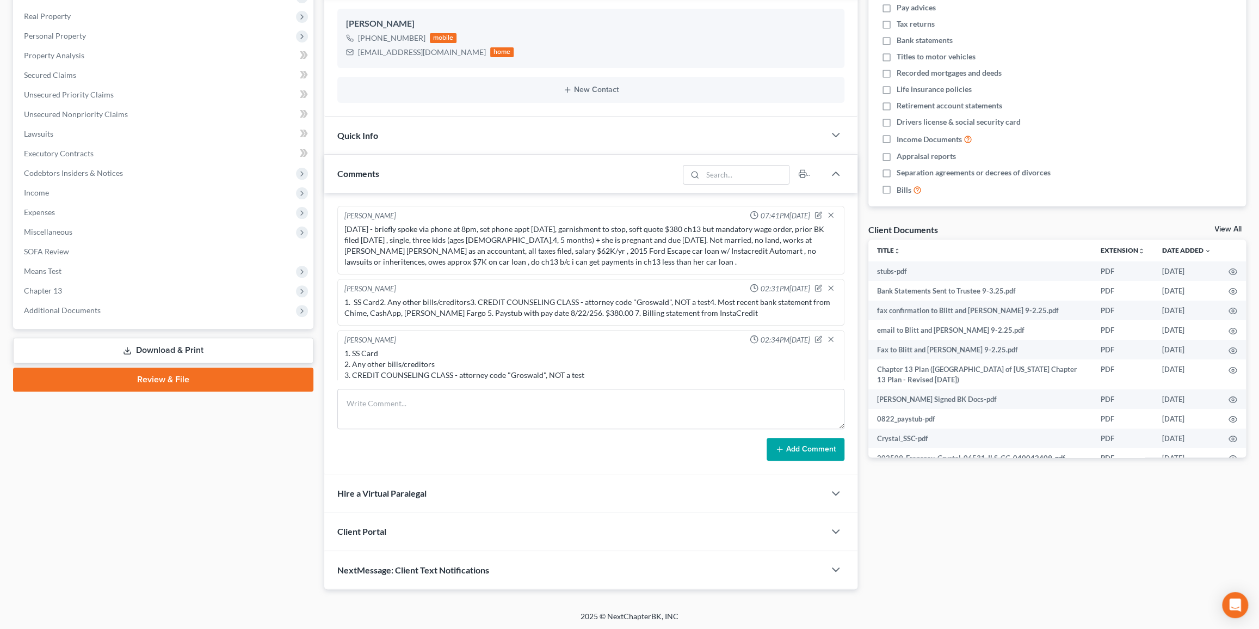
scroll to position [332, 0]
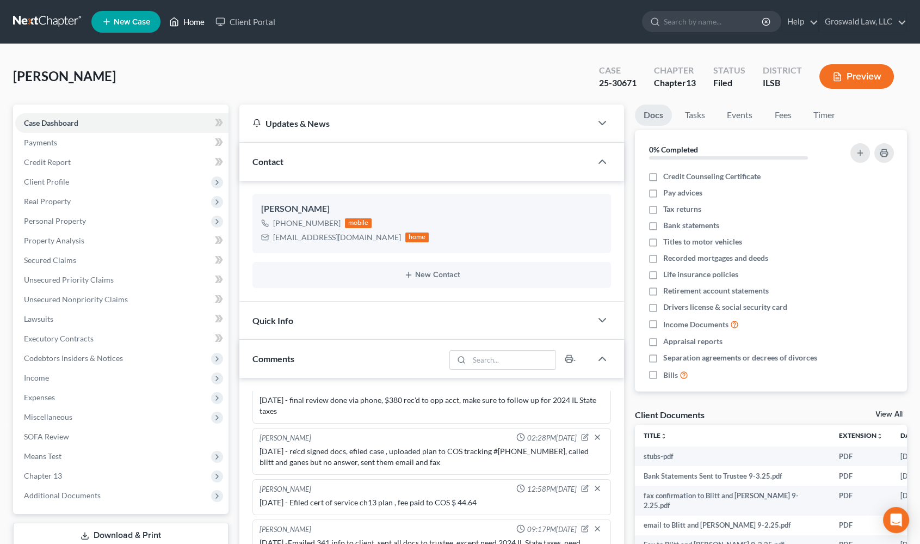
click at [195, 23] on link "Home" at bounding box center [187, 22] width 46 height 20
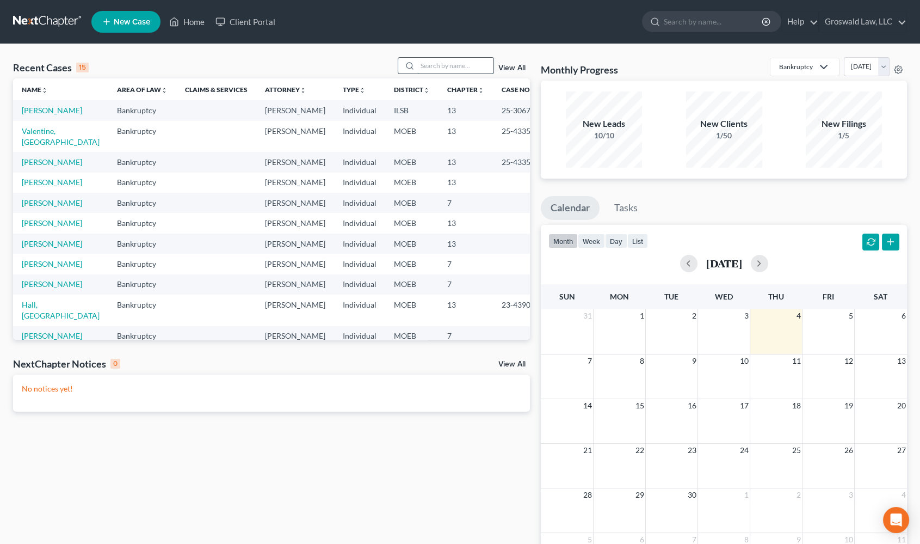
click at [447, 66] on input "search" at bounding box center [455, 66] width 76 height 16
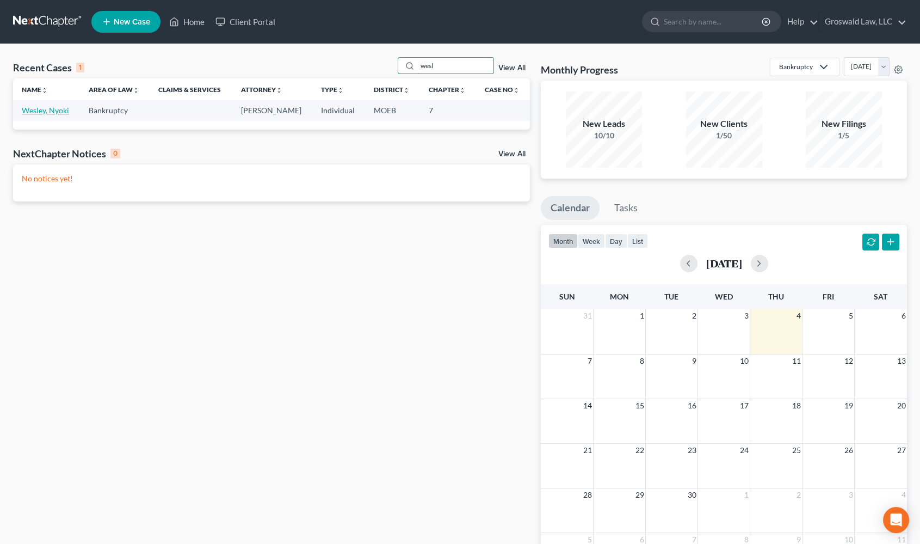
type input "wesl"
click at [44, 114] on link "Wesley, Nyoki" at bounding box center [45, 110] width 47 height 9
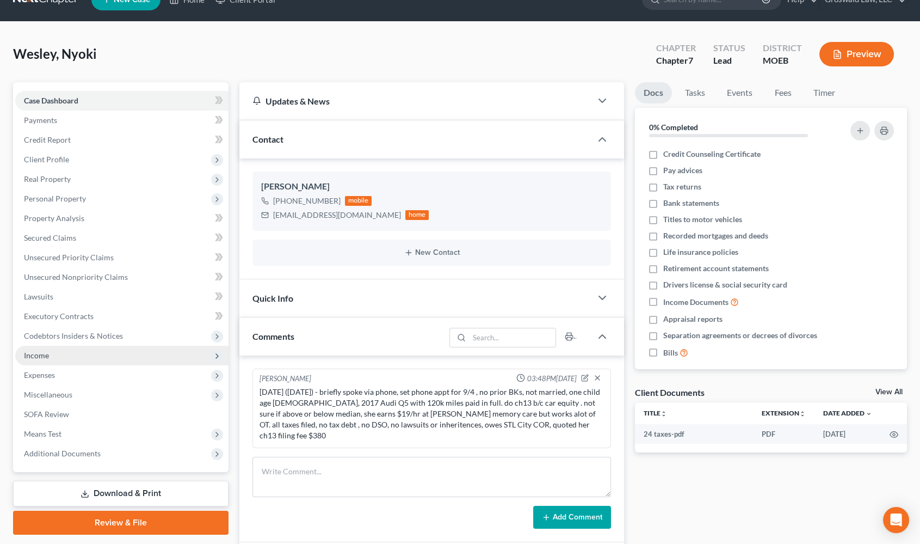
scroll to position [164, 0]
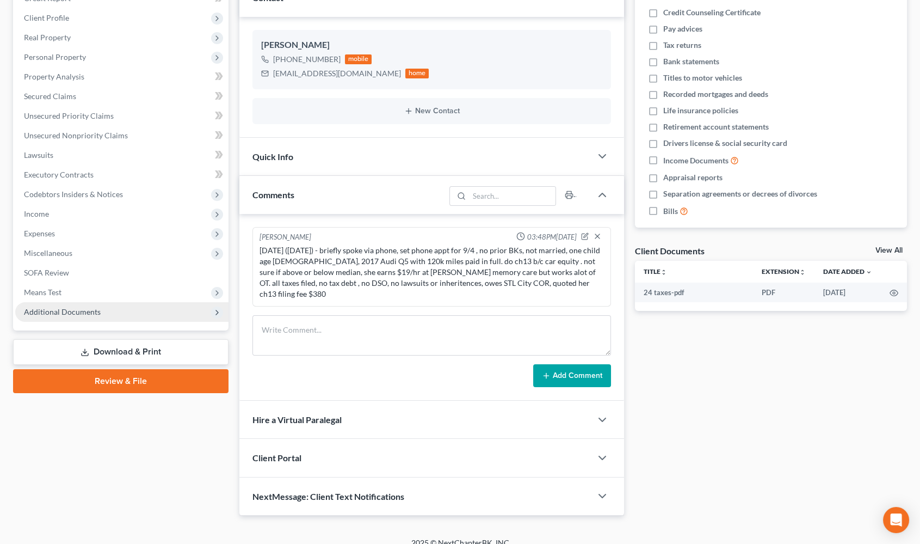
click at [101, 316] on span "Additional Documents" at bounding box center [121, 312] width 213 height 20
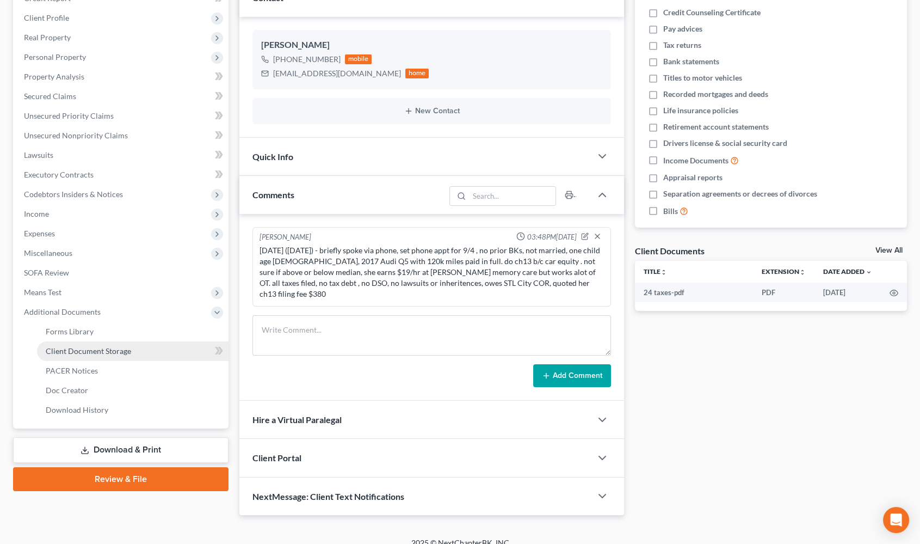
click at [96, 351] on span "Client Document Storage" at bounding box center [88, 350] width 85 height 9
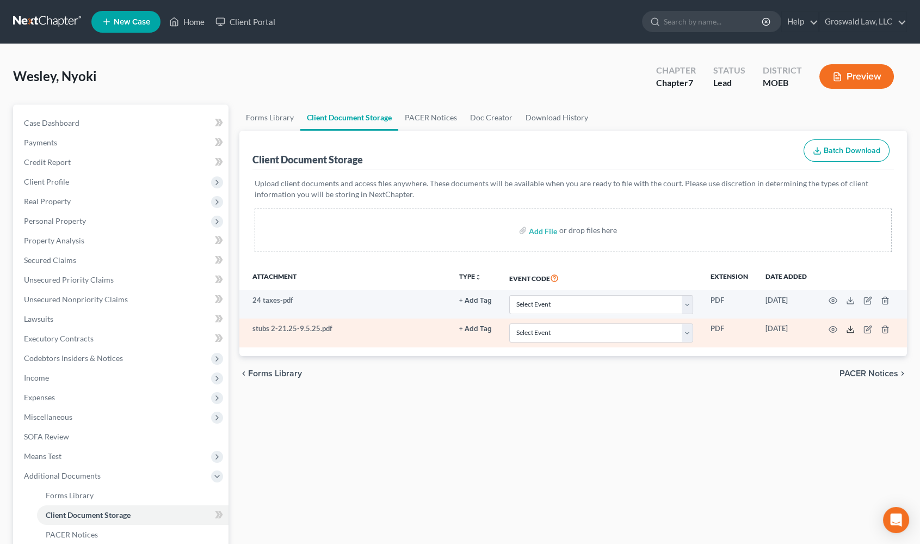
click at [852, 329] on icon at bounding box center [850, 329] width 9 height 9
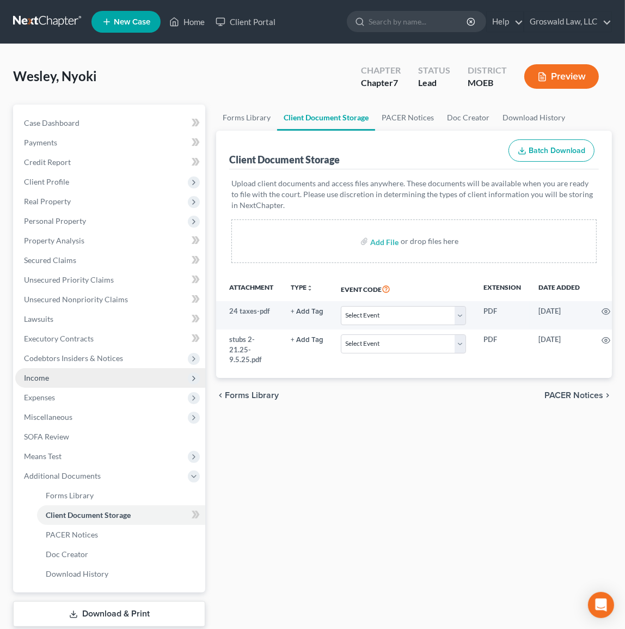
click at [59, 372] on span "Income" at bounding box center [110, 378] width 190 height 20
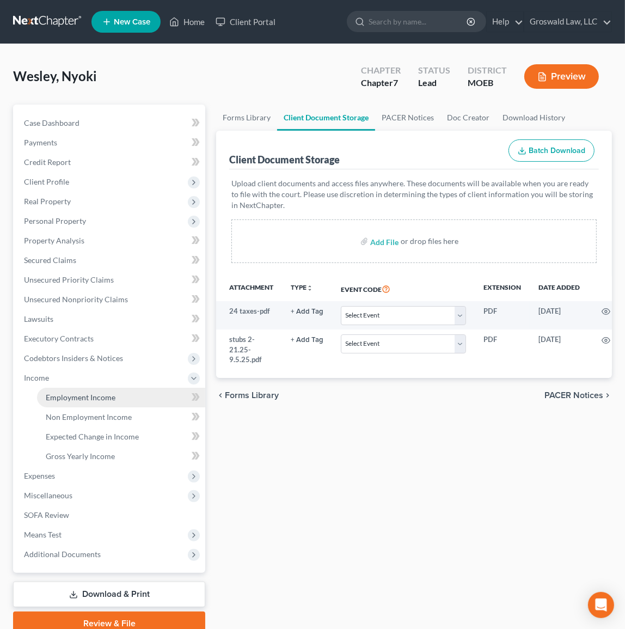
click at [95, 395] on span "Employment Income" at bounding box center [81, 396] width 70 height 9
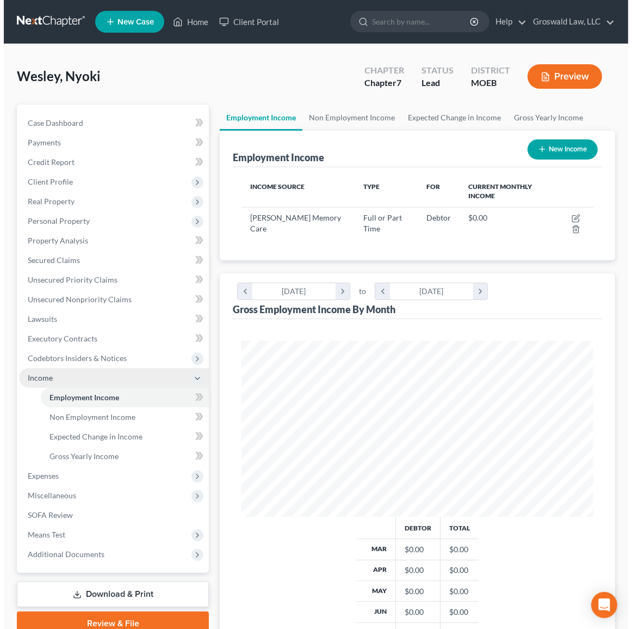
scroll to position [176, 373]
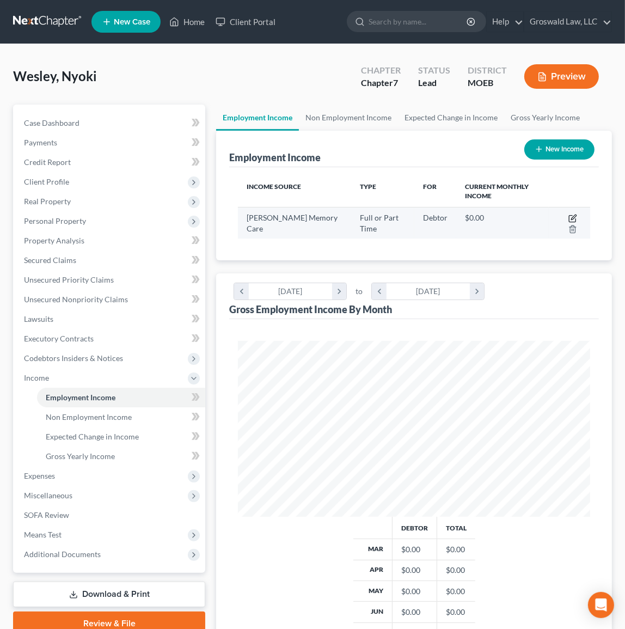
click at [574, 217] on icon "button" at bounding box center [572, 218] width 9 height 9
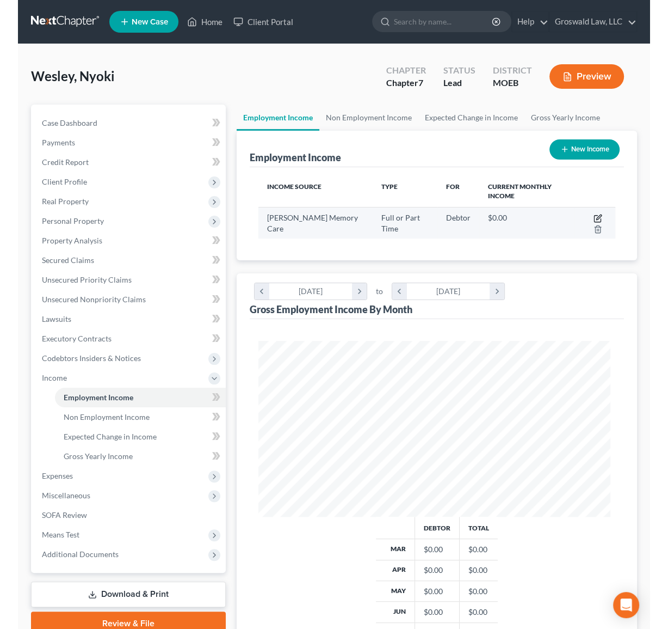
scroll to position [179, 378]
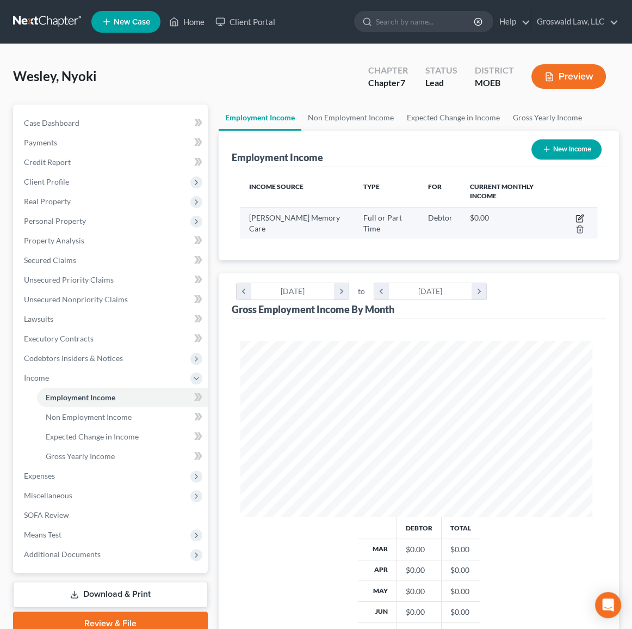
select select "0"
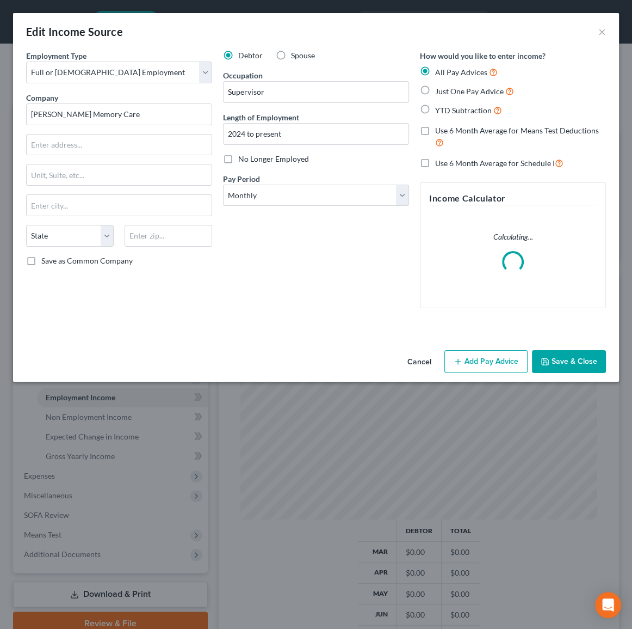
click at [477, 109] on span "YTD Subtraction" at bounding box center [463, 110] width 57 height 9
click at [447, 109] on input "YTD Subtraction" at bounding box center [443, 107] width 7 height 7
radio input "true"
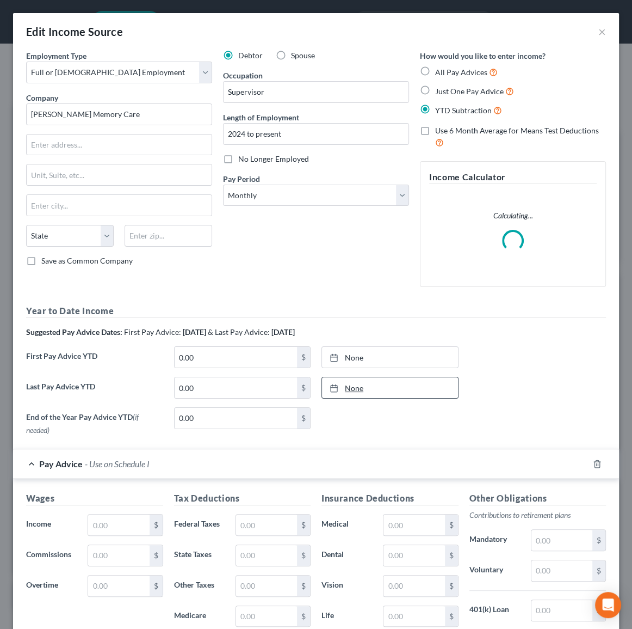
type input "[DATE]"
click at [342, 381] on link "None" at bounding box center [390, 387] width 136 height 21
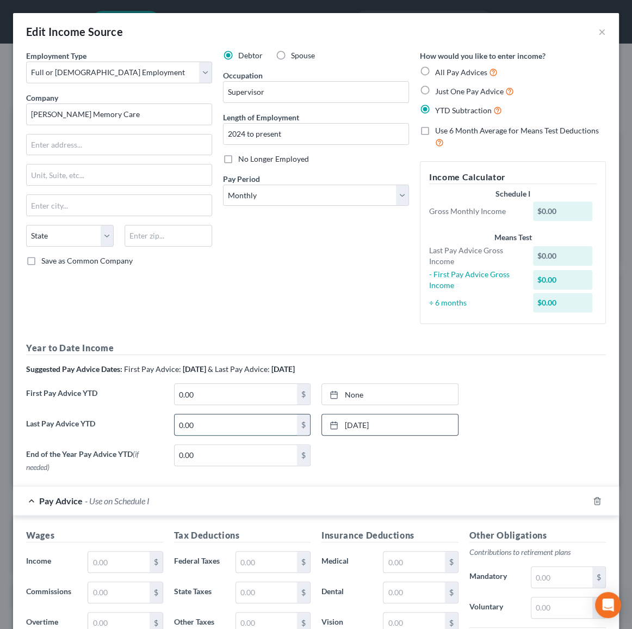
click at [223, 426] on input "0.00" at bounding box center [236, 424] width 123 height 21
type input "27,468.88"
drag, startPoint x: 330, startPoint y: 391, endPoint x: 336, endPoint y: 390, distance: 5.5
click at [331, 391] on rect at bounding box center [334, 394] width 7 height 7
type input "[DATE]"
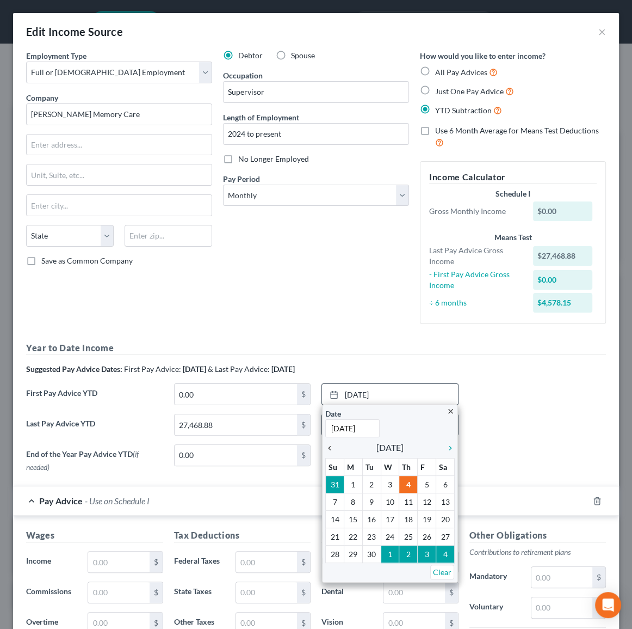
click at [327, 442] on div "chevron_left" at bounding box center [332, 447] width 14 height 10
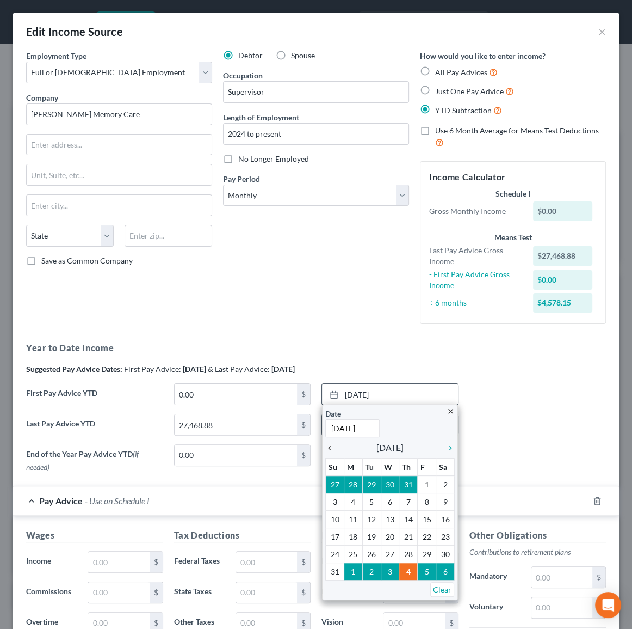
click at [327, 442] on div "chevron_left" at bounding box center [332, 447] width 14 height 10
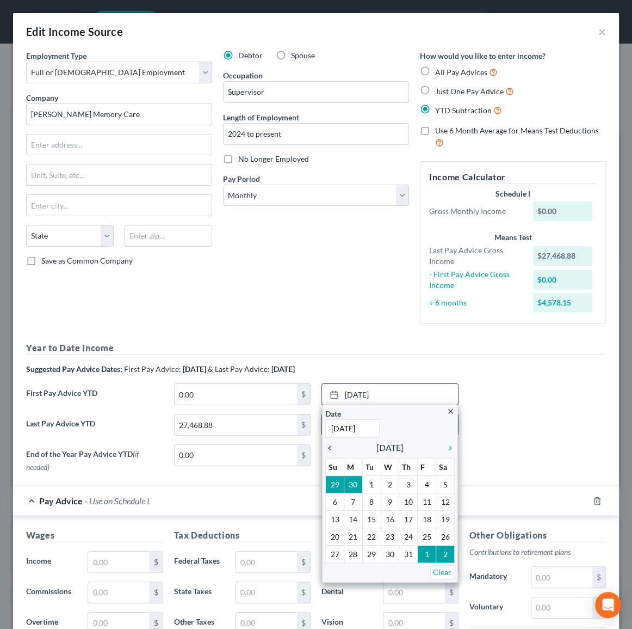
click at [327, 445] on icon "chevron_left" at bounding box center [332, 448] width 14 height 9
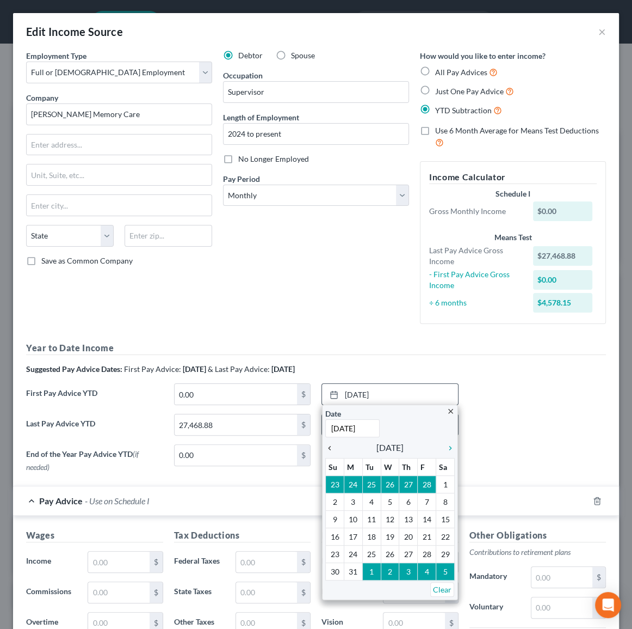
click at [327, 445] on icon "chevron_left" at bounding box center [332, 448] width 14 height 9
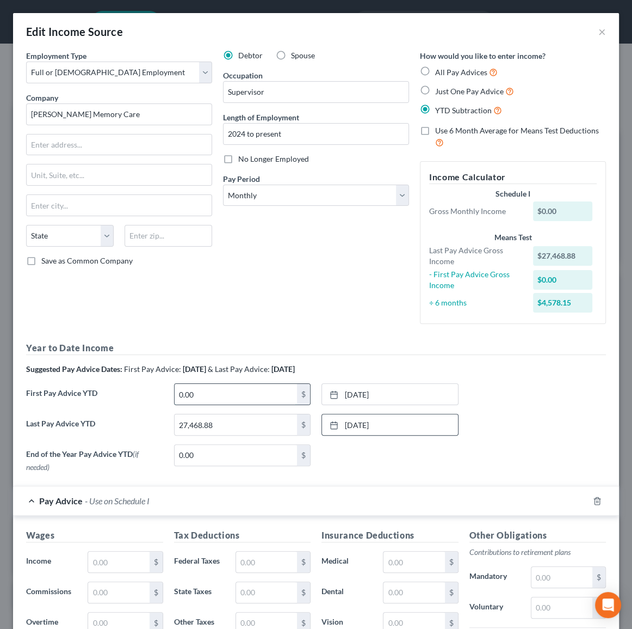
click at [266, 388] on input "0.00" at bounding box center [236, 394] width 123 height 21
type input "5,702.07"
drag, startPoint x: 204, startPoint y: 300, endPoint x: 105, endPoint y: 48, distance: 270.8
click at [202, 300] on div "Employment Type * Select Full or [DEMOGRAPHIC_DATA] Employment Self Employment …" at bounding box center [119, 191] width 197 height 282
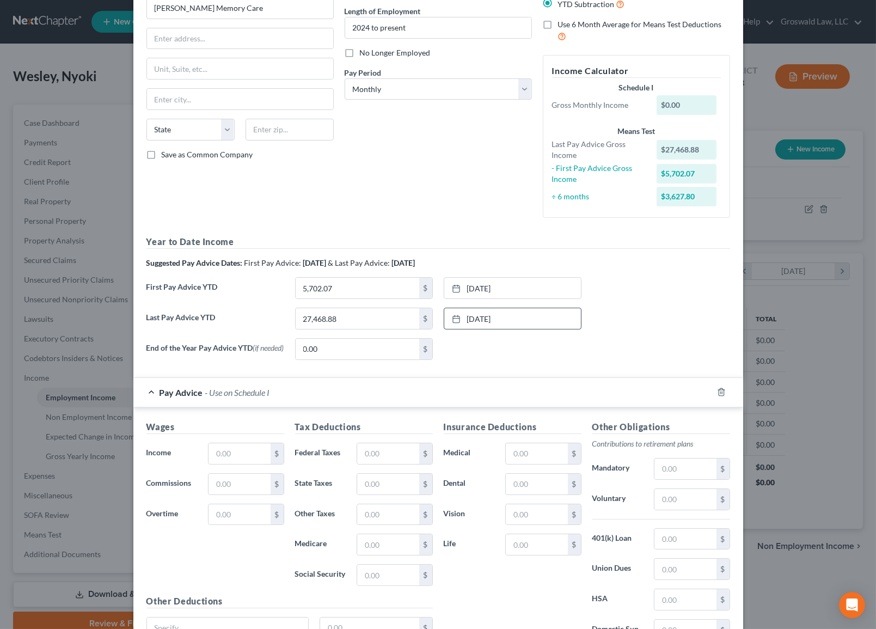
scroll to position [211, 0]
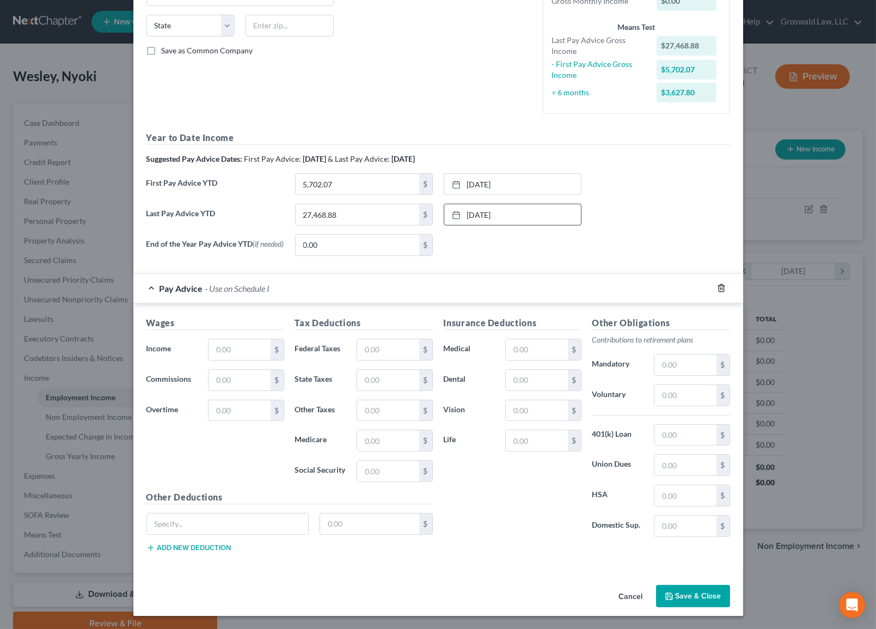
click at [719, 288] on icon "button" at bounding box center [720, 288] width 5 height 7
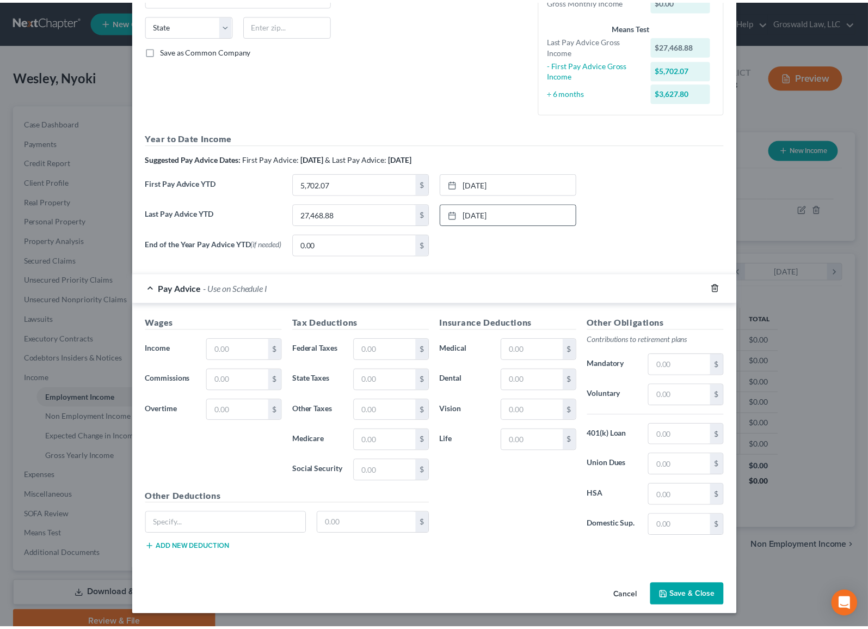
scroll to position [0, 0]
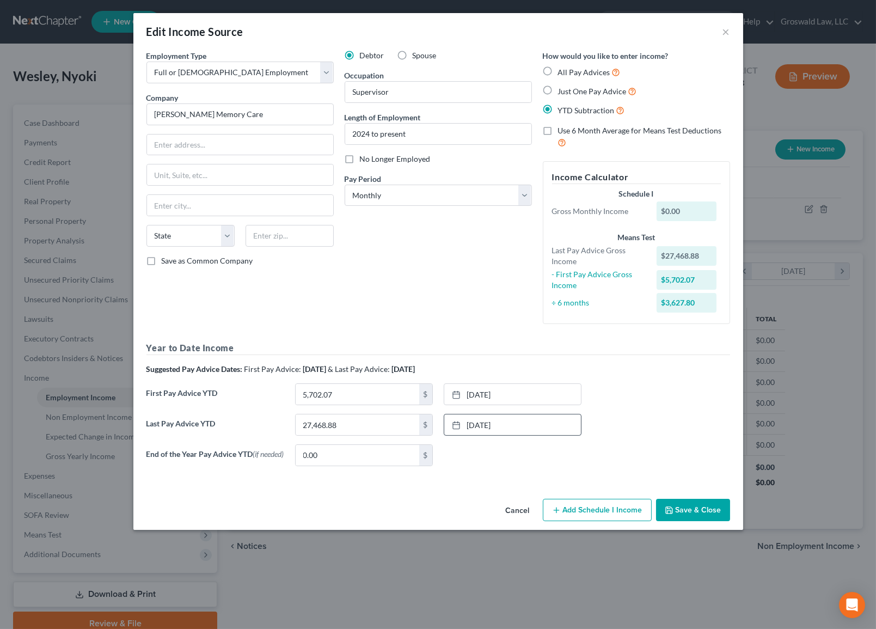
click at [696, 515] on button "Save & Close" at bounding box center [693, 510] width 74 height 23
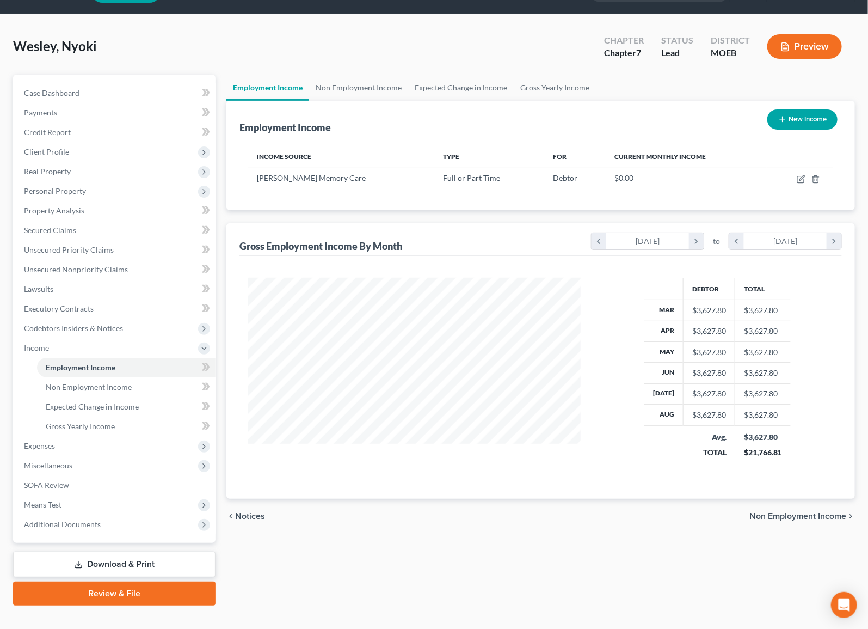
scroll to position [47, 0]
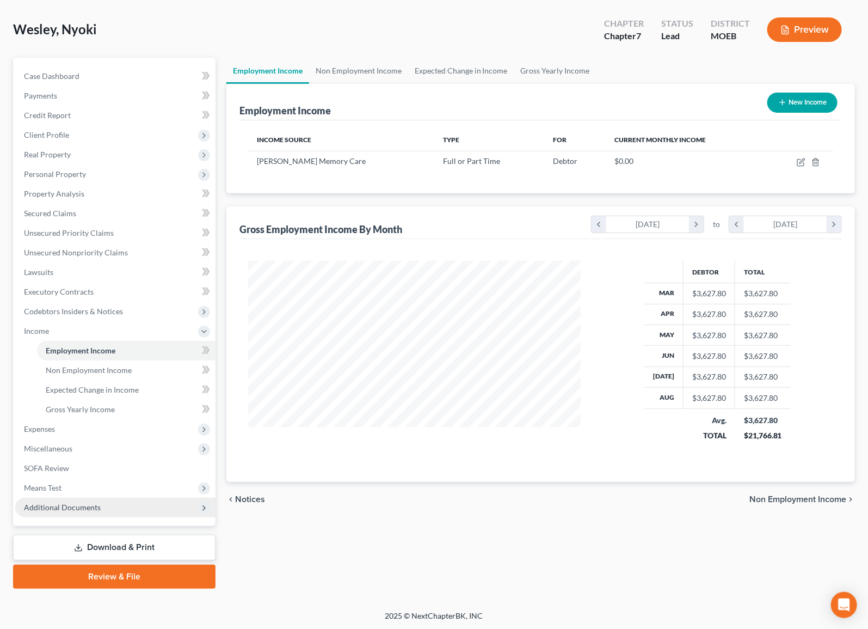
click at [67, 502] on span "Additional Documents" at bounding box center [62, 506] width 77 height 9
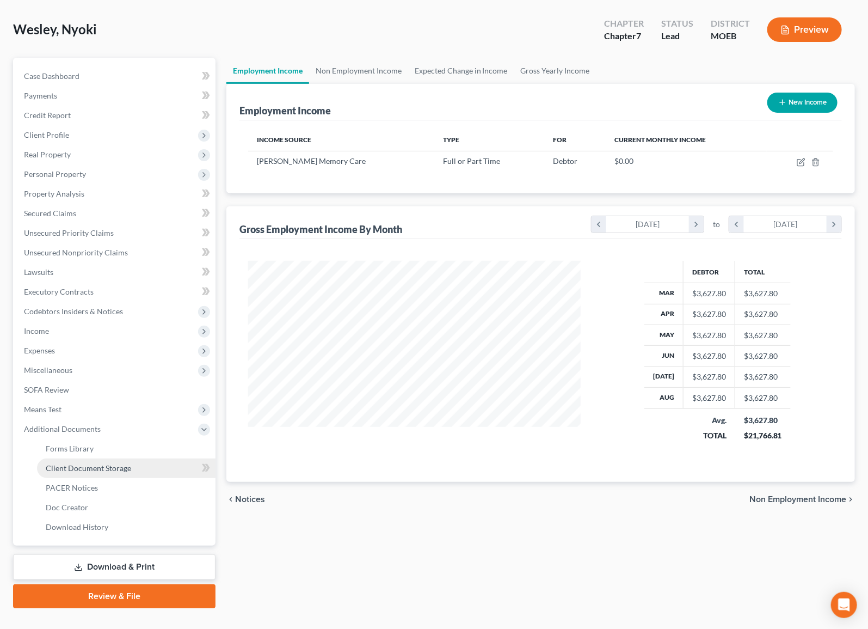
click at [82, 465] on span "Client Document Storage" at bounding box center [88, 467] width 85 height 9
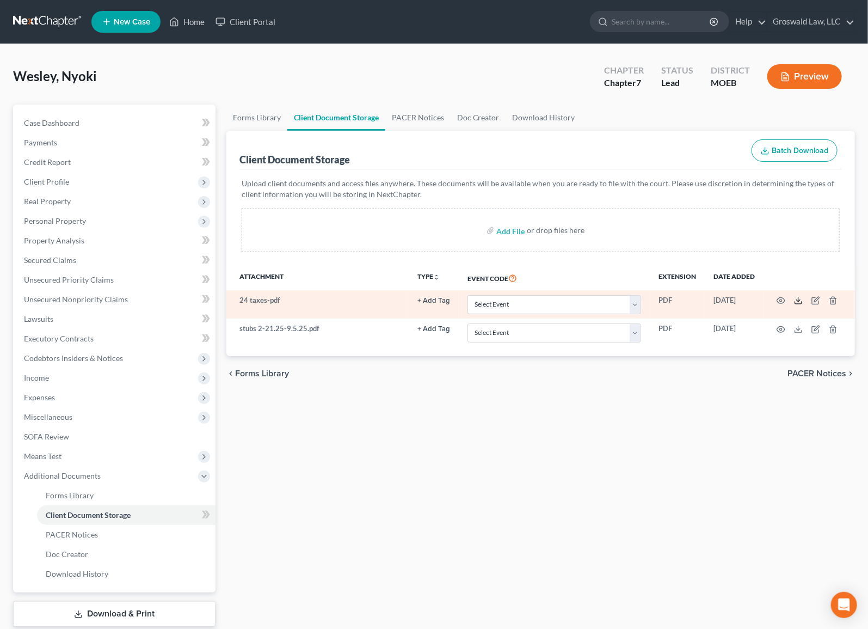
click at [798, 297] on line at bounding box center [798, 299] width 0 height 4
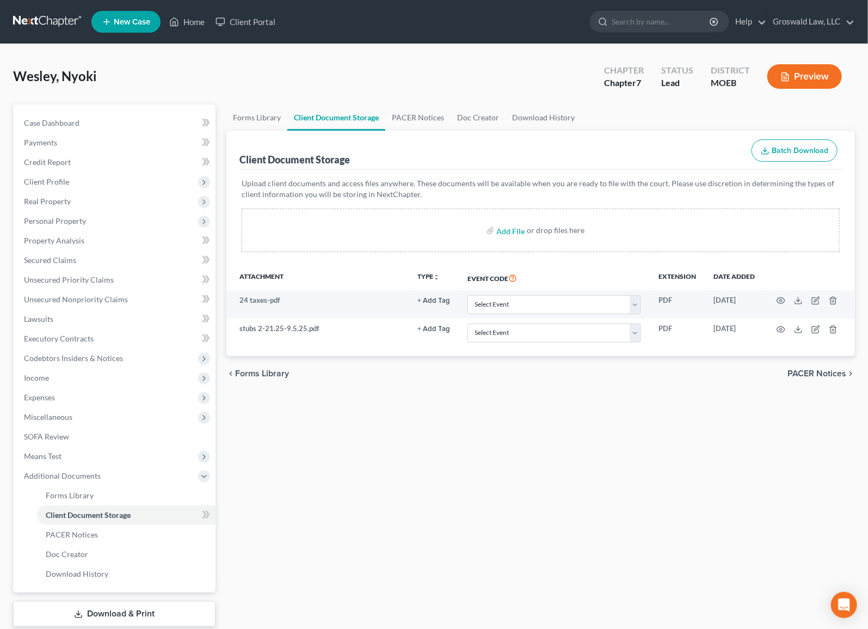
click at [566, 461] on div "Forms Library Client Document Storage PACER Notices Doc Creator Download Histor…" at bounding box center [541, 380] width 640 height 550
click at [76, 125] on span "Case Dashboard" at bounding box center [52, 122] width 56 height 9
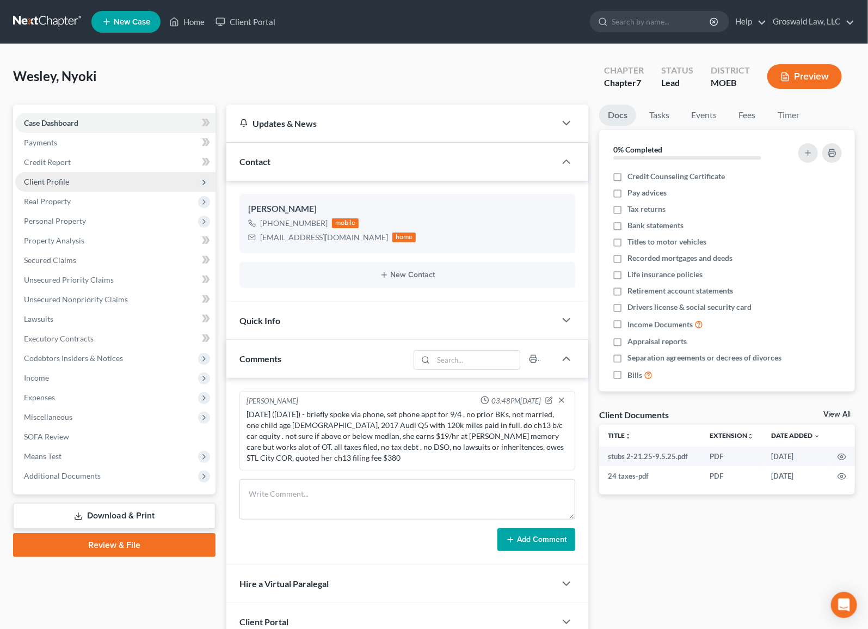
click at [69, 176] on span "Client Profile" at bounding box center [115, 182] width 200 height 20
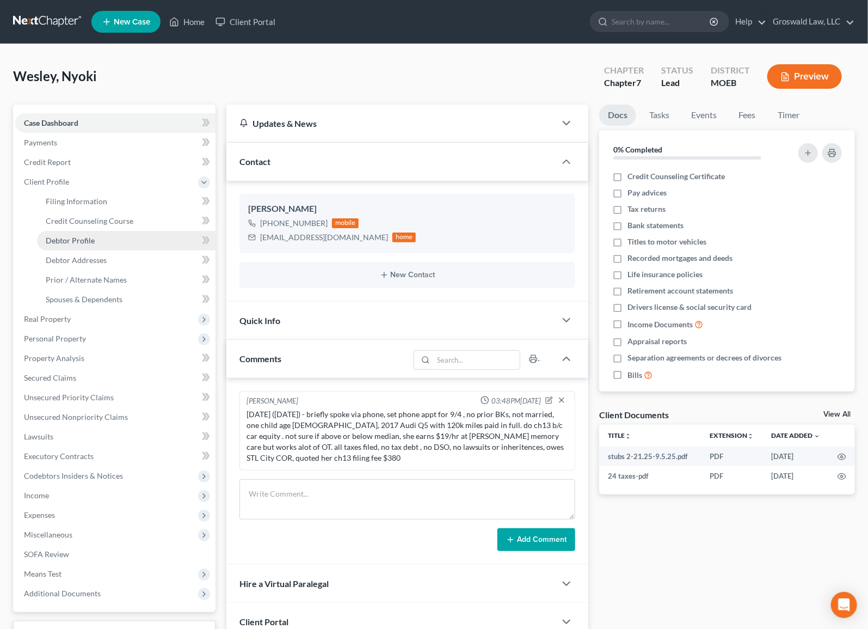
click at [84, 242] on span "Debtor Profile" at bounding box center [70, 240] width 49 height 9
select select "0"
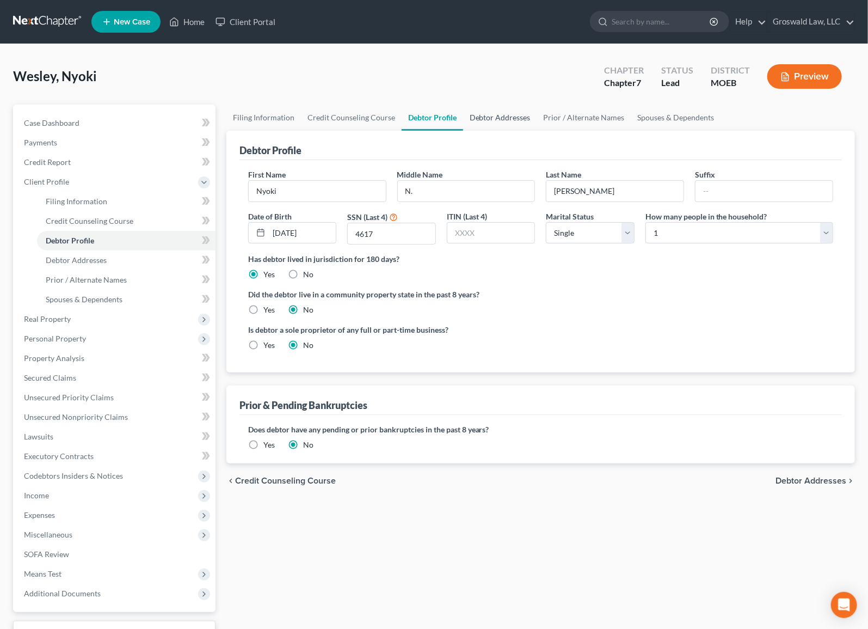
click at [501, 116] on link "Debtor Addresses" at bounding box center [500, 118] width 74 height 26
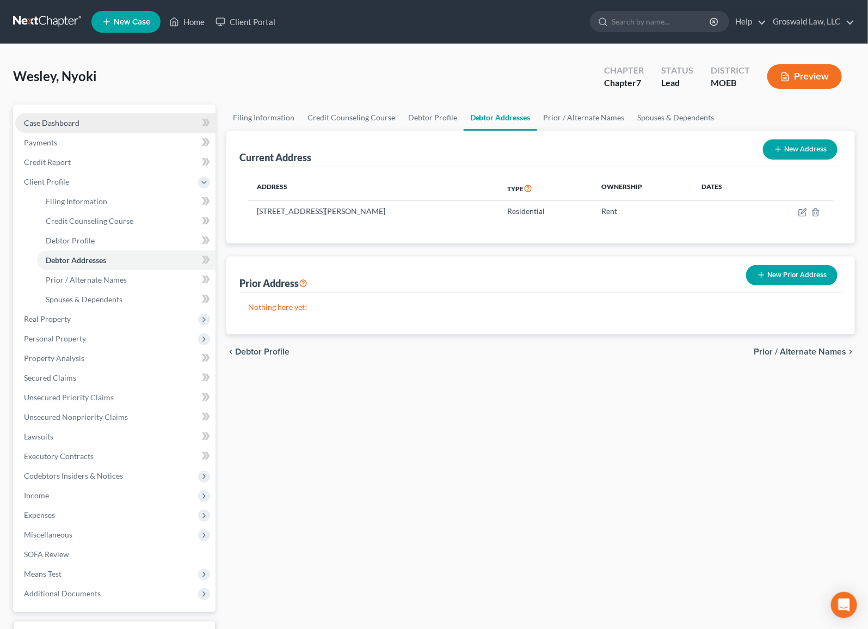
click at [98, 121] on link "Case Dashboard" at bounding box center [115, 123] width 200 height 20
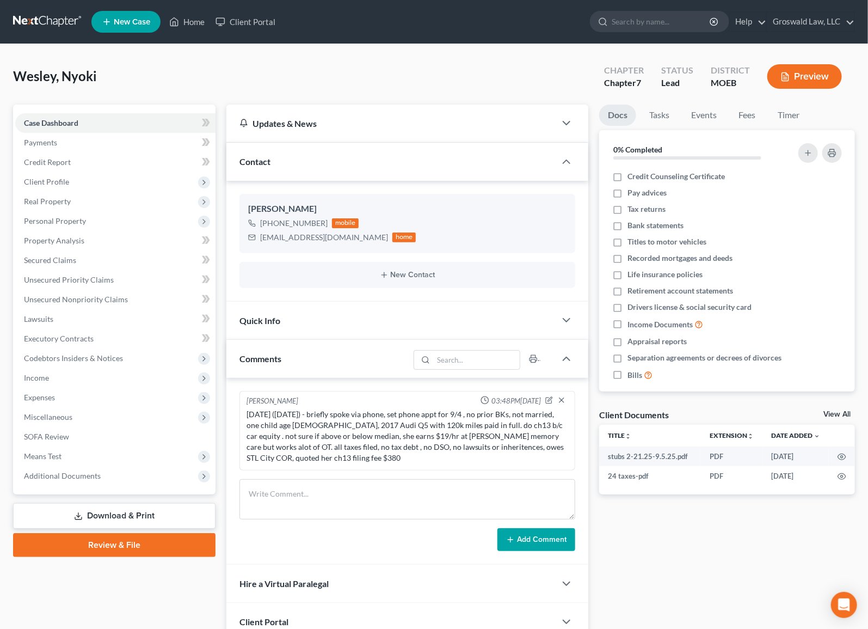
click at [685, 537] on div "Docs Tasks Events Fees Timer 0% Completed Nothing here yet! Credit Counseling C…" at bounding box center [727, 392] width 267 height 575
click at [656, 543] on div "Docs Tasks Events Fees Timer 0% Completed Nothing here yet! Credit Counseling C…" at bounding box center [727, 392] width 267 height 575
drag, startPoint x: 79, startPoint y: 196, endPoint x: 79, endPoint y: 218, distance: 21.2
click at [79, 218] on ul "Case Dashboard Payments Invoices Payments Payments Credit Report Client Profile" at bounding box center [115, 299] width 200 height 372
click at [82, 226] on span "Personal Property" at bounding box center [115, 221] width 200 height 20
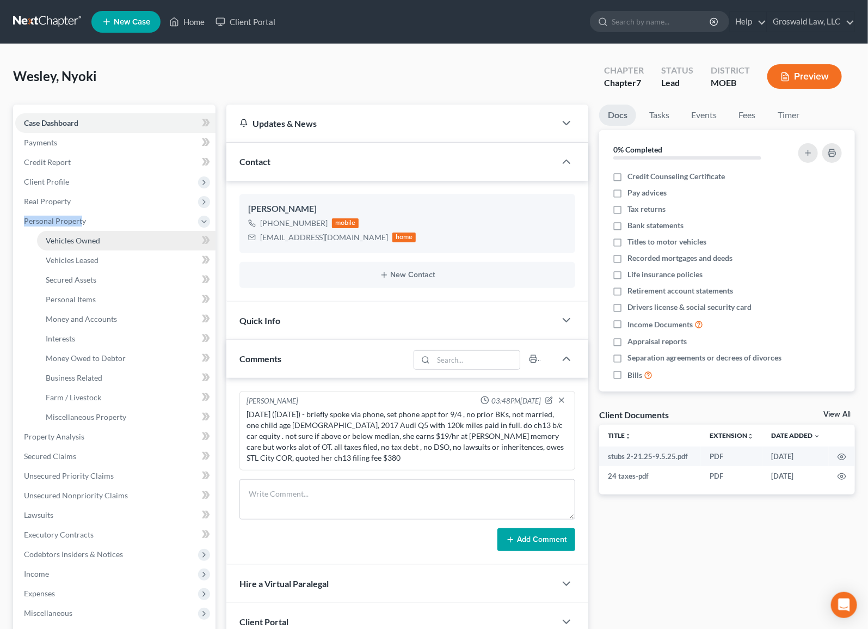
click at [79, 236] on span "Vehicles Owned" at bounding box center [73, 240] width 54 height 9
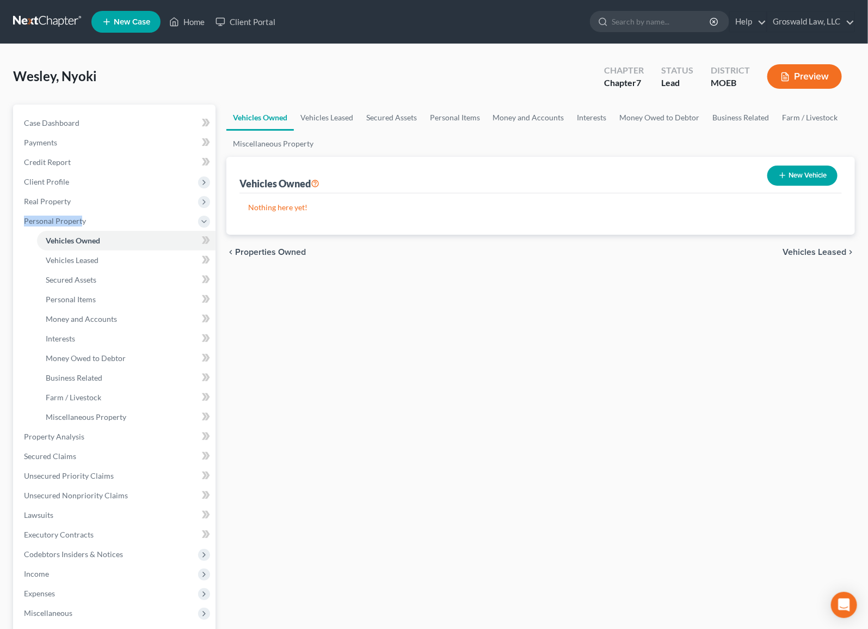
click at [795, 175] on button "New Vehicle" at bounding box center [802, 175] width 70 height 20
select select "0"
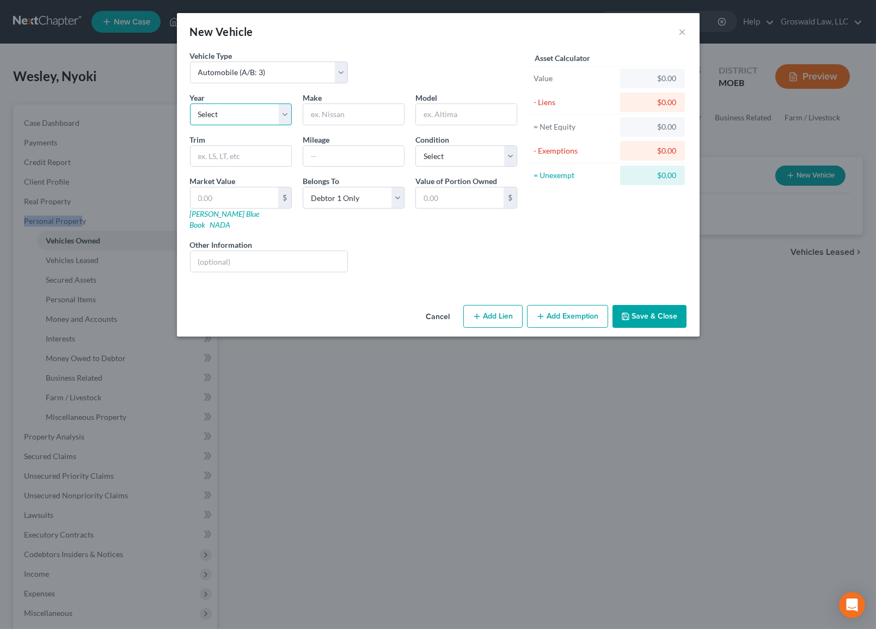
click at [254, 115] on select "Select 2026 2025 2024 2023 2022 2021 2020 2019 2018 2017 2016 2015 2014 2013 20…" at bounding box center [241, 114] width 102 height 22
select select "8"
click at [190, 103] on select "Select 2026 2025 2024 2023 2022 2021 2020 2019 2018 2017 2016 2015 2014 2013 20…" at bounding box center [241, 114] width 102 height 22
click at [328, 112] on input "text" at bounding box center [353, 114] width 101 height 21
type input "Audi"
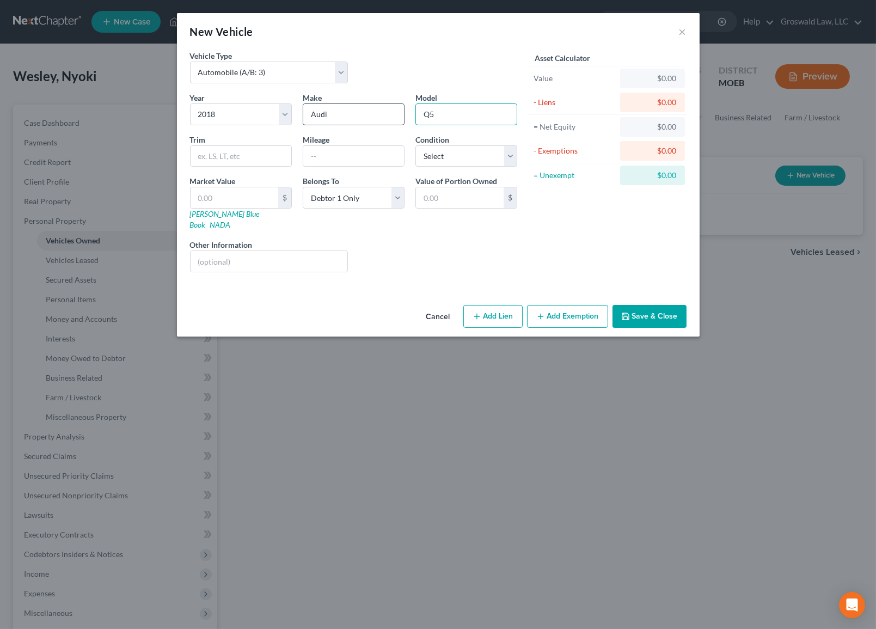
type input "Q5"
type input "120,000"
click at [416, 239] on div "Liens Select" at bounding box center [437, 255] width 169 height 33
click at [239, 201] on input "text" at bounding box center [235, 197] width 88 height 21
type input "2"
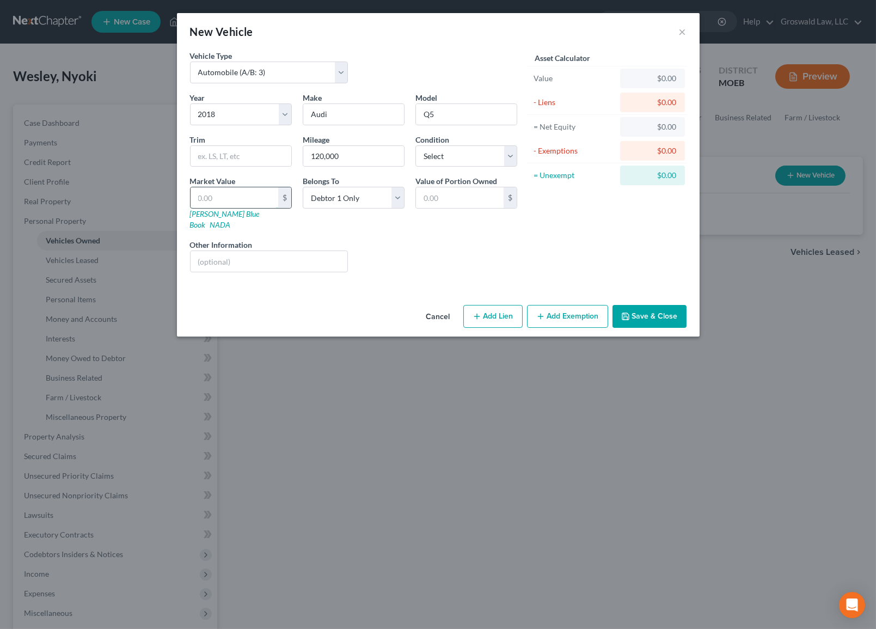
type input "2.00"
type input "2"
type input "2.00"
type input "24"
type input "24.00"
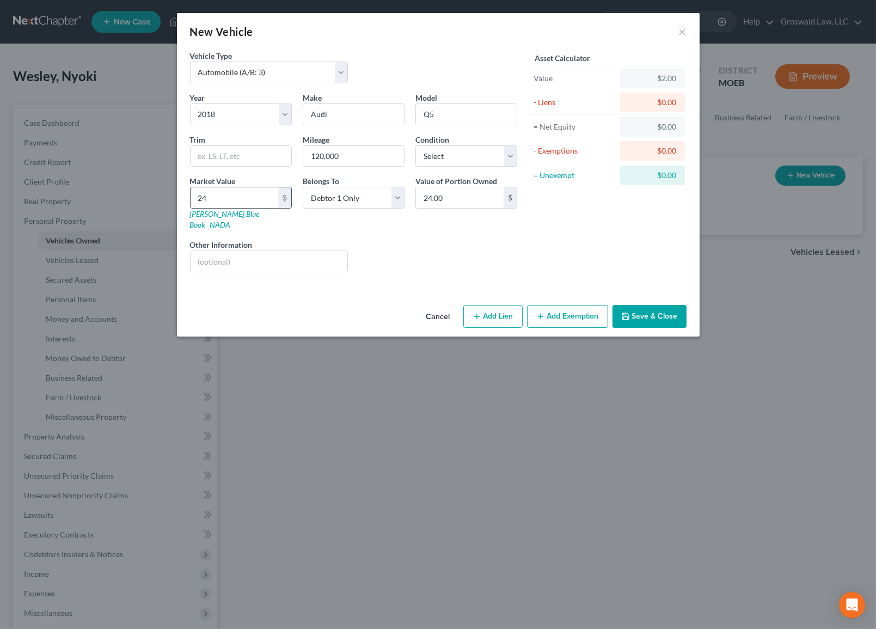
type input "240"
type input "240.00"
type input "2400"
type input "2,400.00"
type input "2,40"
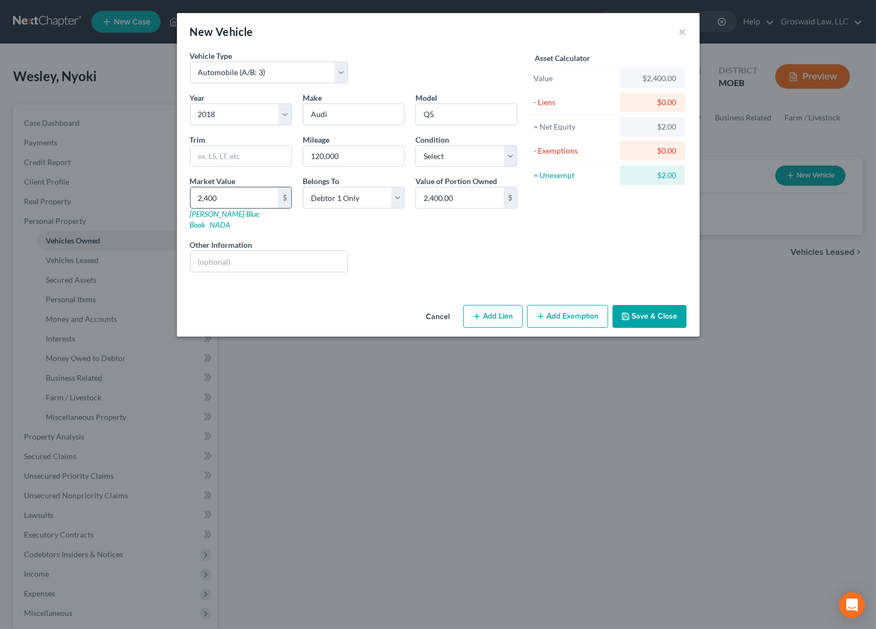
type input "240.00"
type input "24"
type input "24.00"
type input "2"
type input "2.00"
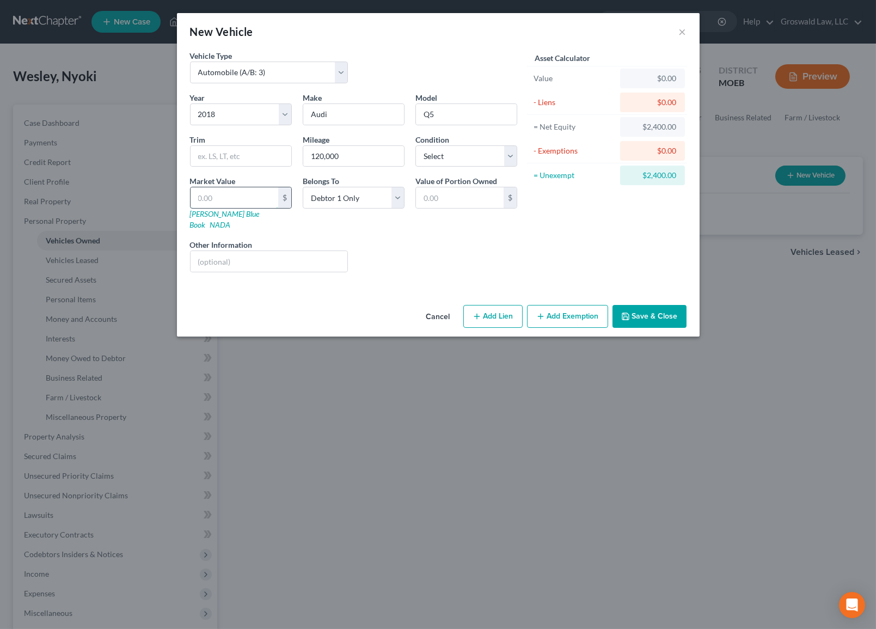
type input "5"
type input "5.00"
type input "54"
type input "54.00"
type input "540"
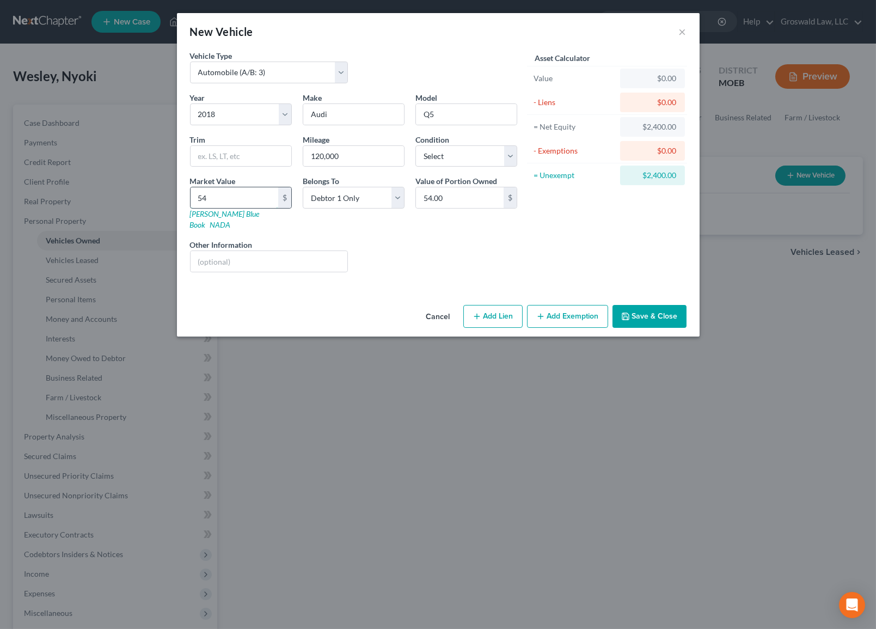
type input "540.00"
type input "5400"
type input "5,400.00"
type input "5,400"
click at [538, 312] on icon "button" at bounding box center [540, 316] width 9 height 9
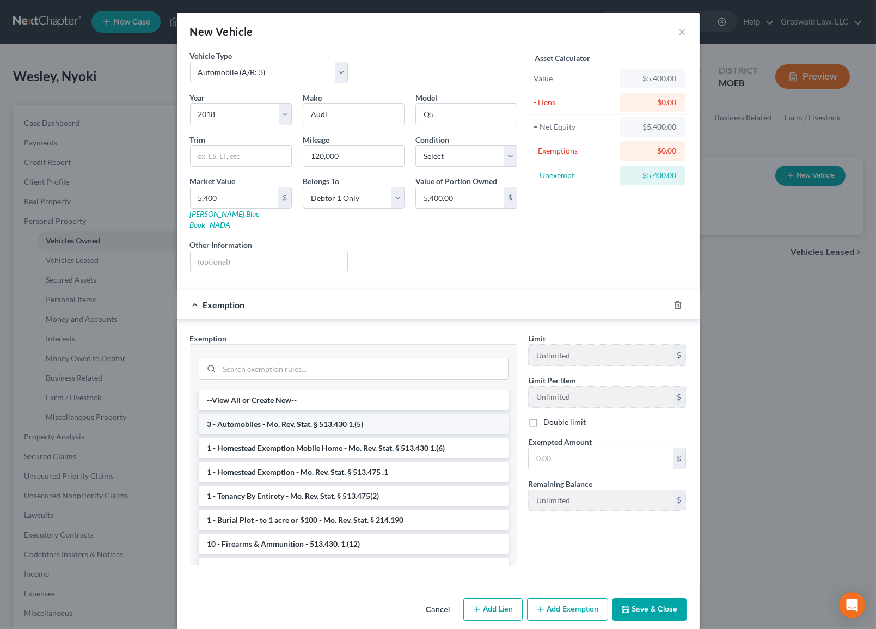
click at [283, 417] on li "3 - Automobiles - Mo. Rev. Stat. § 513.430 1.(5)" at bounding box center [354, 424] width 310 height 20
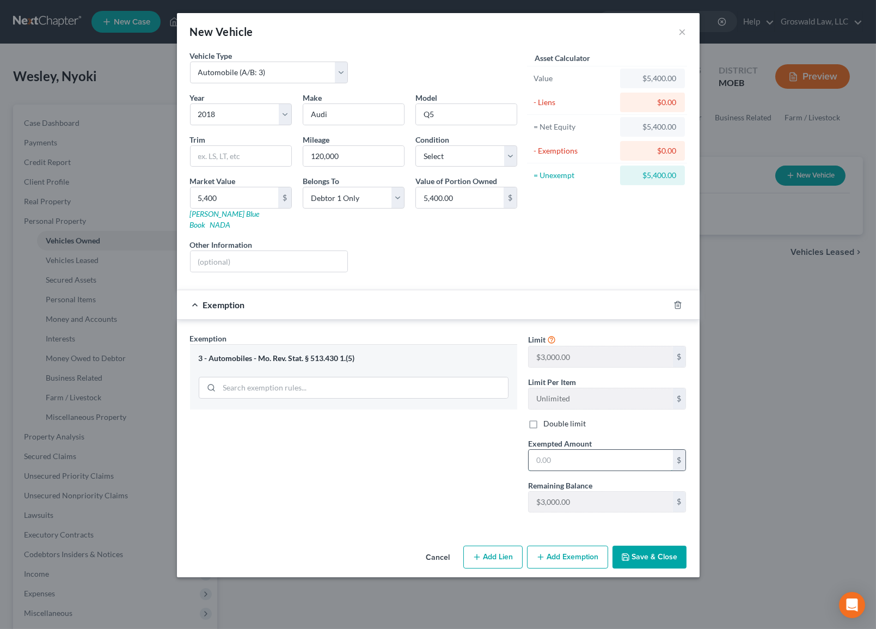
click at [576, 450] on input "text" at bounding box center [601, 460] width 144 height 21
type input "3,000"
click at [648, 543] on button "Save & Close" at bounding box center [649, 556] width 74 height 23
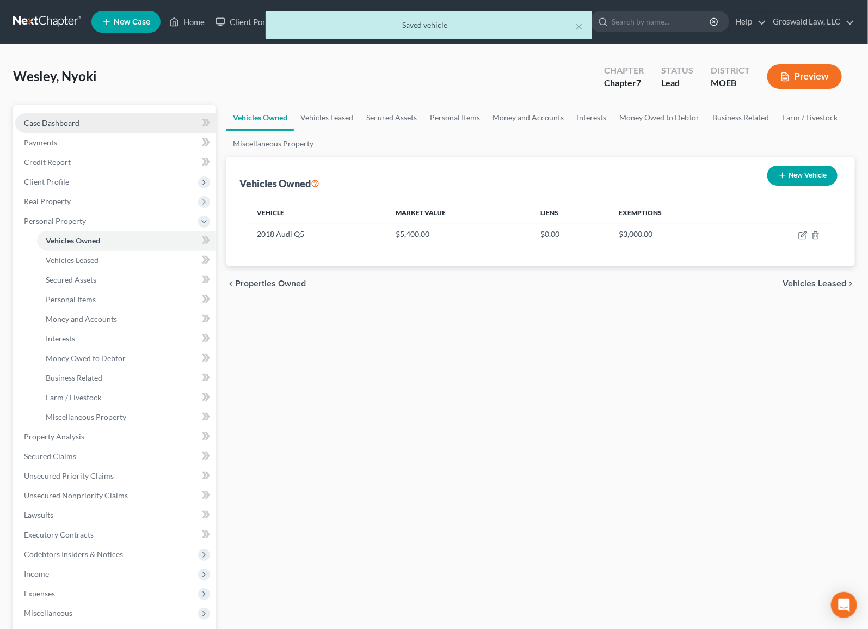
click at [100, 119] on link "Case Dashboard" at bounding box center [115, 123] width 200 height 20
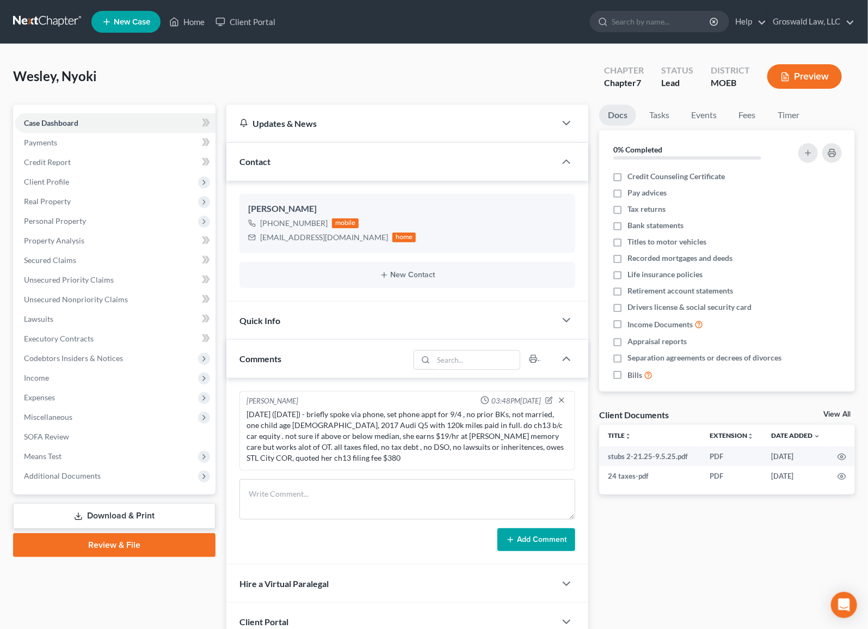
click at [487, 81] on div "Wesley, Nyoki Upgraded Chapter Chapter 7 Status Lead District MOEB Preview" at bounding box center [434, 80] width 842 height 47
click at [81, 184] on span "Client Profile" at bounding box center [115, 182] width 200 height 20
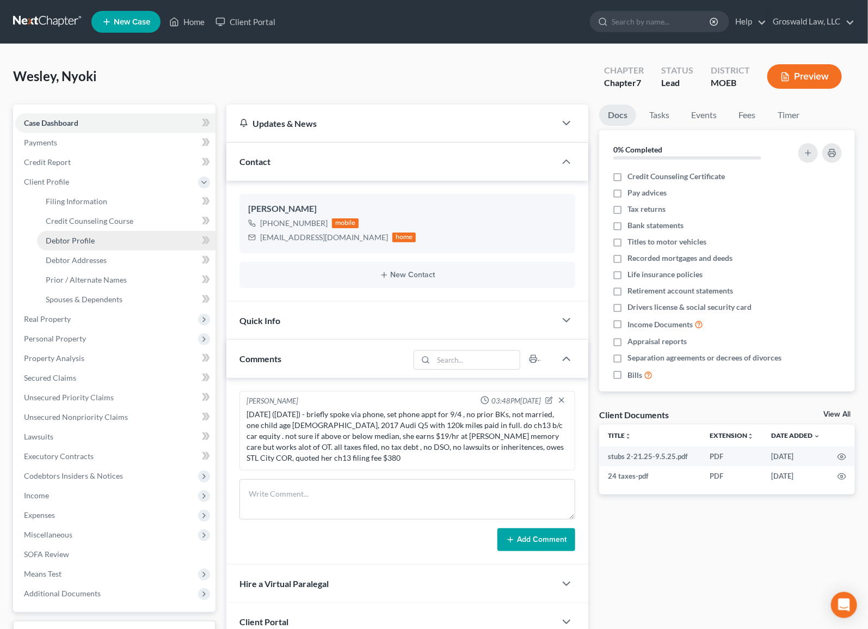
click at [99, 236] on link "Debtor Profile" at bounding box center [126, 241] width 179 height 20
select select "0"
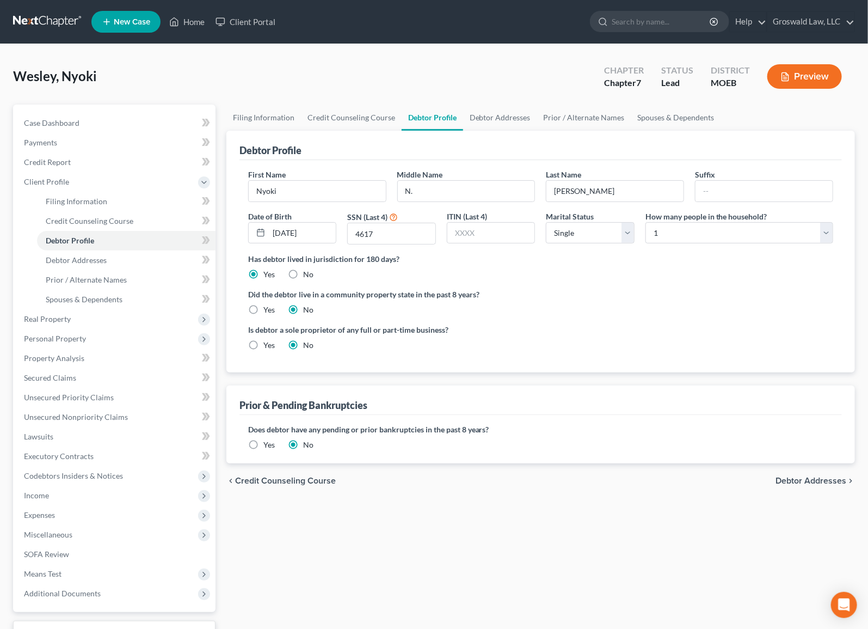
click at [601, 342] on div "Is debtor a sole proprietor of any full or part-time business? Yes No" at bounding box center [541, 341] width 596 height 35
drag, startPoint x: 63, startPoint y: 127, endPoint x: 2, endPoint y: 169, distance: 74.0
click at [63, 127] on link "Case Dashboard" at bounding box center [115, 123] width 200 height 20
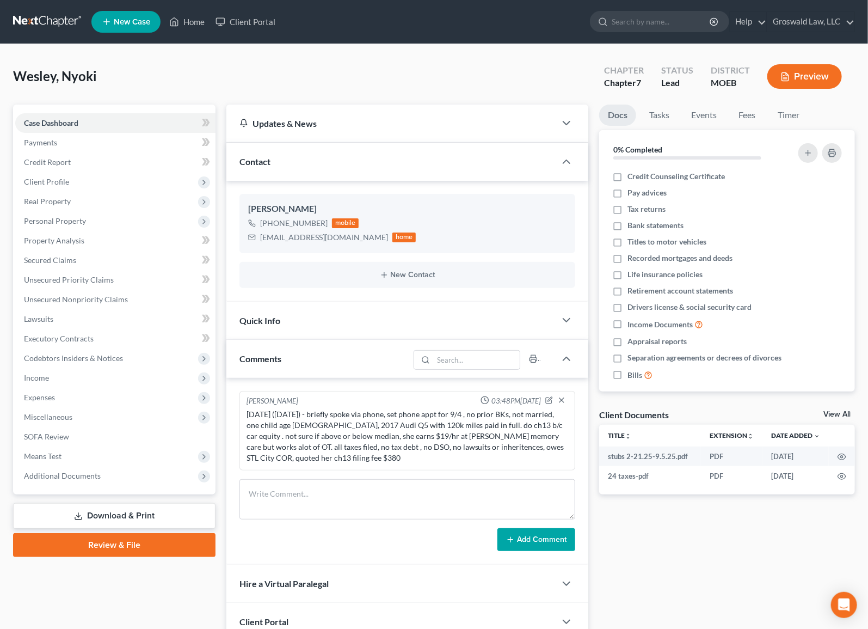
click at [767, 540] on div "Docs Tasks Events Fees Timer 0% Completed Nothing here yet! Credit Counseling C…" at bounding box center [727, 392] width 267 height 575
click at [690, 543] on div "Docs Tasks Events Fees Timer 0% Completed Nothing here yet! Credit Counseling C…" at bounding box center [727, 392] width 267 height 575
click at [66, 473] on span "Additional Documents" at bounding box center [62, 475] width 77 height 9
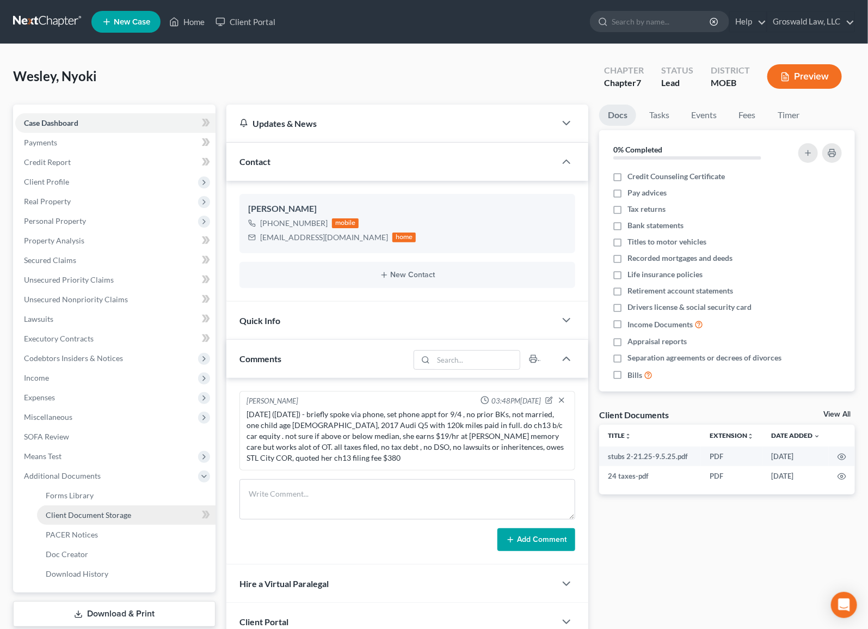
click at [79, 511] on span "Client Document Storage" at bounding box center [88, 514] width 85 height 9
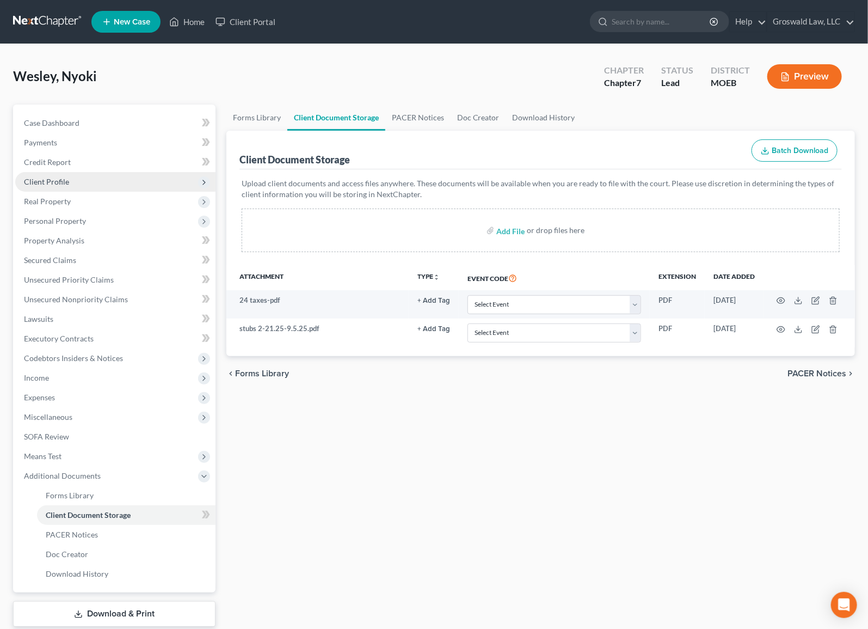
click at [75, 180] on span "Client Profile" at bounding box center [115, 182] width 200 height 20
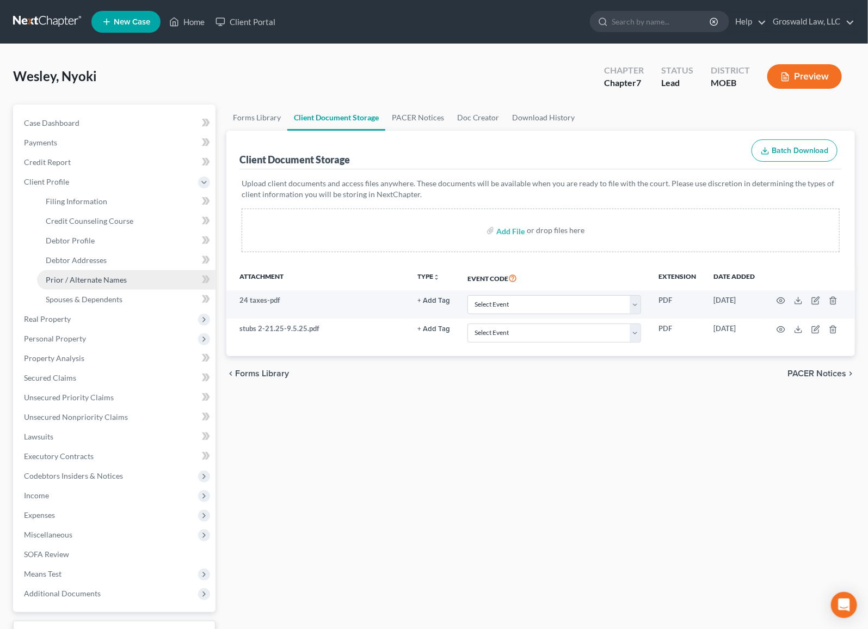
click at [86, 273] on link "Prior / Alternate Names" at bounding box center [126, 280] width 179 height 20
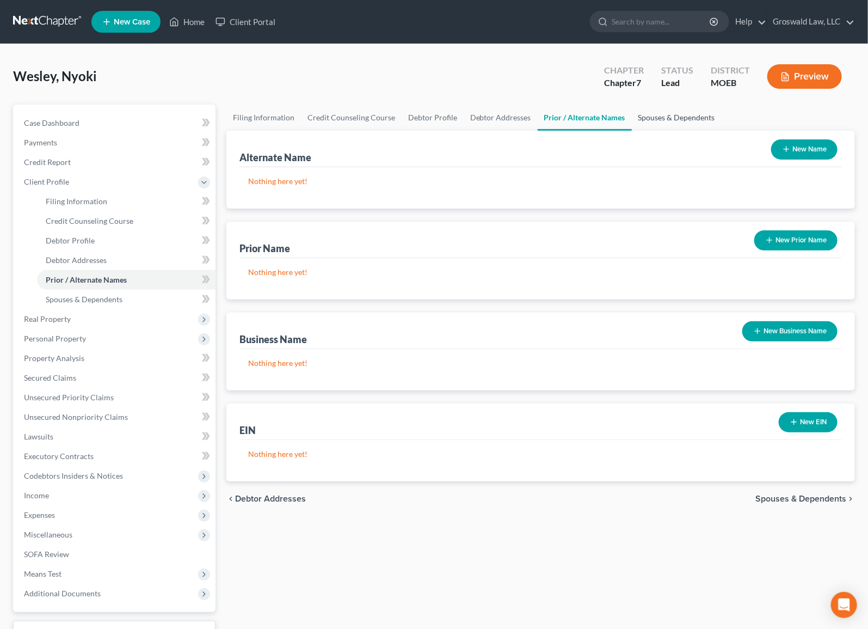
click at [686, 119] on link "Spouses & Dependents" at bounding box center [677, 118] width 90 height 26
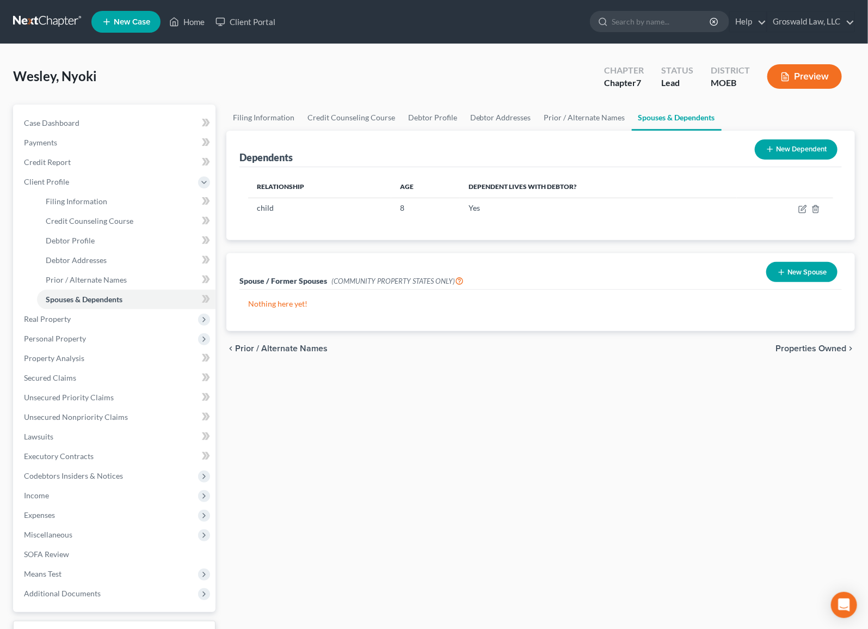
click at [474, 502] on div "Filing Information Credit Counseling Course Debtor Profile Debtor Addresses Pri…" at bounding box center [541, 390] width 640 height 570
click at [81, 124] on link "Case Dashboard" at bounding box center [115, 123] width 200 height 20
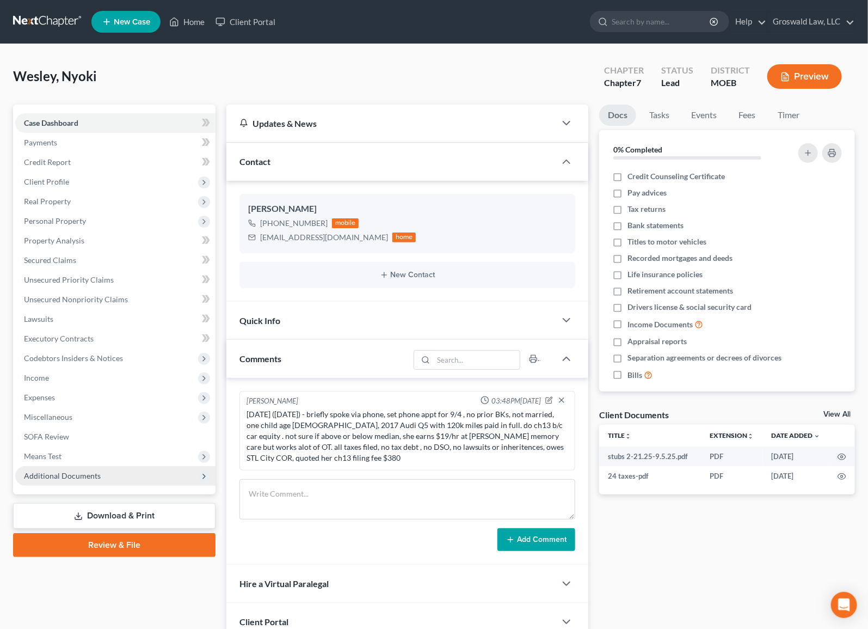
click at [37, 472] on span "Additional Documents" at bounding box center [62, 475] width 77 height 9
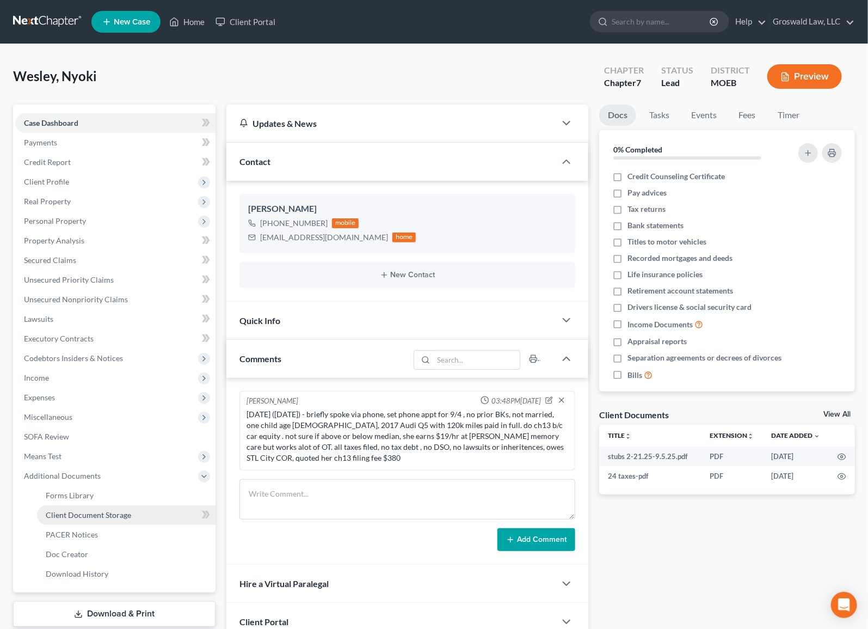
click at [81, 508] on link "Client Document Storage" at bounding box center [126, 515] width 179 height 20
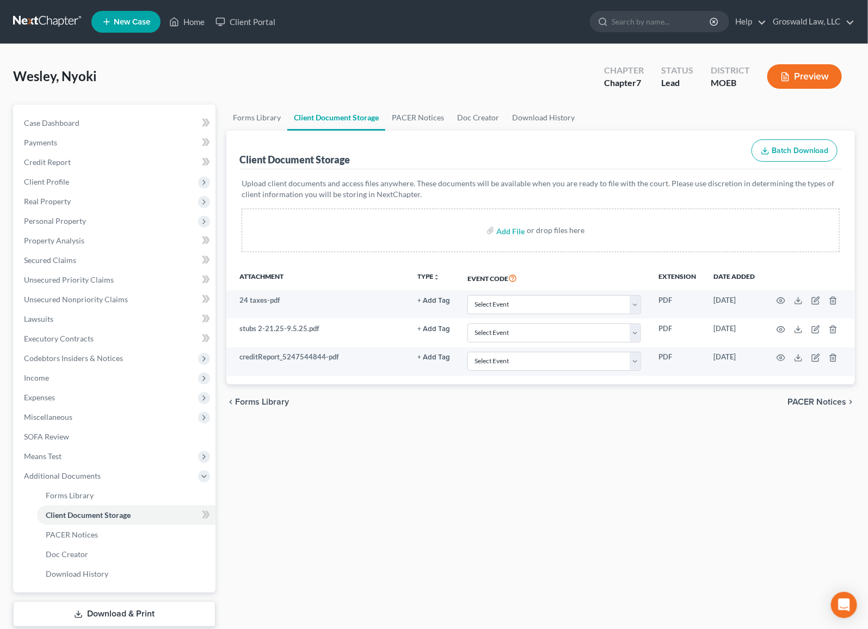
click at [391, 429] on div "Forms Library Client Document Storage PACER Notices Doc Creator Download Histor…" at bounding box center [541, 380] width 640 height 550
click at [398, 496] on div "Forms Library Client Document Storage PACER Notices Doc Creator Download Histor…" at bounding box center [541, 380] width 640 height 550
click at [47, 182] on span "Client Profile" at bounding box center [46, 181] width 45 height 9
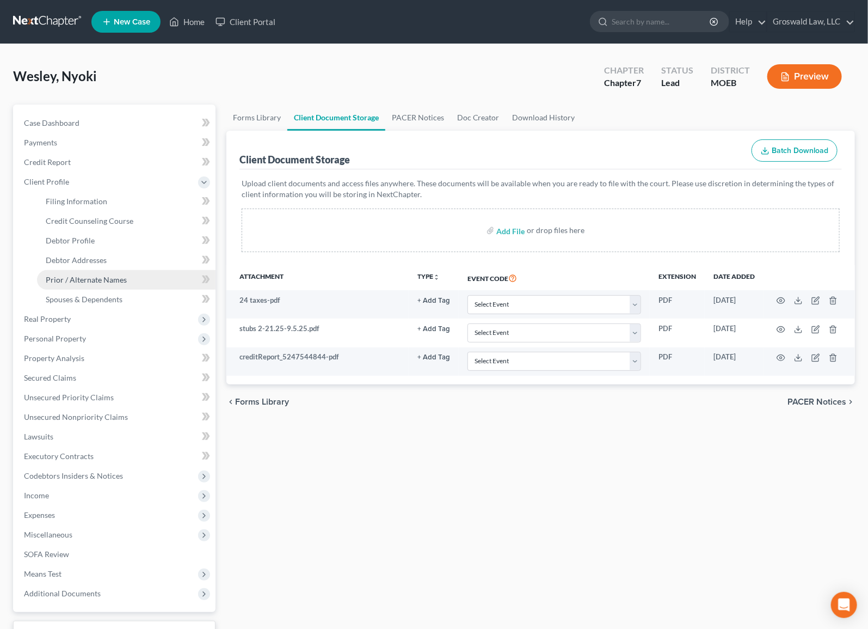
click at [76, 281] on span "Prior / Alternate Names" at bounding box center [86, 279] width 81 height 9
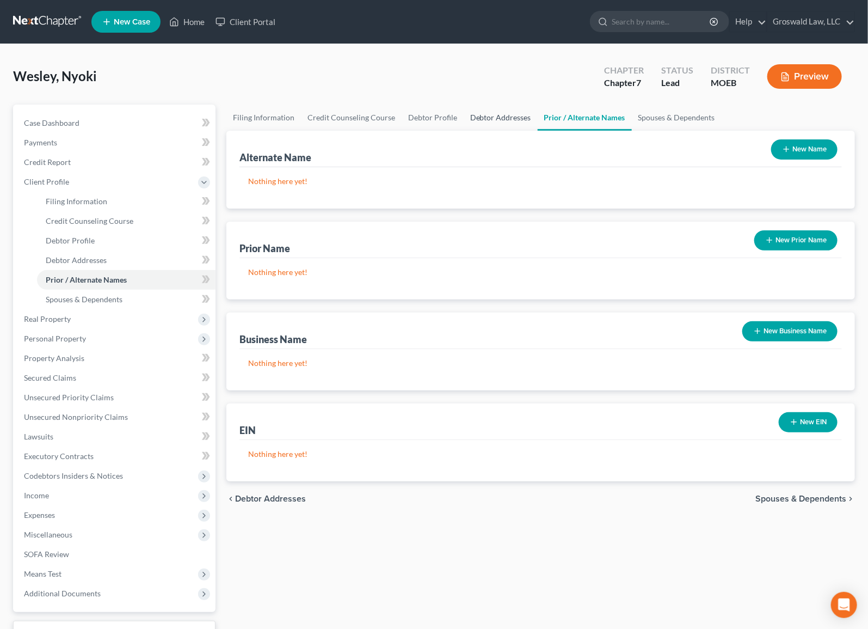
click at [499, 114] on link "Debtor Addresses" at bounding box center [501, 118] width 74 height 26
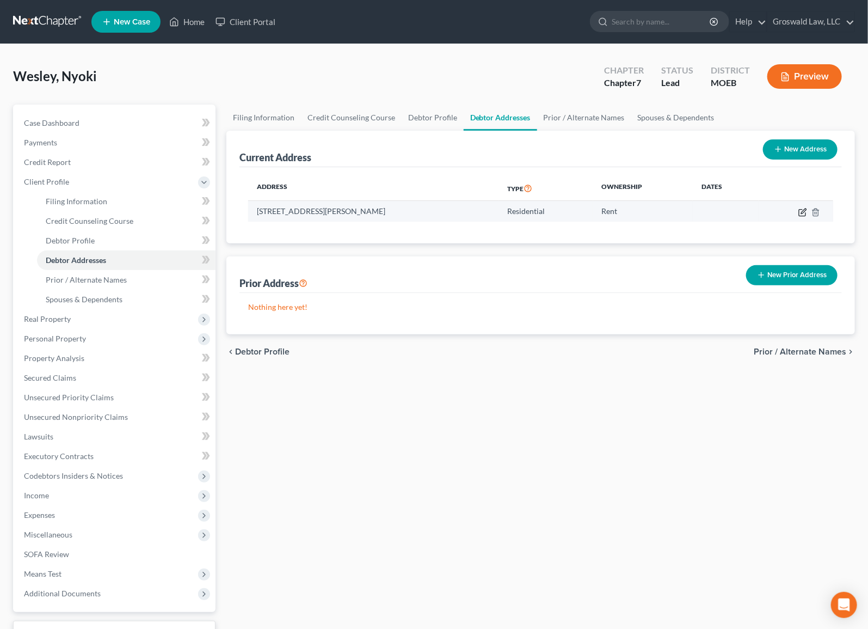
click at [803, 213] on icon "button" at bounding box center [802, 212] width 9 height 9
select select "26"
select select "0"
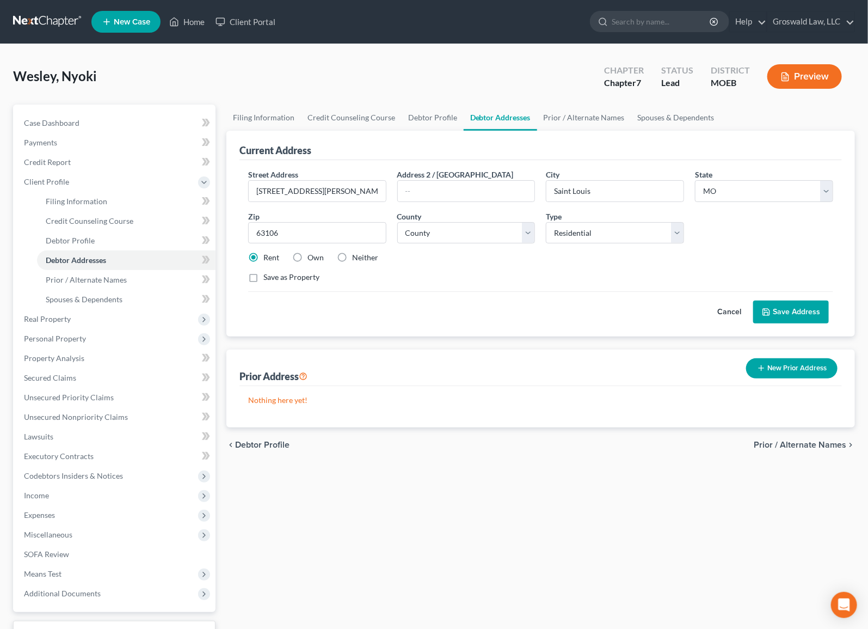
click at [721, 307] on button "Cancel" at bounding box center [729, 312] width 48 height 22
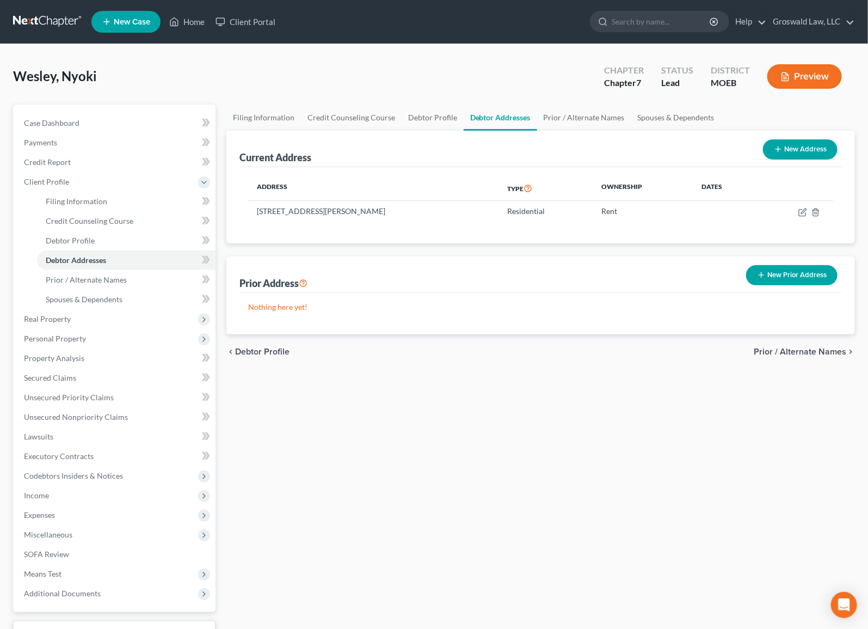
click at [426, 444] on div "Filing Information Credit Counseling Course Debtor Profile Debtor Addresses Pri…" at bounding box center [541, 390] width 640 height 570
click at [91, 397] on span "Unsecured Priority Claims" at bounding box center [69, 396] width 90 height 9
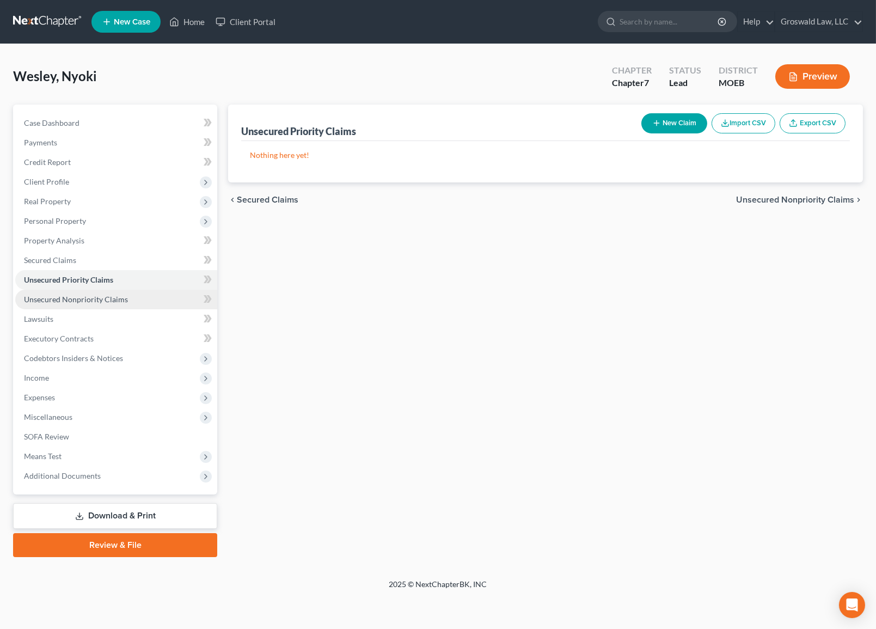
click at [100, 300] on span "Unsecured Nonpriority Claims" at bounding box center [76, 298] width 104 height 9
click at [675, 125] on button "New Claim" at bounding box center [674, 123] width 66 height 20
select select "0"
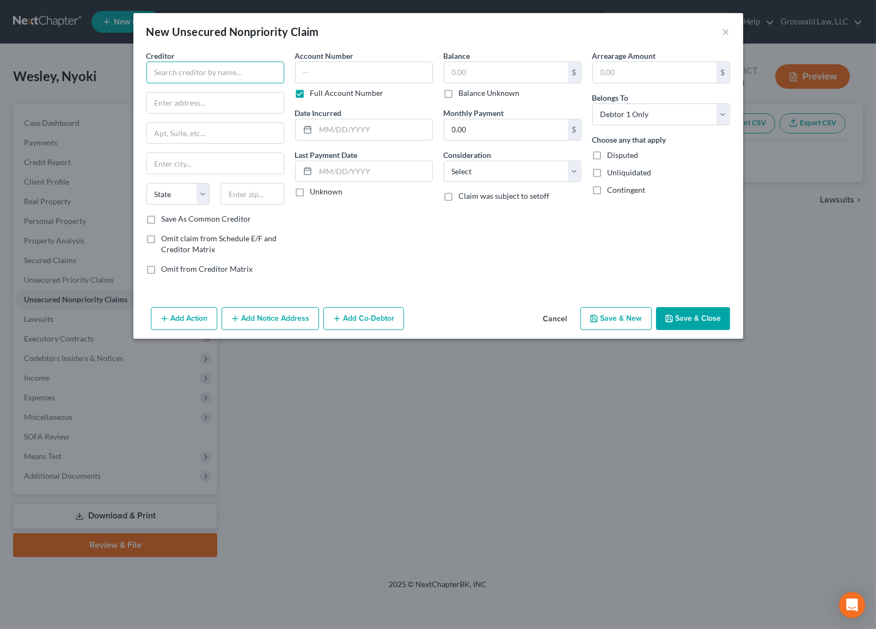
click at [234, 78] on input "text" at bounding box center [215, 73] width 138 height 22
type input "Santander"
click at [205, 100] on div "P.O. [GEOGRAPHIC_DATA]" at bounding box center [212, 101] width 115 height 9
type input "P.O. Box 961211"
type input "[GEOGRAPHIC_DATA]"
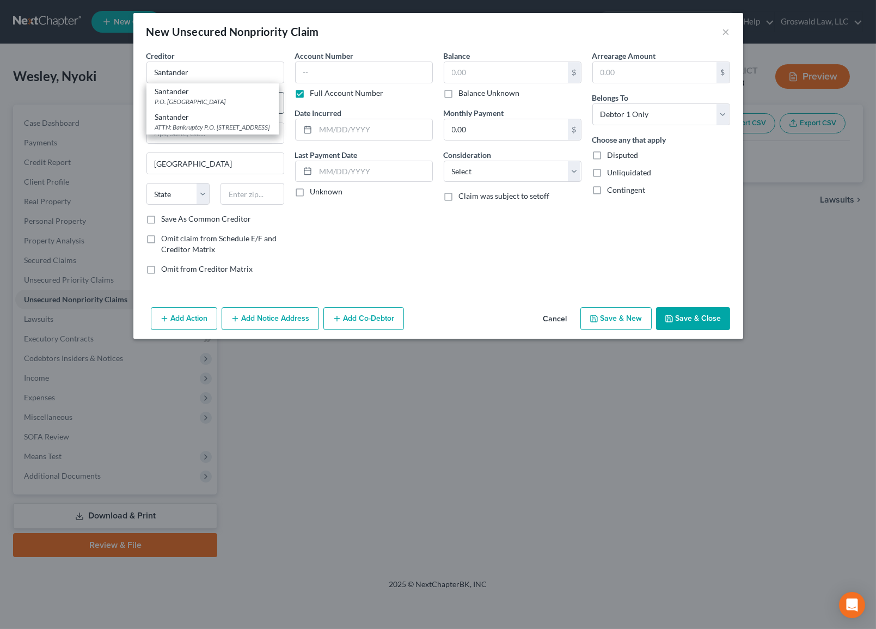
select select "45"
type input "76161"
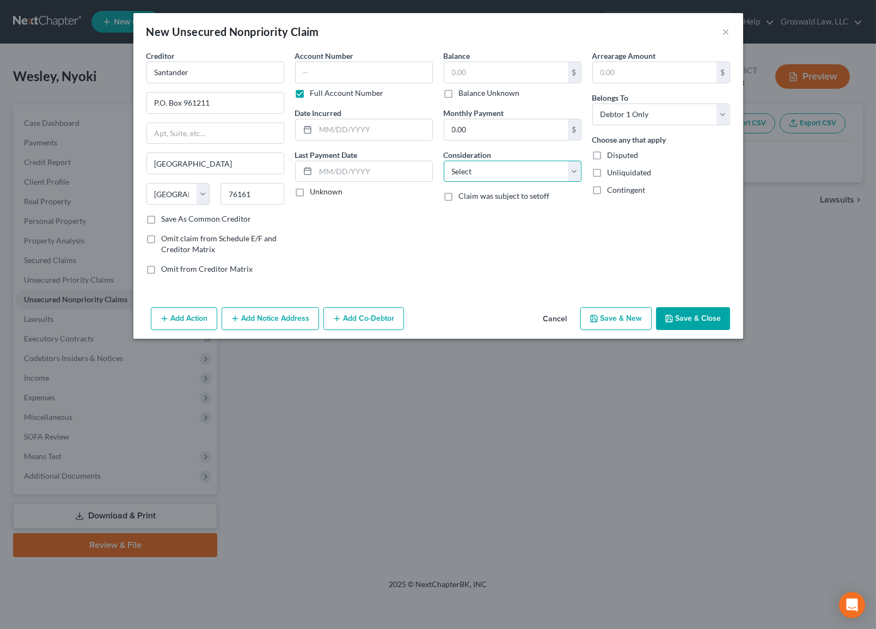
click at [491, 171] on select "Select Cable / Satellite Services Collection Agency Credit Card Debt Debt Couns…" at bounding box center [513, 172] width 138 height 22
select select "14"
click at [444, 161] on select "Select Cable / Satellite Services Collection Agency Credit Card Debt Debt Couns…" at bounding box center [513, 172] width 138 height 22
click at [468, 207] on input "text" at bounding box center [512, 212] width 137 height 21
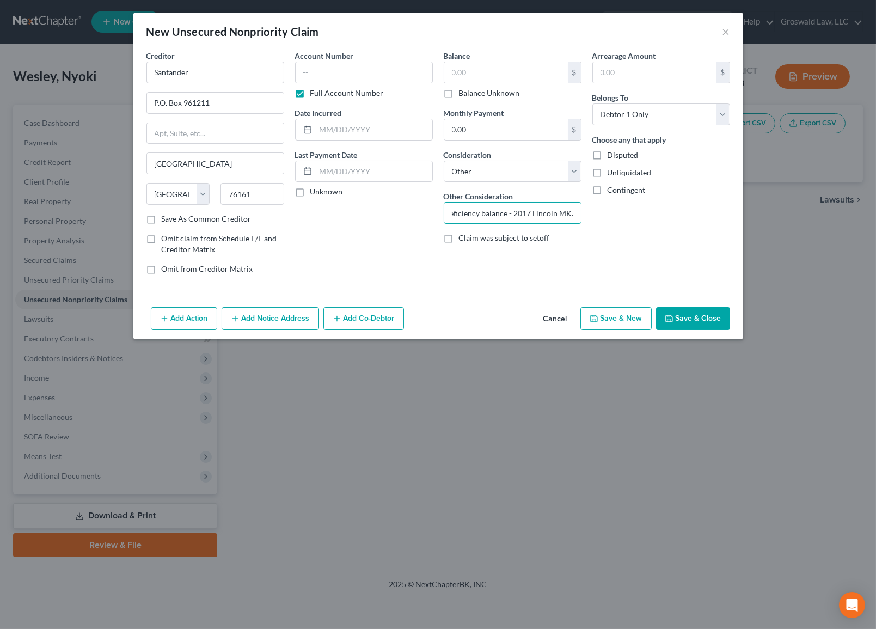
type input "deficiency balance - 2017 Lincoln MKZ"
click at [202, 322] on button "Add Action" at bounding box center [184, 318] width 66 height 23
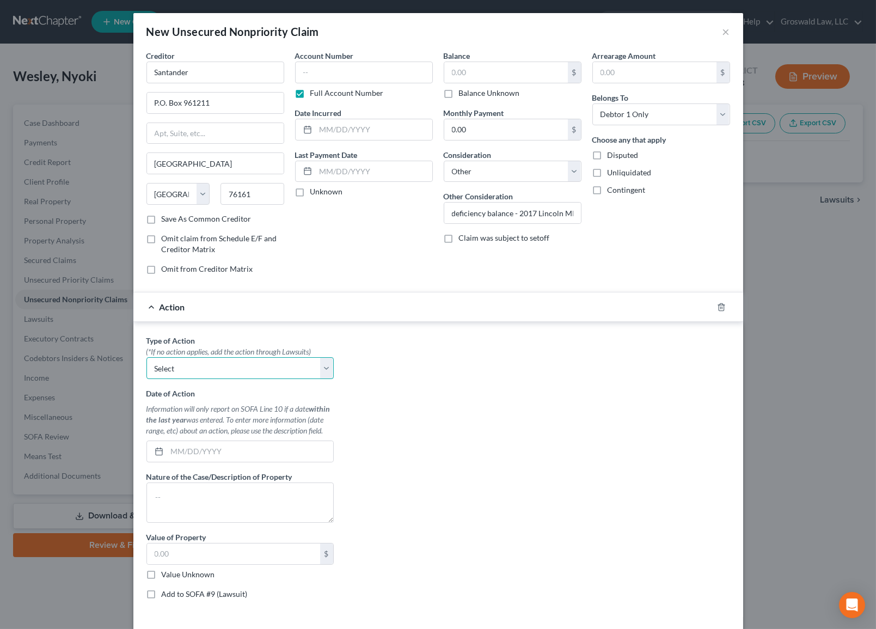
click at [203, 370] on select "Select Repossession Garnishment Foreclosure Personal Injury Attached, Seized, O…" at bounding box center [239, 368] width 187 height 22
select select "0"
click at [146, 357] on select "Select Repossession Garnishment Foreclosure Personal Injury Attached, Seized, O…" at bounding box center [239, 368] width 187 height 22
click at [225, 450] on input "text" at bounding box center [250, 451] width 166 height 21
type input "[DATE]"
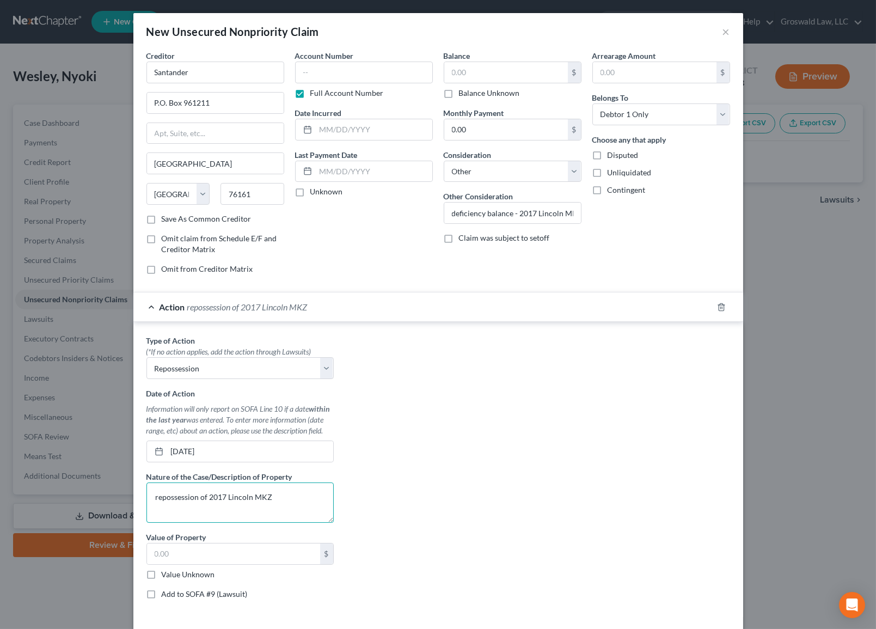
type textarea "repossession of 2017 Lincoln MKZ"
click at [177, 543] on label "Value Unknown" at bounding box center [188, 574] width 53 height 11
click at [173, 543] on input "Value Unknown" at bounding box center [169, 572] width 7 height 7
checkbox input "true"
type input "0.00"
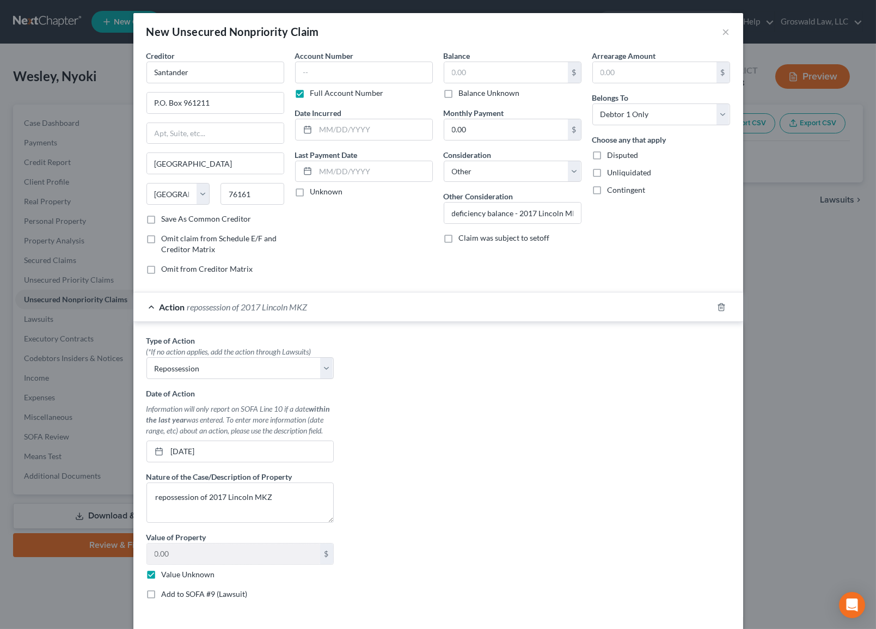
scroll to position [46, 0]
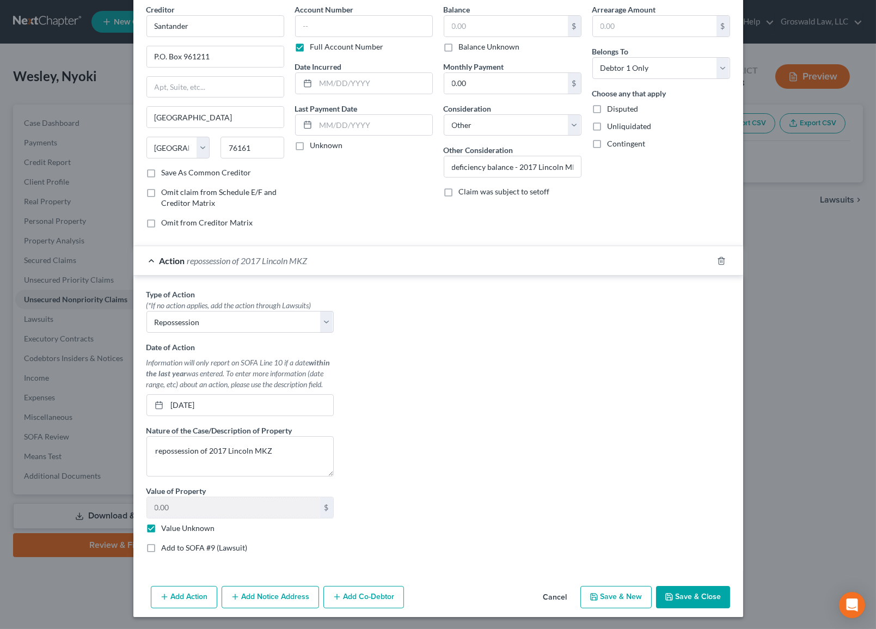
click at [692, 543] on button "Save & Close" at bounding box center [693, 597] width 74 height 23
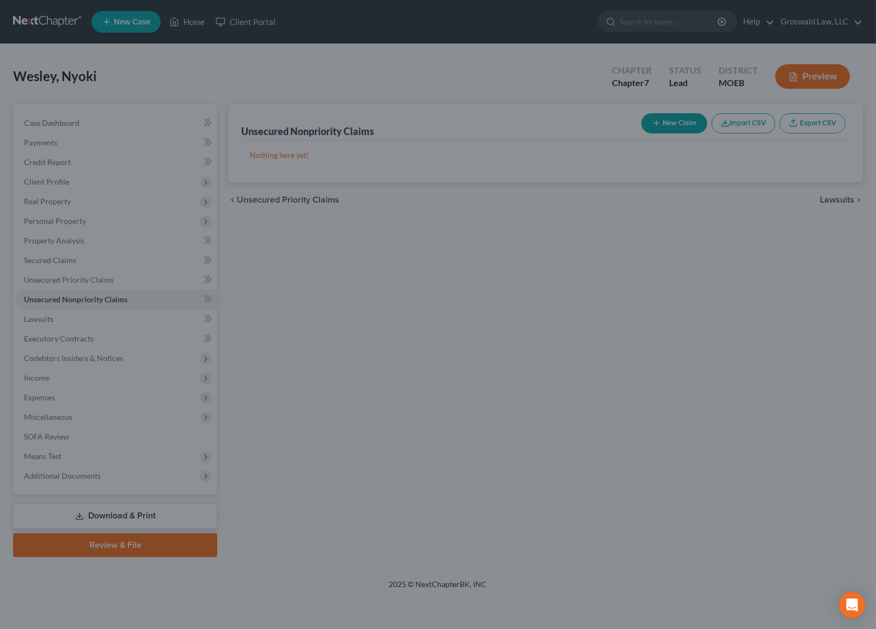
type input "0.00"
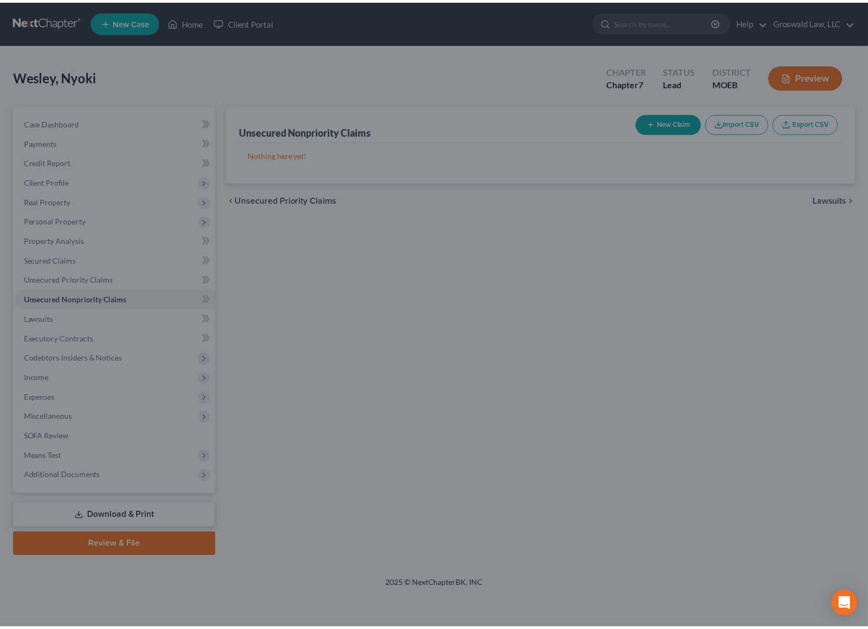
scroll to position [0, 0]
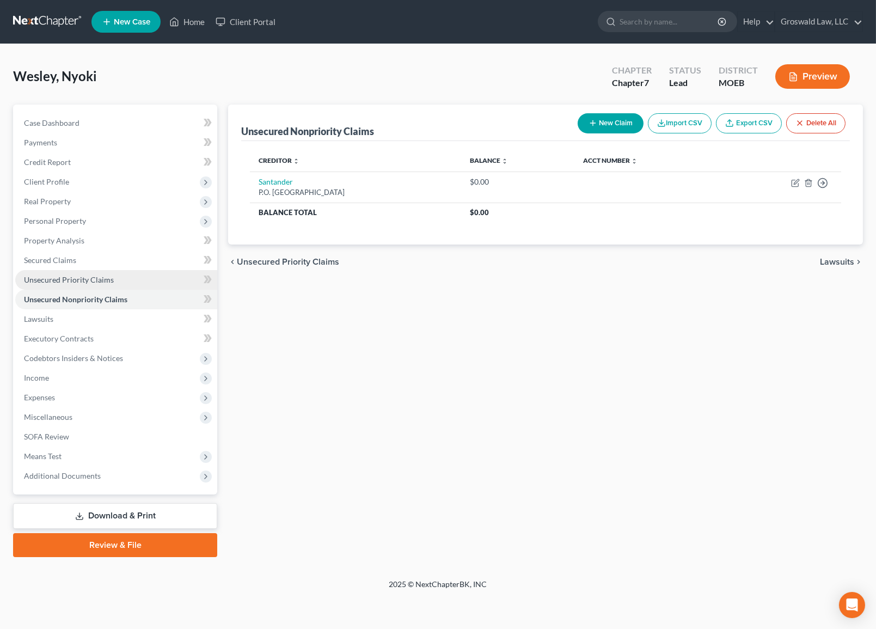
click at [102, 281] on span "Unsecured Priority Claims" at bounding box center [69, 279] width 90 height 9
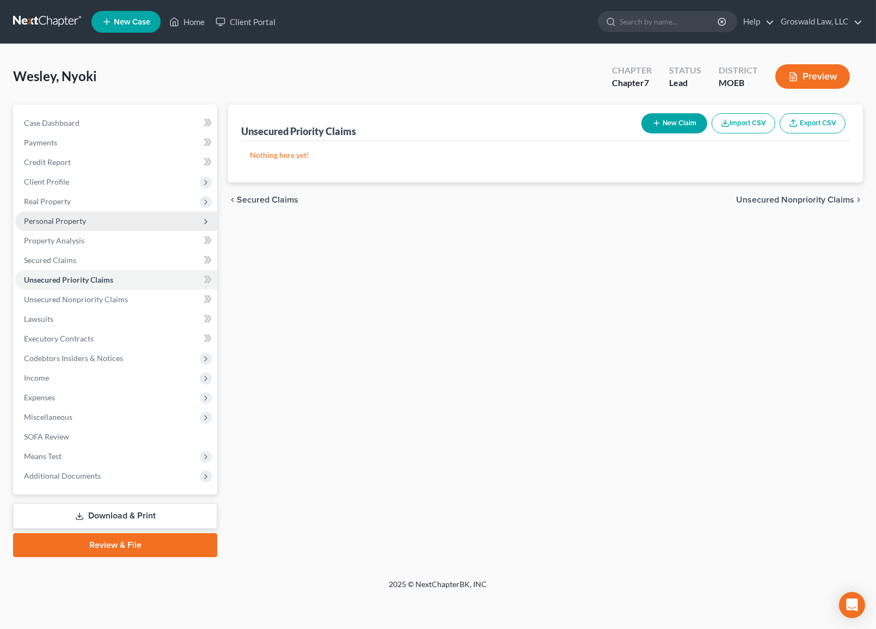
click at [67, 220] on span "Personal Property" at bounding box center [55, 220] width 62 height 9
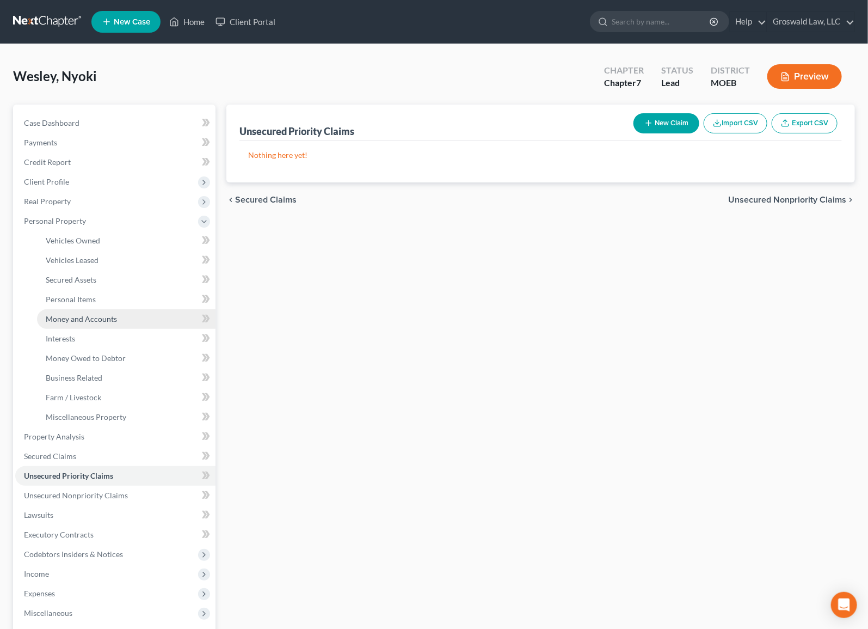
click at [92, 320] on span "Money and Accounts" at bounding box center [81, 318] width 71 height 9
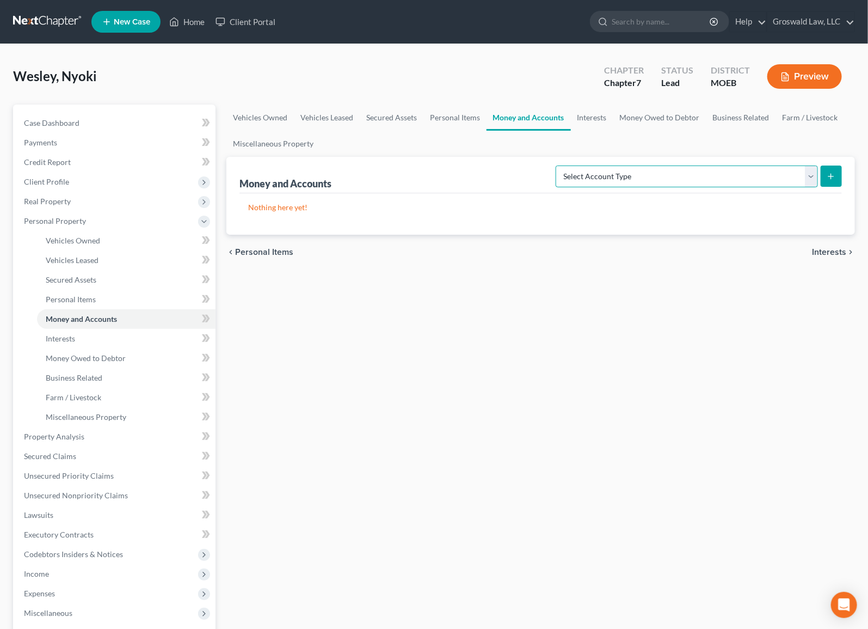
click at [741, 176] on select "Select Account Type Brokerage (A/B: 18, SOFA: 20) Cash on Hand (A/B: 16) Certif…" at bounding box center [687, 176] width 262 height 22
select select "checking"
click at [559, 165] on select "Select Account Type Brokerage (A/B: 18, SOFA: 20) Cash on Hand (A/B: 16) Certif…" at bounding box center [687, 176] width 262 height 22
click at [834, 180] on button "submit" at bounding box center [831, 175] width 21 height 21
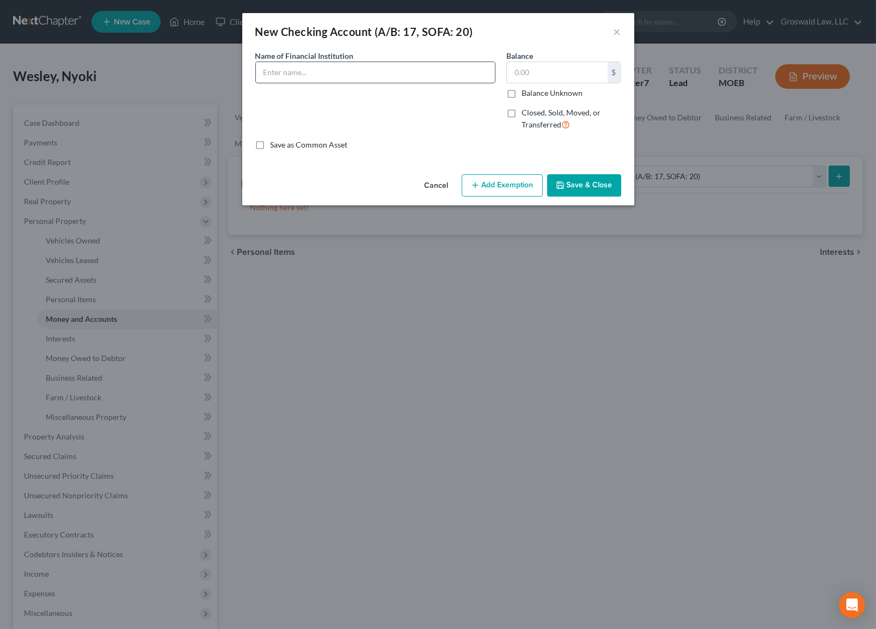
click at [352, 78] on input "text" at bounding box center [375, 72] width 239 height 21
type input "Capital one"
type input "400"
click at [589, 190] on button "Save & Close" at bounding box center [584, 185] width 74 height 23
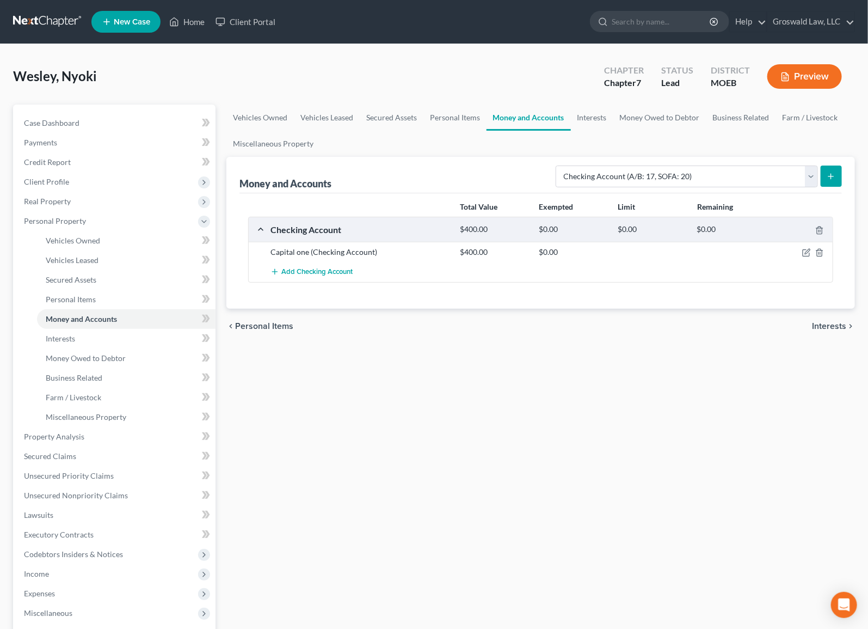
drag, startPoint x: 624, startPoint y: 423, endPoint x: 599, endPoint y: 414, distance: 26.0
click at [624, 423] on div "Vehicles Owned Vehicles Leased Secured Assets Personal Items Money and Accounts…" at bounding box center [541, 429] width 640 height 648
click at [49, 543] on span "Income" at bounding box center [115, 574] width 200 height 20
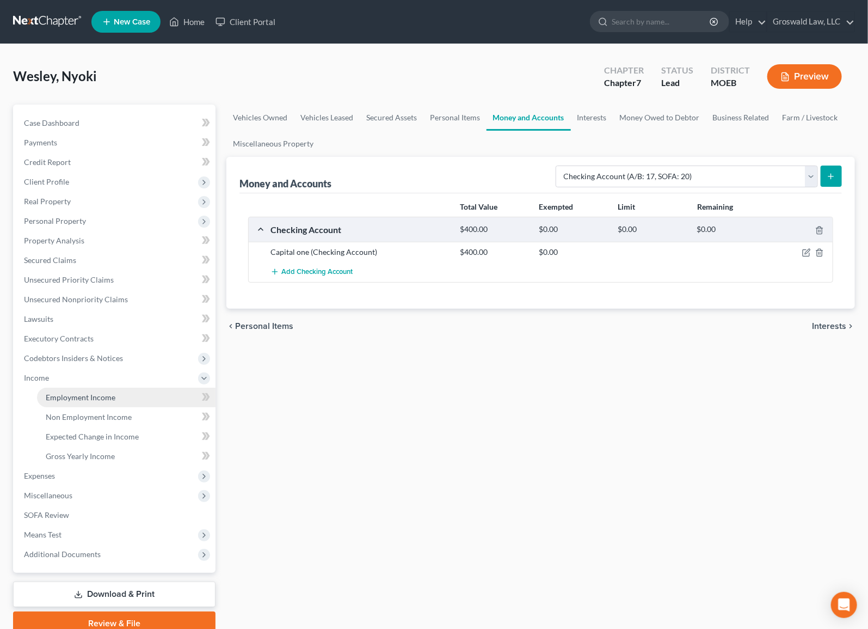
click at [87, 396] on span "Employment Income" at bounding box center [81, 396] width 70 height 9
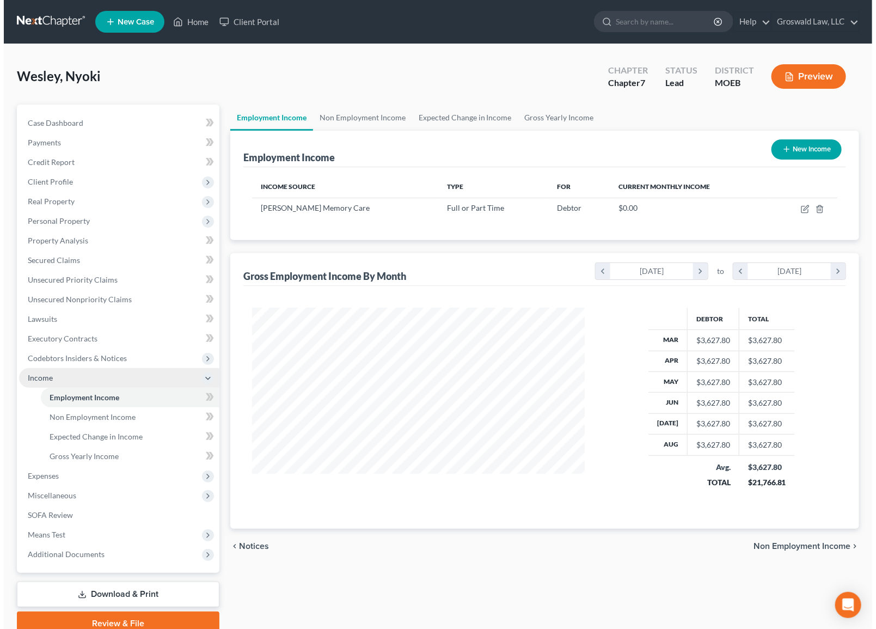
scroll to position [195, 354]
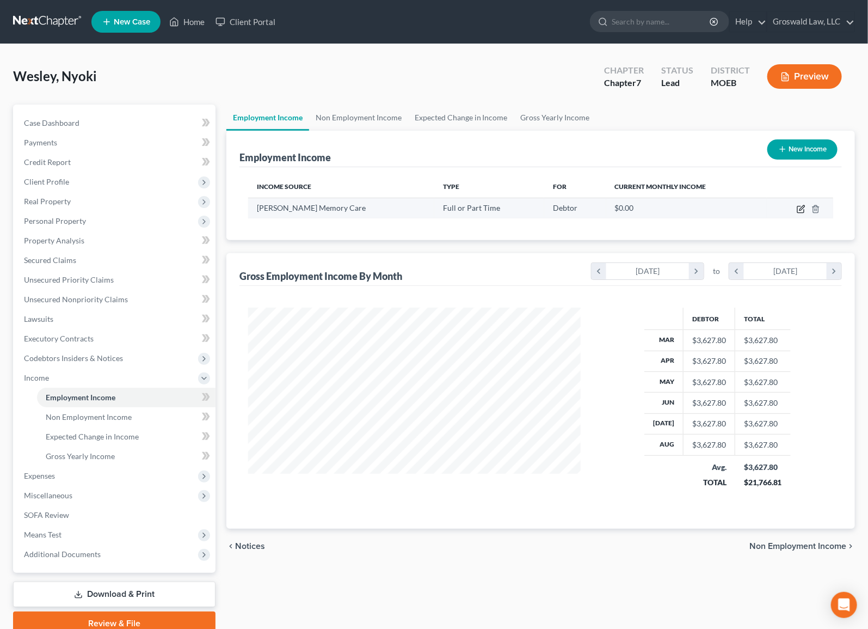
click at [800, 210] on icon "button" at bounding box center [802, 207] width 5 height 5
select select "0"
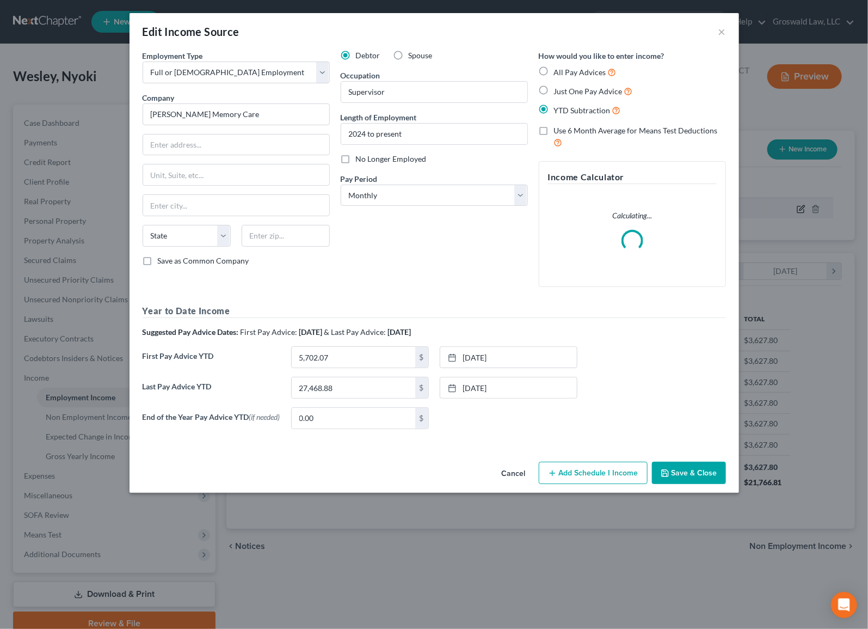
scroll to position [195, 358]
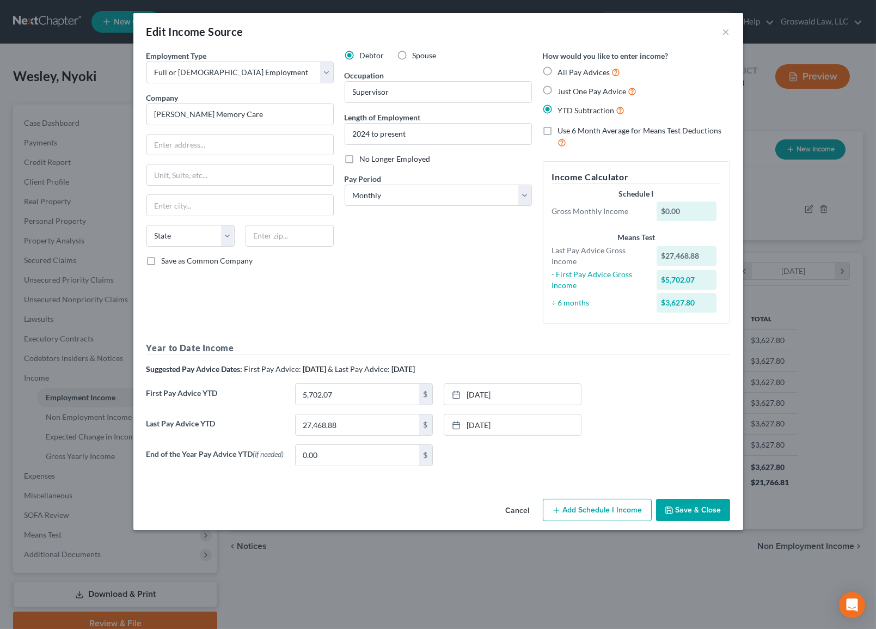
click at [517, 470] on div "End of the Year Pay Advice YTD (if needed) 0.00 $ None close Date Time chevron_…" at bounding box center [438, 459] width 594 height 30
click at [522, 508] on button "Cancel" at bounding box center [517, 511] width 41 height 22
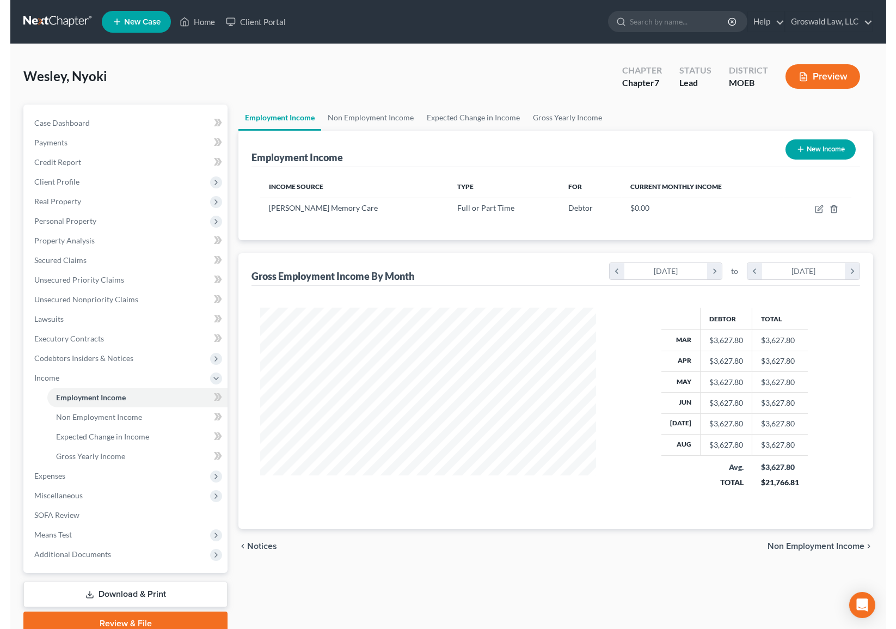
scroll to position [544091, 543932]
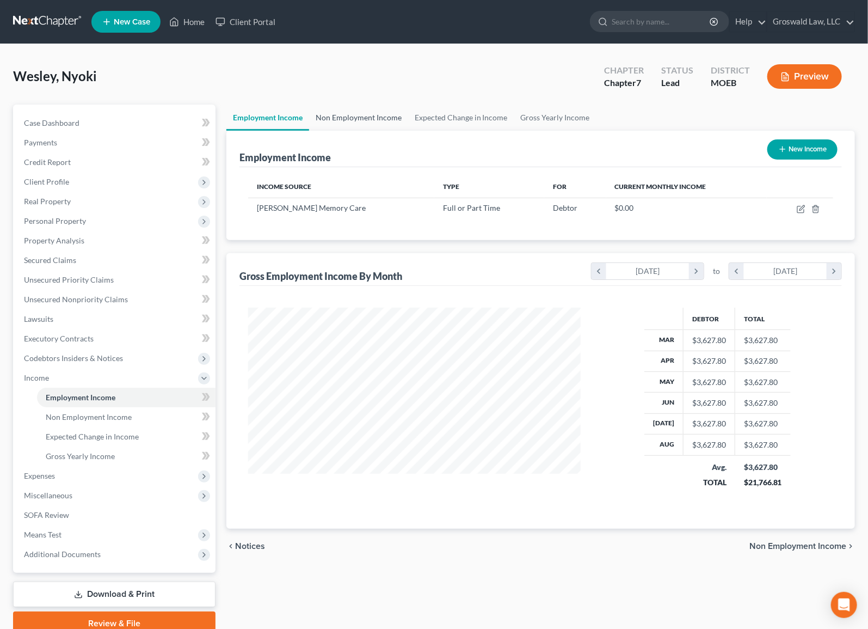
click at [347, 118] on link "Non Employment Income" at bounding box center [358, 118] width 99 height 26
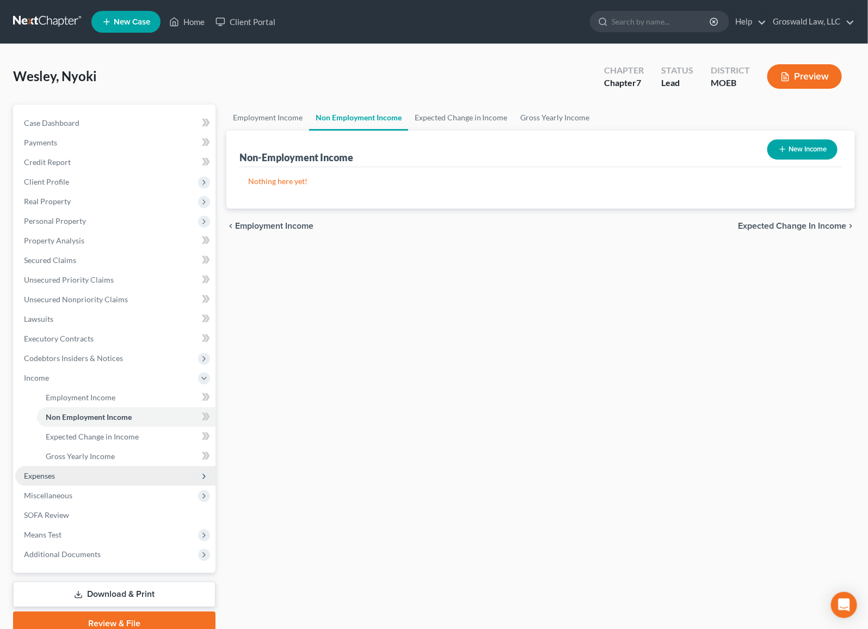
click at [66, 478] on span "Expenses" at bounding box center [115, 476] width 200 height 20
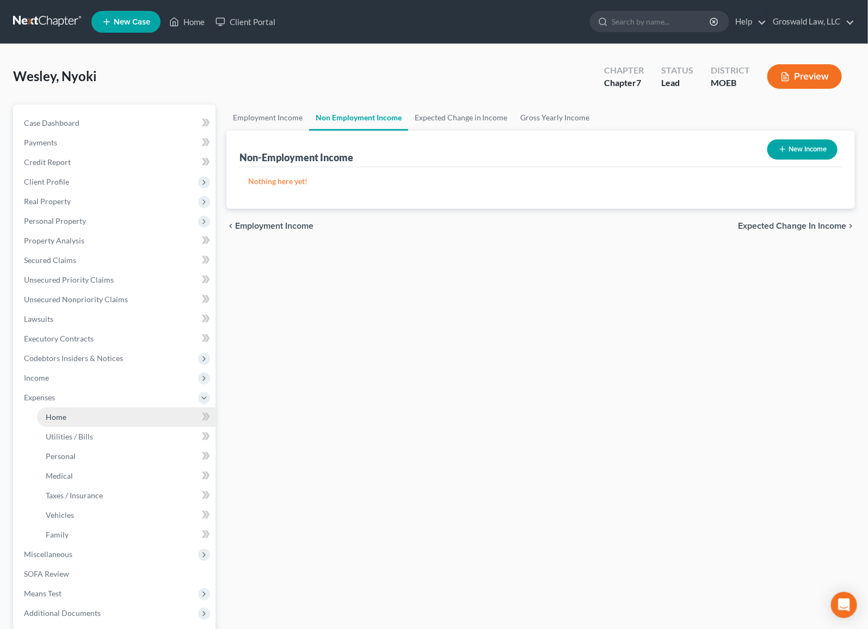
click at [52, 415] on span "Home" at bounding box center [56, 416] width 21 height 9
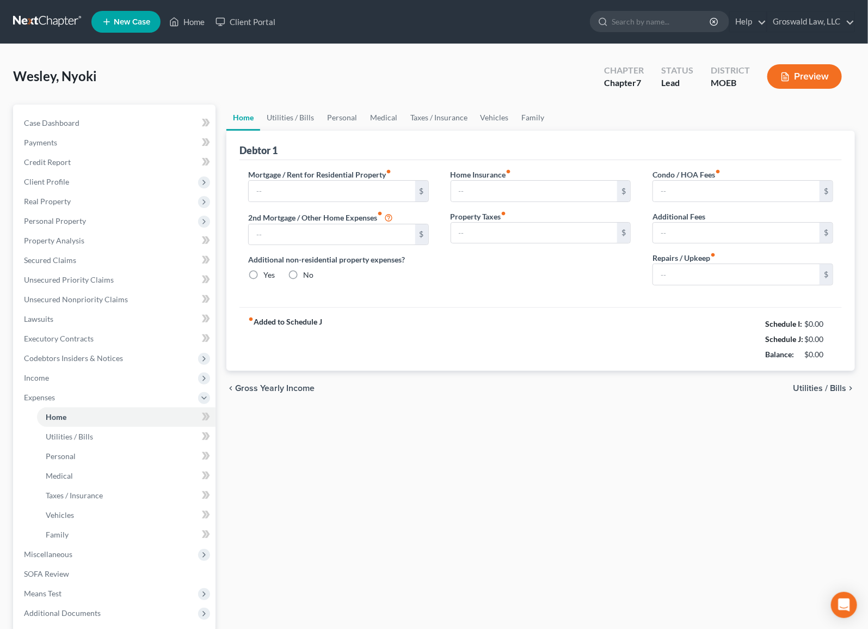
type input "0.00"
radio input "true"
type input "0.00"
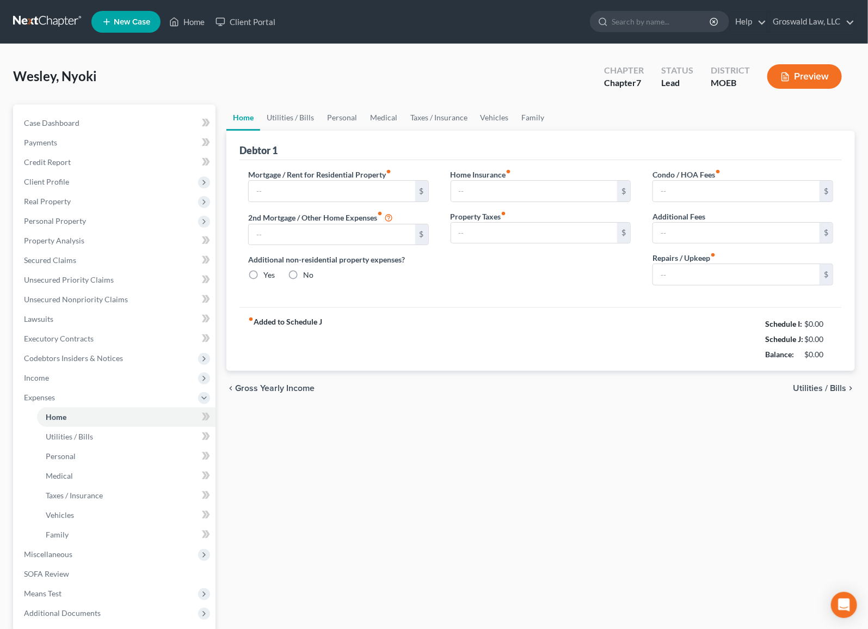
type input "0.00"
click at [309, 184] on input "text" at bounding box center [332, 191] width 167 height 21
click at [469, 489] on div "Home Utilities / Bills Personal Medical Taxes / Insurance Vehicles Family Debto…" at bounding box center [541, 399] width 640 height 589
click at [91, 77] on span "Wesley, Nyoki" at bounding box center [55, 76] width 84 height 16
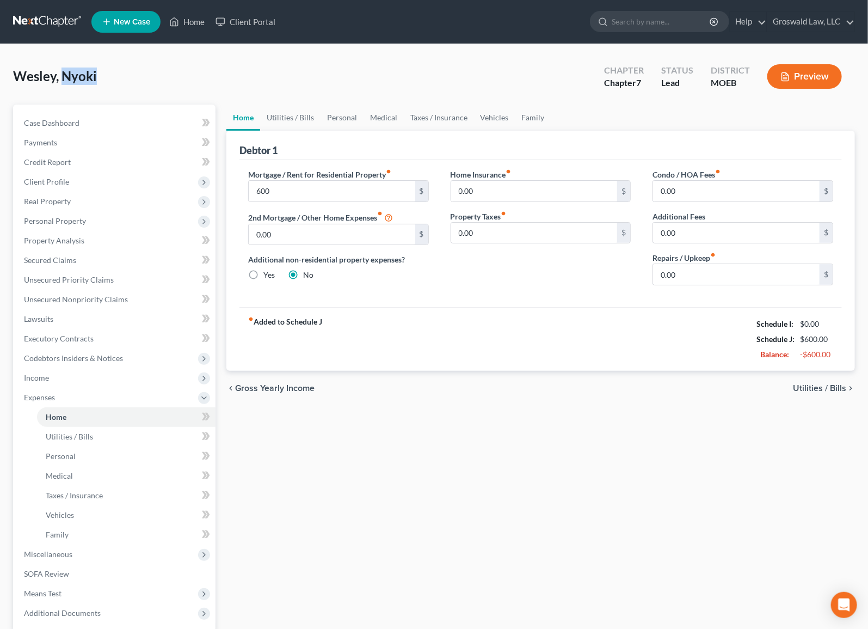
click at [91, 77] on span "Wesley, Nyoki" at bounding box center [55, 76] width 84 height 16
click at [46, 180] on span "Client Profile" at bounding box center [46, 181] width 45 height 9
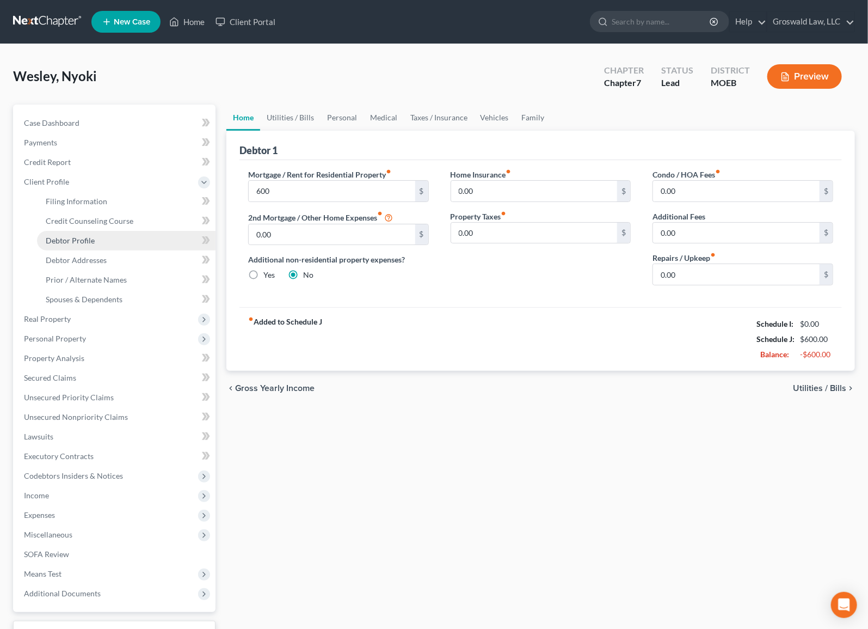
click at [82, 234] on link "Debtor Profile" at bounding box center [126, 241] width 179 height 20
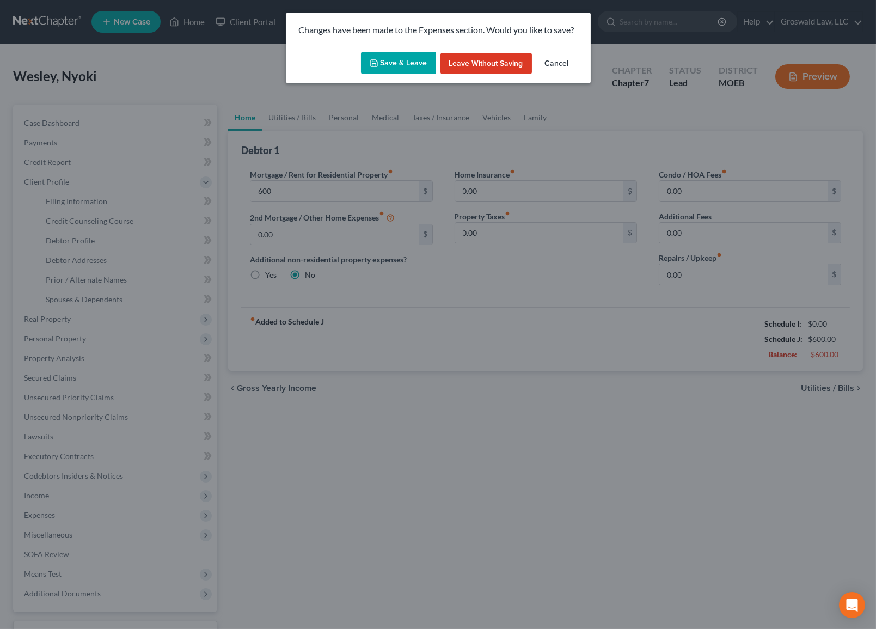
click at [397, 66] on button "Save & Leave" at bounding box center [398, 63] width 75 height 23
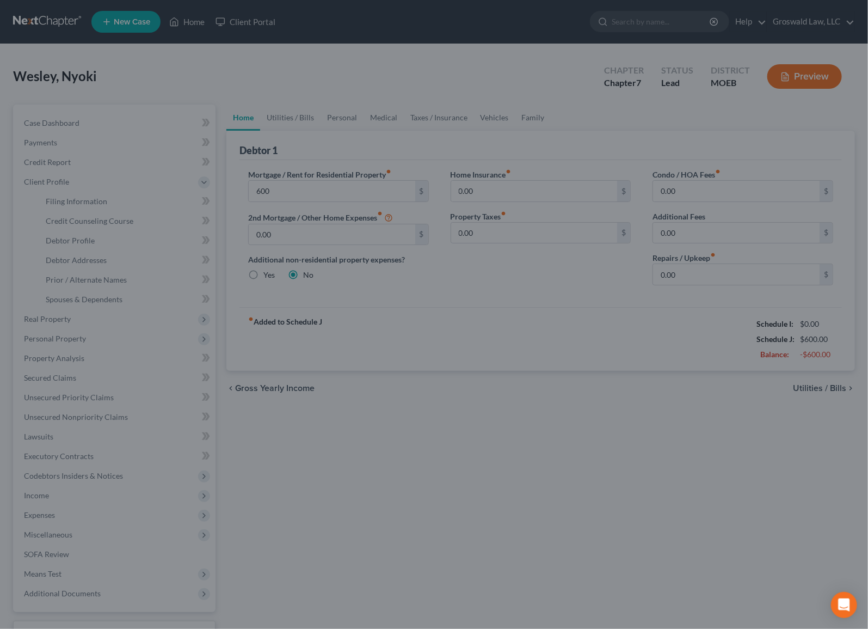
type input "600.00"
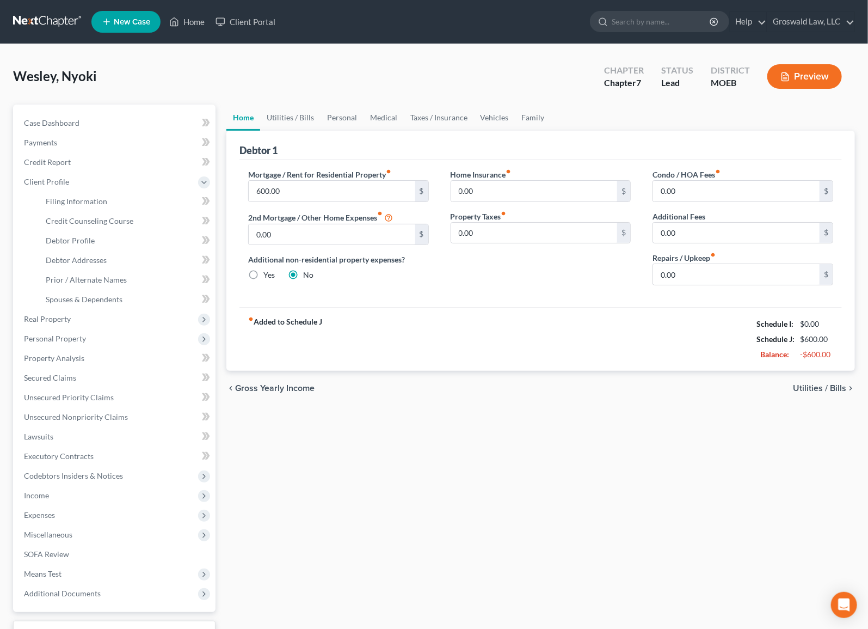
select select "0"
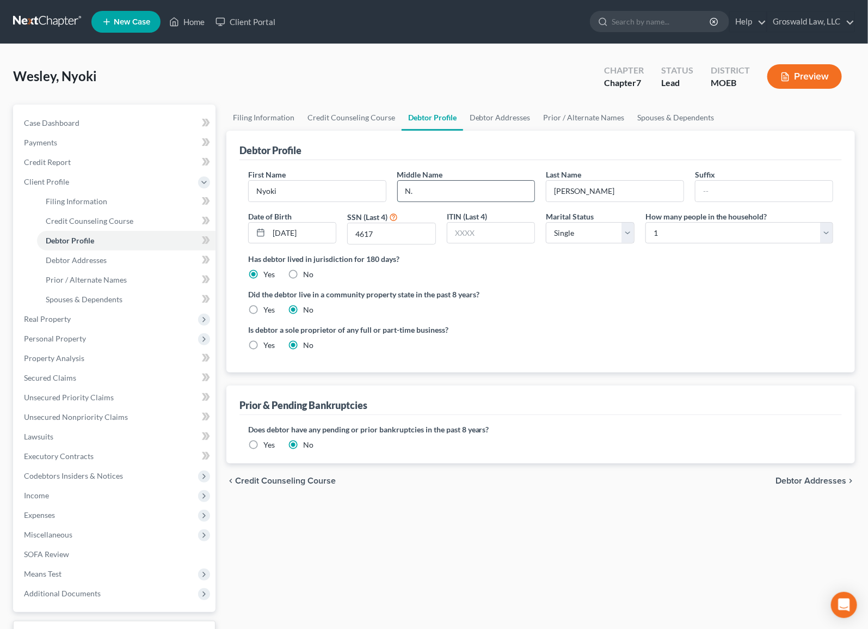
click at [466, 195] on input "N." at bounding box center [466, 191] width 137 height 21
type input "[PERSON_NAME]"
drag, startPoint x: 577, startPoint y: 145, endPoint x: 580, endPoint y: 138, distance: 7.4
click at [577, 145] on div "Debtor Profile" at bounding box center [540, 145] width 603 height 29
click at [82, 122] on link "Case Dashboard" at bounding box center [115, 123] width 200 height 20
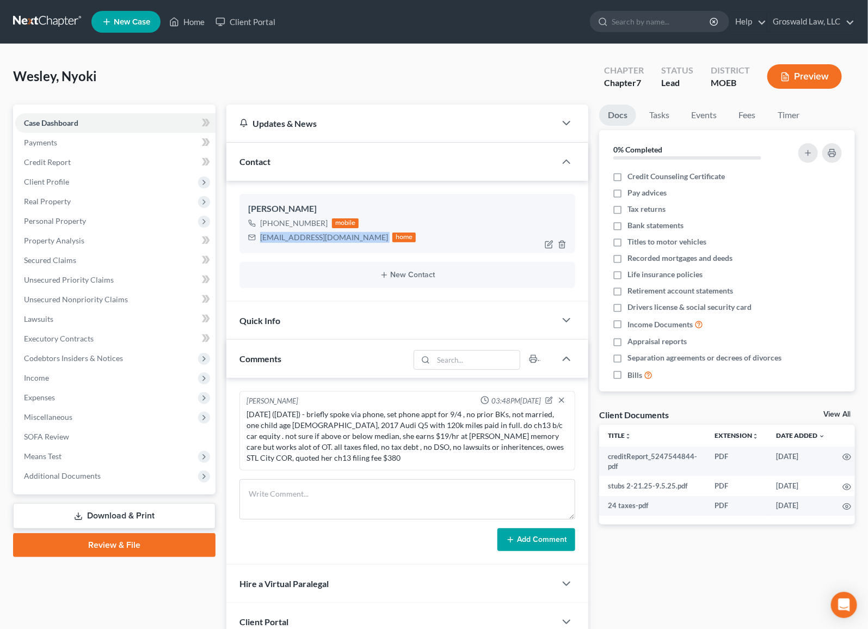
drag, startPoint x: 353, startPoint y: 239, endPoint x: 266, endPoint y: 237, distance: 86.6
click at [260, 237] on div "[EMAIL_ADDRESS][DOMAIN_NAME] home" at bounding box center [332, 237] width 168 height 14
click at [65, 185] on span "Client Profile" at bounding box center [115, 182] width 200 height 20
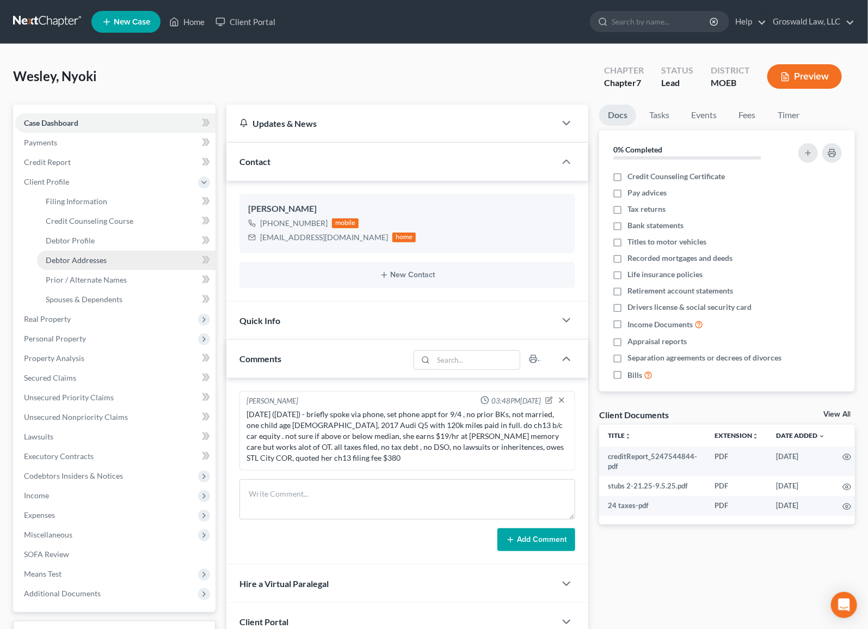
click at [83, 256] on span "Debtor Addresses" at bounding box center [76, 259] width 61 height 9
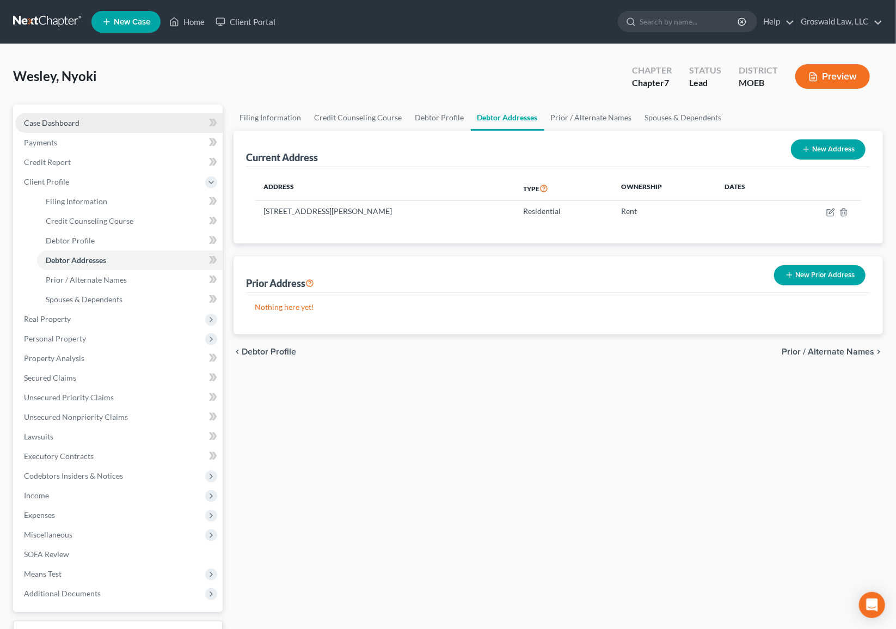
click at [137, 125] on link "Case Dashboard" at bounding box center [118, 123] width 207 height 20
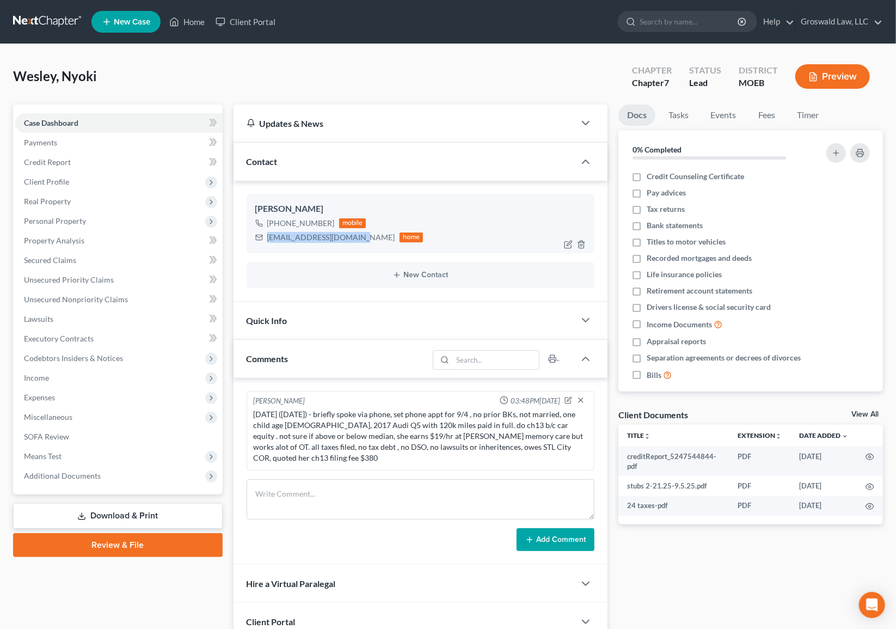
drag, startPoint x: 355, startPoint y: 237, endPoint x: 267, endPoint y: 233, distance: 88.8
click at [267, 233] on div "[EMAIL_ADDRESS][DOMAIN_NAME]" at bounding box center [331, 237] width 128 height 11
copy div "[EMAIL_ADDRESS][DOMAIN_NAME]"
drag, startPoint x: 328, startPoint y: 223, endPoint x: 297, endPoint y: 225, distance: 31.1
click at [297, 225] on div "[PHONE_NUMBER]" at bounding box center [300, 223] width 67 height 11
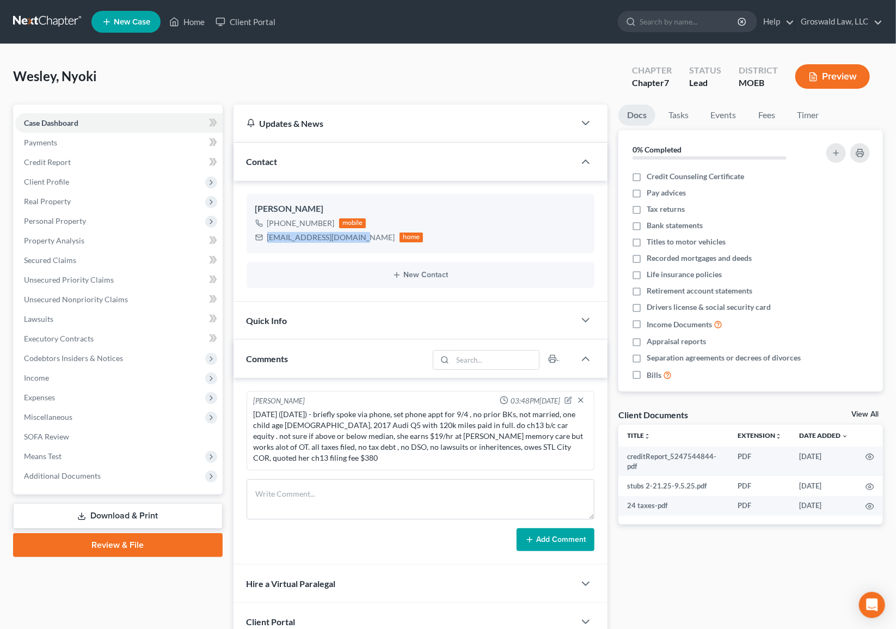
copy div "933-0810"
click at [383, 491] on textarea at bounding box center [421, 499] width 348 height 40
paste textarea "1. ID and SS card 2. Any other bills/creditors/collections 3. CREDIT COUNSELING…"
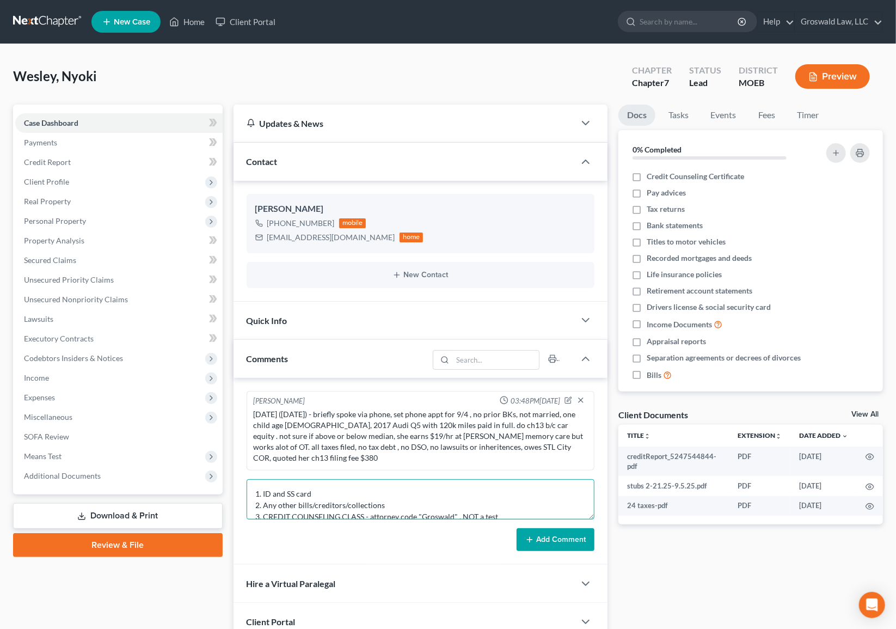
scroll to position [2, 0]
type textarea "1. ID and SS card 2. Any other bills/creditors/collections 3. CREDIT COUNSELING…"
click at [536, 528] on button "Add Comment" at bounding box center [556, 539] width 78 height 23
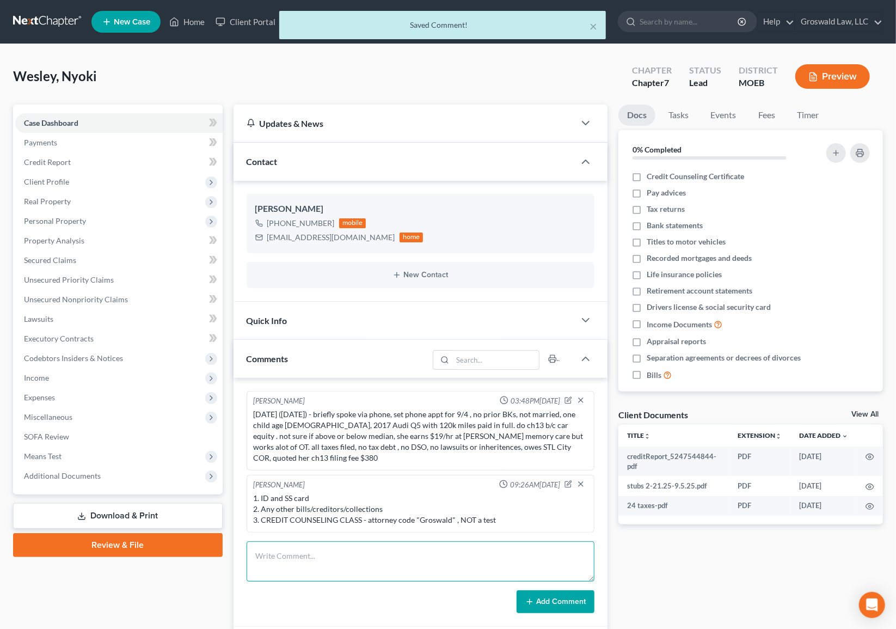
drag, startPoint x: 339, startPoint y: 555, endPoint x: 343, endPoint y: 548, distance: 8.3
click at [340, 543] on textarea at bounding box center [421, 561] width 348 height 40
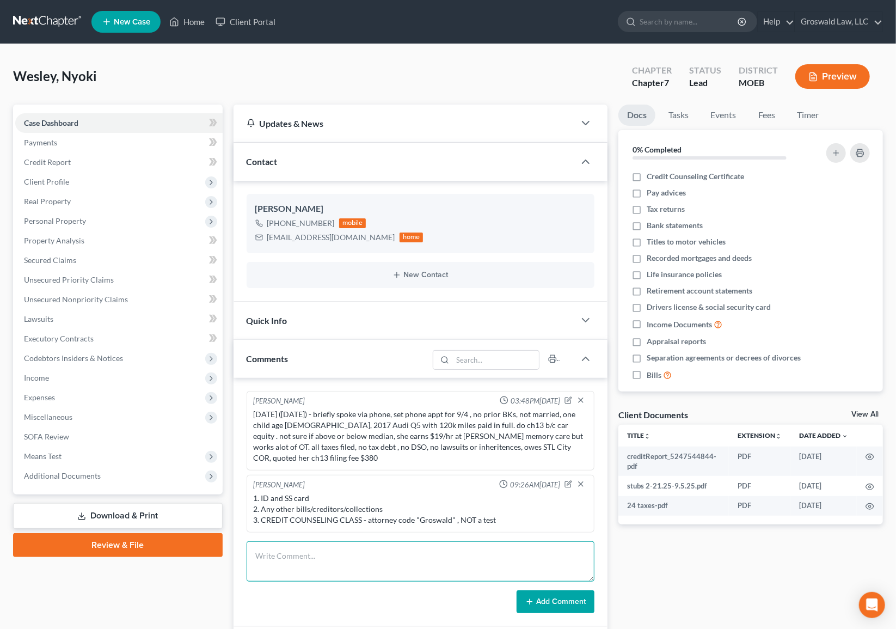
drag, startPoint x: 409, startPoint y: 544, endPoint x: 408, endPoint y: 524, distance: 20.1
click at [409, 542] on textarea at bounding box center [421, 561] width 348 height 40
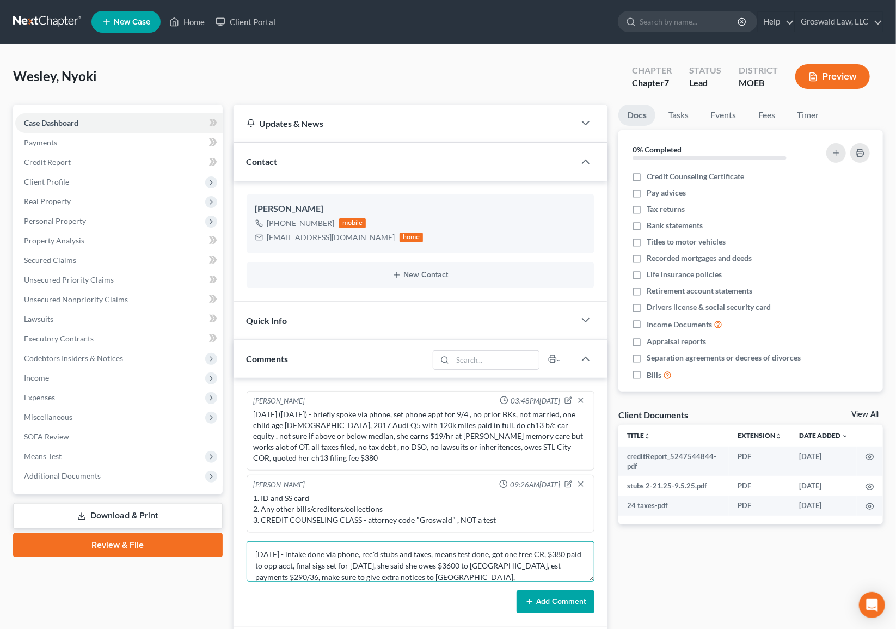
type textarea "[DATE] - intake done via phone, rec'd stubs and taxes, means test done, got one…"
click at [544, 543] on button "Add Comment" at bounding box center [556, 601] width 78 height 23
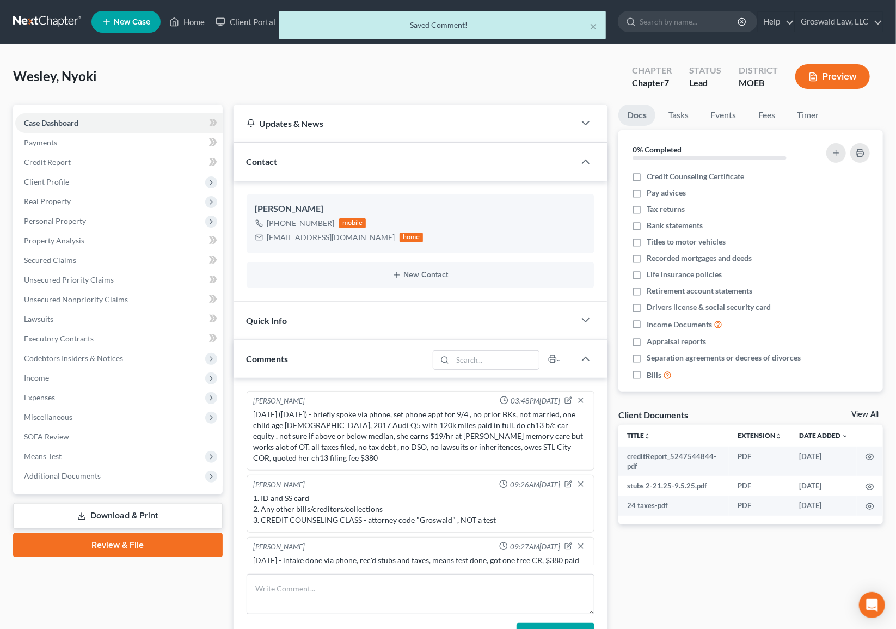
scroll to position [18, 0]
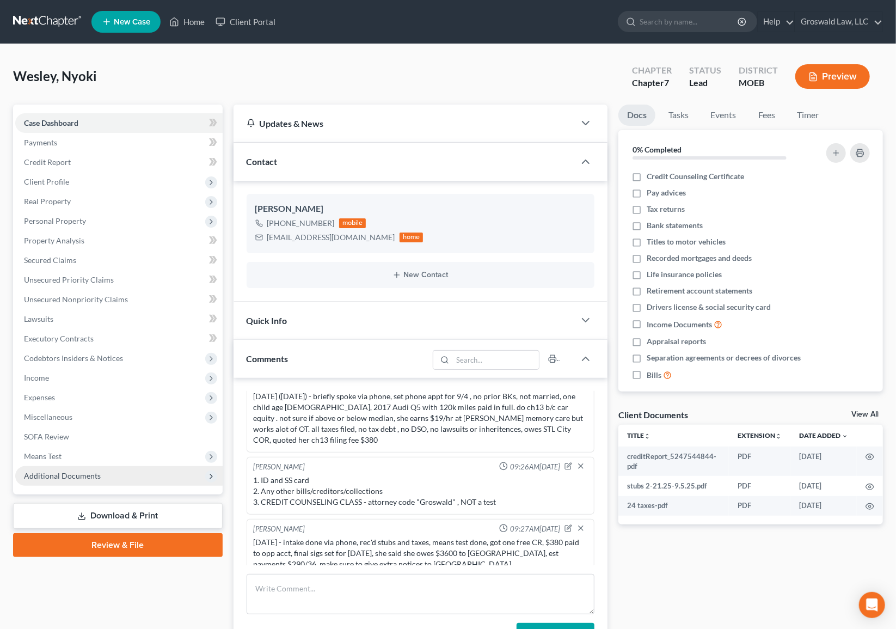
click at [114, 475] on span "Additional Documents" at bounding box center [118, 476] width 207 height 20
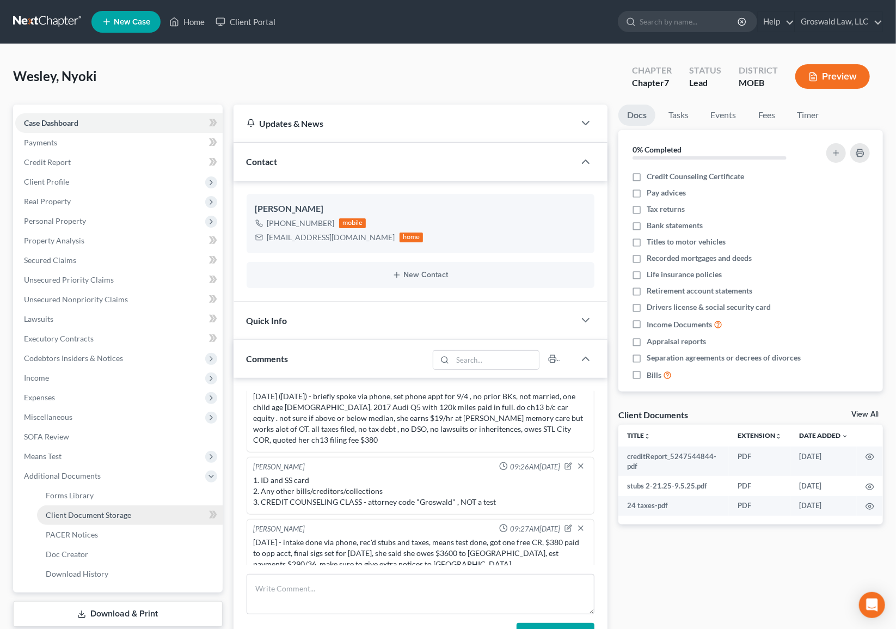
click at [100, 520] on link "Client Document Storage" at bounding box center [130, 515] width 186 height 20
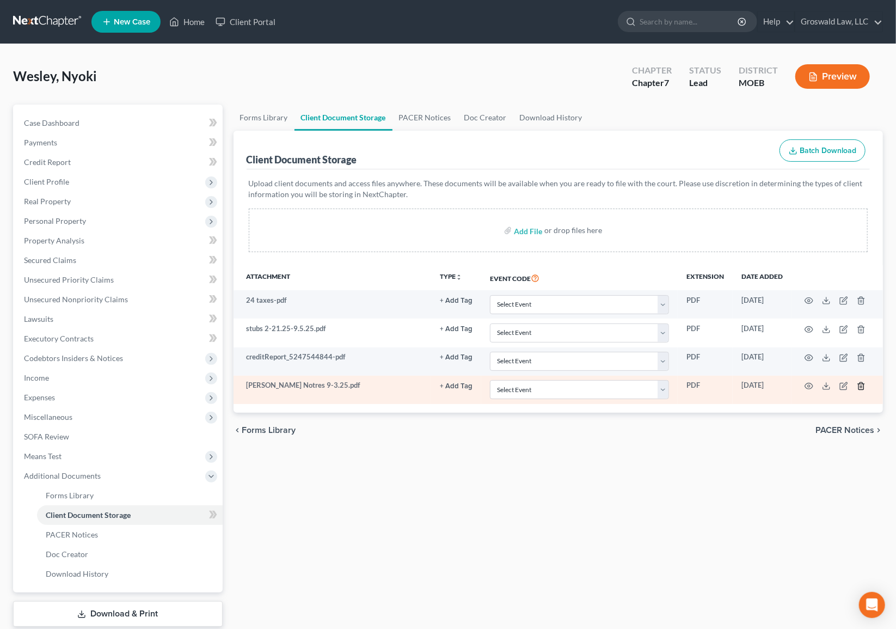
click at [863, 386] on icon "button" at bounding box center [861, 386] width 9 height 9
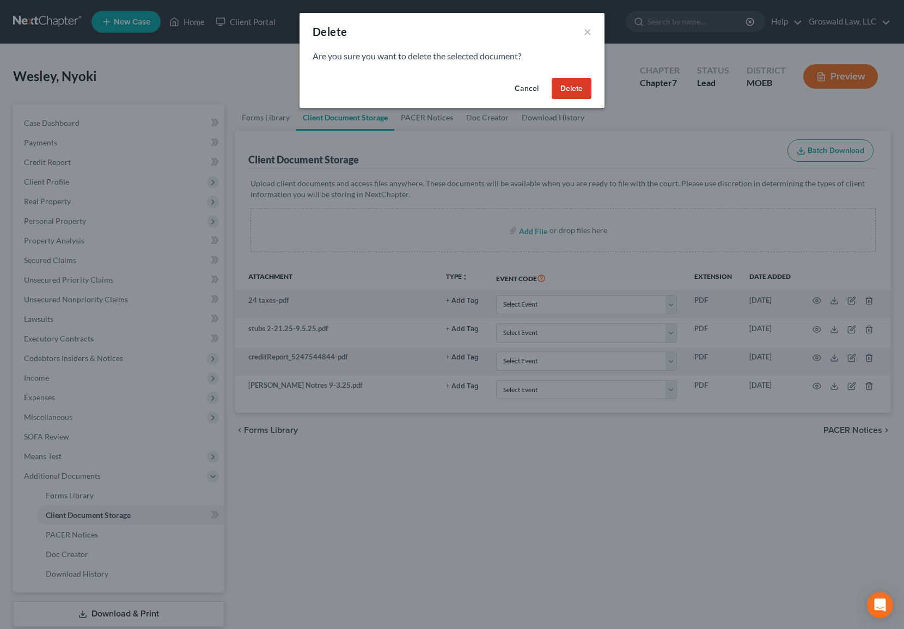
click at [572, 83] on button "Delete" at bounding box center [571, 89] width 40 height 22
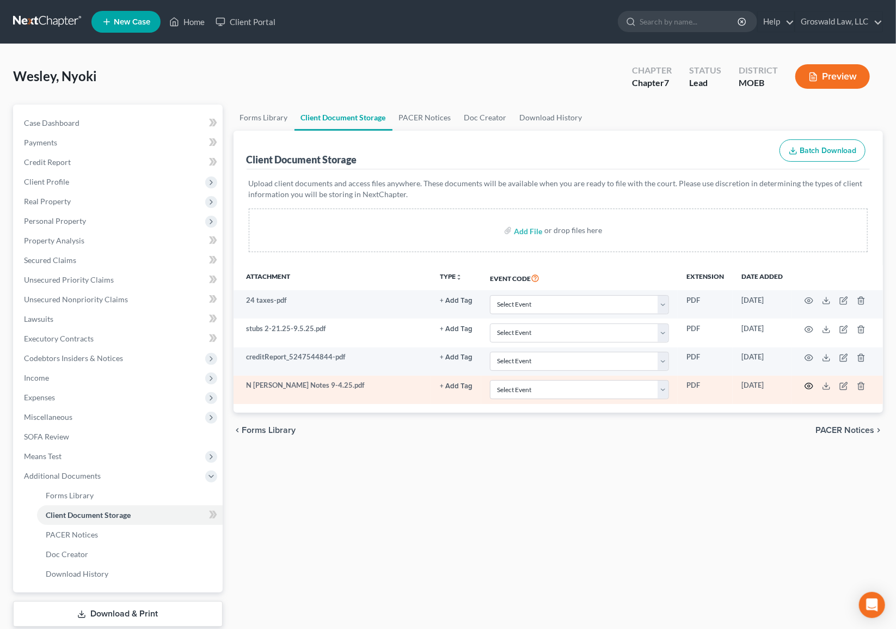
click at [807, 385] on icon "button" at bounding box center [808, 386] width 9 height 9
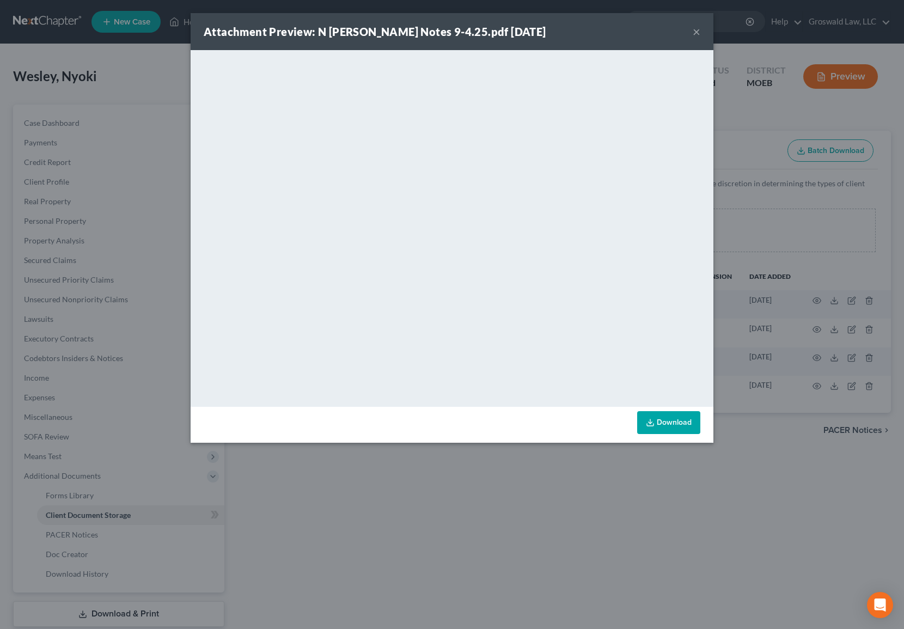
click at [697, 32] on button "×" at bounding box center [696, 31] width 8 height 13
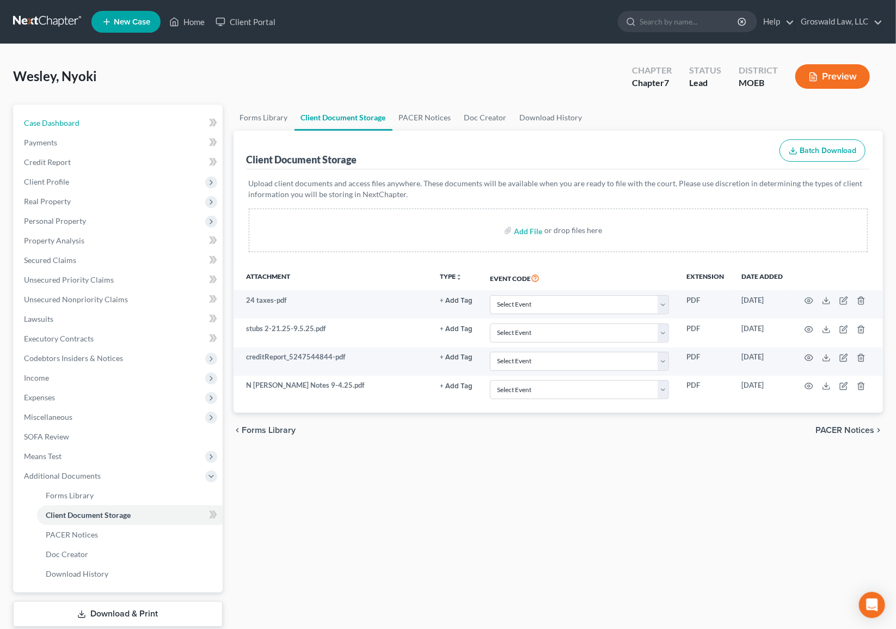
drag, startPoint x: 89, startPoint y: 126, endPoint x: 1, endPoint y: 81, distance: 99.3
click at [89, 126] on link "Case Dashboard" at bounding box center [118, 123] width 207 height 20
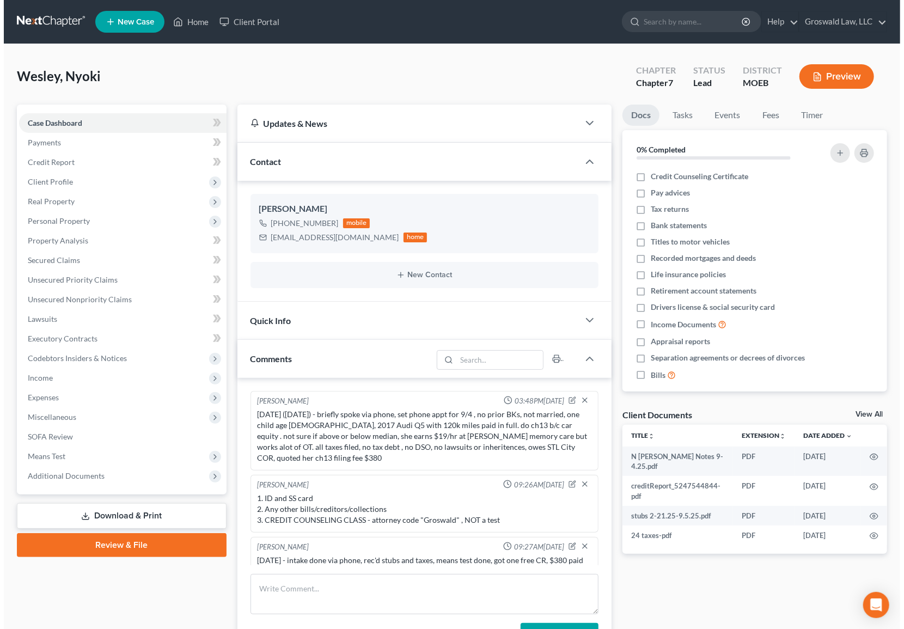
scroll to position [18, 0]
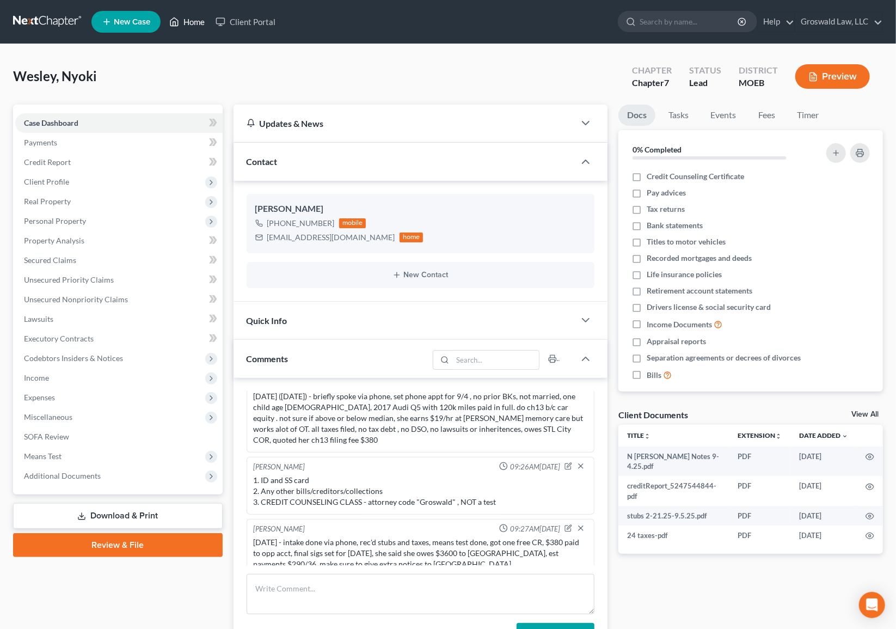
click at [188, 20] on link "Home" at bounding box center [187, 22] width 46 height 20
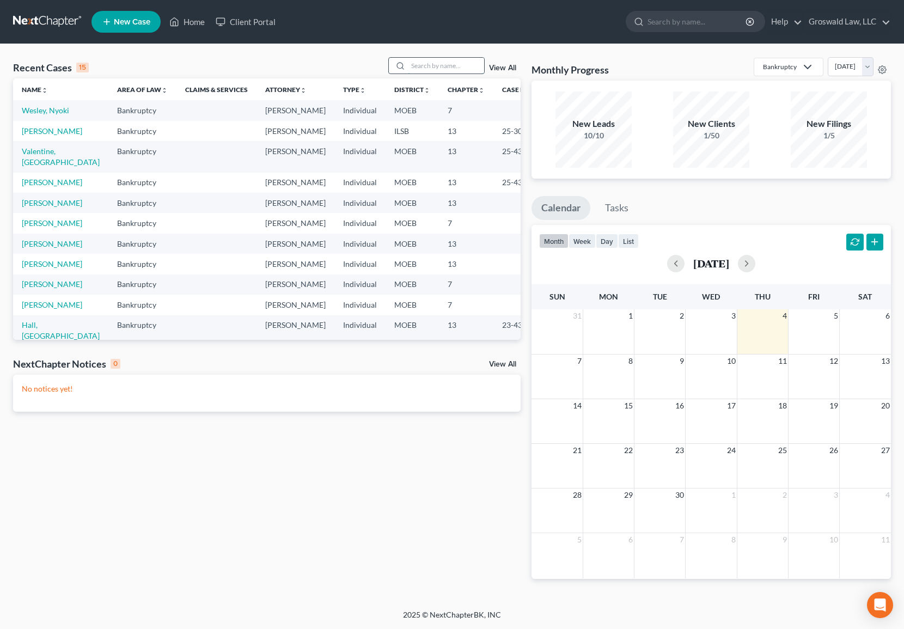
click at [457, 66] on input "search" at bounding box center [446, 66] width 76 height 16
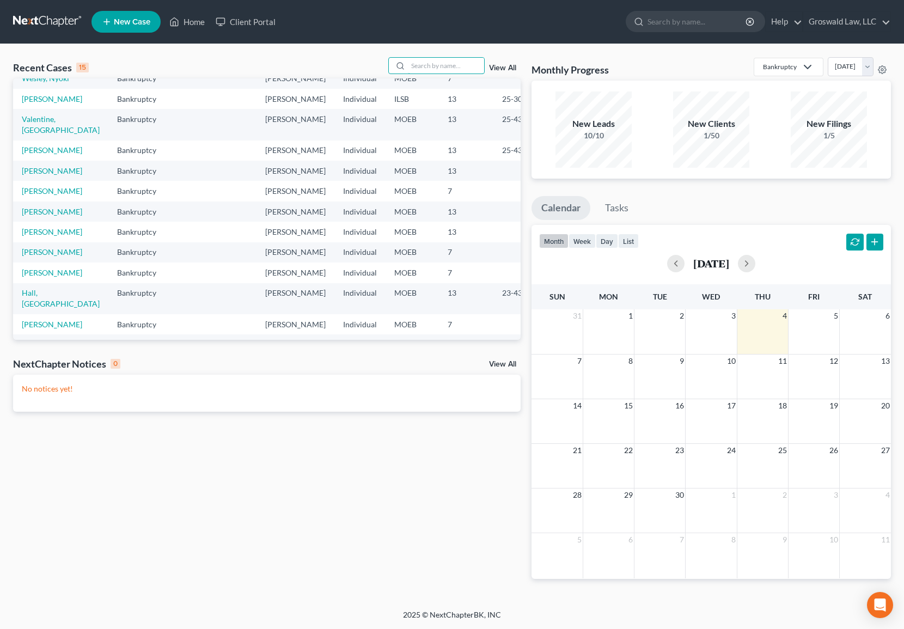
scroll to position [49, 0]
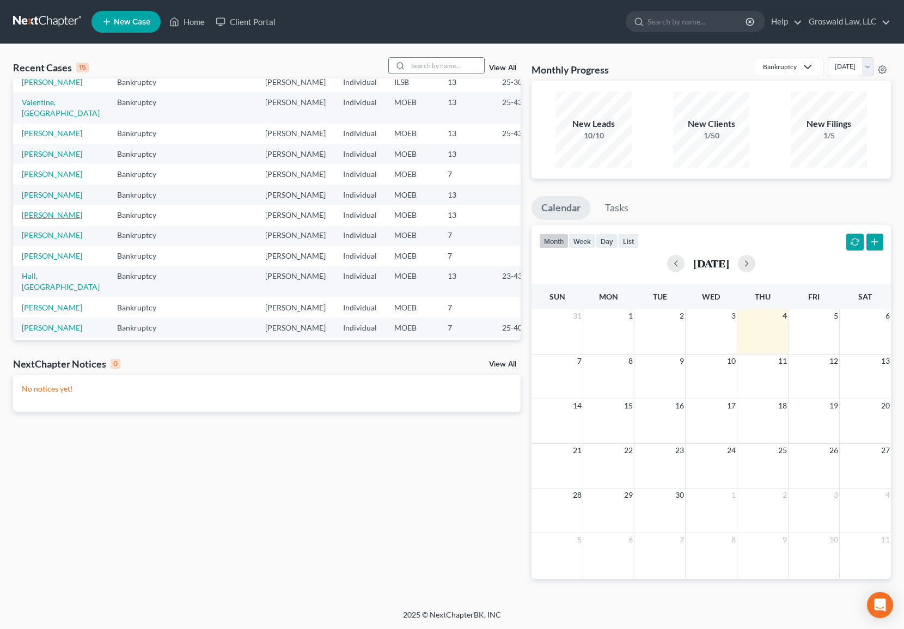
click at [36, 219] on link "[PERSON_NAME]" at bounding box center [52, 214] width 60 height 9
select select "6"
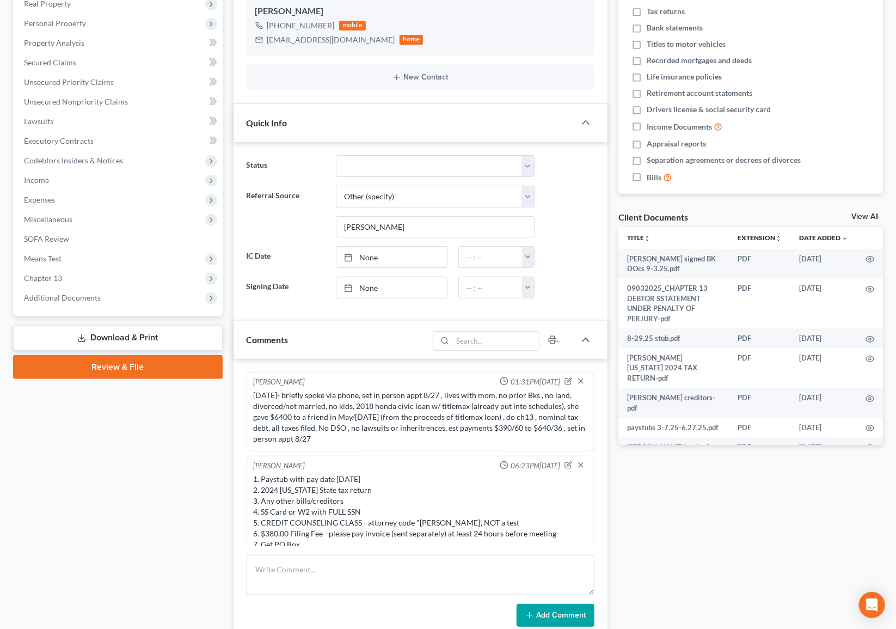
scroll to position [244, 0]
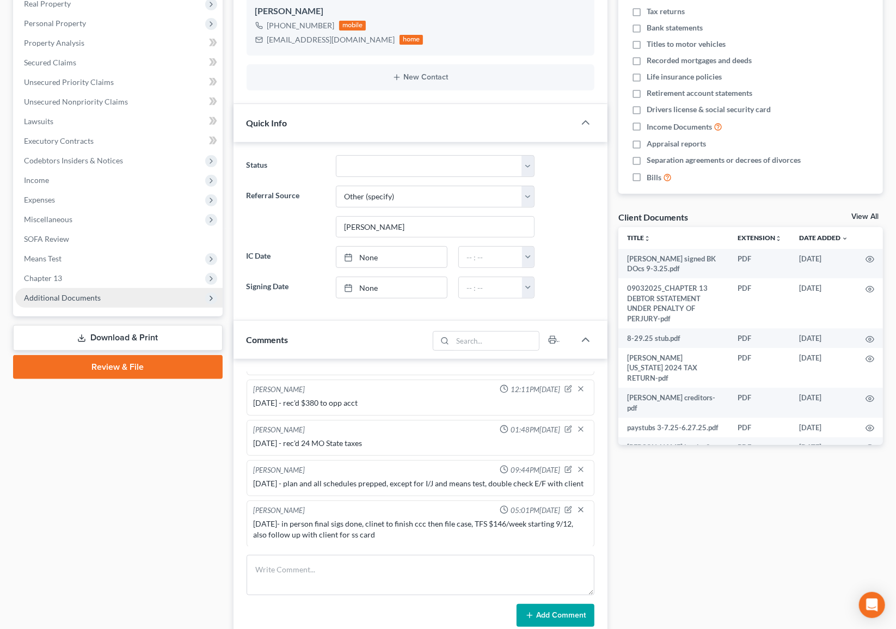
click at [62, 299] on span "Additional Documents" at bounding box center [62, 297] width 77 height 9
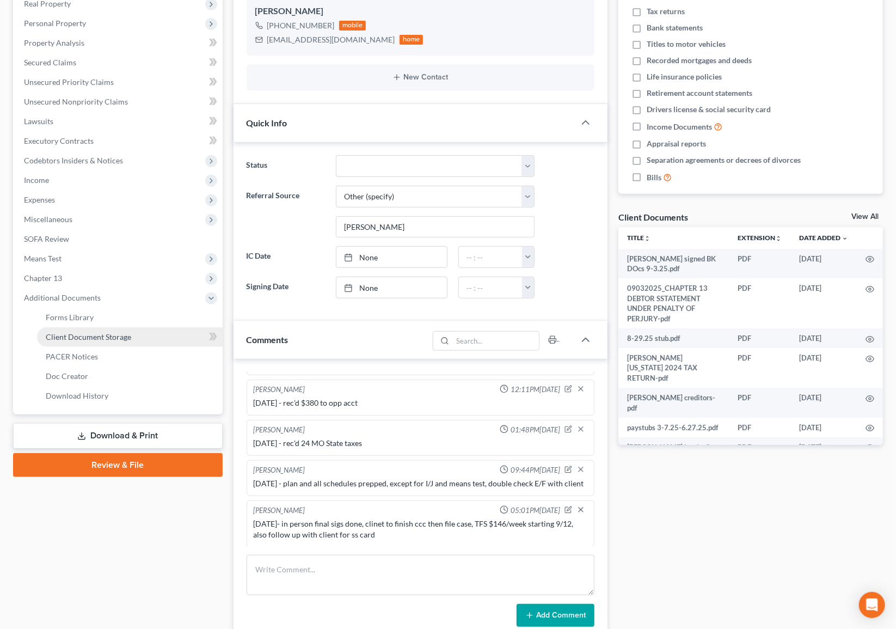
click at [73, 337] on span "Client Document Storage" at bounding box center [88, 336] width 85 height 9
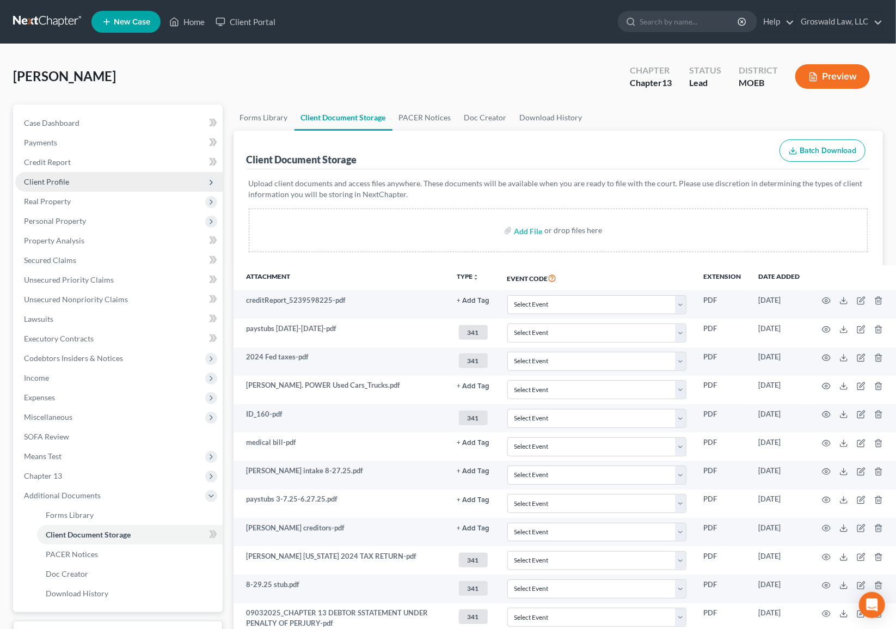
click at [70, 180] on span "Client Profile" at bounding box center [118, 182] width 207 height 20
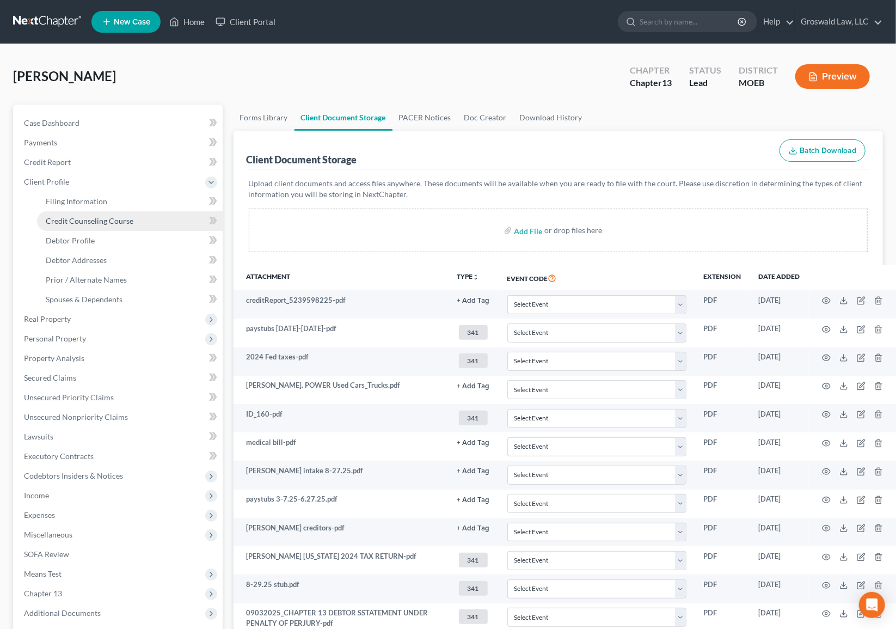
click at [93, 222] on span "Credit Counseling Course" at bounding box center [90, 220] width 88 height 9
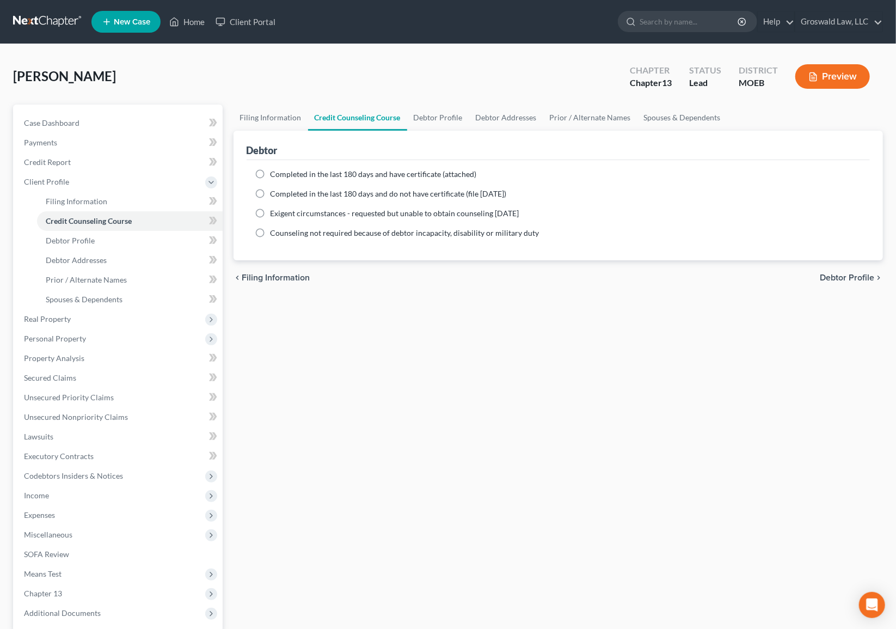
click at [296, 175] on span "Completed in the last 180 days and have certificate (attached)" at bounding box center [374, 173] width 206 height 9
click at [282, 175] on input "Completed in the last 180 days and have certificate (attached)" at bounding box center [278, 172] width 7 height 7
radio input "true"
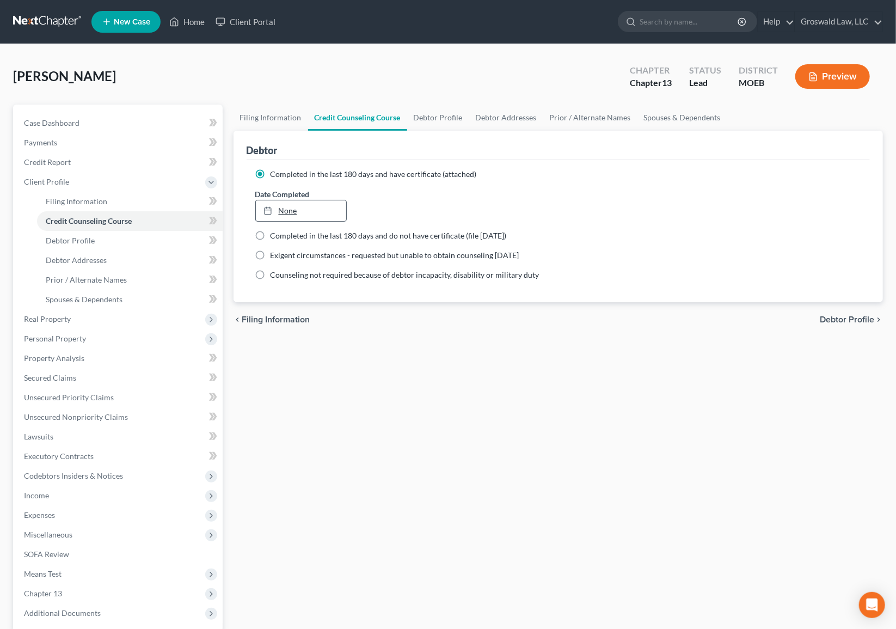
type input "[DATE]"
click at [321, 208] on link "None" at bounding box center [301, 210] width 91 height 21
click at [71, 124] on span "Case Dashboard" at bounding box center [52, 122] width 56 height 9
select select "6"
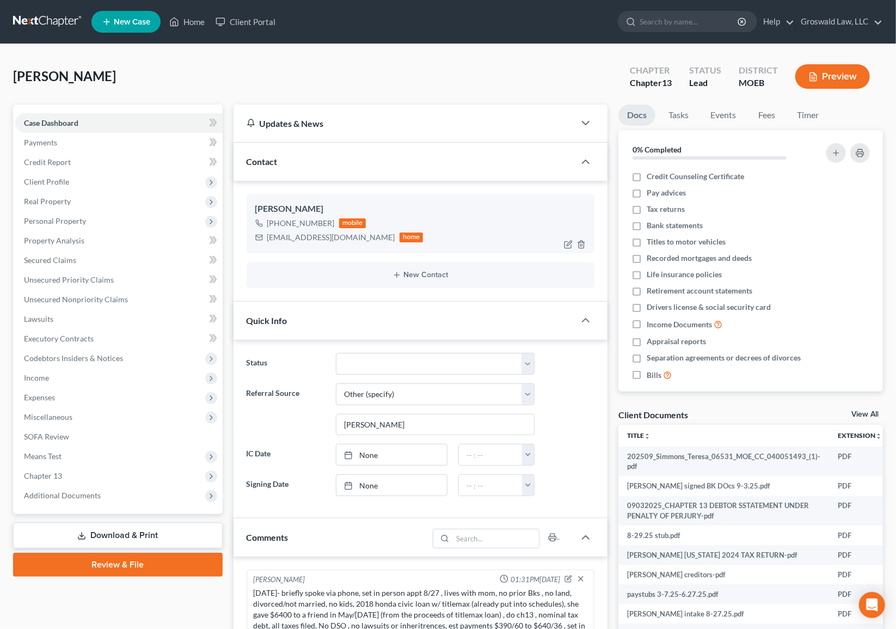
scroll to position [244, 0]
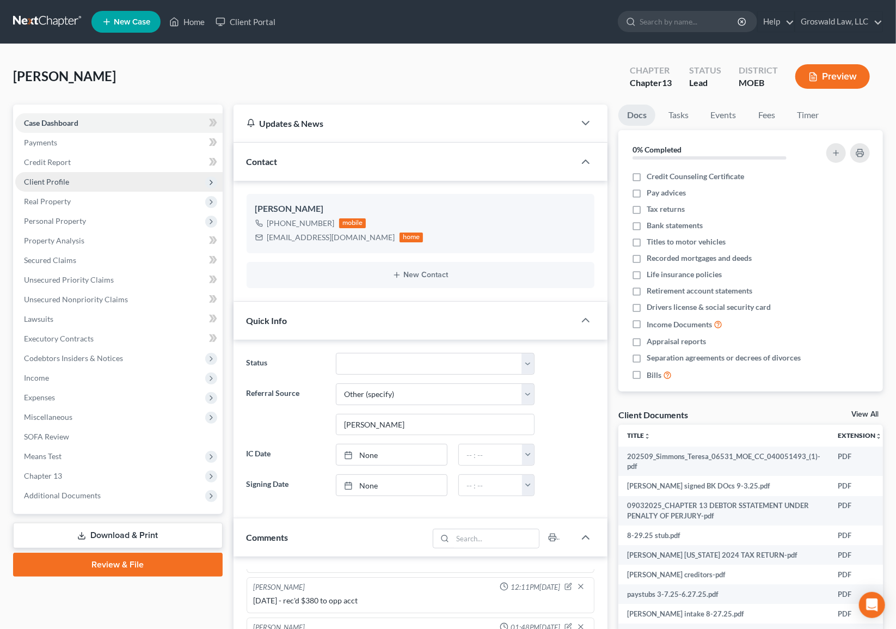
click at [54, 188] on span "Client Profile" at bounding box center [118, 182] width 207 height 20
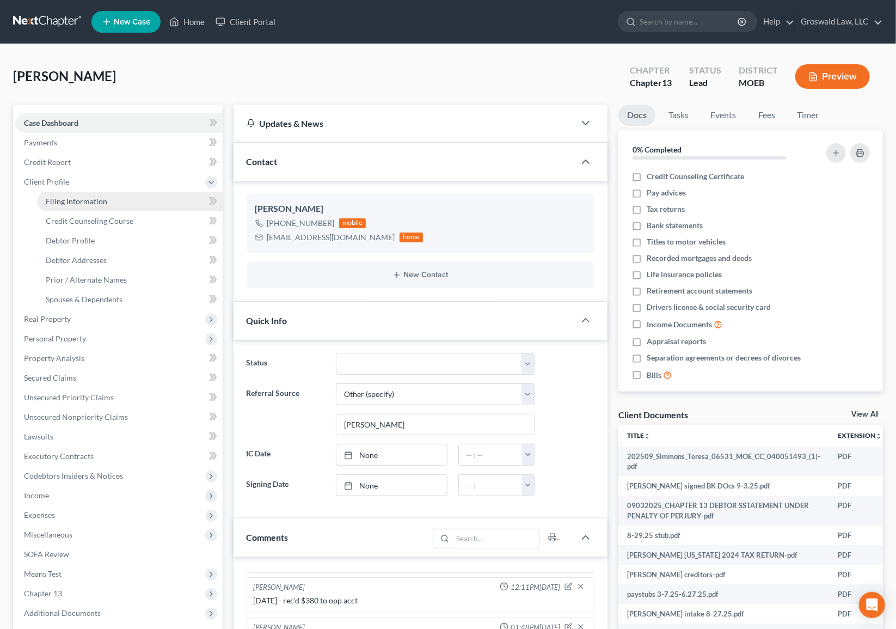
click at [71, 201] on span "Filing Information" at bounding box center [77, 200] width 62 height 9
select select "1"
select select "0"
select select "3"
select select "26"
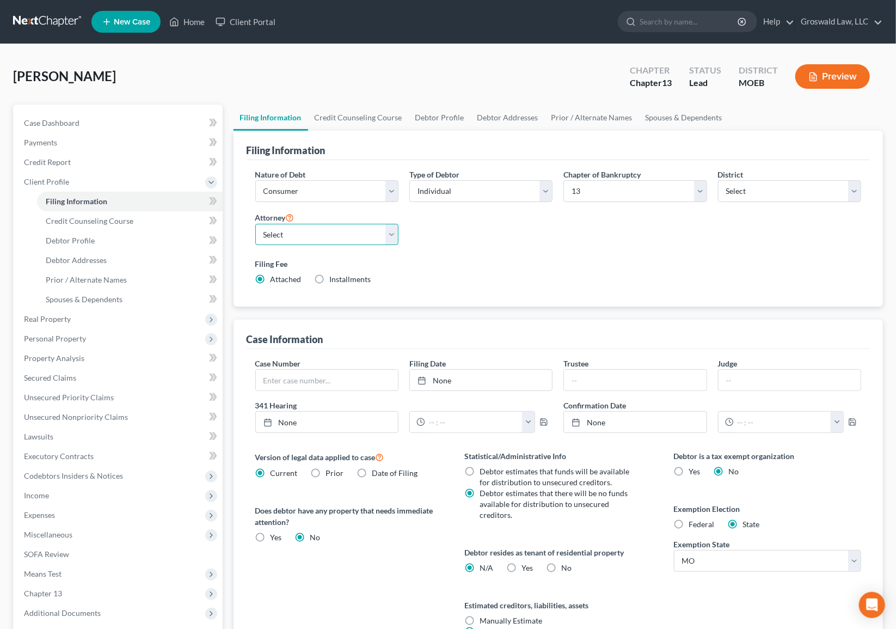
click at [352, 236] on select "Select [PERSON_NAME] - ILSB" at bounding box center [326, 235] width 143 height 22
click at [255, 224] on select "Select [PERSON_NAME] - ILSB" at bounding box center [326, 235] width 143 height 22
click at [305, 232] on select "Select [PERSON_NAME] - ILSB" at bounding box center [326, 235] width 143 height 22
select select "0"
click at [255, 224] on select "Select [PERSON_NAME] - ILSB" at bounding box center [326, 235] width 143 height 22
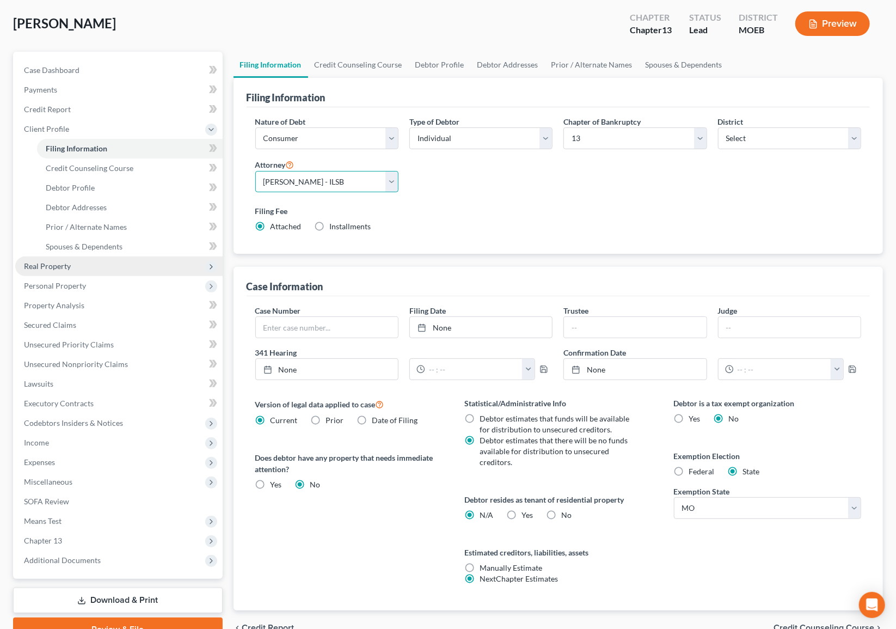
scroll to position [109, 0]
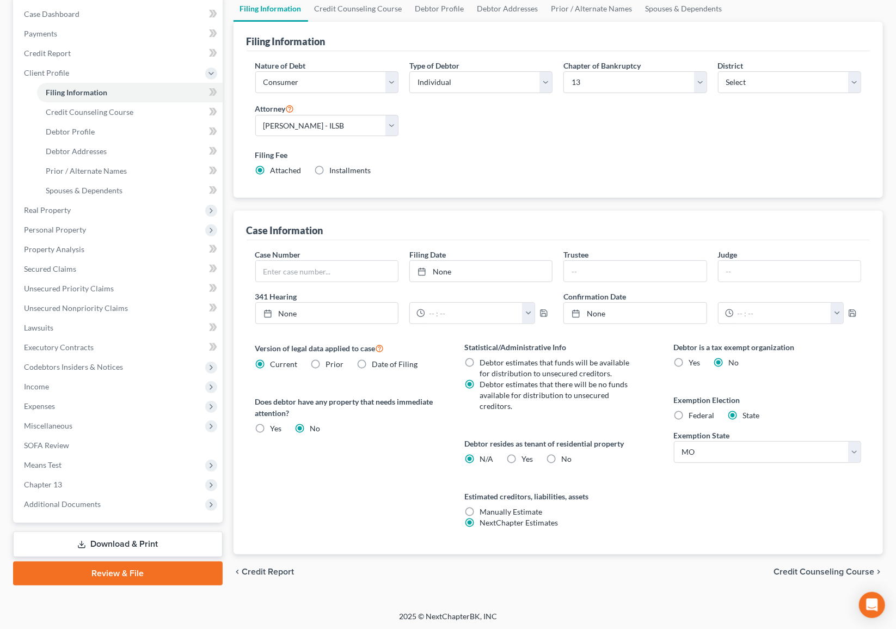
click at [159, 543] on link "Review & File" at bounding box center [118, 573] width 210 height 24
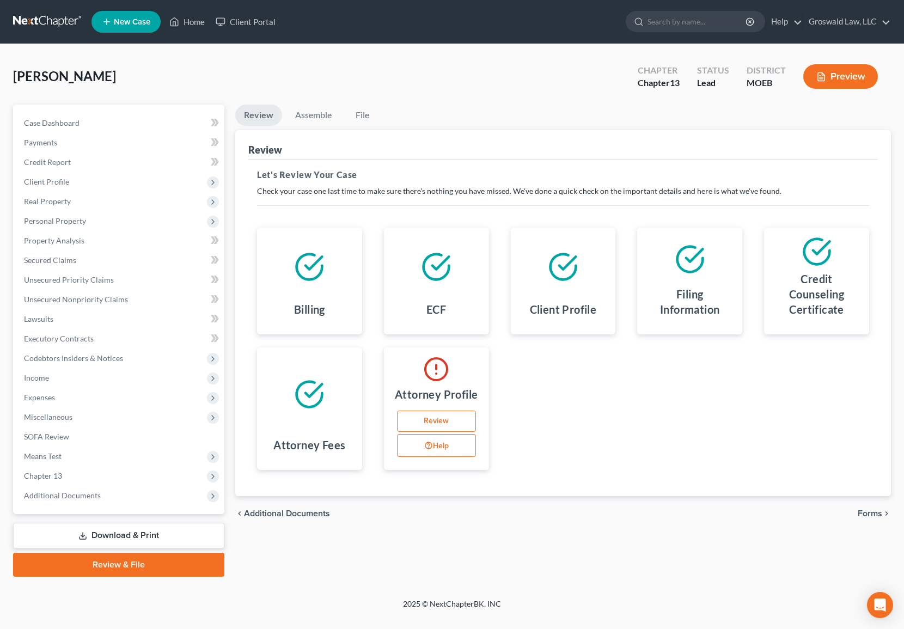
click at [449, 410] on link "Review" at bounding box center [436, 421] width 79 height 22
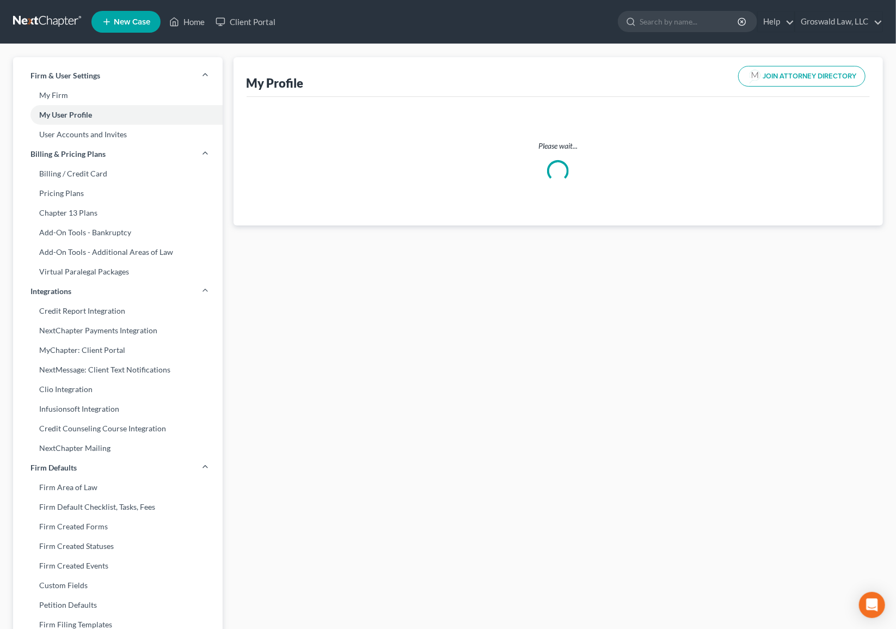
select select "26"
select select "attorney"
select select "0"
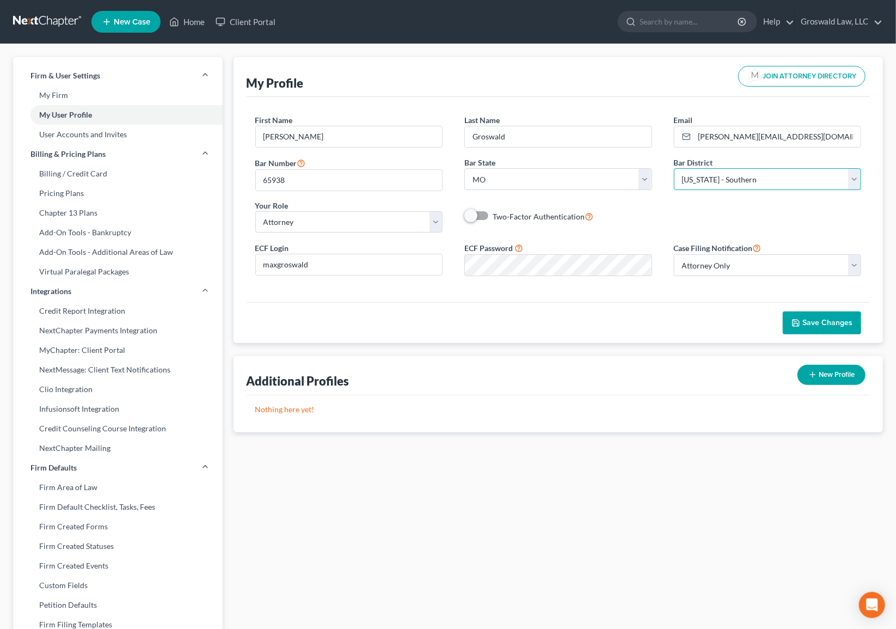
click at [705, 181] on select "Select [US_STATE] - [GEOGRAPHIC_DATA] [US_STATE] - [GEOGRAPHIC_DATA][US_STATE] …" at bounding box center [768, 179] width 188 height 22
select select "45"
click at [674, 168] on select "Select [US_STATE] - [GEOGRAPHIC_DATA] [US_STATE] - [GEOGRAPHIC_DATA][US_STATE] …" at bounding box center [768, 179] width 188 height 22
click at [836, 316] on button "Save Changes" at bounding box center [822, 322] width 78 height 23
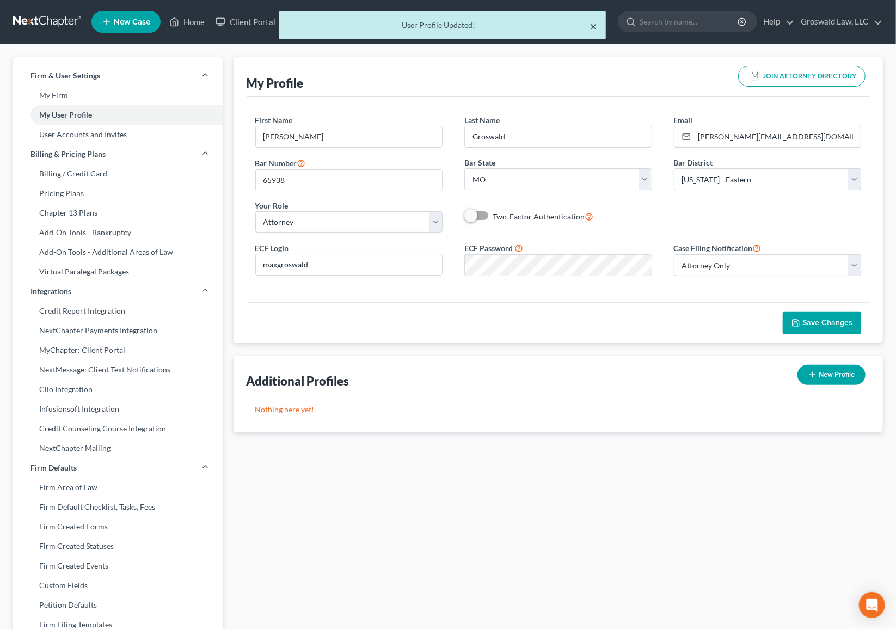
drag, startPoint x: 595, startPoint y: 29, endPoint x: 566, endPoint y: 23, distance: 29.5
click at [594, 29] on button "×" at bounding box center [593, 26] width 8 height 13
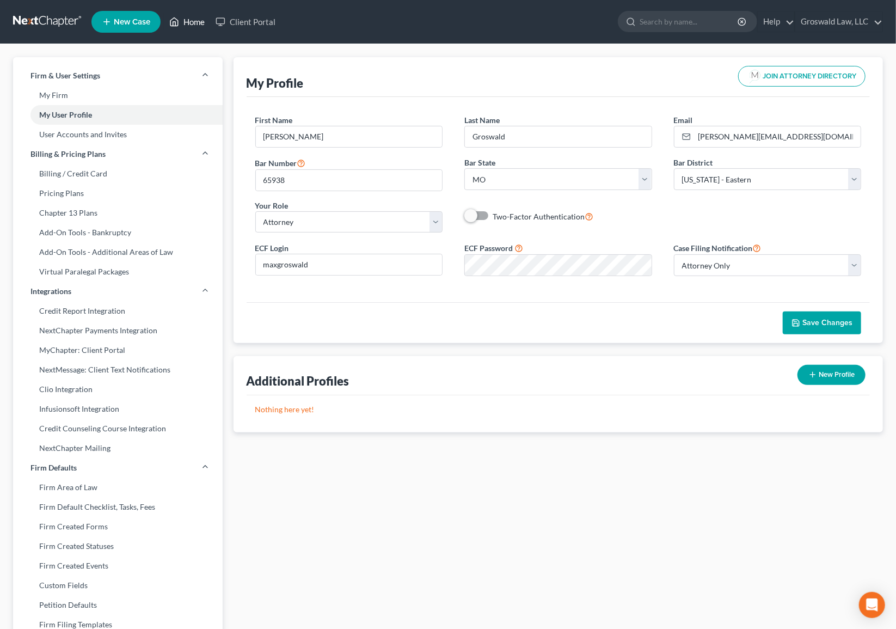
click at [188, 20] on link "Home" at bounding box center [187, 22] width 46 height 20
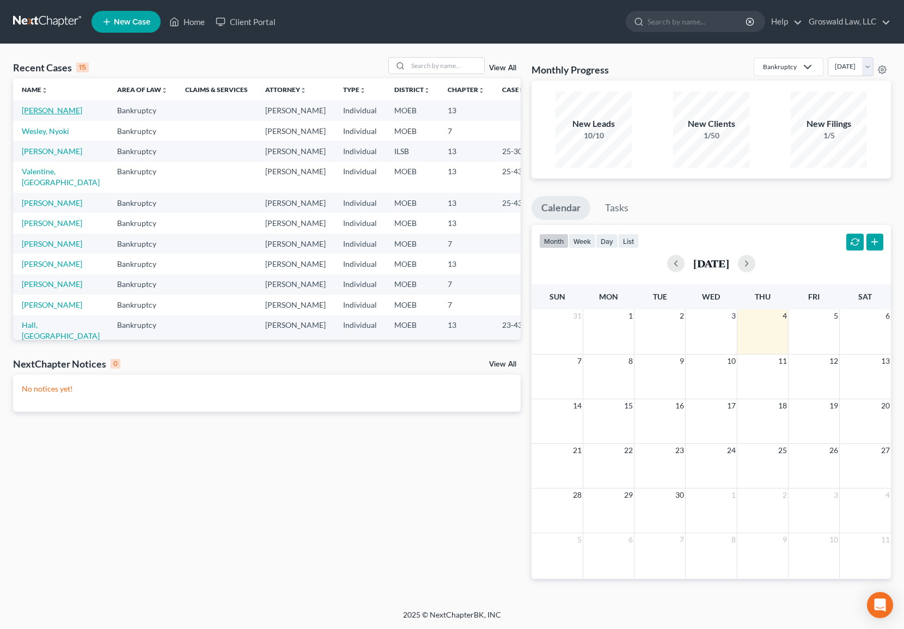
click at [36, 115] on link "[PERSON_NAME]" at bounding box center [52, 110] width 60 height 9
select select "6"
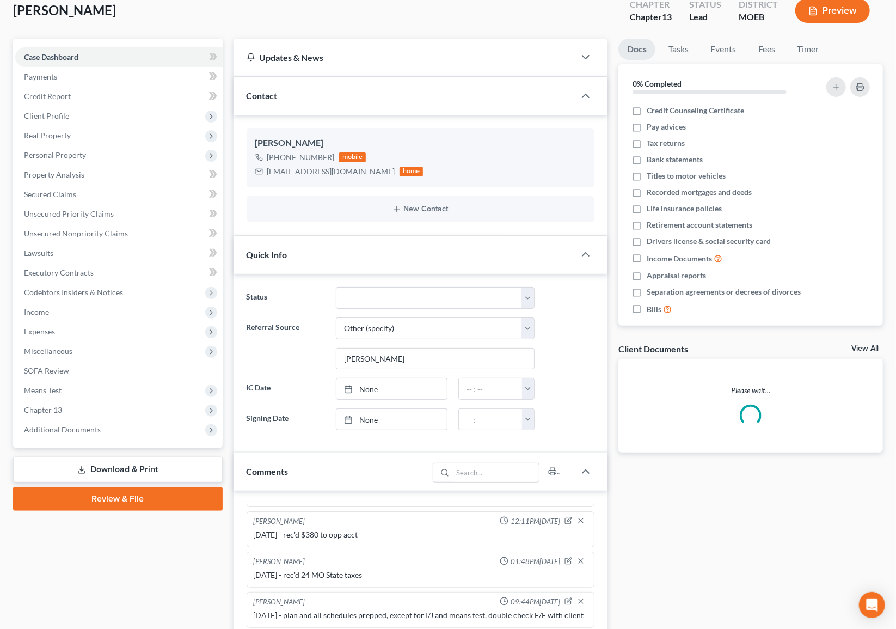
scroll to position [247, 0]
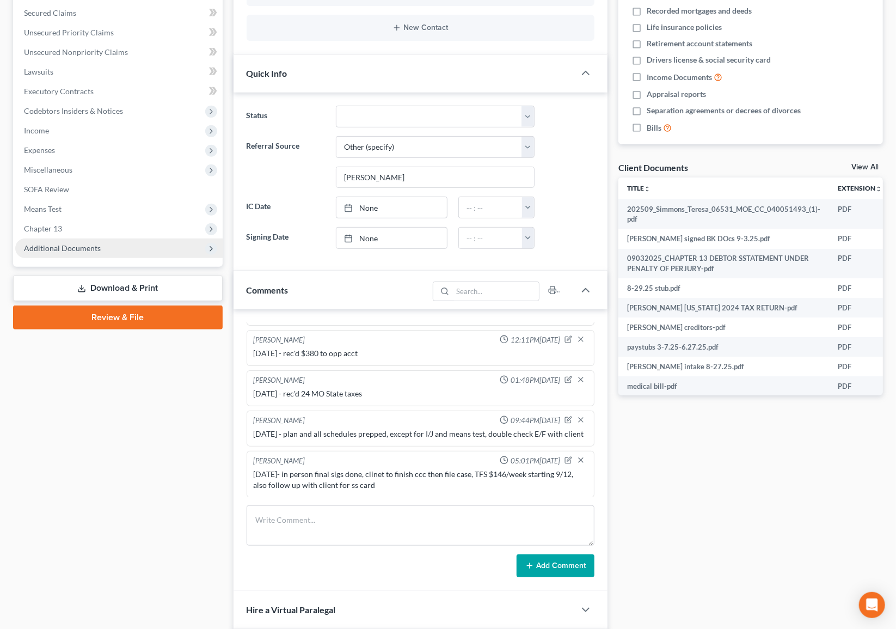
click at [79, 243] on span "Additional Documents" at bounding box center [62, 247] width 77 height 9
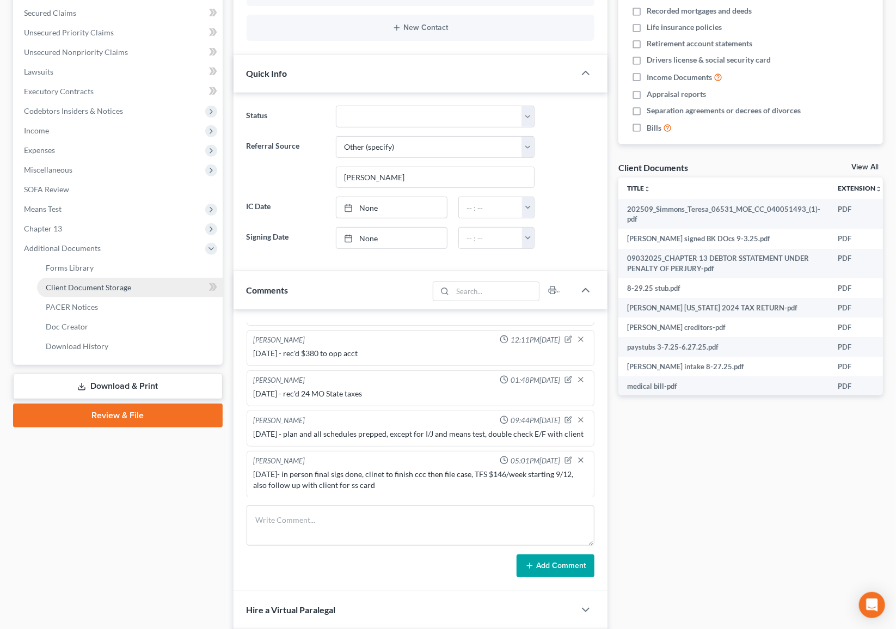
drag, startPoint x: 97, startPoint y: 287, endPoint x: 3, endPoint y: 254, distance: 100.4
click at [97, 287] on span "Client Document Storage" at bounding box center [88, 286] width 85 height 9
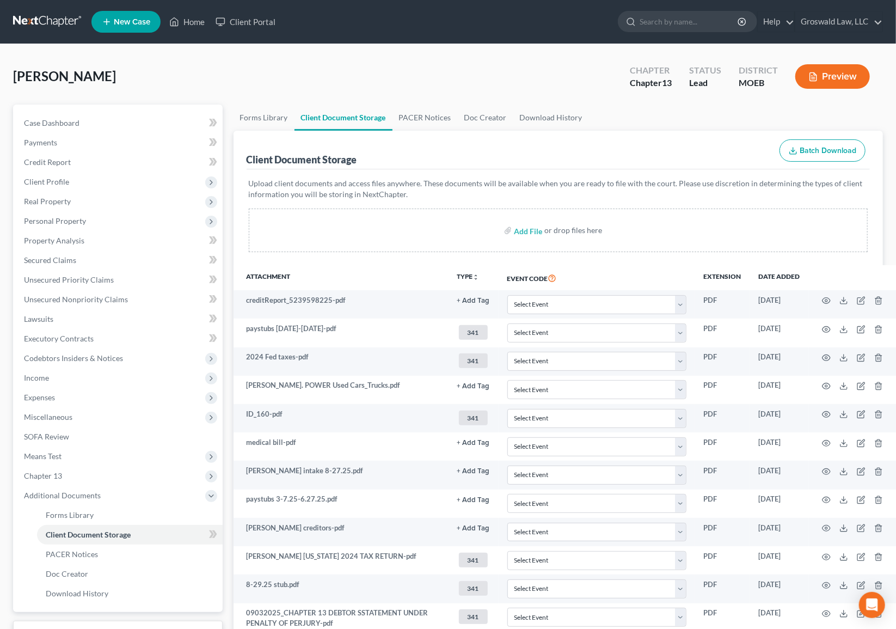
click at [360, 67] on div "[PERSON_NAME] Upgraded Chapter Chapter 13 Status Lead District MOEB Preview" at bounding box center [448, 80] width 870 height 47
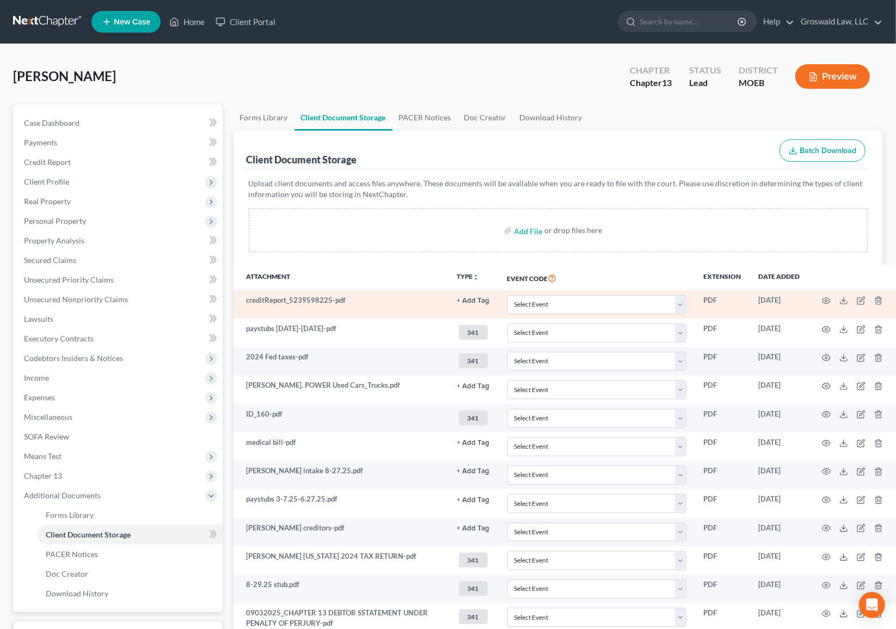
scroll to position [145, 0]
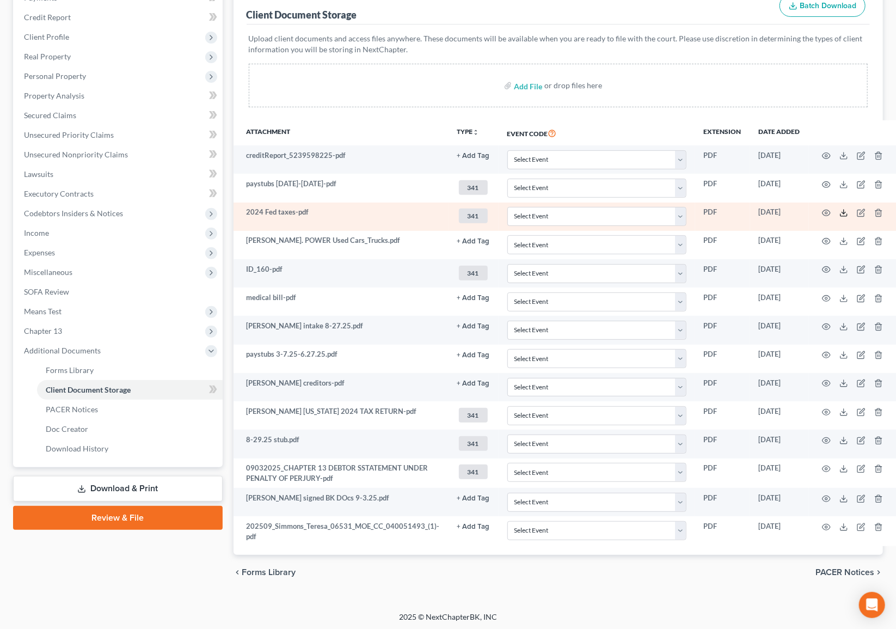
click at [844, 211] on line at bounding box center [844, 212] width 0 height 4
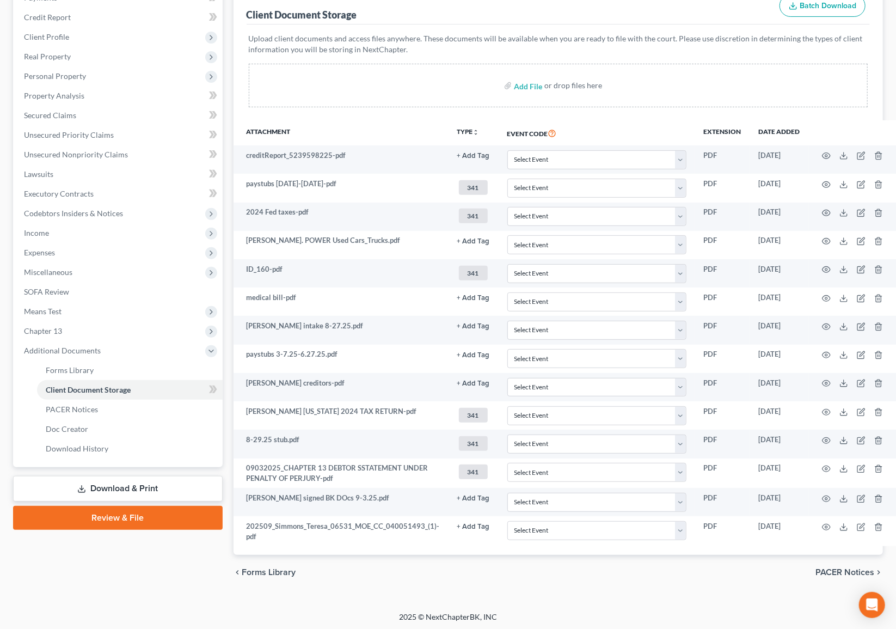
click at [451, 543] on div "chevron_left Forms Library PACER Notices chevron_right" at bounding box center [558, 572] width 650 height 35
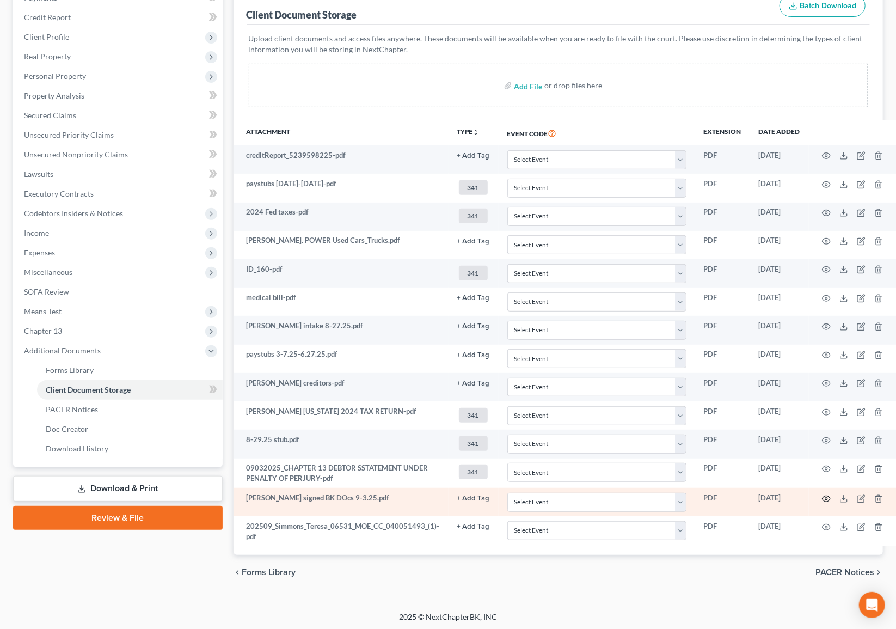
click at [824, 497] on icon "button" at bounding box center [826, 498] width 8 height 6
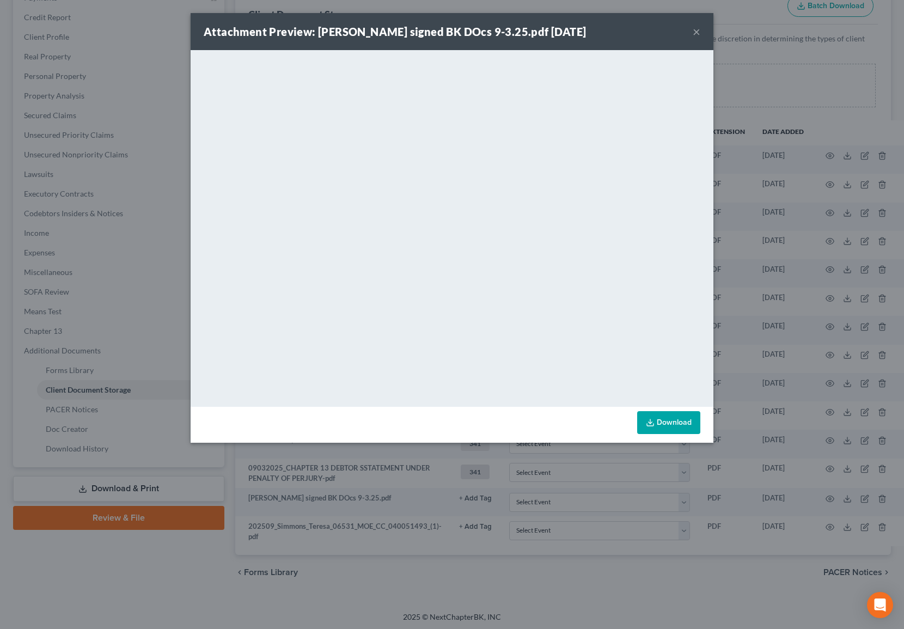
click at [678, 419] on link "Download" at bounding box center [668, 422] width 63 height 23
click at [703, 29] on div "Attachment Preview: [PERSON_NAME] signed BK DOcs 9-3.25.pdf [DATE] ×" at bounding box center [452, 31] width 523 height 37
click at [699, 29] on button "×" at bounding box center [696, 31] width 8 height 13
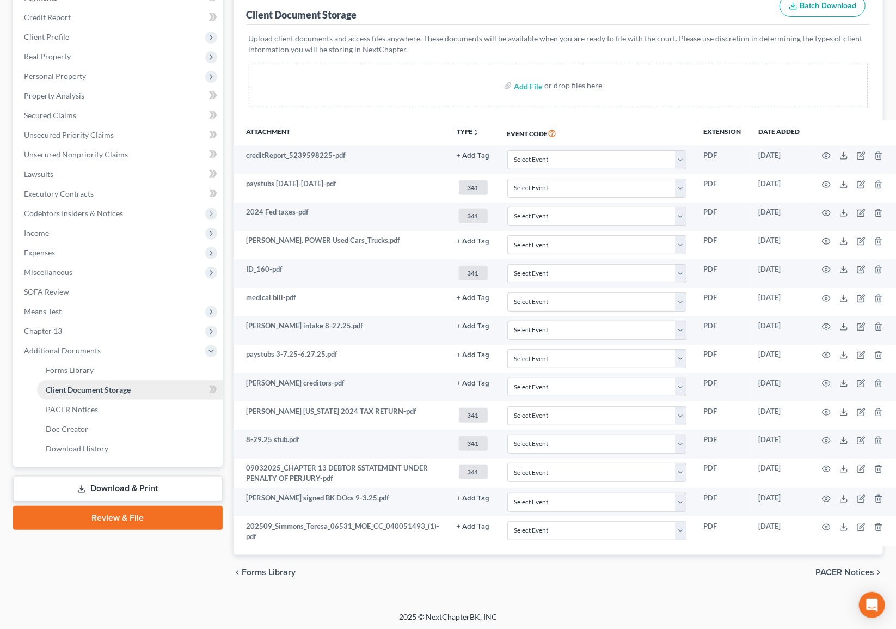
drag, startPoint x: 121, startPoint y: 492, endPoint x: 111, endPoint y: 455, distance: 38.4
click at [121, 492] on link "Download & Print" at bounding box center [118, 489] width 210 height 26
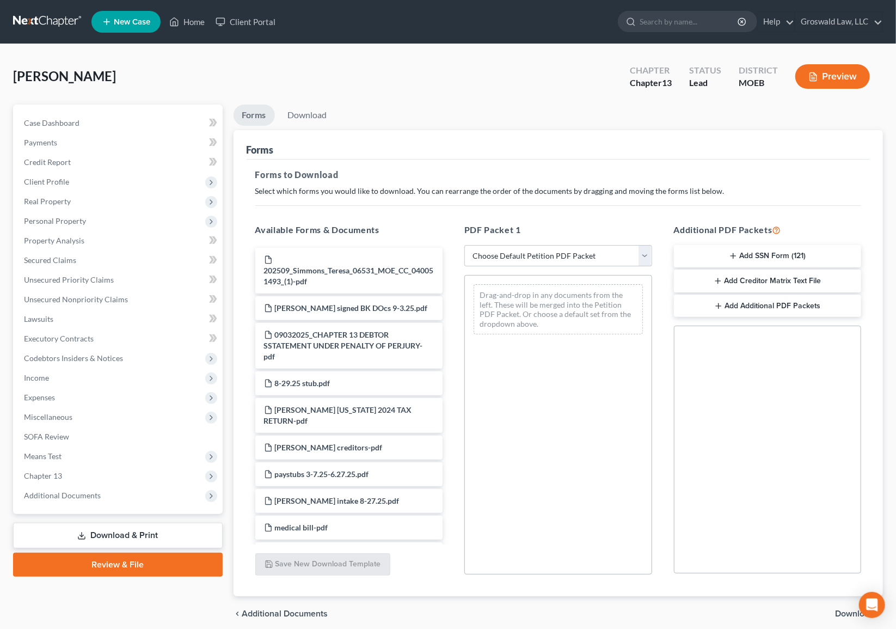
click at [772, 255] on button "Add SSN Form (121)" at bounding box center [768, 256] width 188 height 23
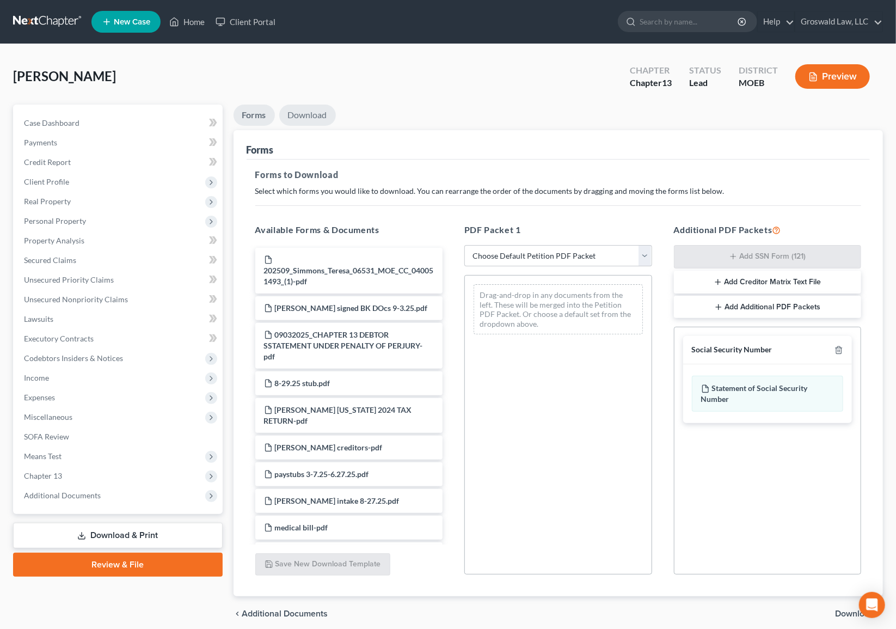
click at [310, 110] on link "Download" at bounding box center [307, 115] width 57 height 21
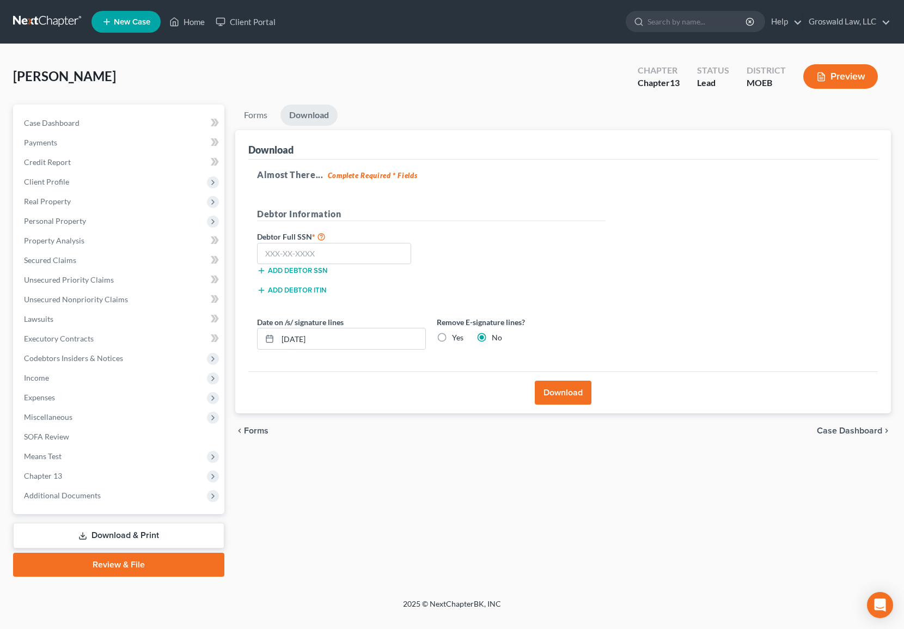
click at [599, 294] on div "Add debtor ITIN" at bounding box center [430, 294] width 359 height 20
drag, startPoint x: 286, startPoint y: 255, endPoint x: 339, endPoint y: 220, distance: 64.0
click at [287, 254] on input "text" at bounding box center [334, 254] width 154 height 22
type input "435-25-5334"
drag, startPoint x: 767, startPoint y: 239, endPoint x: 634, endPoint y: 191, distance: 141.9
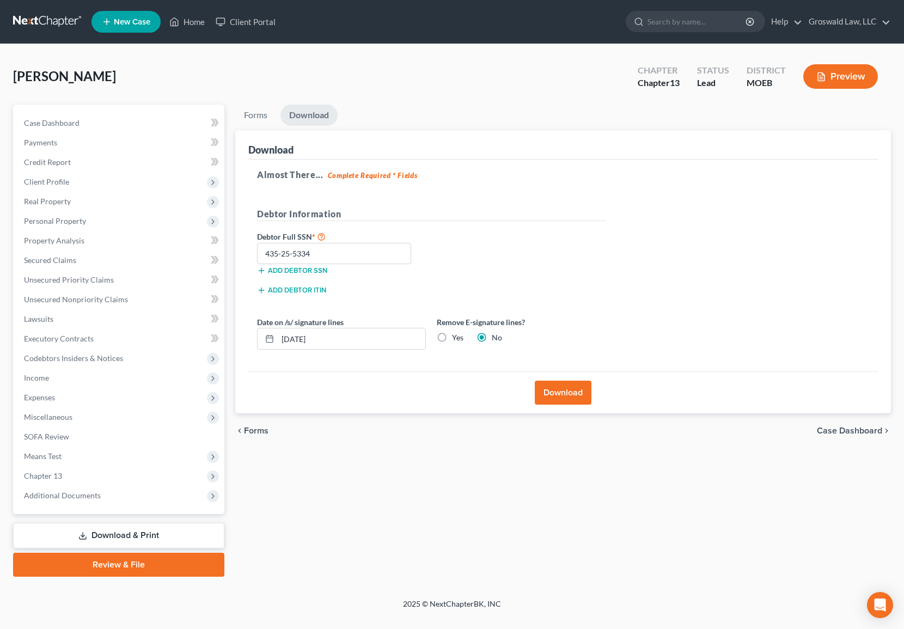
click at [767, 239] on div "Almost There... Complete Required * Fields Debtor Information Debtor Full SSN *…" at bounding box center [562, 265] width 629 height 212
click at [577, 385] on button "Download" at bounding box center [562, 392] width 57 height 24
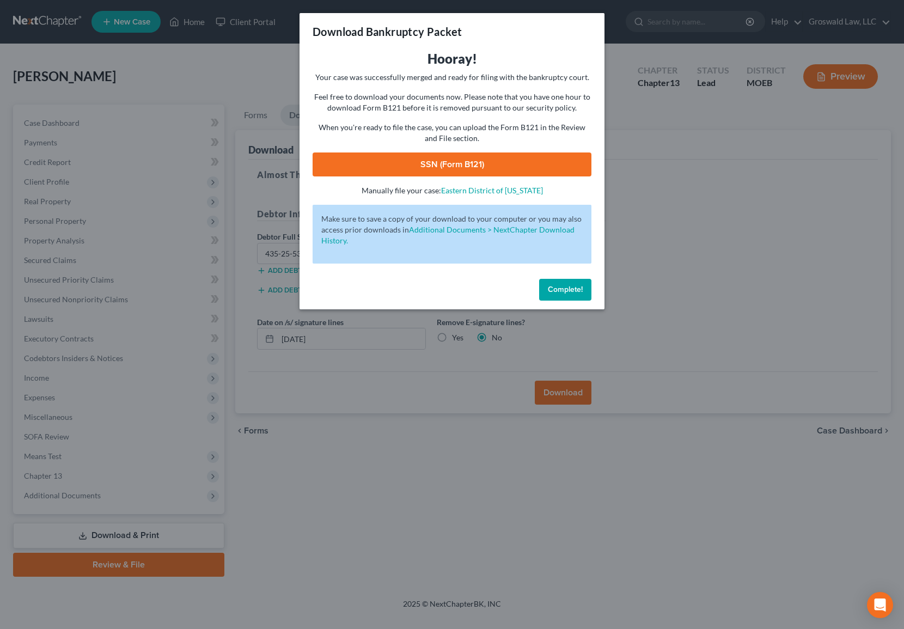
click at [574, 286] on span "Complete!" at bounding box center [565, 289] width 35 height 9
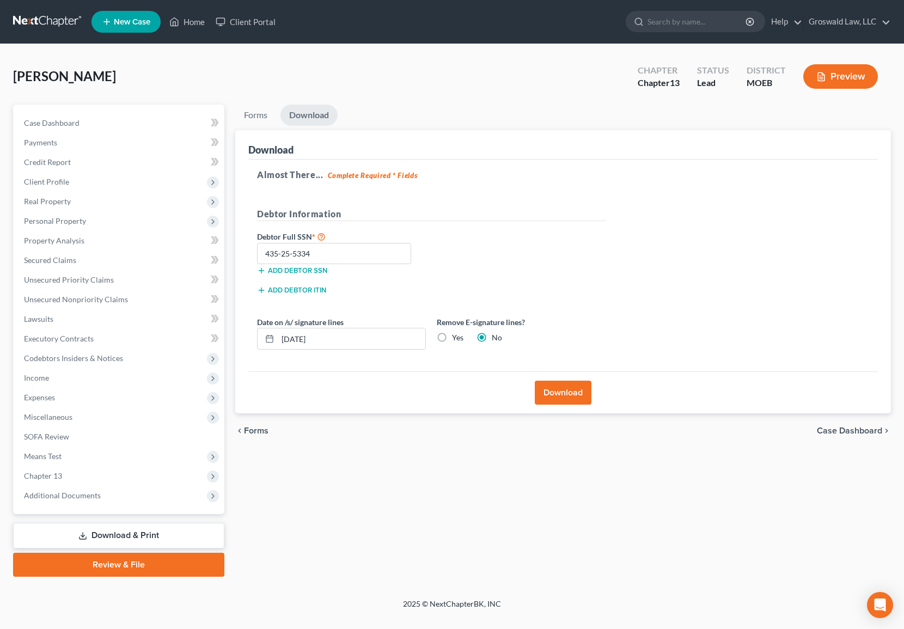
click at [568, 392] on button "Download" at bounding box center [562, 392] width 57 height 24
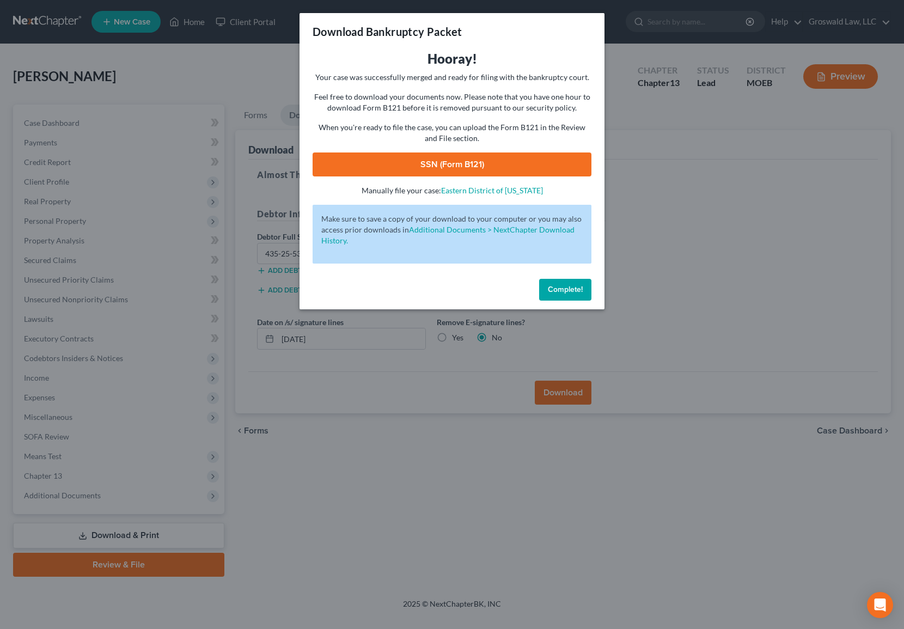
click at [441, 167] on link "SSN (Form B121)" at bounding box center [451, 164] width 279 height 24
drag, startPoint x: 568, startPoint y: 294, endPoint x: 528, endPoint y: 299, distance: 40.1
click at [568, 294] on button "Complete!" at bounding box center [565, 290] width 52 height 22
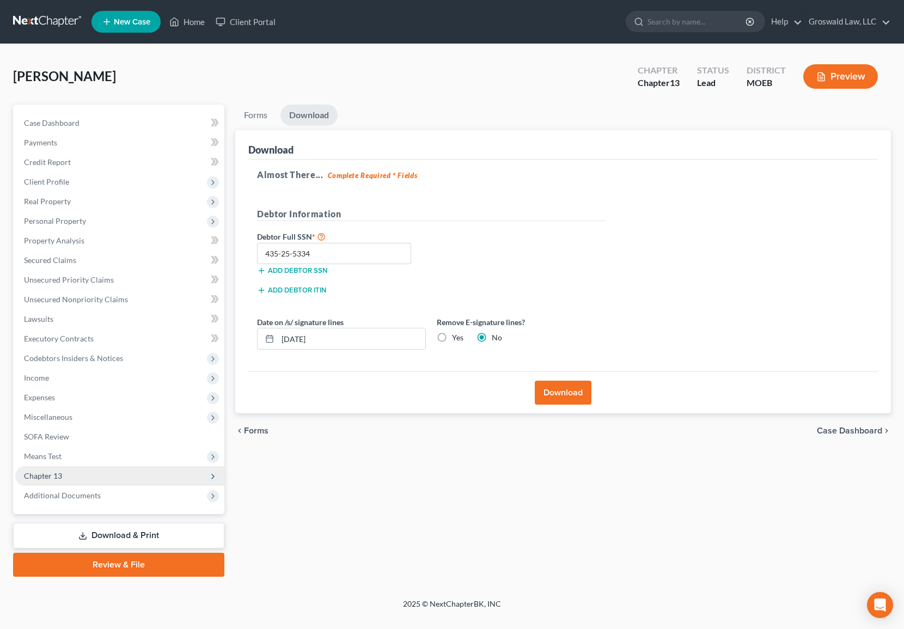
click at [137, 475] on span "Chapter 13" at bounding box center [119, 476] width 209 height 20
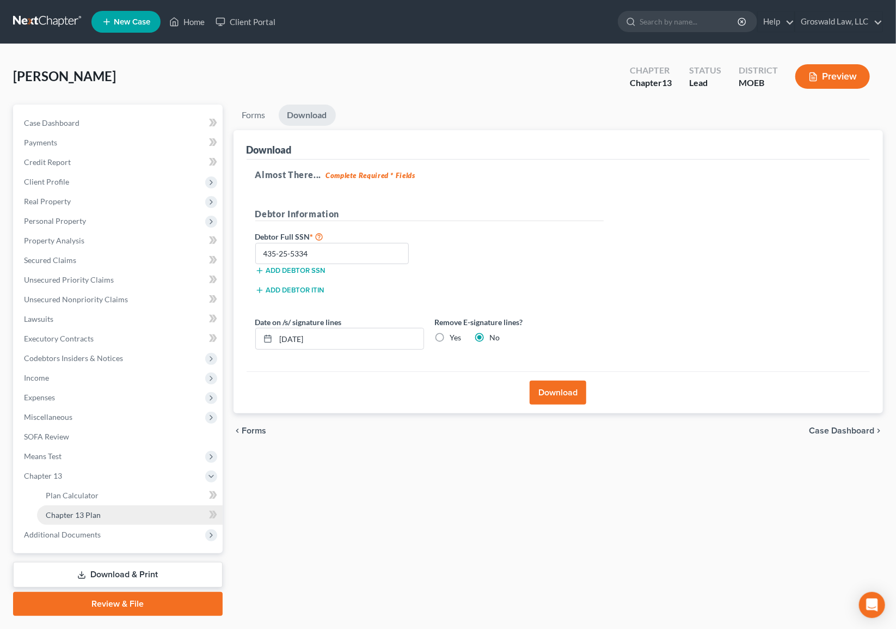
click at [83, 511] on span "Chapter 13 Plan" at bounding box center [73, 514] width 55 height 9
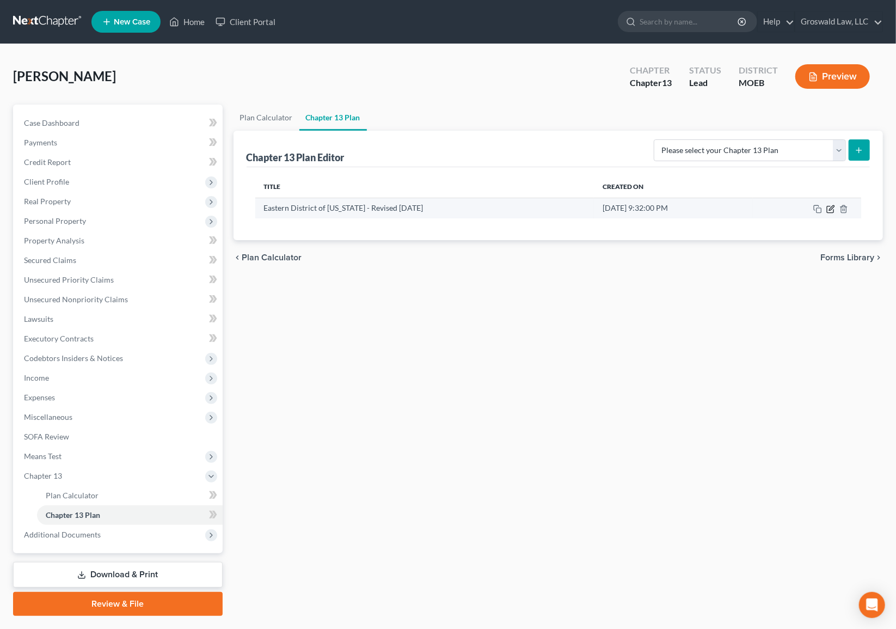
click at [827, 208] on icon "button" at bounding box center [830, 209] width 9 height 9
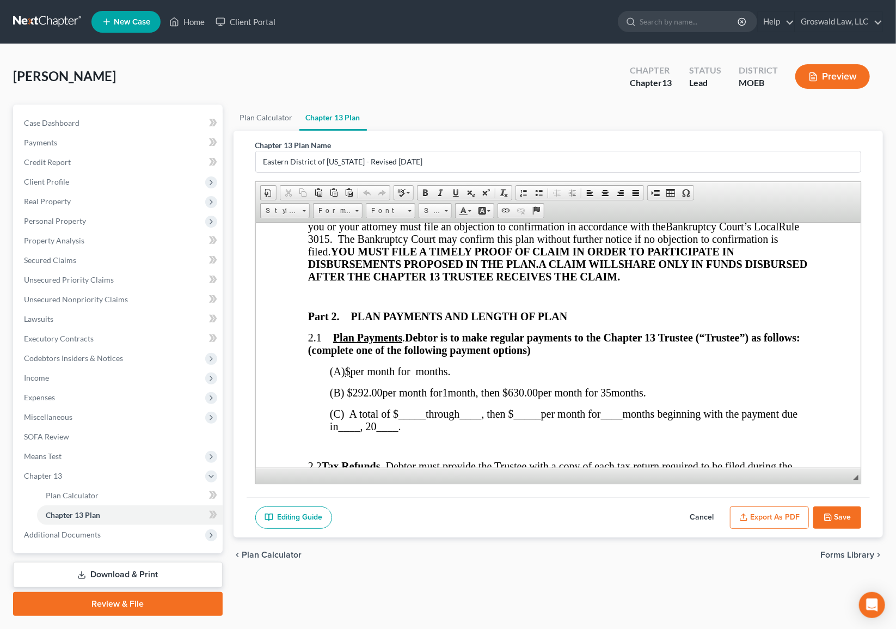
scroll to position [544, 0]
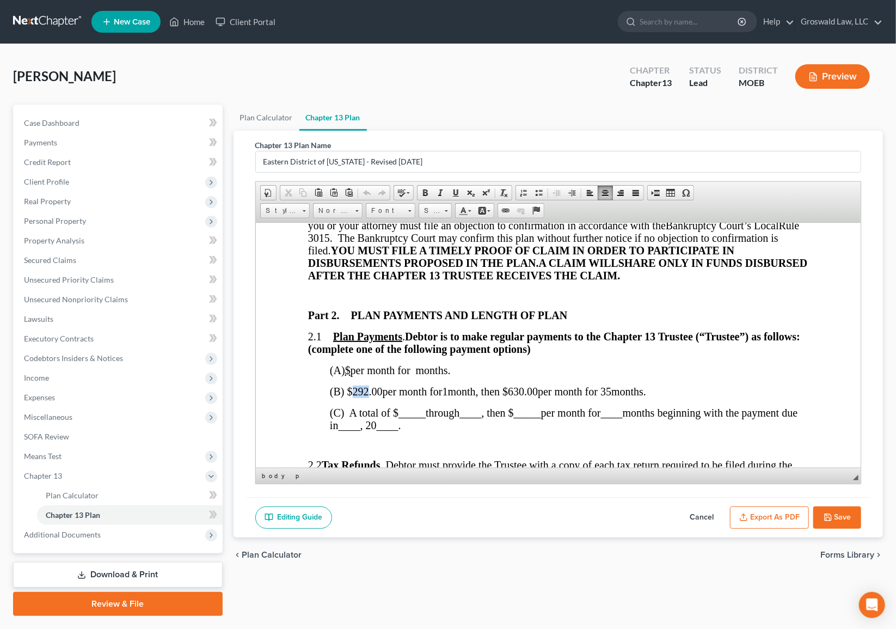
drag, startPoint x: 367, startPoint y: 403, endPoint x: 350, endPoint y: 403, distance: 16.9
click at [350, 397] on span "(B) $ 292.00 per month for 1 month, then $630.00" at bounding box center [433, 391] width 208 height 12
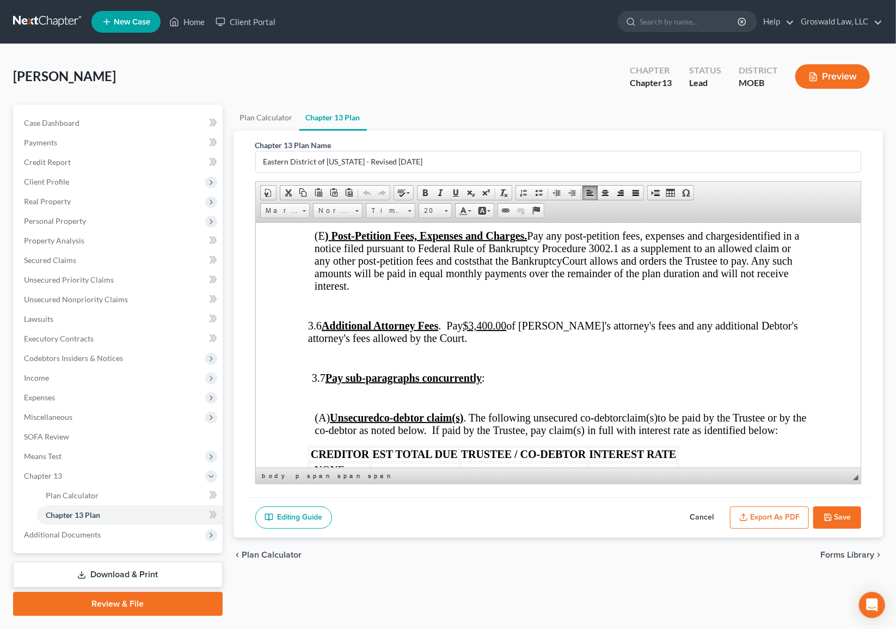
scroll to position [2325, 0]
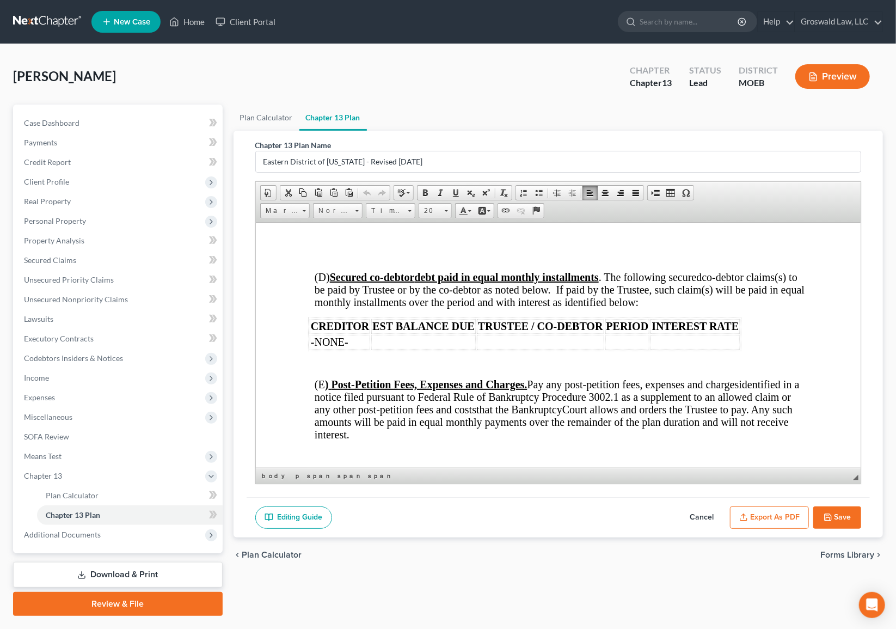
click at [367, 369] on p at bounding box center [561, 364] width 494 height 10
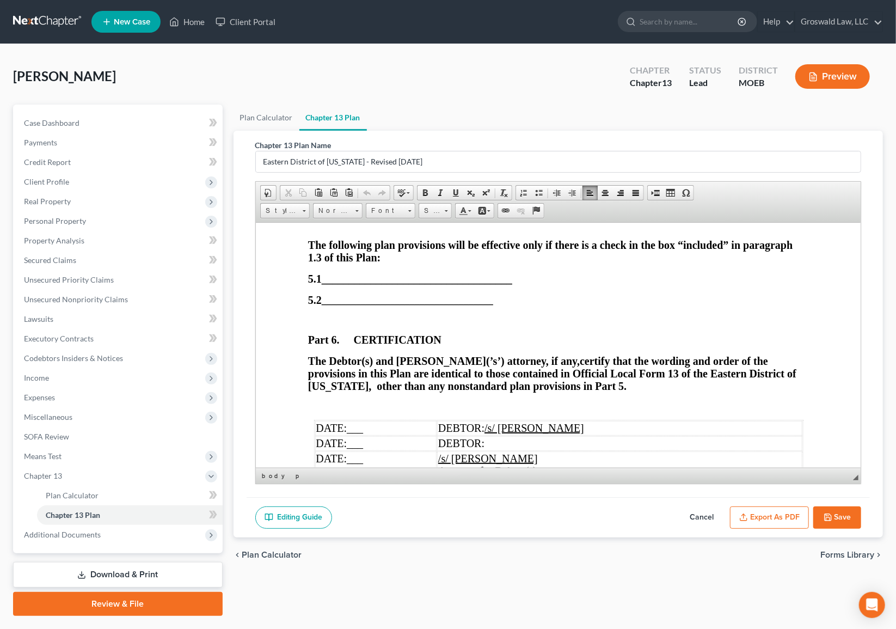
scroll to position [4178, 0]
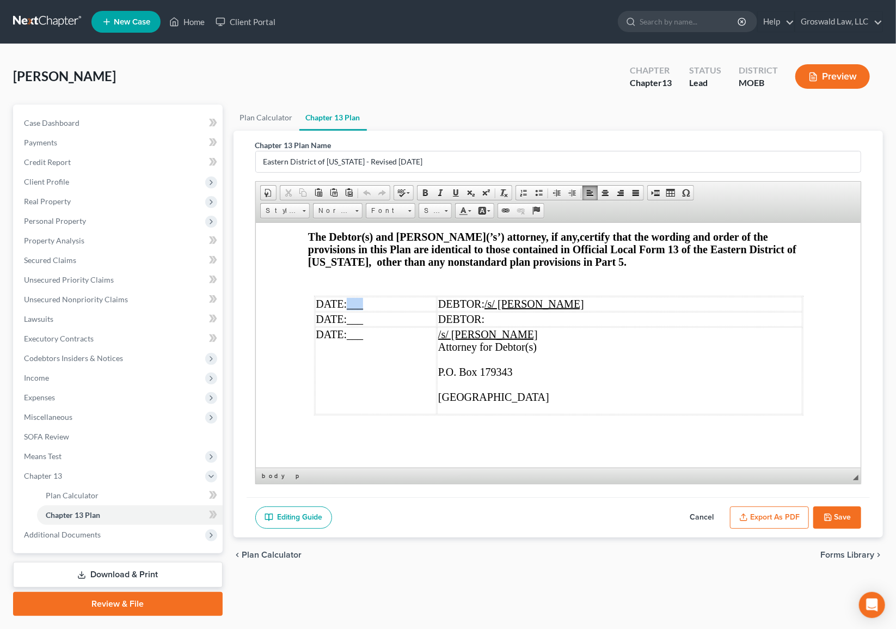
drag, startPoint x: 374, startPoint y: 303, endPoint x: 345, endPoint y: 306, distance: 29.6
click at [345, 306] on td "DATE: ___" at bounding box center [376, 303] width 122 height 15
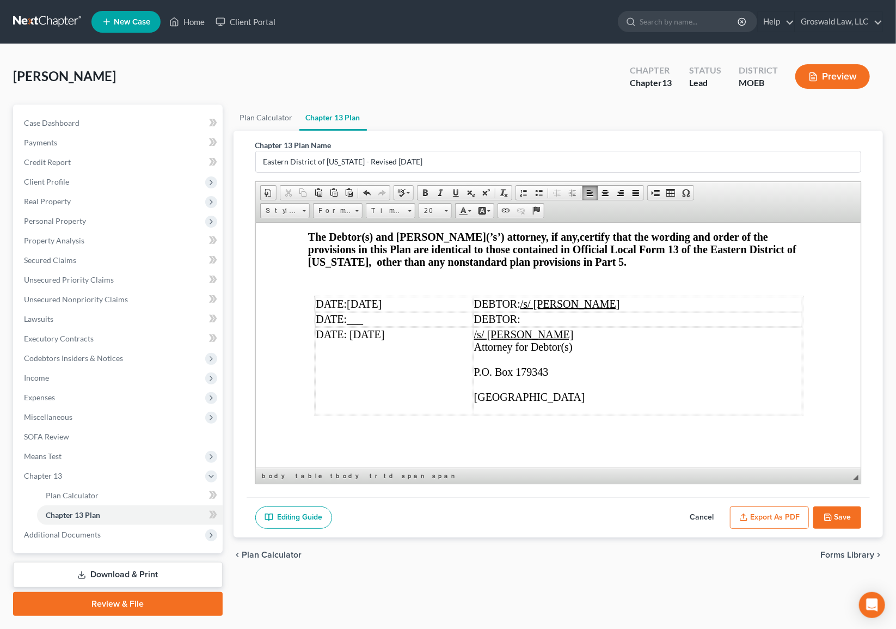
click at [593, 355] on td "/s/ [PERSON_NAME] Attorney for Debtor(s) P.O. Box 179343 ​ [GEOGRAPHIC_DATA]" at bounding box center [636, 370] width 329 height 87
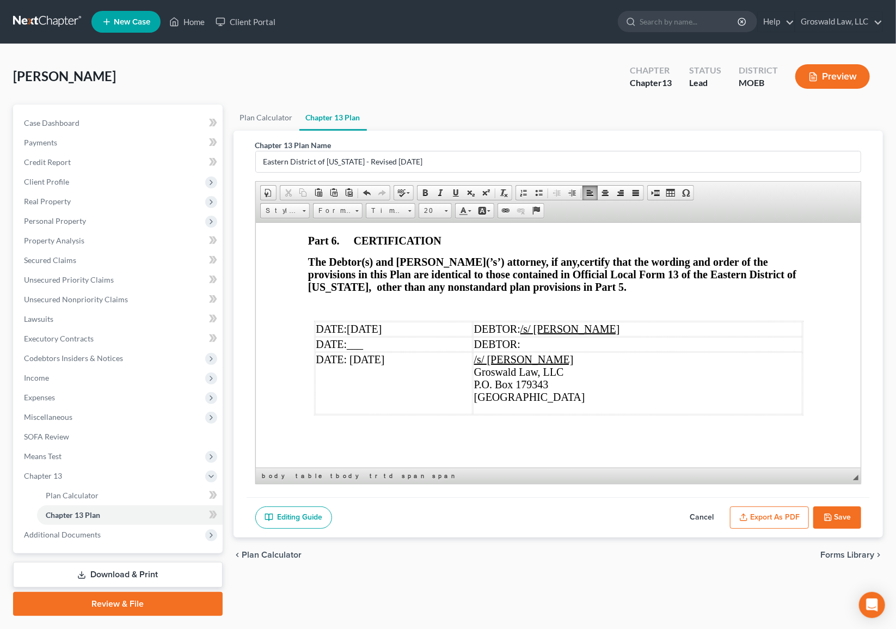
scroll to position [4152, 0]
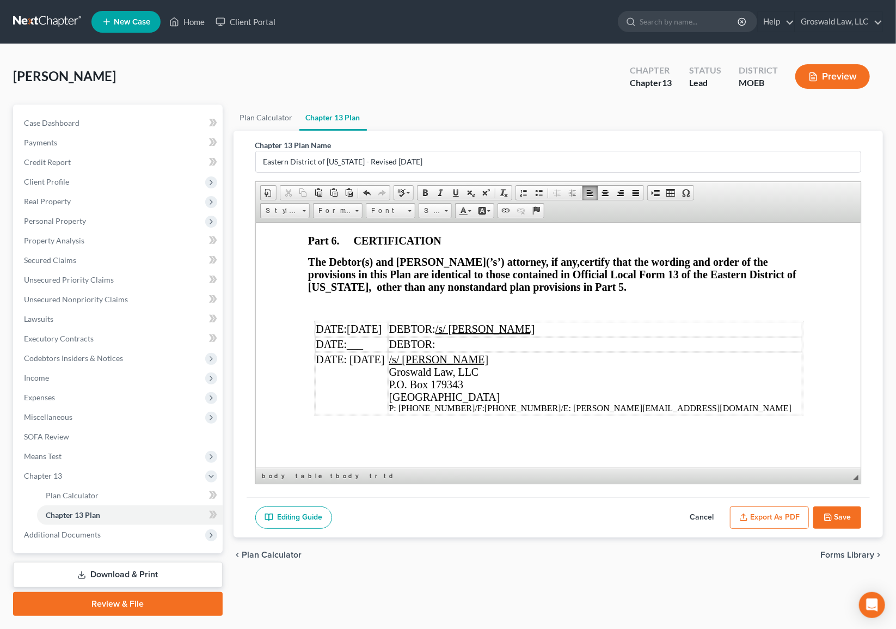
click at [595, 354] on td "/s/ [PERSON_NAME] Groswald Law, LLC P.O. [GEOGRAPHIC_DATA] P: [PHONE_NUMBER]/F:…" at bounding box center [595, 383] width 414 height 62
click at [452, 188] on span at bounding box center [455, 192] width 9 height 9
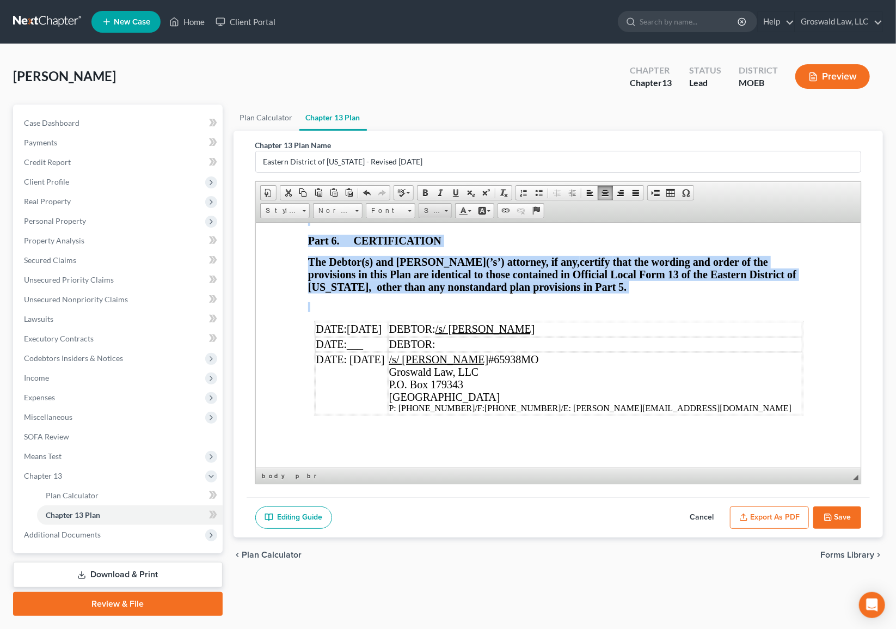
click at [435, 211] on span "Size" at bounding box center [430, 211] width 22 height 14
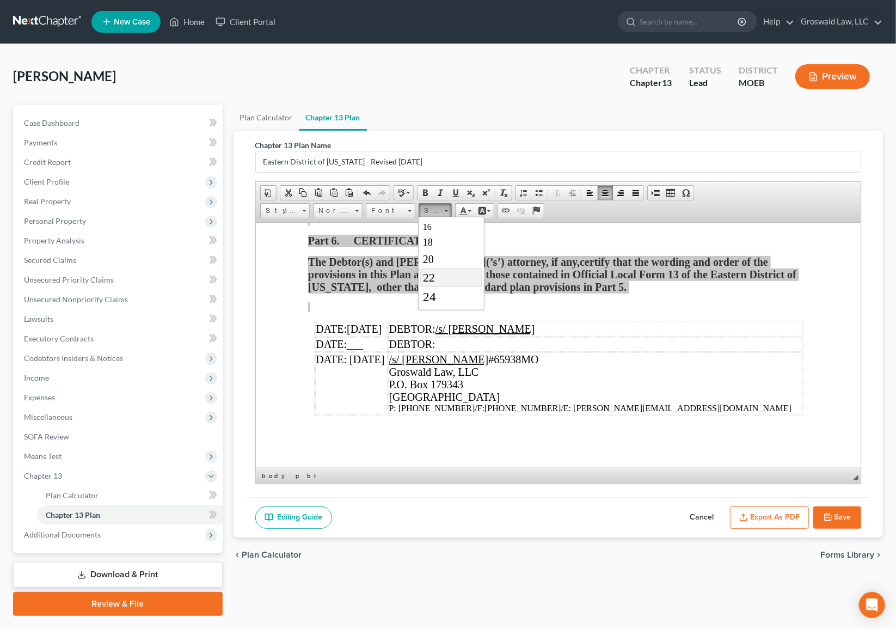
scroll to position [148, 0]
click at [433, 290] on span "28" at bounding box center [429, 288] width 15 height 17
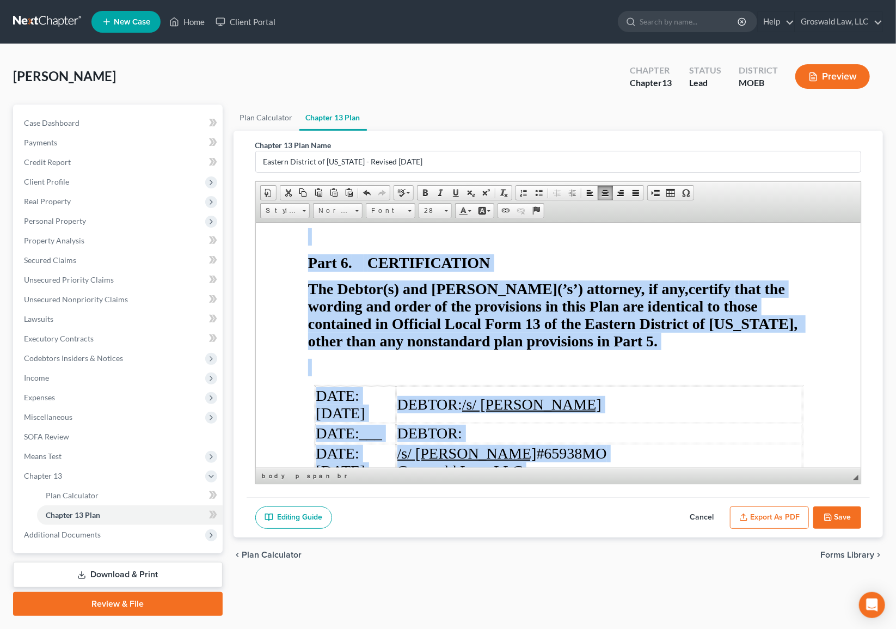
scroll to position [6290, 0]
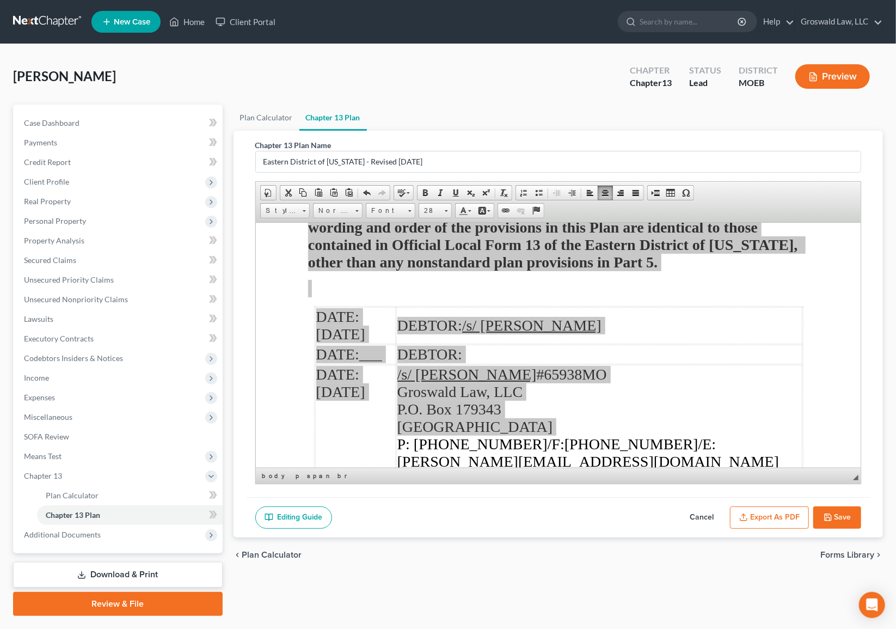
click at [775, 520] on button "Export as PDF" at bounding box center [769, 517] width 79 height 23
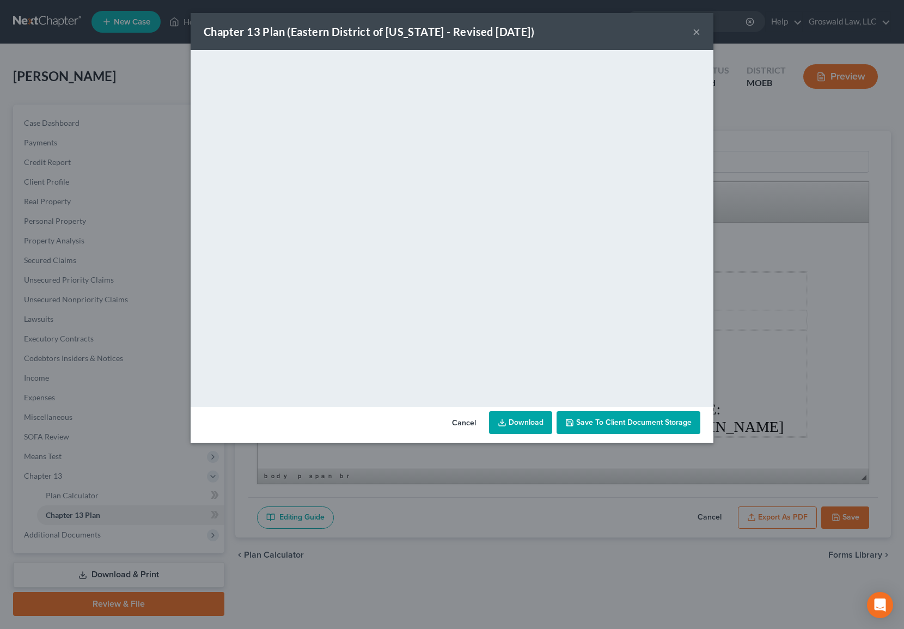
click at [698, 32] on button "×" at bounding box center [696, 31] width 8 height 13
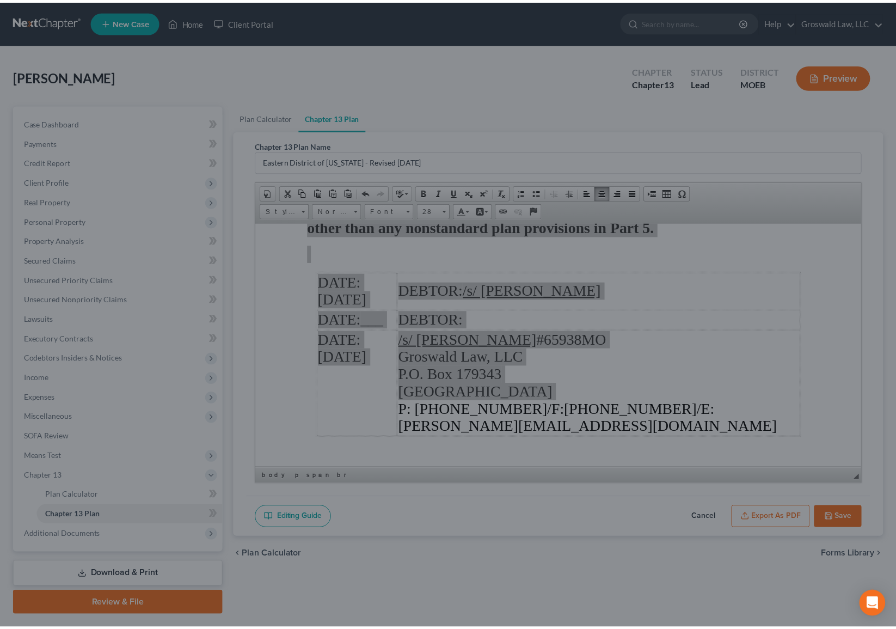
scroll to position [6290, 0]
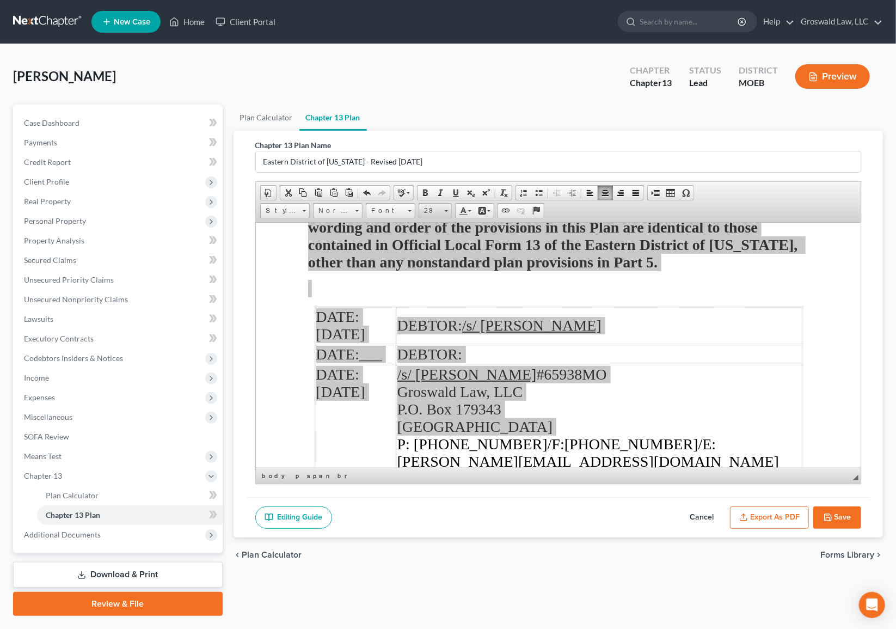
click at [437, 213] on span "28" at bounding box center [430, 211] width 22 height 14
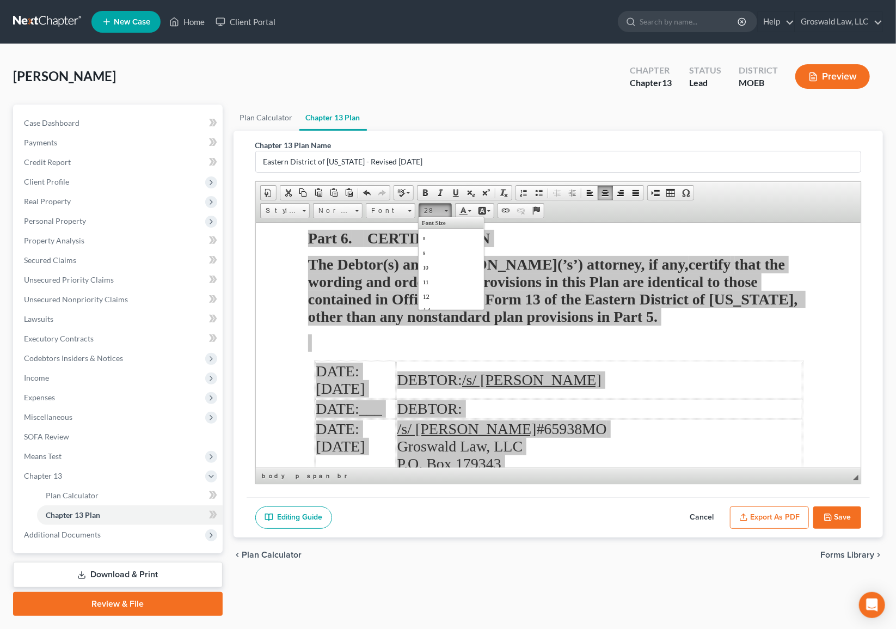
scroll to position [178, 0]
click at [432, 237] on span "26" at bounding box center [429, 237] width 14 height 16
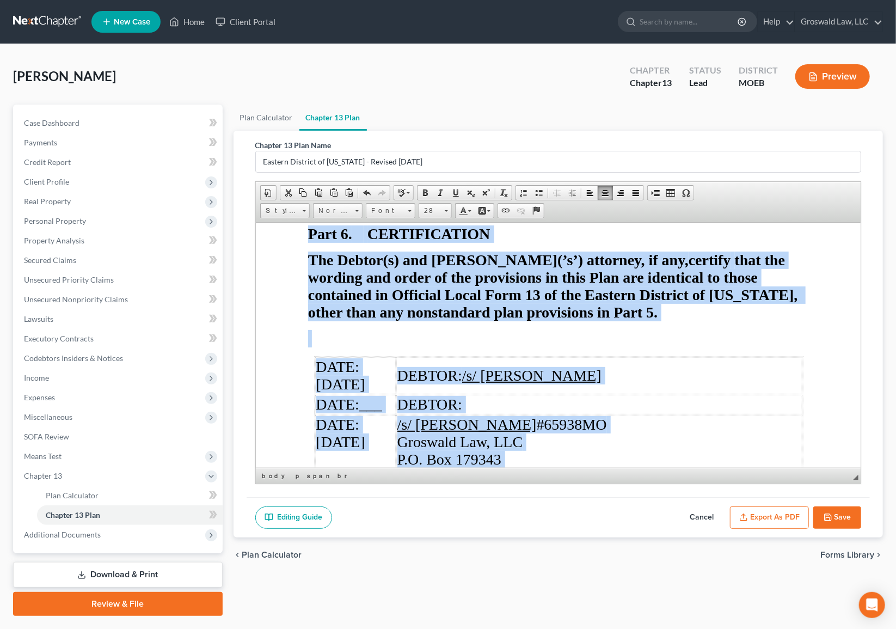
scroll to position [0, 0]
click at [426, 214] on span "28" at bounding box center [430, 211] width 22 height 14
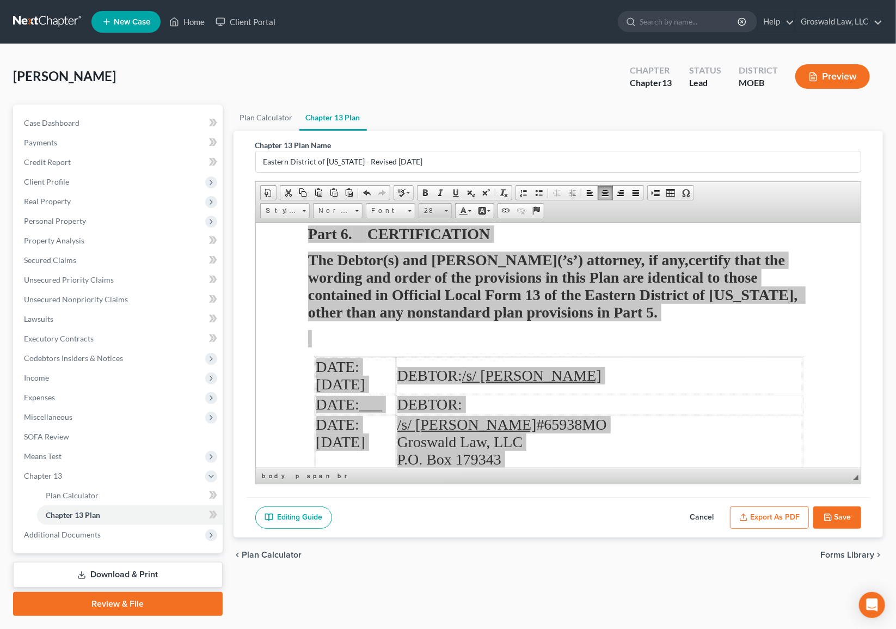
scroll to position [178, 0]
click at [434, 237] on span "26" at bounding box center [429, 237] width 14 height 16
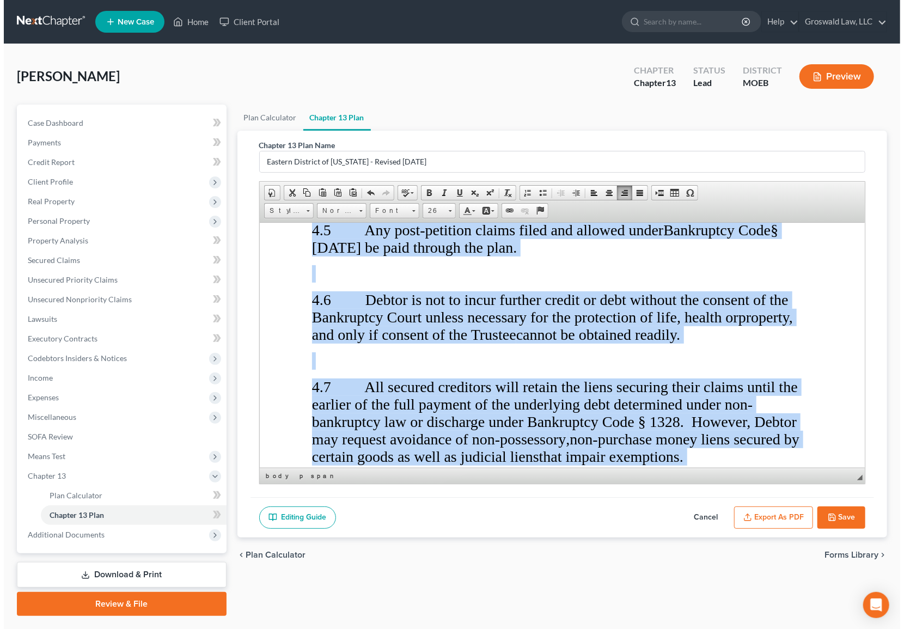
scroll to position [0, 0]
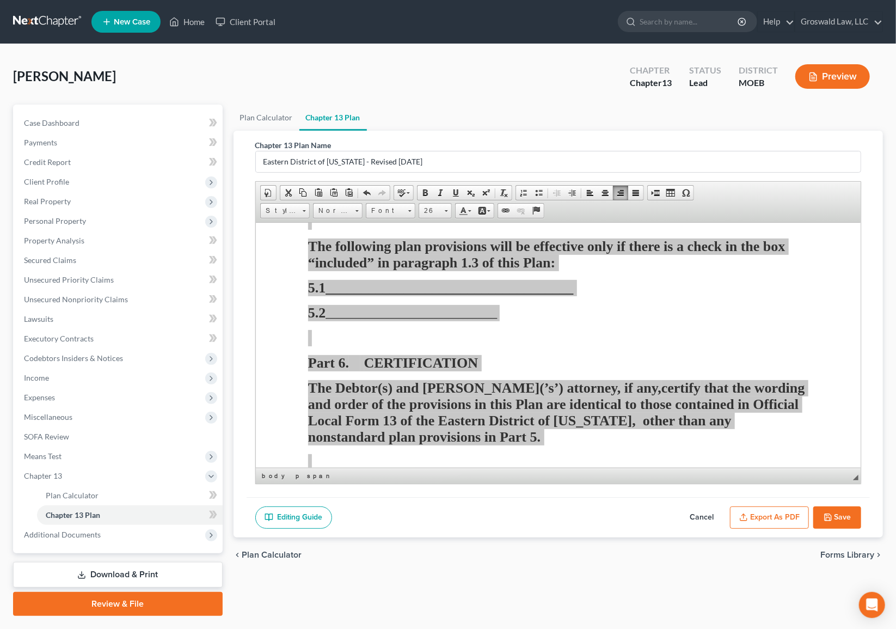
click at [792, 519] on button "Export as PDF" at bounding box center [769, 517] width 79 height 23
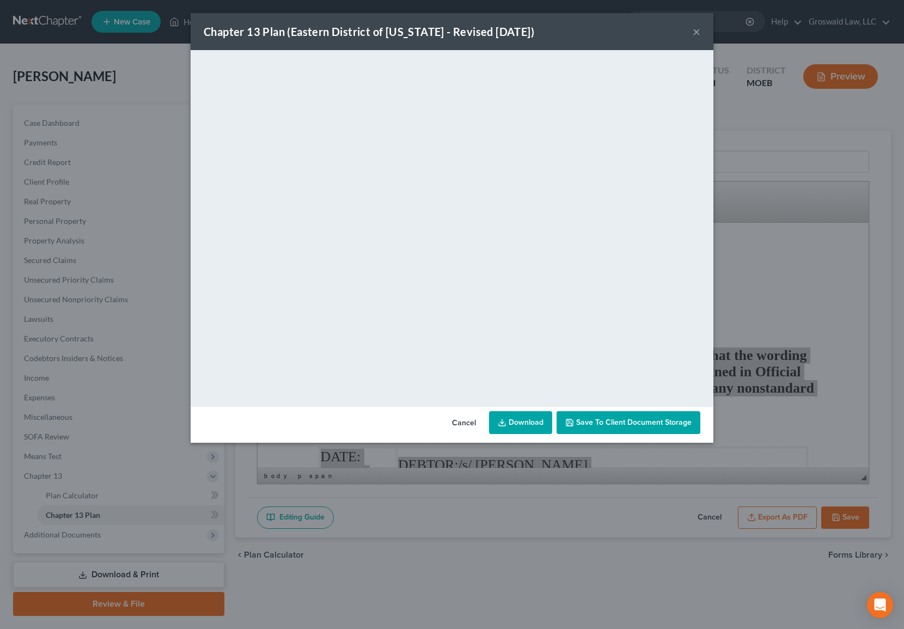
click at [626, 423] on span "Save to Client Document Storage" at bounding box center [633, 421] width 115 height 9
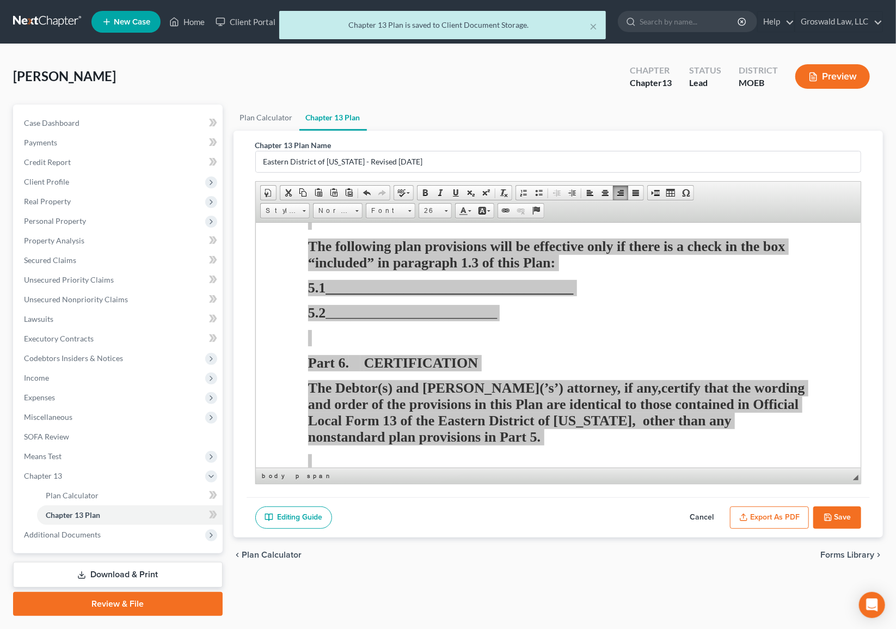
click at [833, 517] on button "Save" at bounding box center [837, 517] width 48 height 23
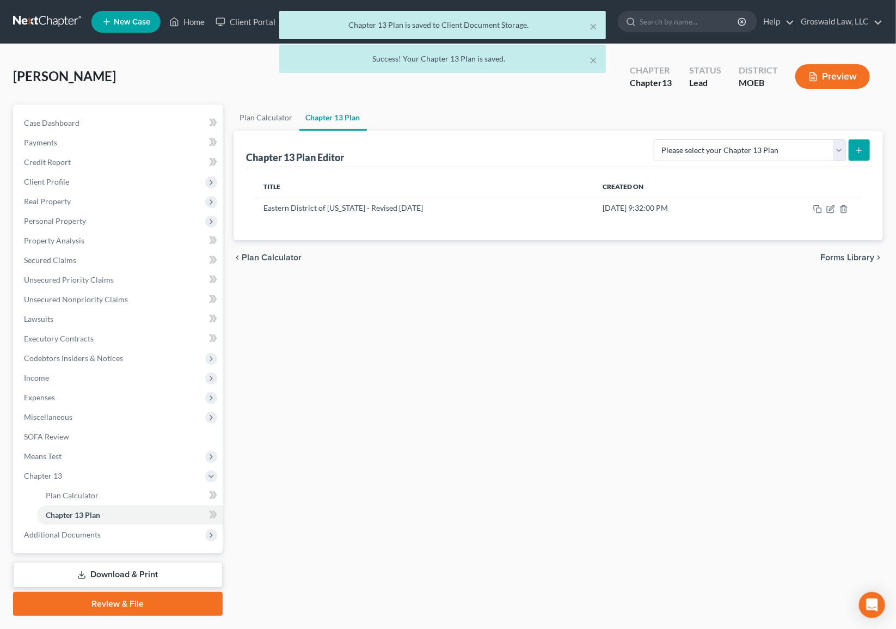
click at [818, 71] on div "× Chapter 13 Plan is saved to Client Document Storage. × Success! Your Chapter …" at bounding box center [443, 44] width 896 height 67
click at [831, 76] on div "× Chapter 13 Plan is saved to Client Document Storage. × Success! Your Chapter …" at bounding box center [443, 44] width 896 height 67
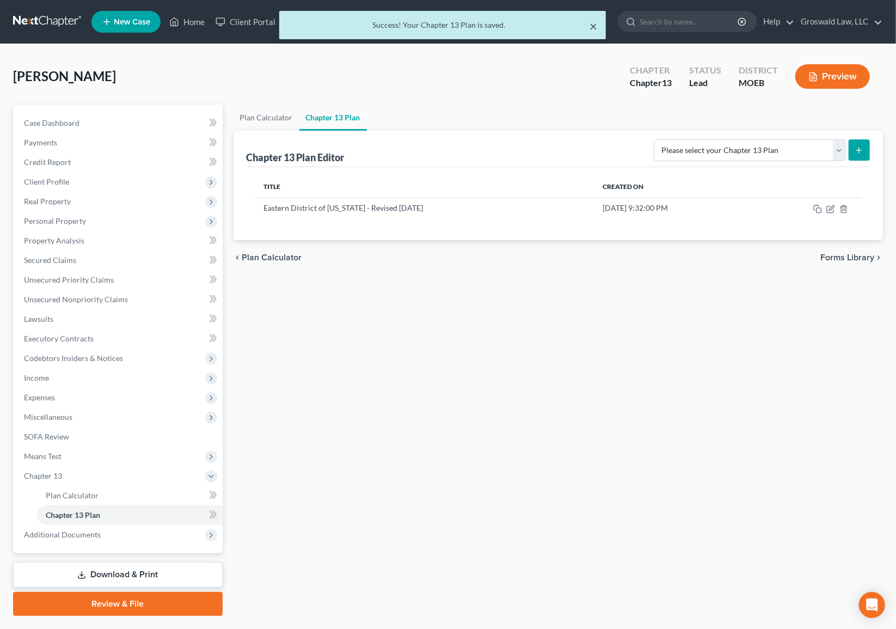
click at [594, 26] on button "×" at bounding box center [593, 26] width 8 height 13
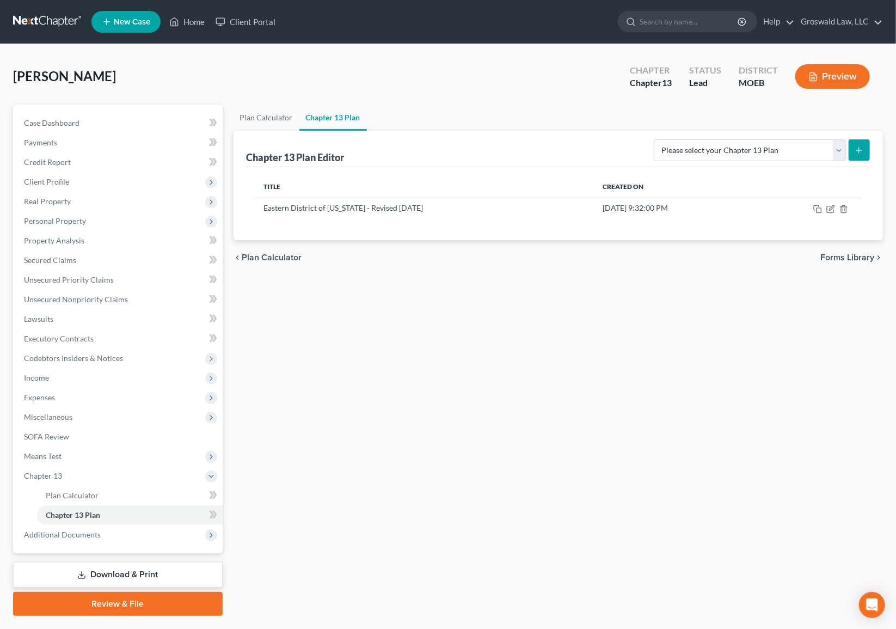
click at [830, 83] on button "Preview" at bounding box center [832, 76] width 75 height 24
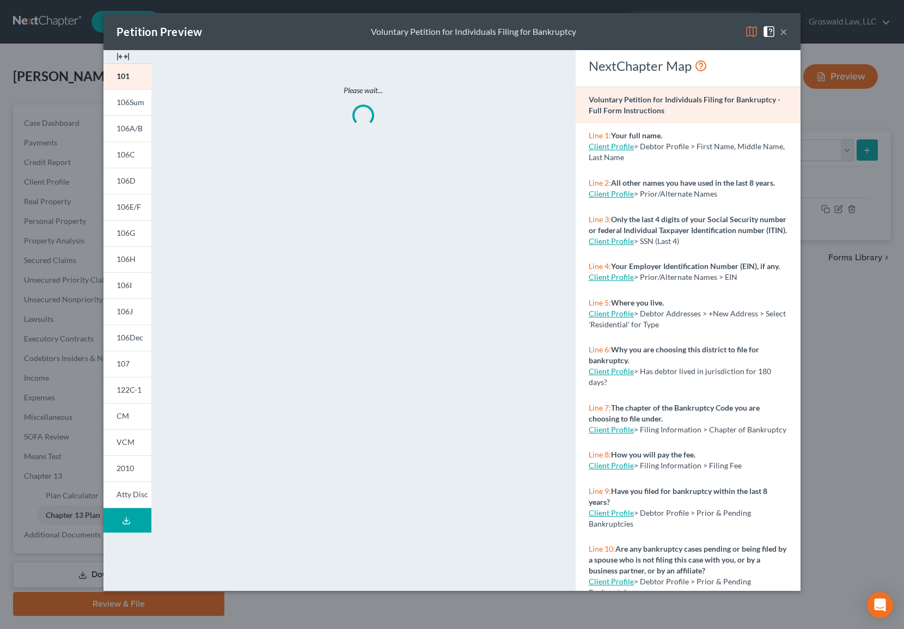
click at [124, 59] on img at bounding box center [122, 56] width 13 height 13
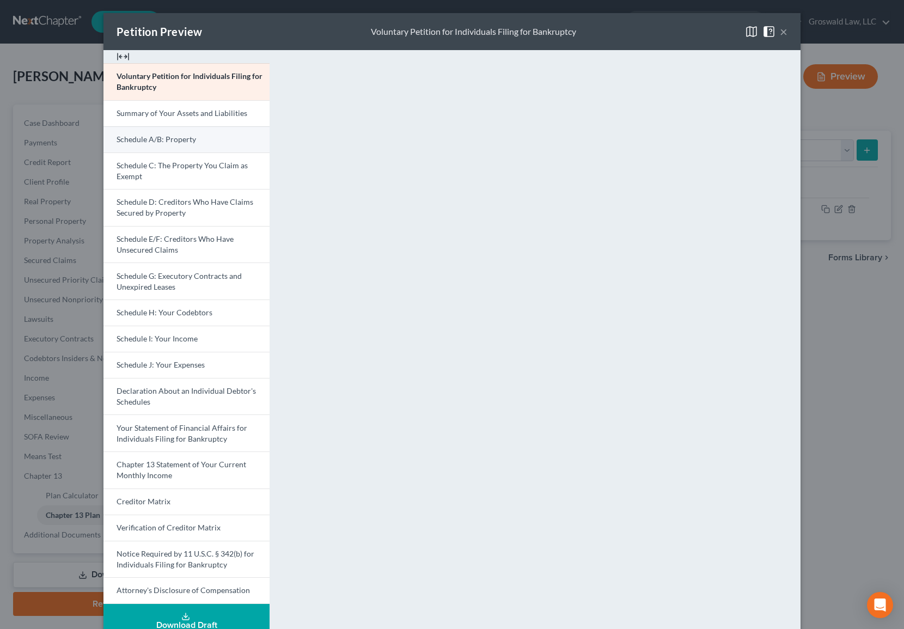
click at [157, 139] on span "Schedule A/B: Property" at bounding box center [155, 138] width 79 height 9
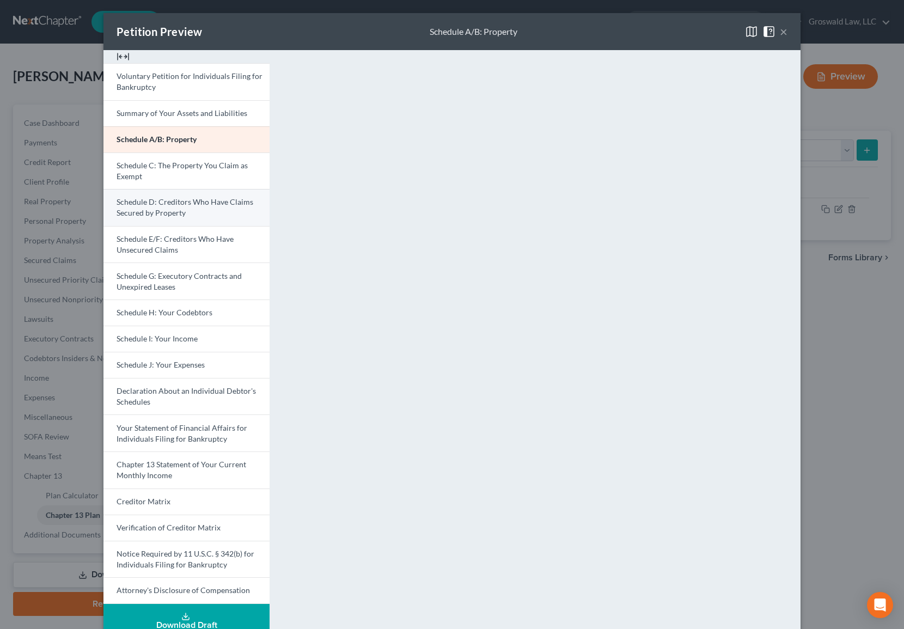
click at [184, 201] on span "Schedule D: Creditors Who Have Claims Secured by Property" at bounding box center [184, 207] width 137 height 20
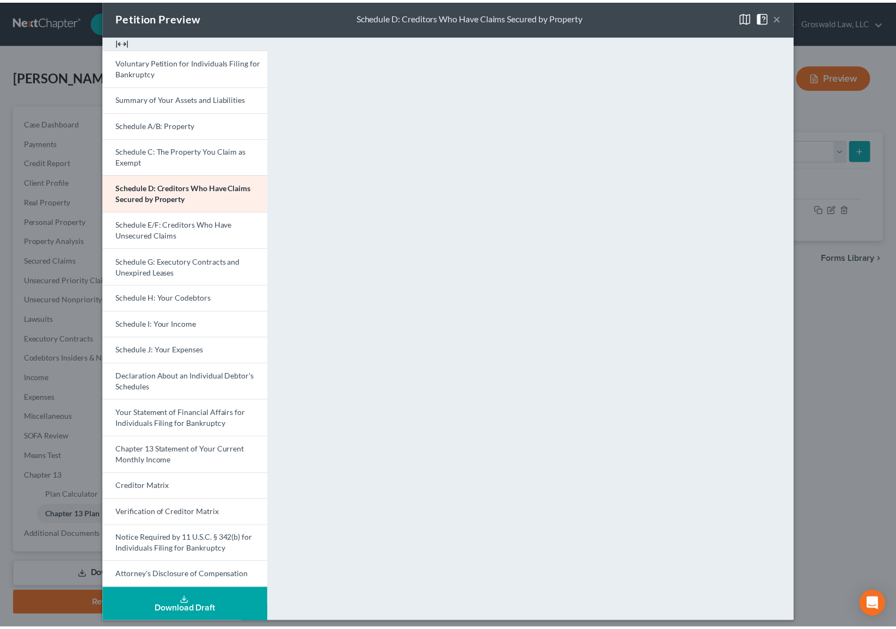
scroll to position [21, 0]
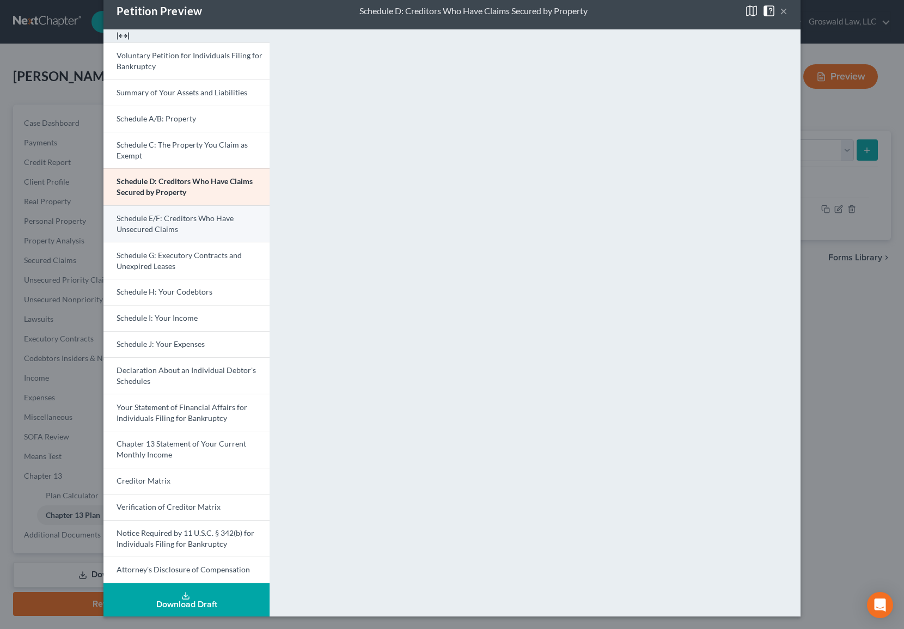
click at [163, 226] on span "Schedule E/F: Creditors Who Have Unsecured Claims" at bounding box center [174, 223] width 117 height 20
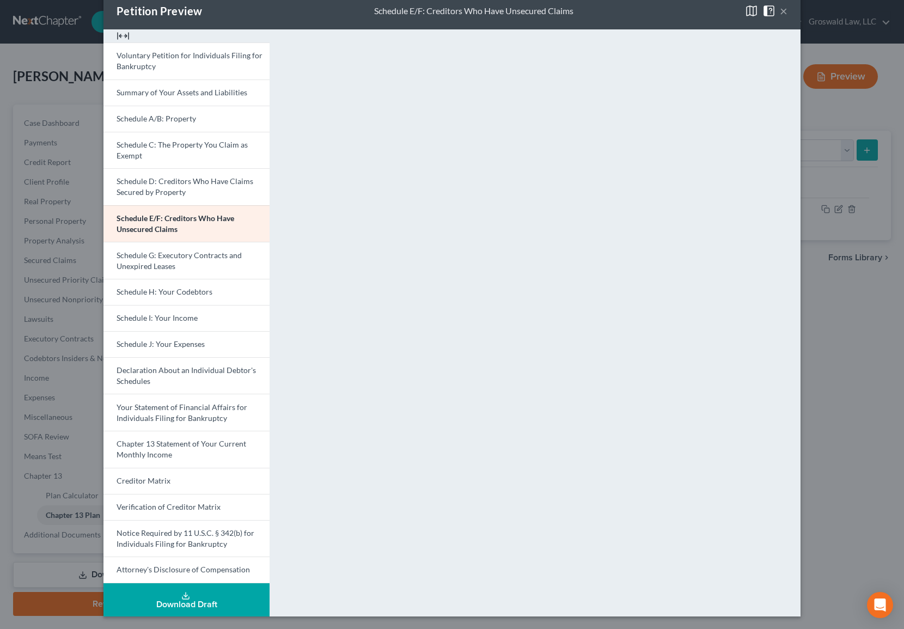
click at [781, 13] on button "×" at bounding box center [783, 10] width 8 height 13
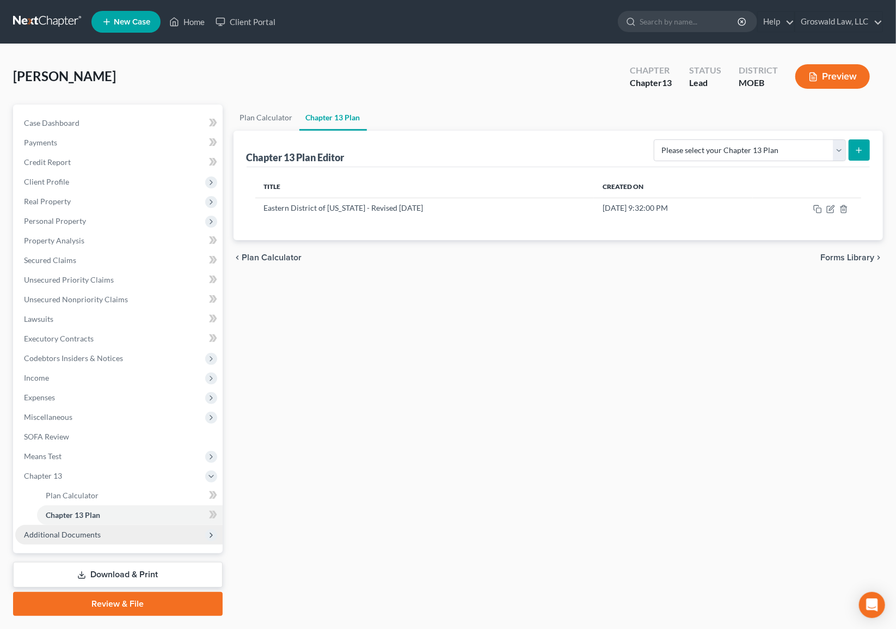
click at [81, 530] on span "Additional Documents" at bounding box center [62, 534] width 77 height 9
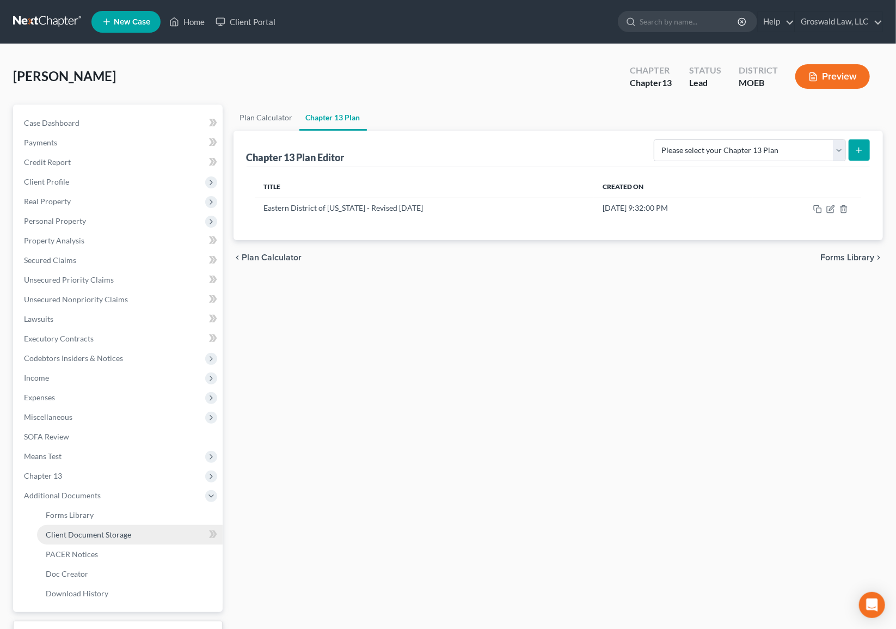
click at [98, 534] on span "Client Document Storage" at bounding box center [88, 534] width 85 height 9
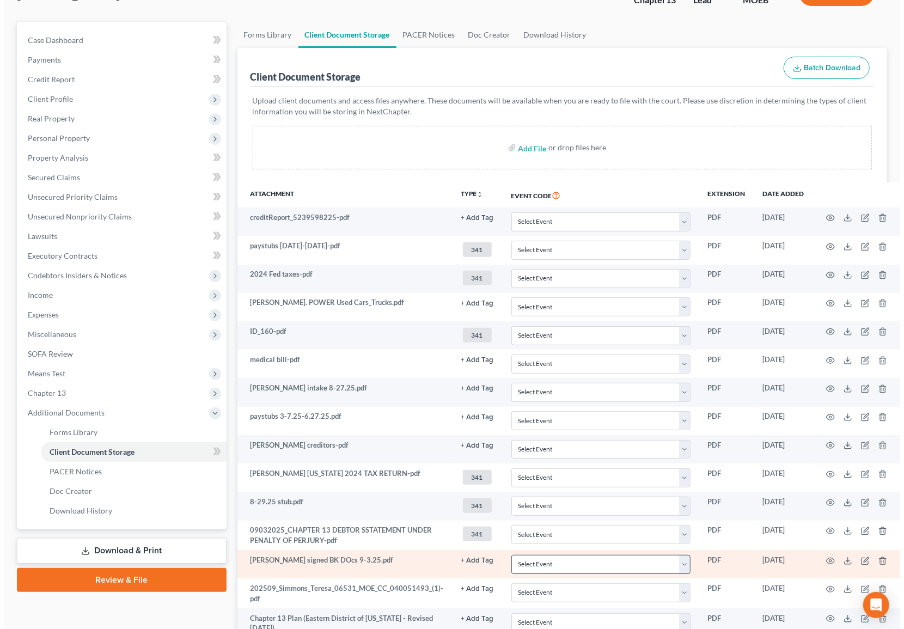
scroll to position [174, 0]
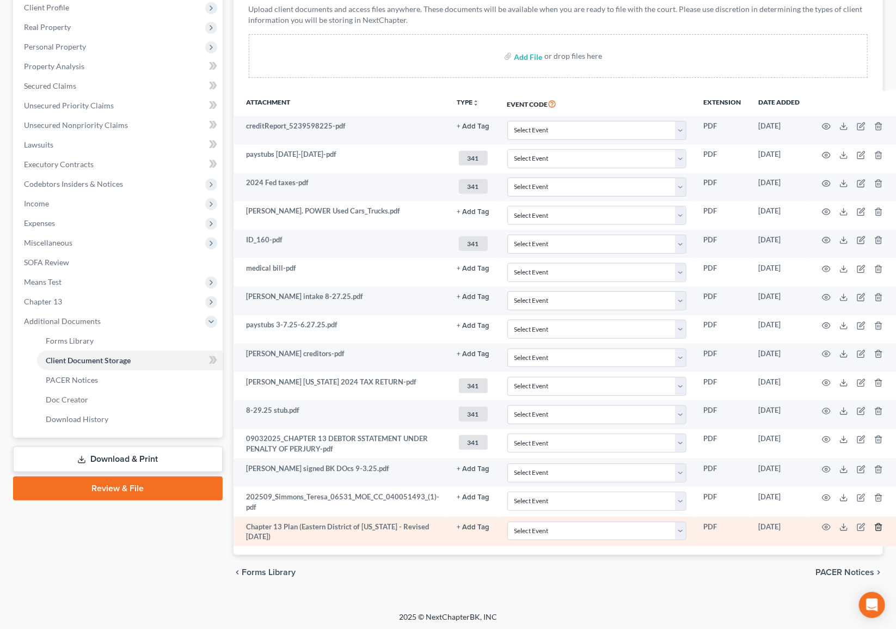
click at [876, 524] on icon "button" at bounding box center [878, 527] width 5 height 7
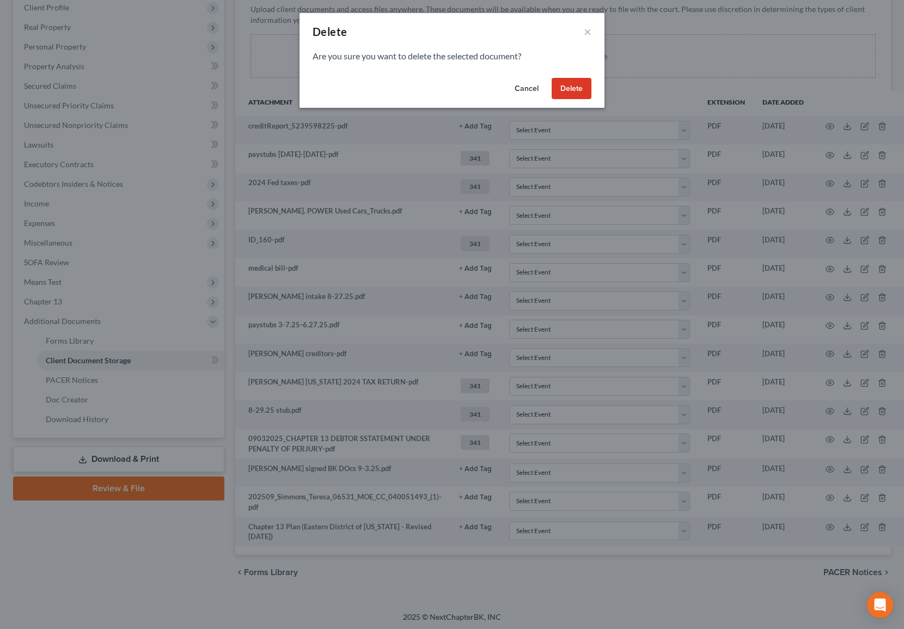
click at [577, 84] on button "Delete" at bounding box center [571, 89] width 40 height 22
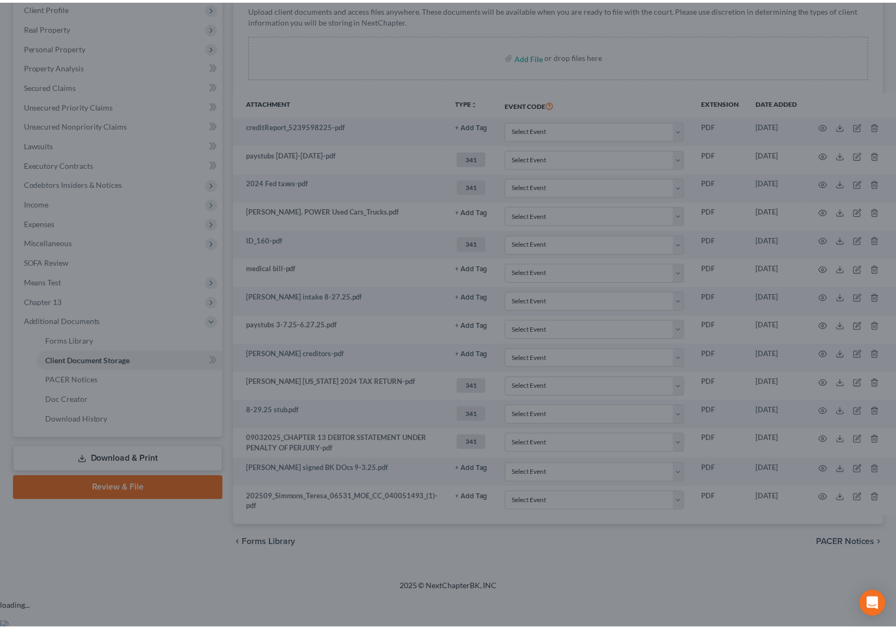
scroll to position [145, 0]
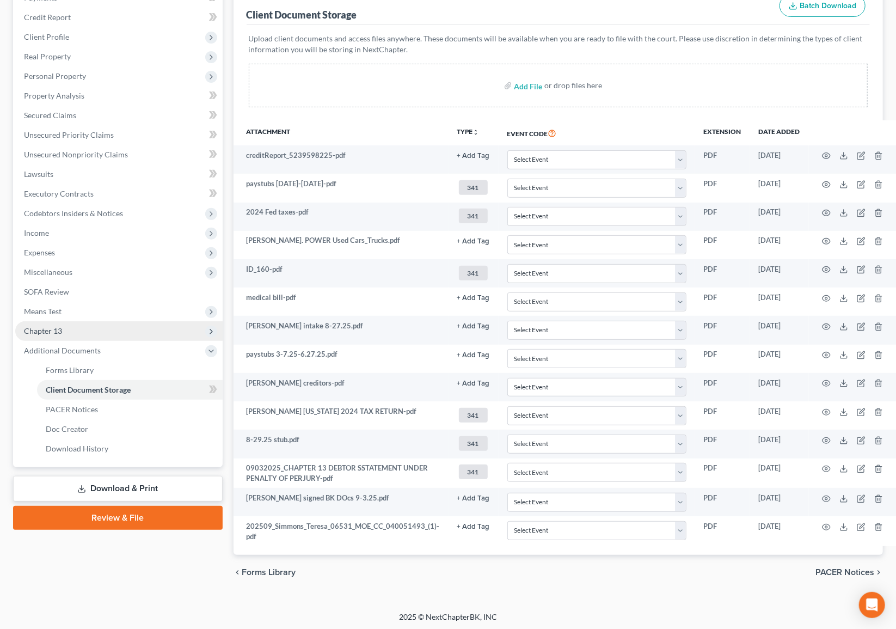
click at [44, 334] on span "Chapter 13" at bounding box center [43, 330] width 38 height 9
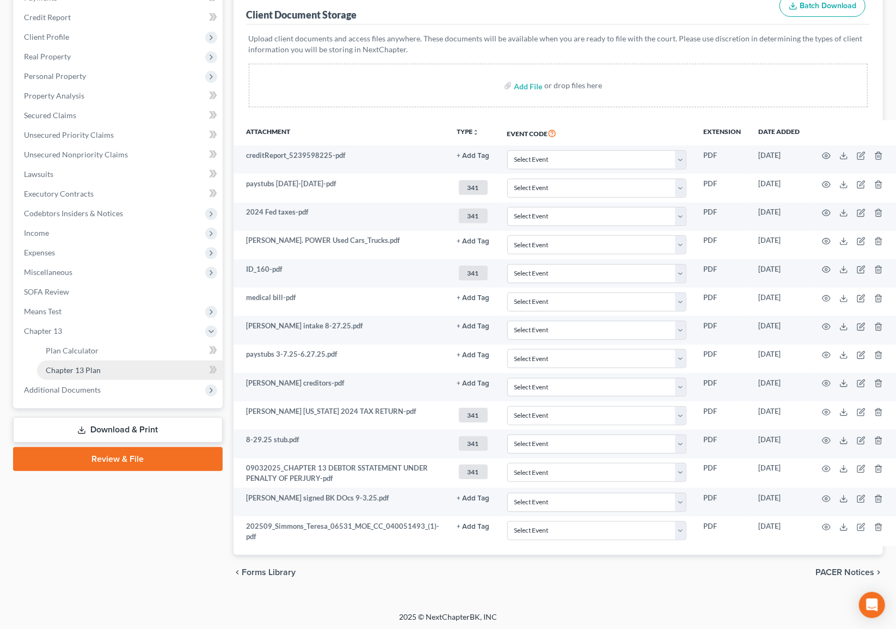
click at [91, 368] on span "Chapter 13 Plan" at bounding box center [73, 369] width 55 height 9
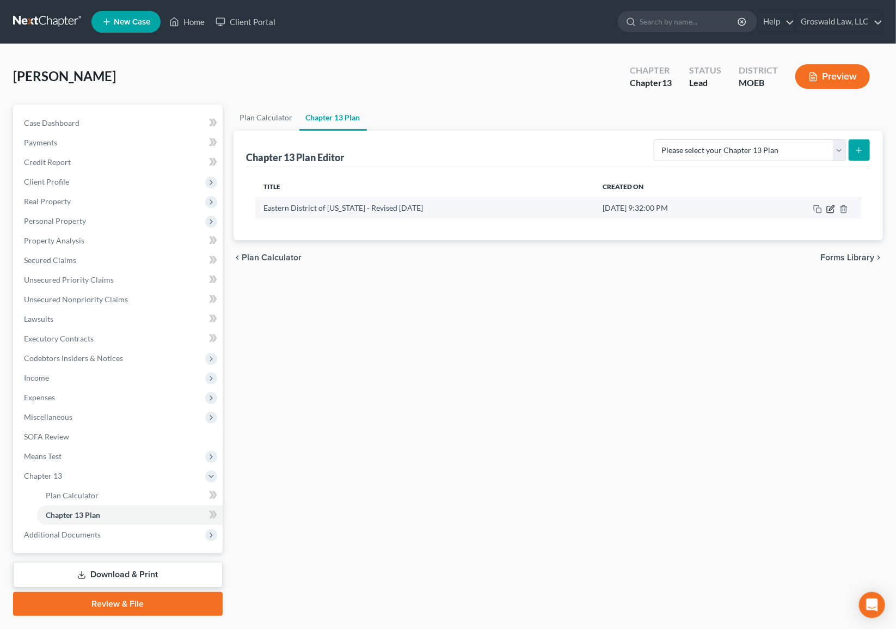
click at [830, 207] on icon "button" at bounding box center [831, 207] width 5 height 5
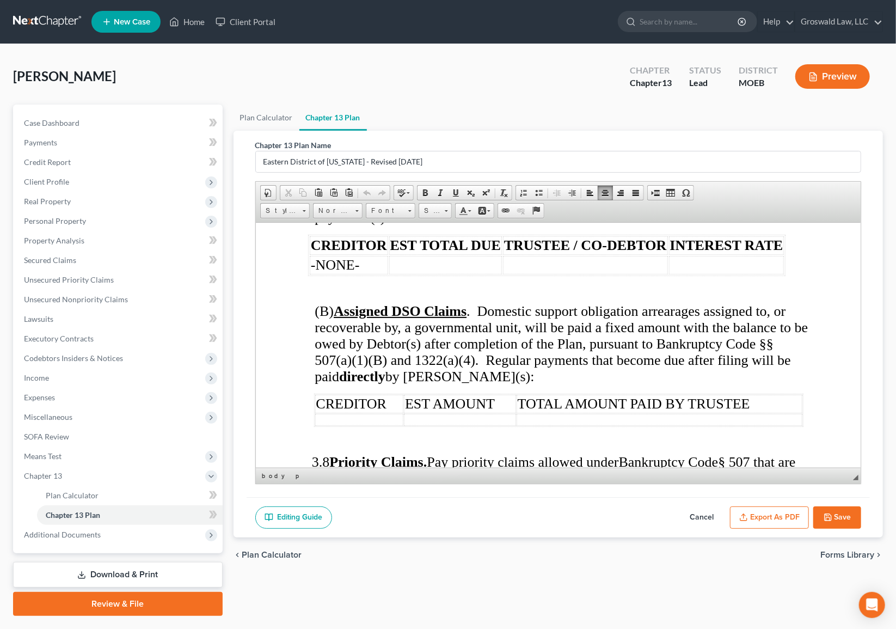
scroll to position [3642, 0]
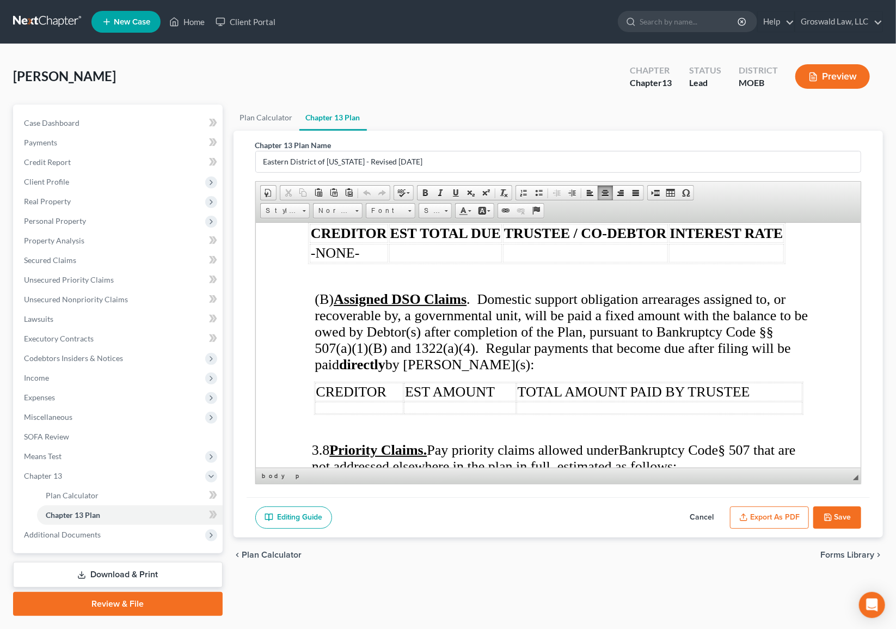
drag, startPoint x: 378, startPoint y: 404, endPoint x: 312, endPoint y: 405, distance: 65.9
click at [312, 504] on td "-NONE-" at bounding box center [371, 513] width 125 height 19
drag, startPoint x: 476, startPoint y: 411, endPoint x: 457, endPoint y: 392, distance: 26.6
click at [457, 504] on td "$499.00" at bounding box center [520, 513] width 129 height 19
drag, startPoint x: 194, startPoint y: 15, endPoint x: 443, endPoint y: 210, distance: 315.2
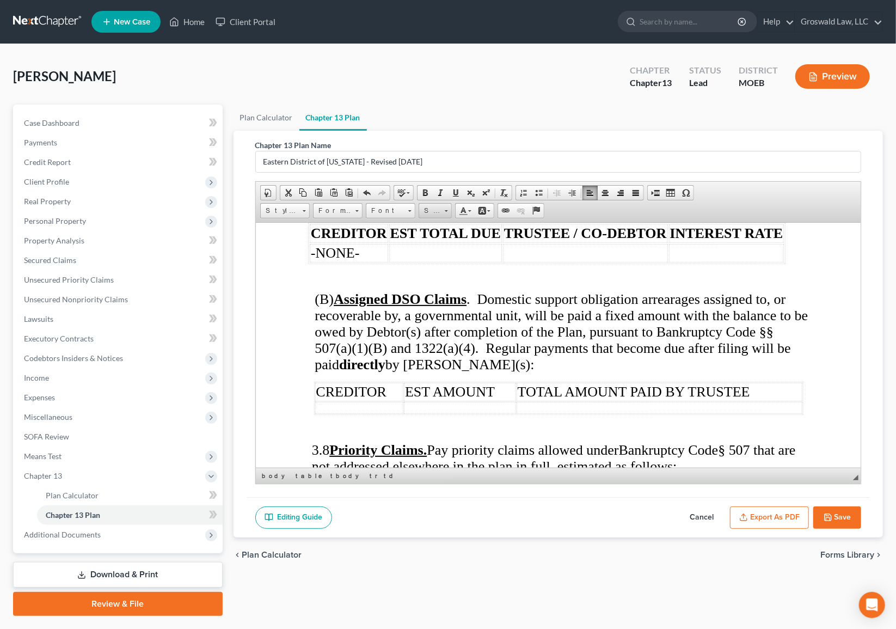
click at [443, 210] on link "Size" at bounding box center [435, 210] width 33 height 15
click at [431, 271] on span "26" at bounding box center [429, 267] width 14 height 16
click at [828, 517] on icon "button" at bounding box center [828, 517] width 9 height 9
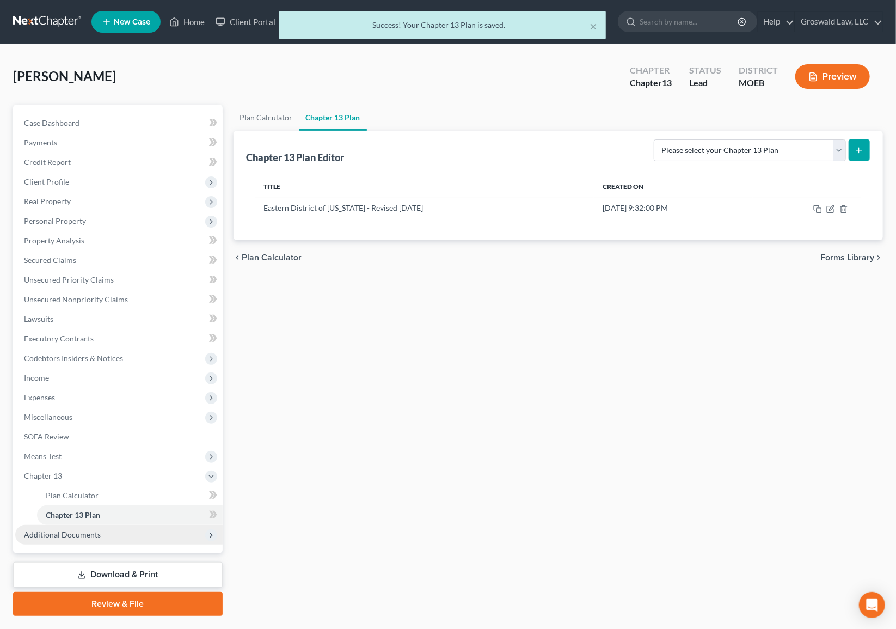
click at [74, 534] on span "Additional Documents" at bounding box center [62, 534] width 77 height 9
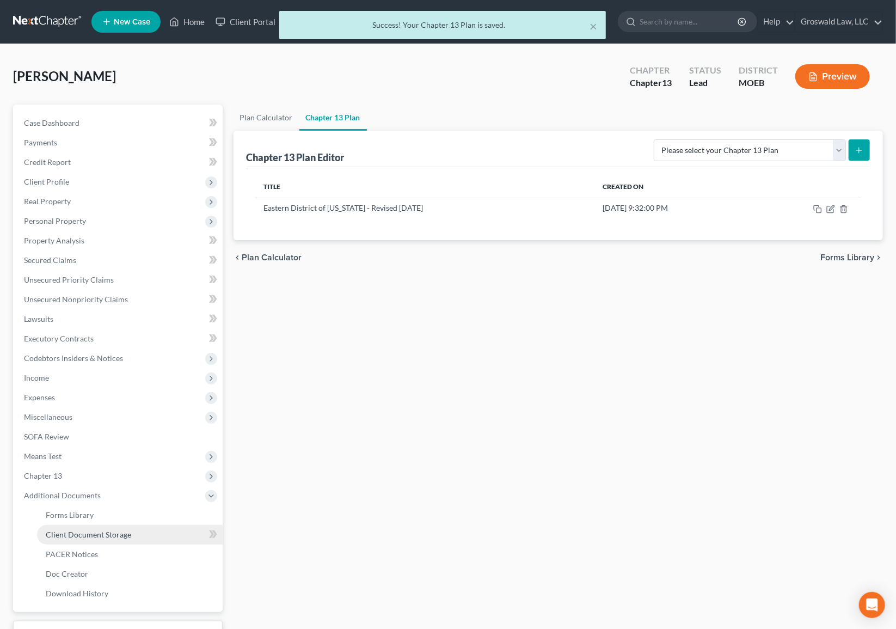
click at [84, 534] on span "Client Document Storage" at bounding box center [88, 534] width 85 height 9
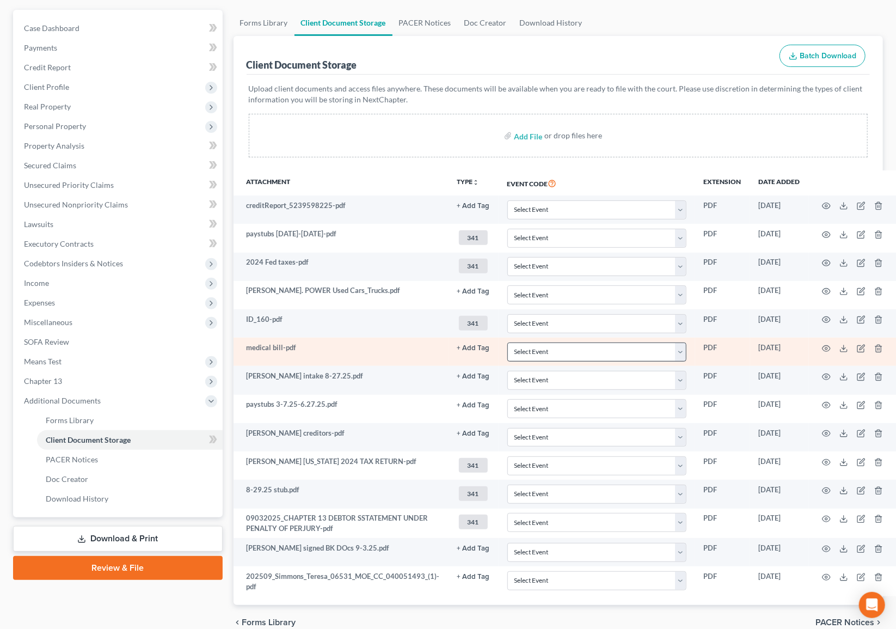
scroll to position [99, 0]
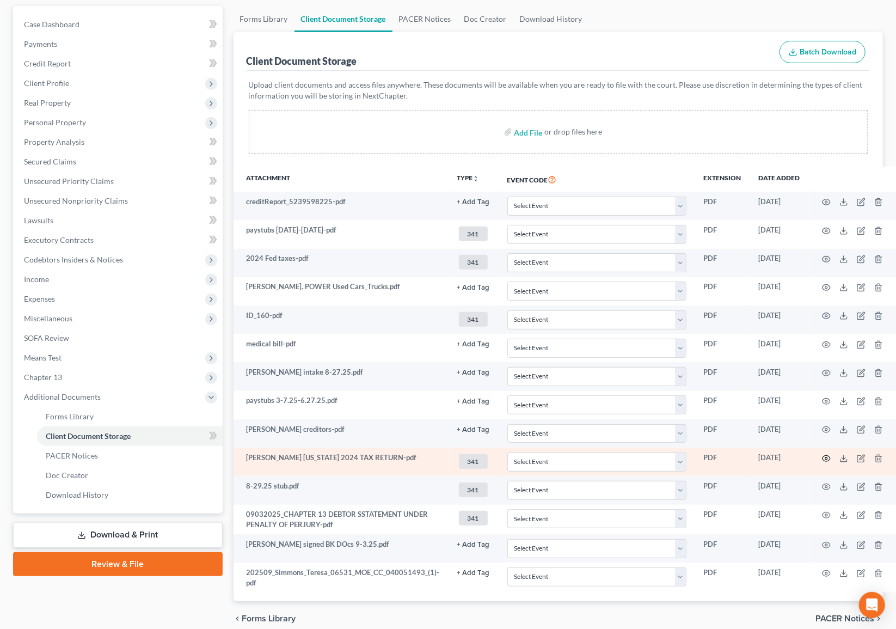
click at [822, 455] on icon "button" at bounding box center [826, 458] width 9 height 9
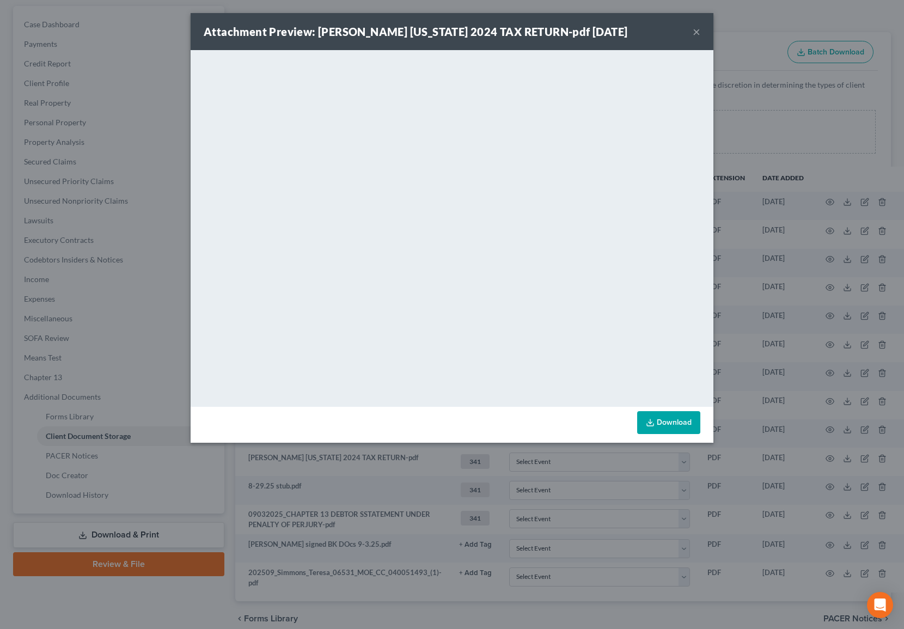
click at [695, 33] on button "×" at bounding box center [696, 31] width 8 height 13
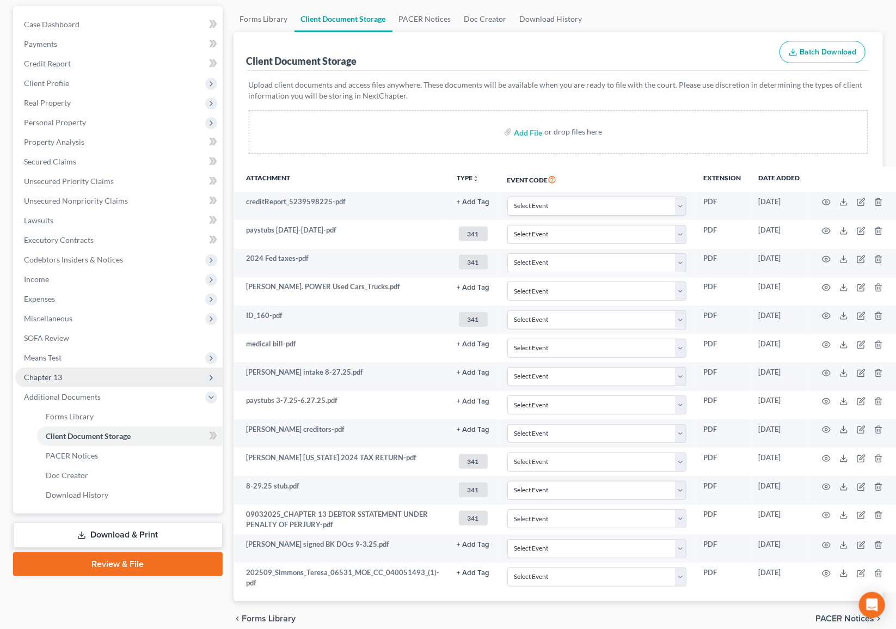
click at [42, 375] on span "Chapter 13" at bounding box center [43, 376] width 38 height 9
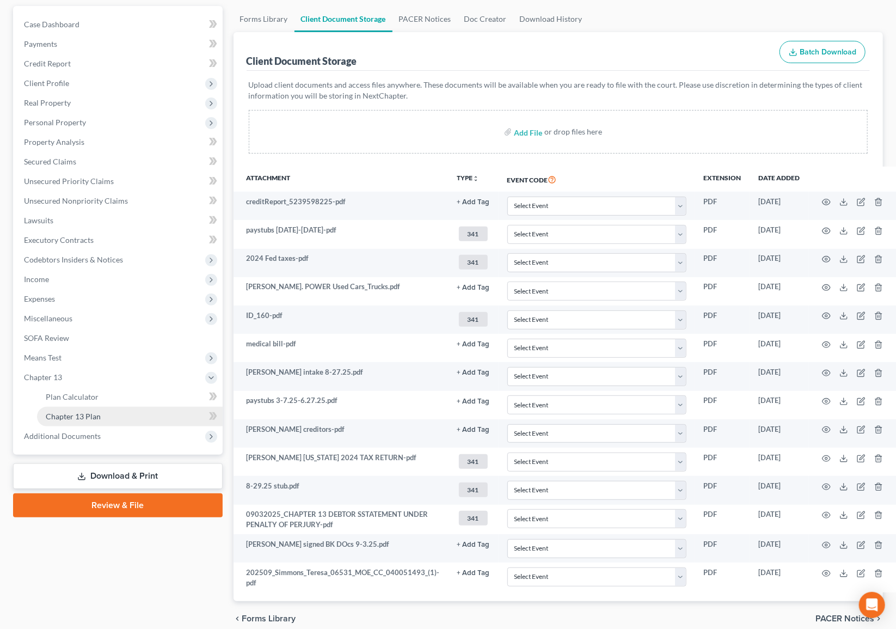
click at [84, 413] on span "Chapter 13 Plan" at bounding box center [73, 415] width 55 height 9
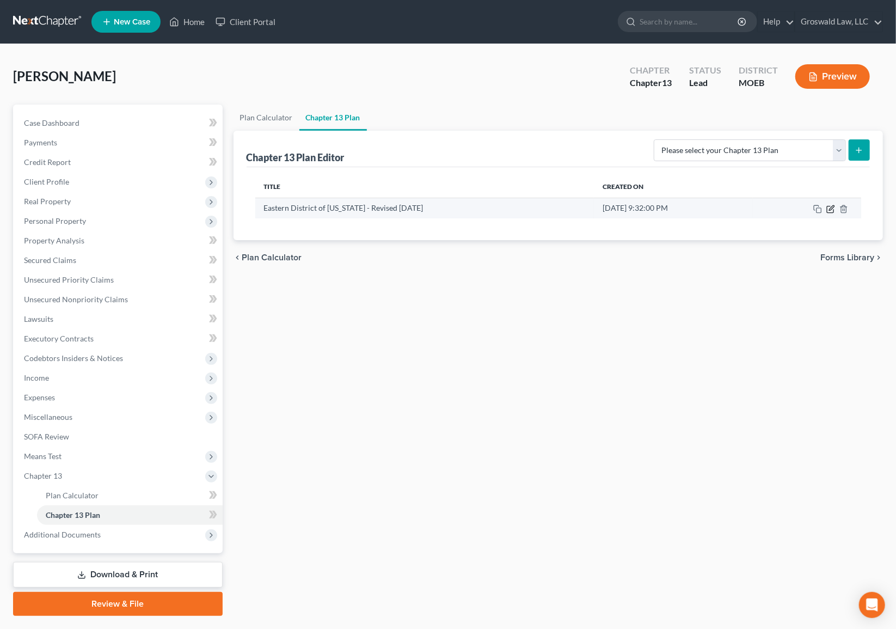
click at [830, 209] on icon "button" at bounding box center [831, 207] width 5 height 5
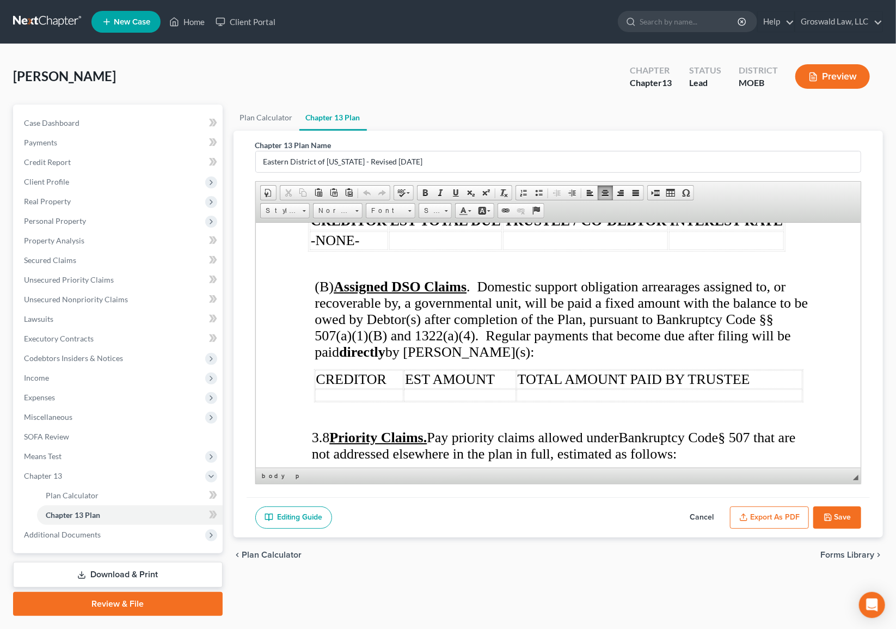
scroll to position [3642, 0]
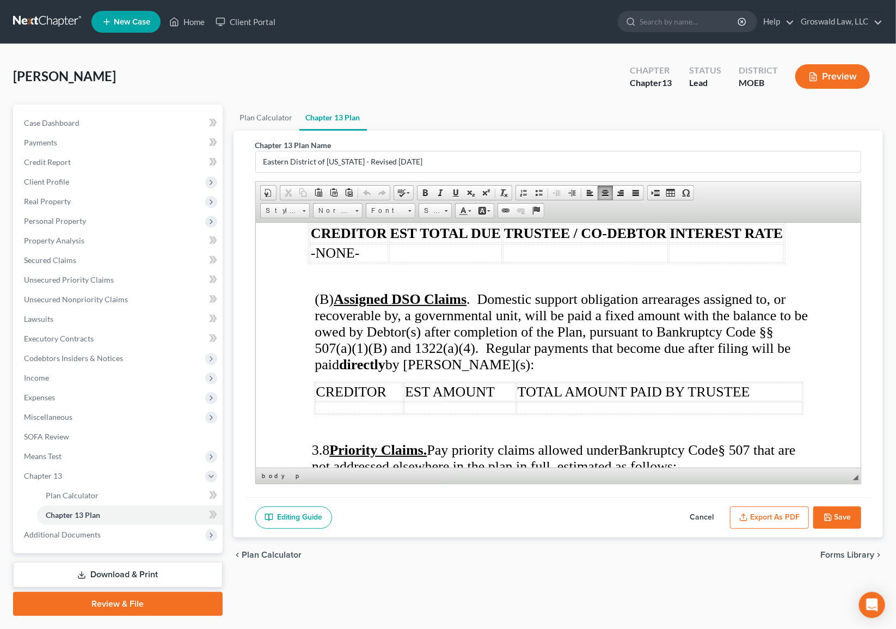
click at [558, 504] on td "$499.00" at bounding box center [520, 513] width 129 height 19
click at [657, 456] on span "Insert Row After" at bounding box center [684, 461] width 63 height 14
click at [476, 524] on td at bounding box center [520, 530] width 129 height 12
drag, startPoint x: 494, startPoint y: 424, endPoint x: 308, endPoint y: 422, distance: 186.2
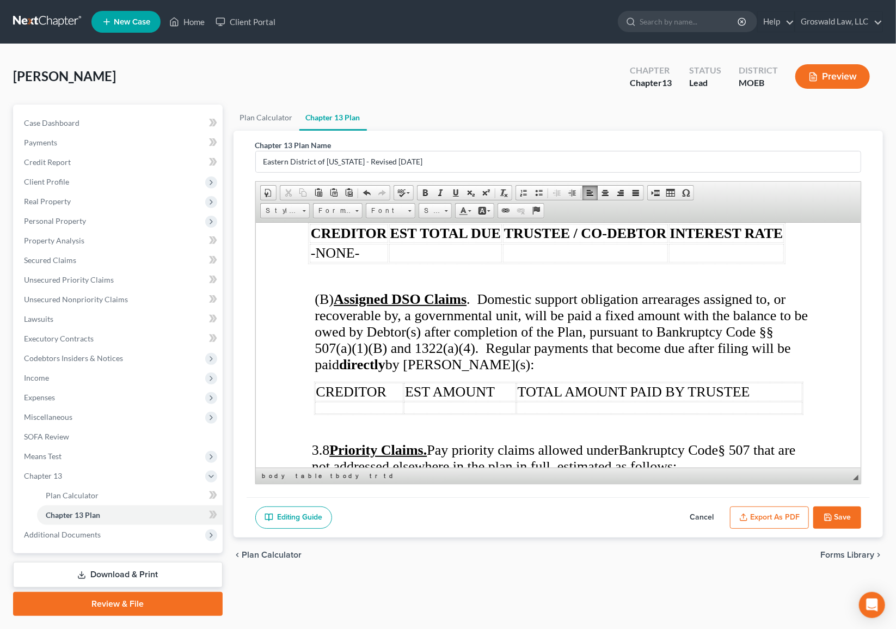
click at [308, 483] on table "CREDITOR NAME EST AMOUNT DUE Internal Revenue Service $499.00 [US_STATE] Depart…" at bounding box center [447, 510] width 279 height 54
drag, startPoint x: 446, startPoint y: 207, endPoint x: 449, endPoint y: 213, distance: 7.3
click at [446, 207] on span at bounding box center [446, 209] width 3 height 10
click at [438, 276] on link "26" at bounding box center [451, 267] width 62 height 21
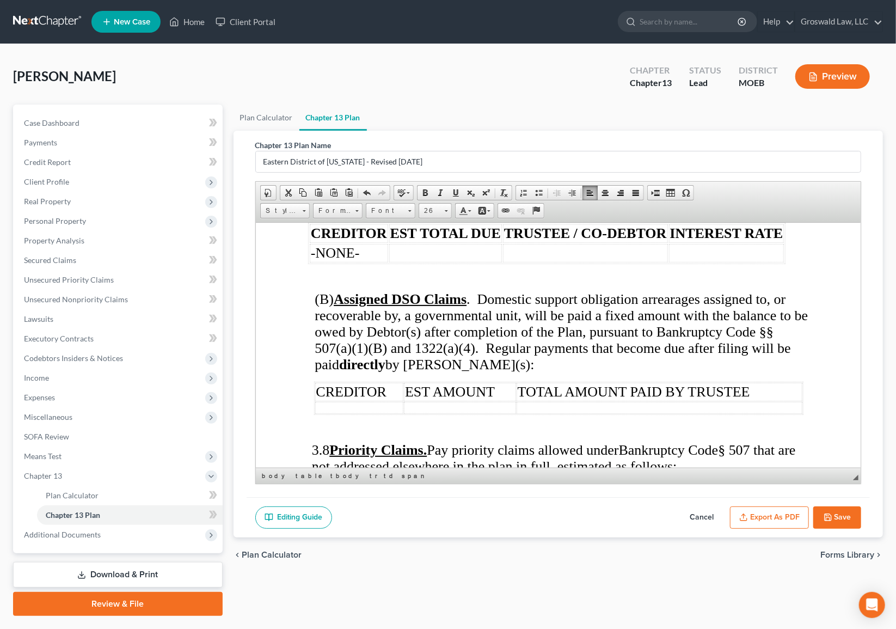
scroll to position [0, 0]
drag, startPoint x: 1096, startPoint y: 738, endPoint x: 751, endPoint y: 447, distance: 451.5
click at [778, 518] on button "Export as PDF" at bounding box center [769, 517] width 79 height 23
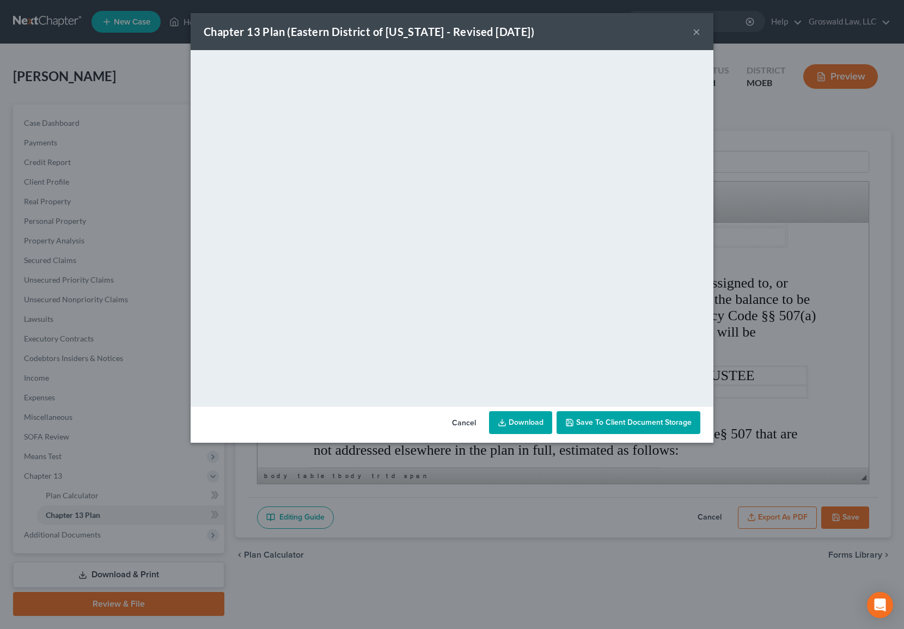
click at [632, 421] on span "Save to Client Document Storage" at bounding box center [633, 421] width 115 height 9
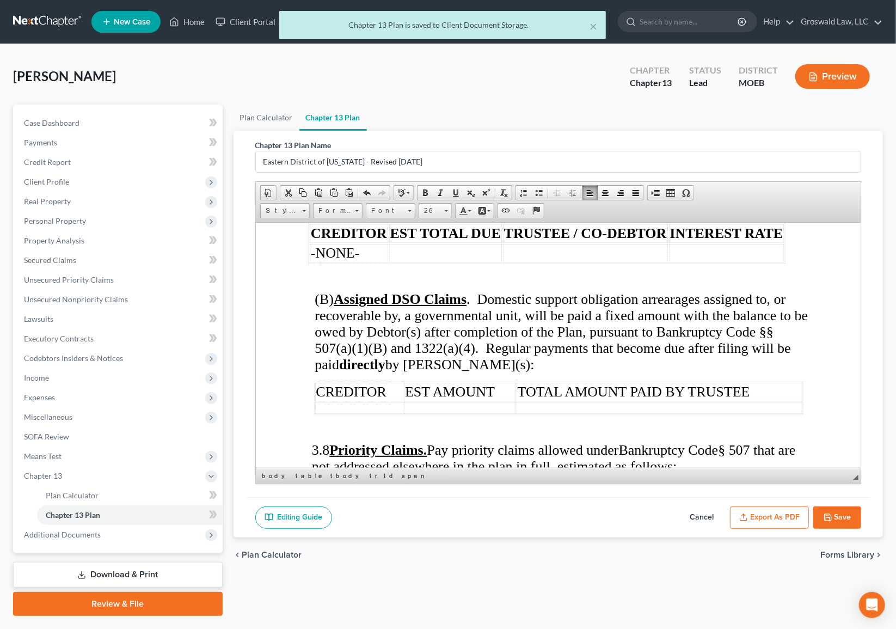
drag, startPoint x: 841, startPoint y: 512, endPoint x: 845, endPoint y: 493, distance: 19.9
click at [841, 511] on button "Save" at bounding box center [837, 517] width 48 height 23
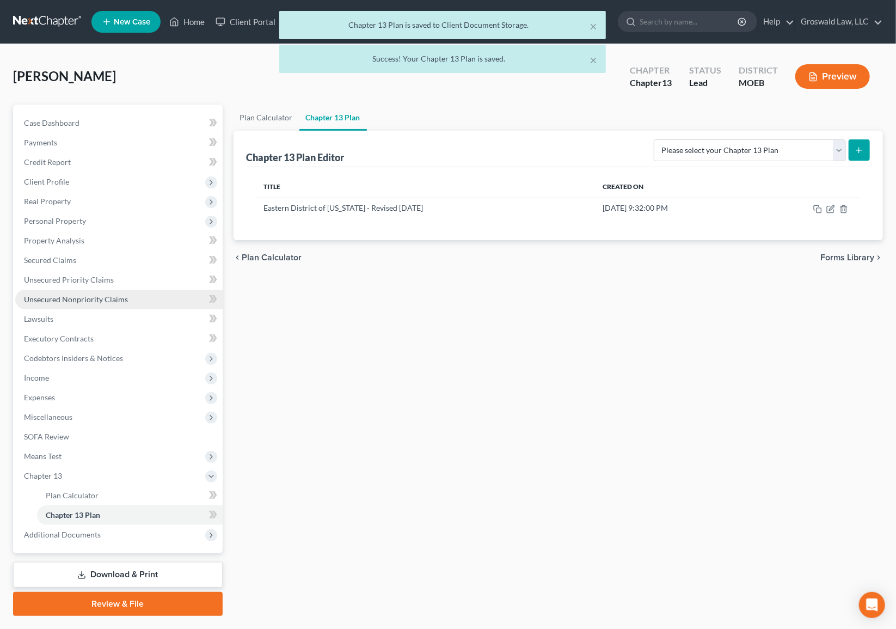
click at [96, 297] on span "Unsecured Nonpriority Claims" at bounding box center [76, 298] width 104 height 9
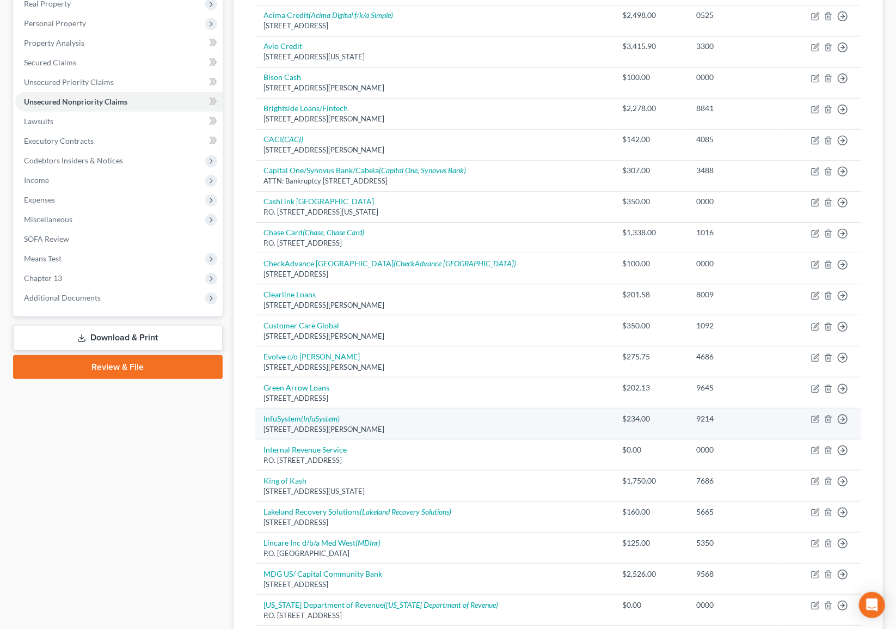
scroll to position [346, 0]
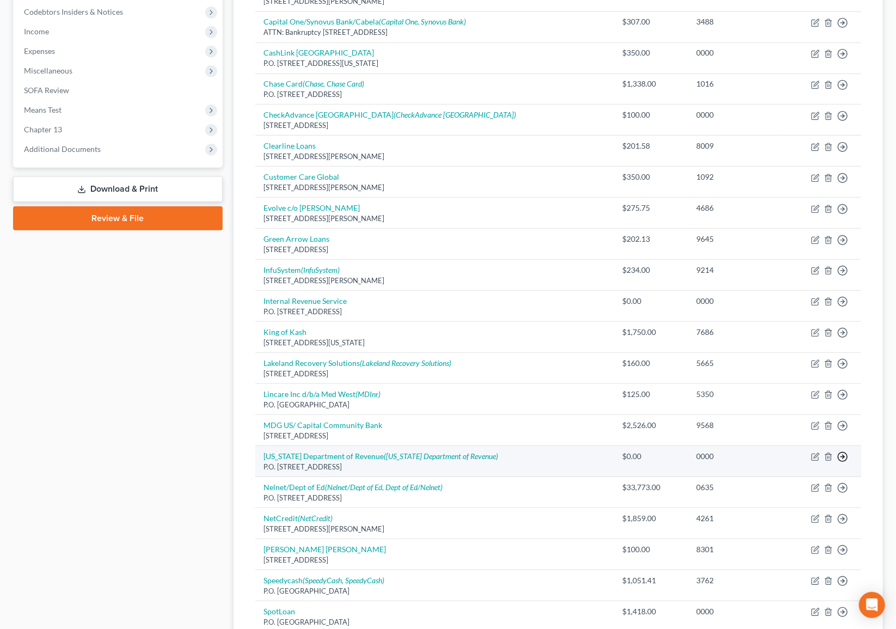
click at [839, 454] on icon "button" at bounding box center [842, 456] width 11 height 11
drag, startPoint x: 775, startPoint y: 484, endPoint x: 770, endPoint y: 471, distance: 13.8
click at [775, 484] on link "Move to E" at bounding box center [792, 483] width 91 height 19
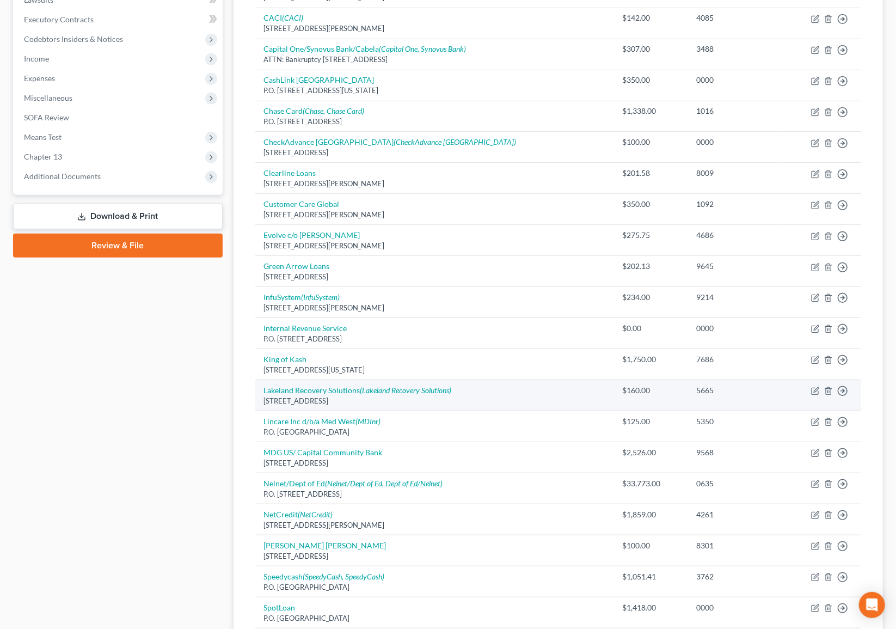
scroll to position [297, 0]
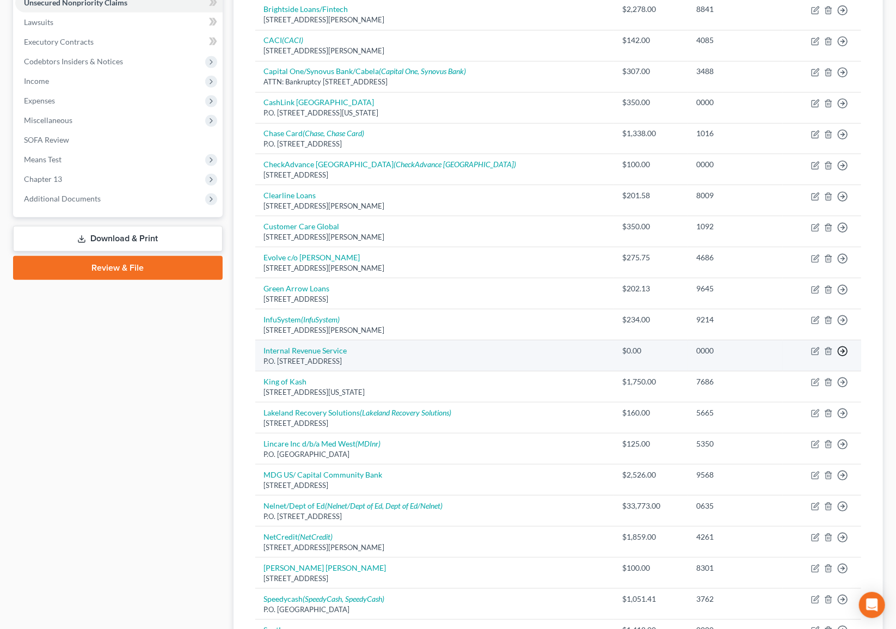
click at [841, 351] on line "button" at bounding box center [843, 351] width 4 height 0
click at [792, 376] on link "Move to E" at bounding box center [792, 378] width 91 height 19
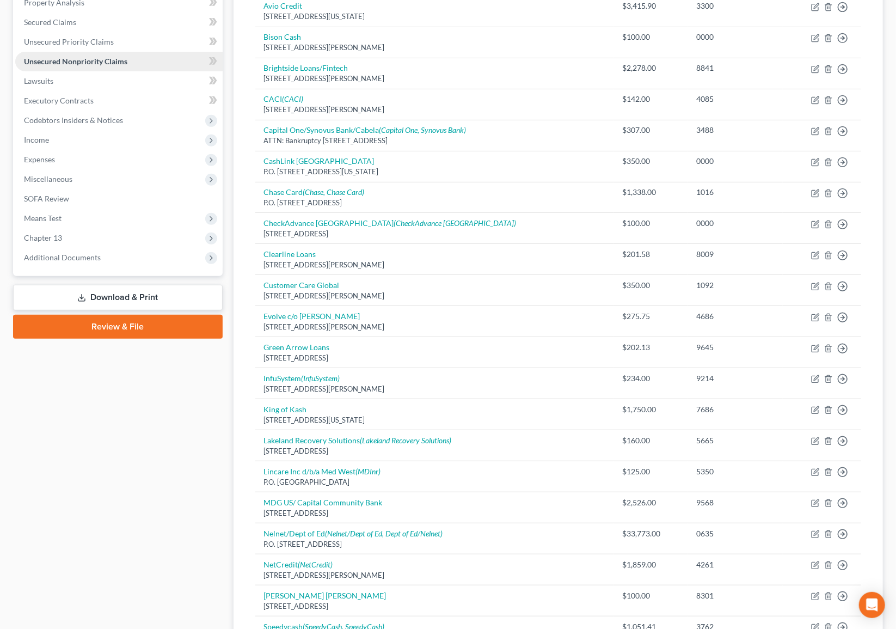
scroll to position [99, 0]
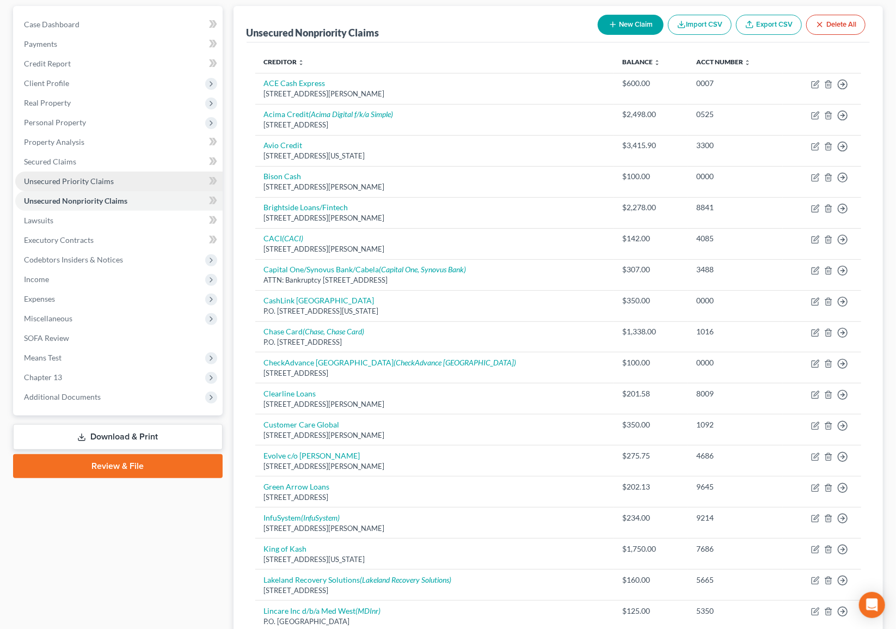
click at [70, 183] on span "Unsecured Priority Claims" at bounding box center [69, 180] width 90 height 9
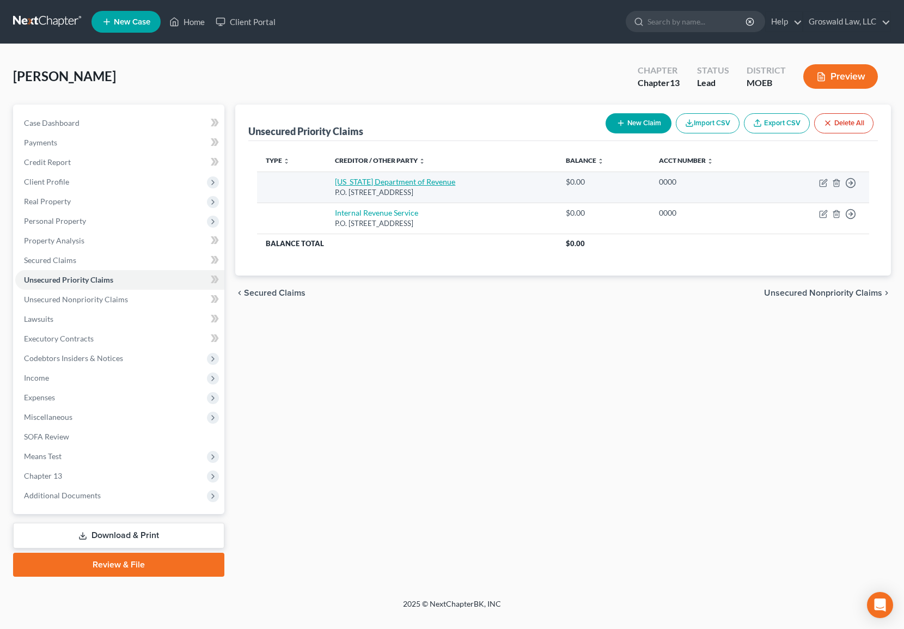
click at [384, 179] on link "[US_STATE] Department of Revenue" at bounding box center [395, 181] width 120 height 9
select select "26"
select select "0"
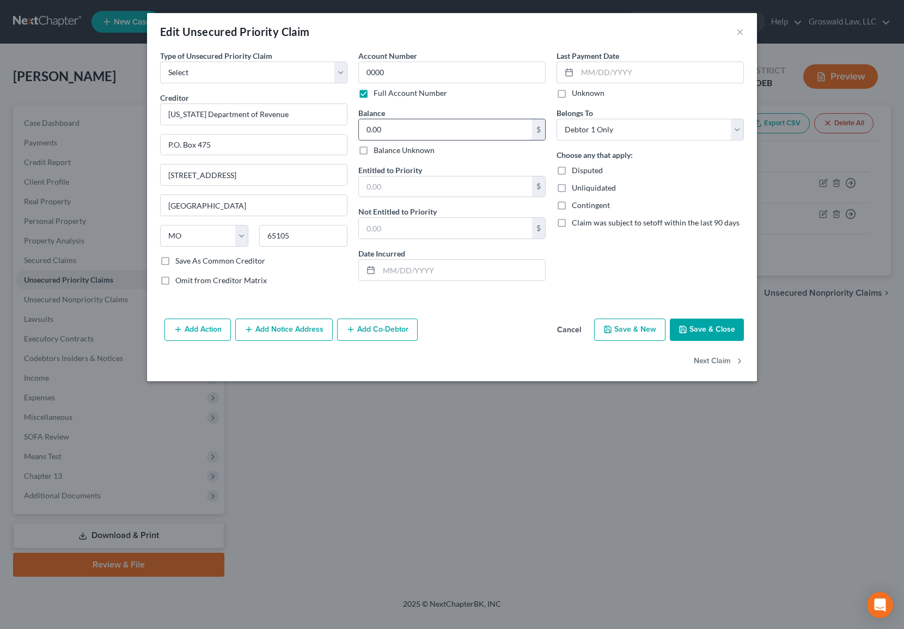
click at [420, 131] on input "0.00" at bounding box center [445, 129] width 173 height 21
type input "182"
type input "2024"
click at [219, 71] on select "Select Taxes & Other Government Units Domestic Support Obligations Extensions o…" at bounding box center [253, 73] width 187 height 22
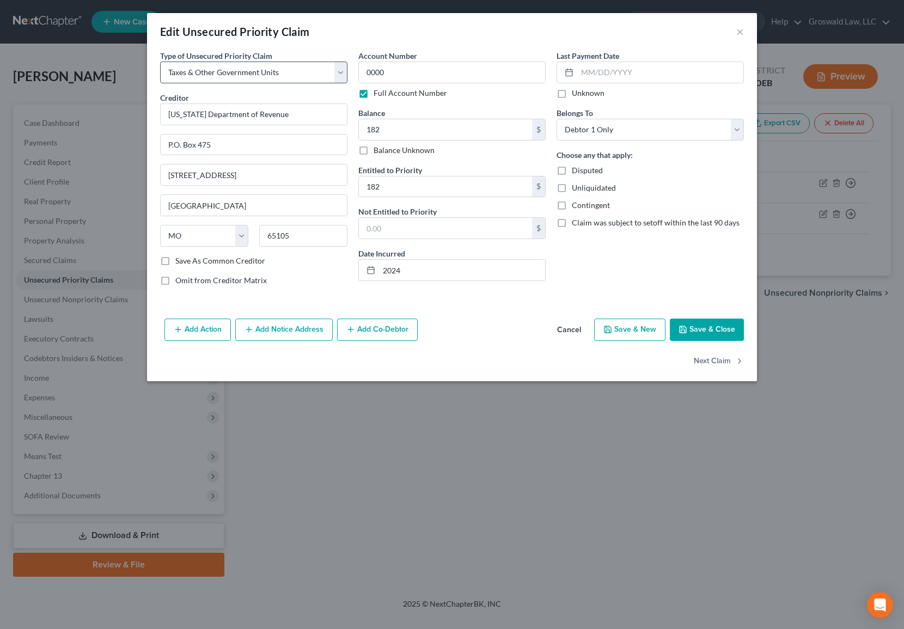
select select "26"
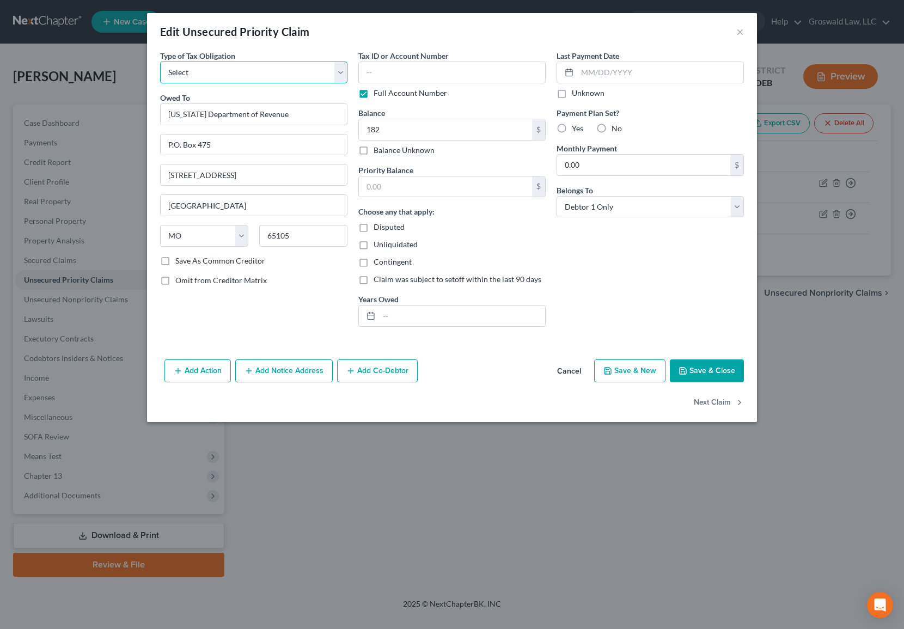
click at [231, 67] on select "Select Federal City State Franchise Tax Board Other" at bounding box center [253, 73] width 187 height 22
select select "2"
click at [160, 62] on select "Select Federal City State Franchise Tax Board Other" at bounding box center [253, 73] width 187 height 22
click at [419, 183] on input "text" at bounding box center [445, 186] width 173 height 21
type input "182"
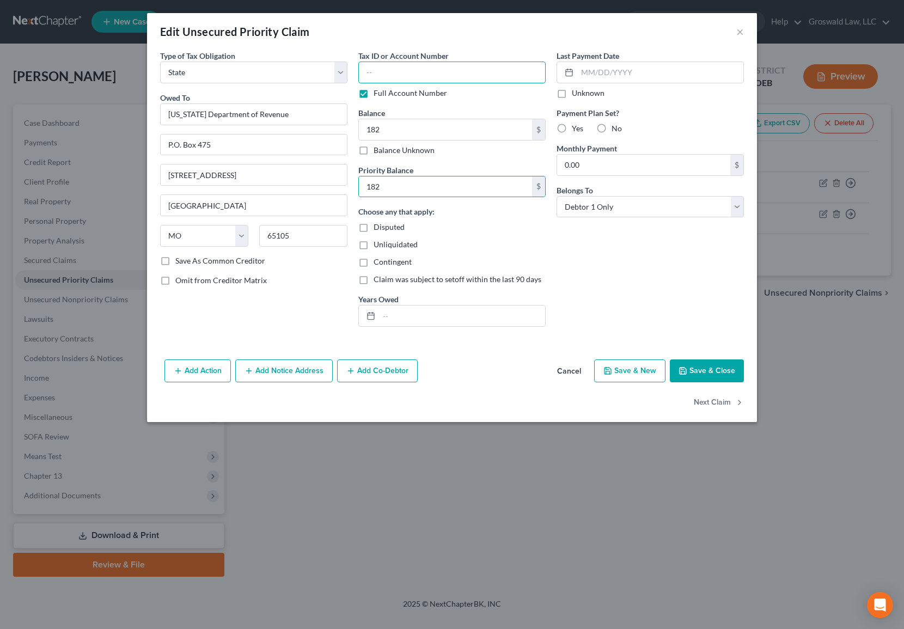
click at [388, 73] on input "text" at bounding box center [451, 73] width 187 height 22
type input "0000"
drag, startPoint x: 425, startPoint y: 318, endPoint x: 422, endPoint y: 299, distance: 19.2
click at [425, 318] on input "text" at bounding box center [462, 315] width 166 height 21
type input "2024"
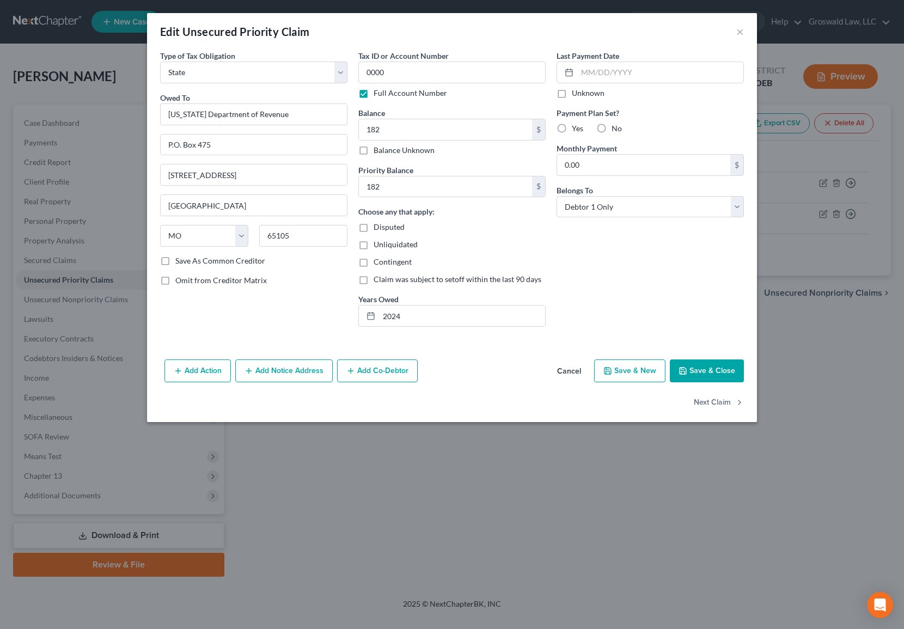
drag, startPoint x: 236, startPoint y: 306, endPoint x: 255, endPoint y: 306, distance: 19.6
click at [239, 305] on div "Type of Tax Obligation * Select Federal City State Franchise Tax Board Other Ow…" at bounding box center [254, 192] width 198 height 285
click at [302, 376] on button "Add Notice Address" at bounding box center [283, 370] width 97 height 23
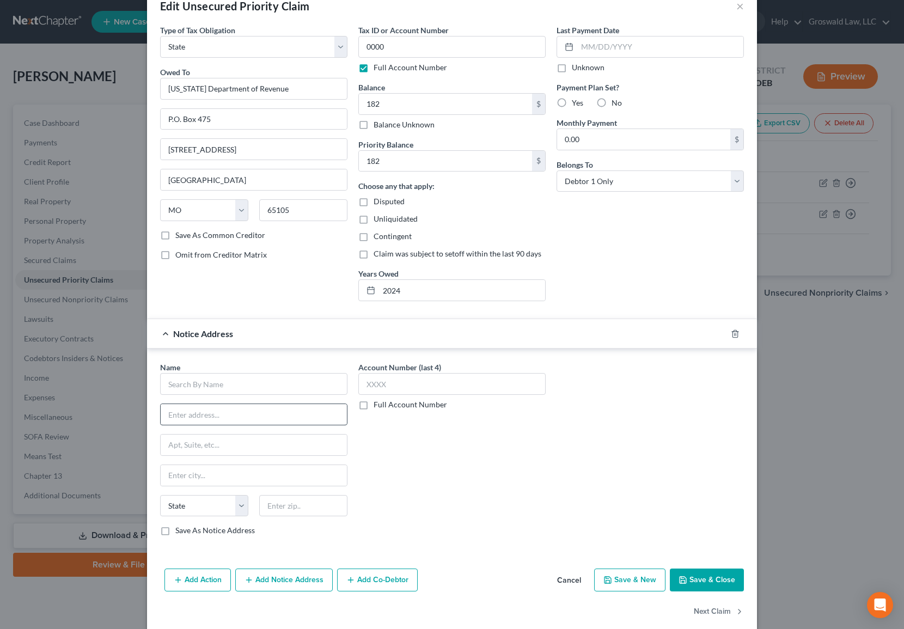
scroll to position [40, 0]
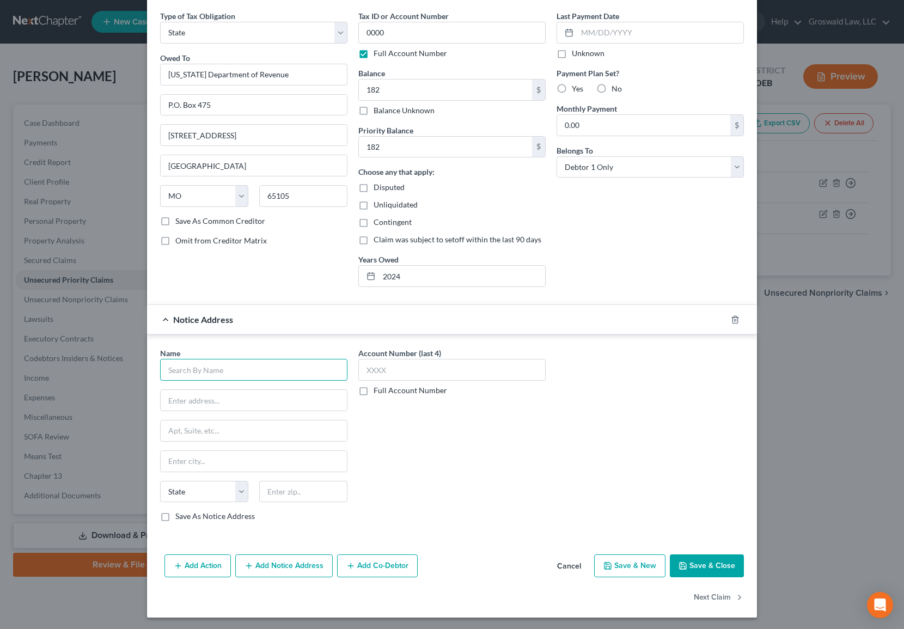
click at [233, 369] on input "text" at bounding box center [253, 370] width 187 height 22
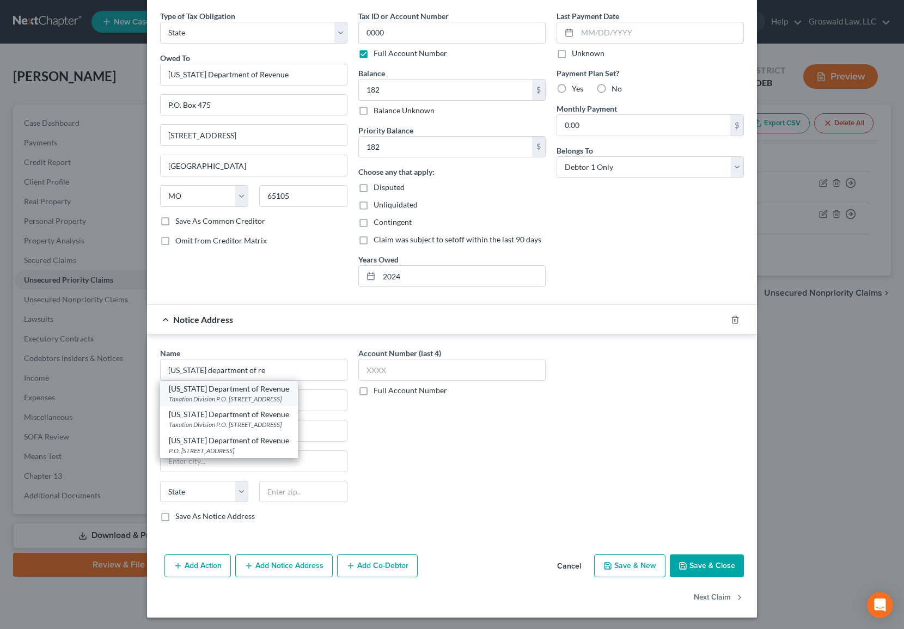
click at [268, 394] on div "Taxation Division P.O. [STREET_ADDRESS]" at bounding box center [229, 398] width 120 height 9
type input "[US_STATE] Department of Revenue"
type input "Taxation Division"
type input "P.O. Box 3800"
type input "[GEOGRAPHIC_DATA]"
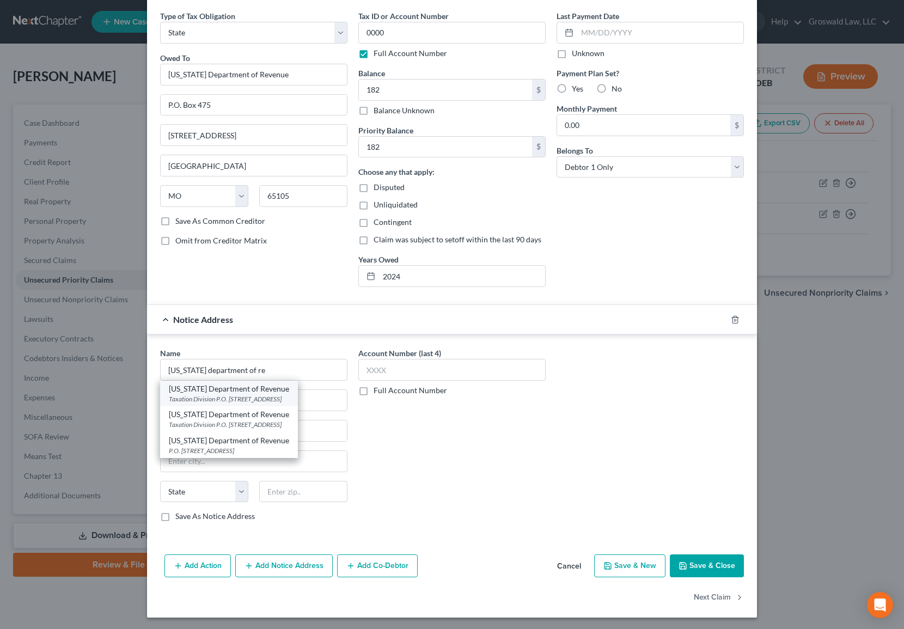
select select "26"
type input "65105"
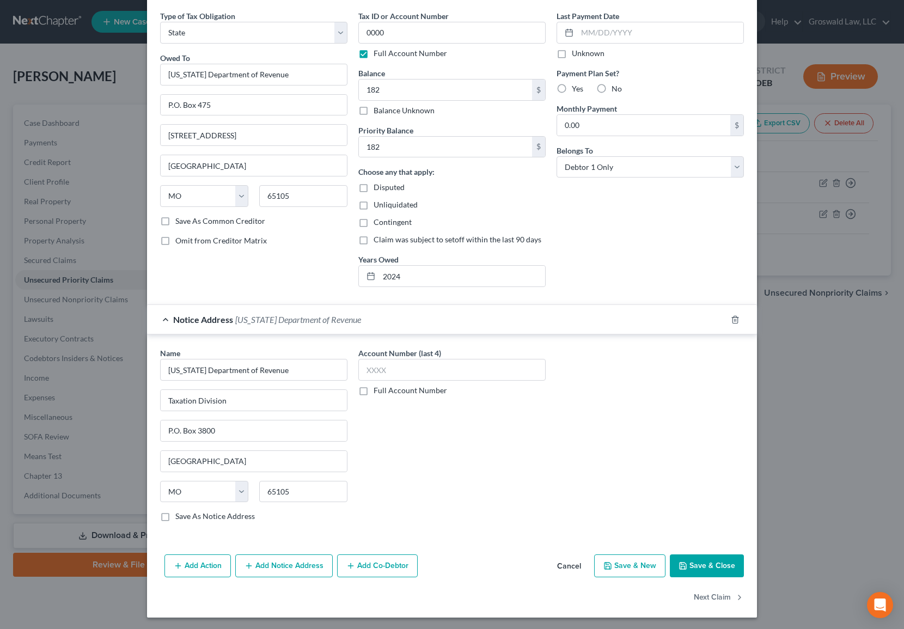
click at [686, 543] on button "Save & Close" at bounding box center [706, 565] width 74 height 23
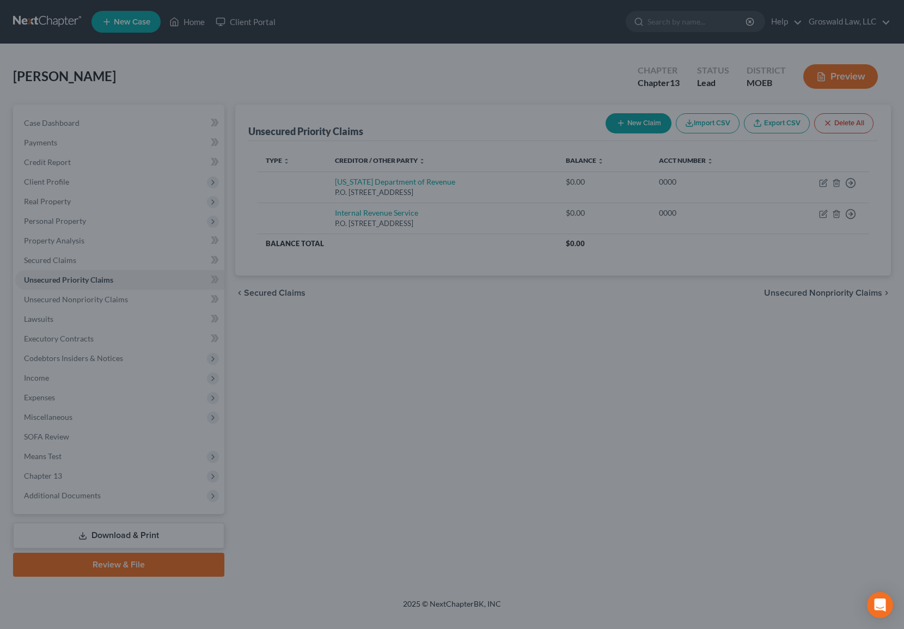
type input "182.00"
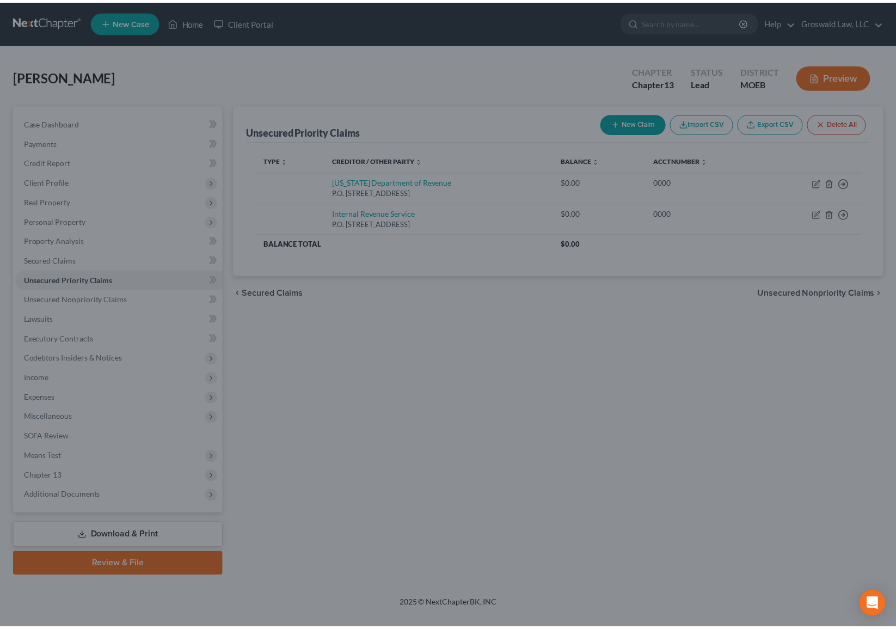
scroll to position [0, 0]
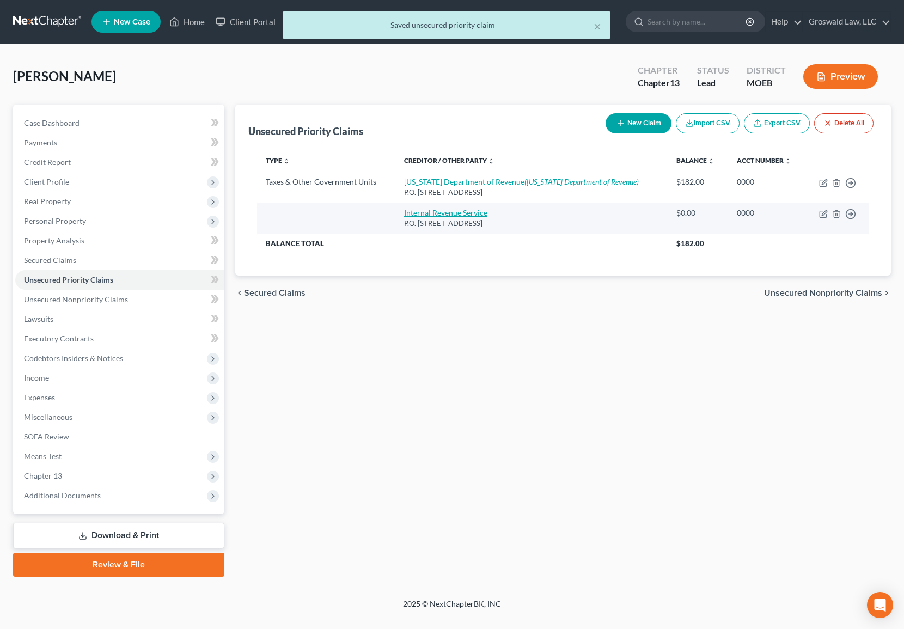
click at [462, 212] on link "Internal Revenue Service" at bounding box center [445, 212] width 83 height 9
select select "39"
select select "0"
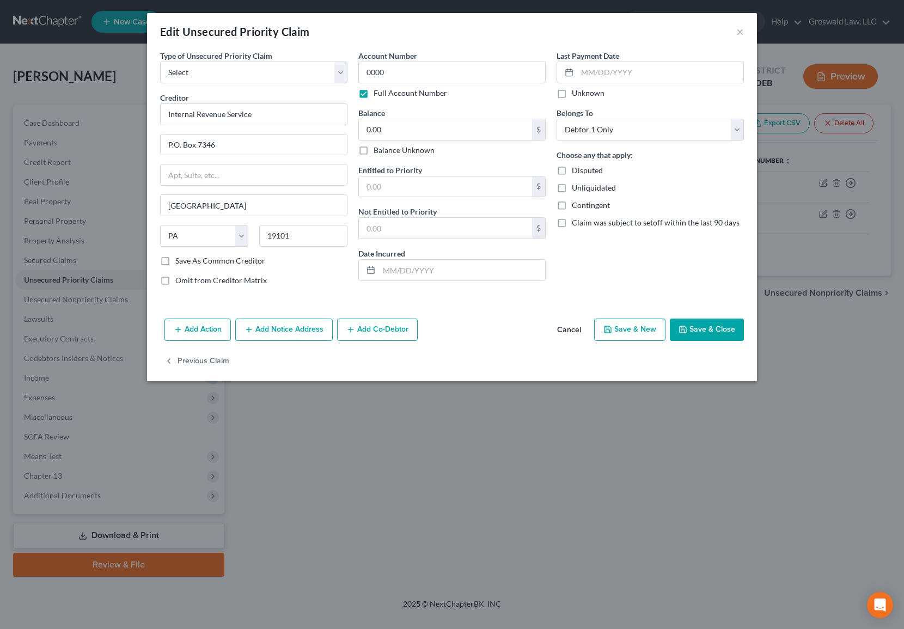
drag, startPoint x: 495, startPoint y: 331, endPoint x: 397, endPoint y: 211, distance: 154.8
click at [495, 330] on div "Add Action Add Notice Address Add Co-Debtor Cancel Save & New Save & Close" at bounding box center [452, 332] width 610 height 36
click at [233, 72] on select "Select Taxes & Other Government Units Domestic Support Obligations Extensions o…" at bounding box center [253, 73] width 187 height 22
select select "39"
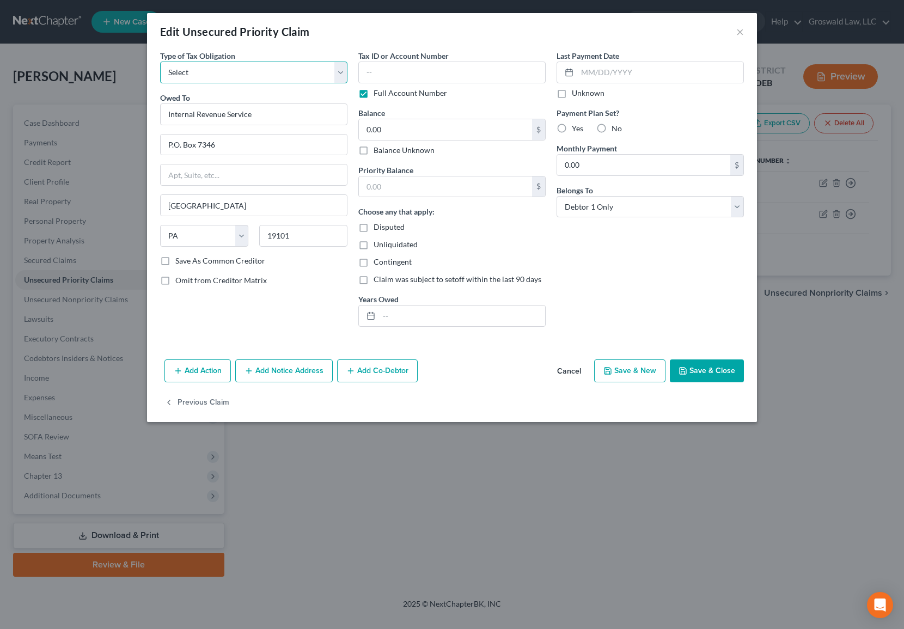
drag, startPoint x: 222, startPoint y: 71, endPoint x: 225, endPoint y: 82, distance: 11.2
click at [224, 75] on select "Select Federal City State Franchise Tax Board Other" at bounding box center [253, 73] width 187 height 22
select select "0"
click at [160, 62] on select "Select Federal City State Franchise Tax Board Other" at bounding box center [253, 73] width 187 height 22
drag, startPoint x: 369, startPoint y: 73, endPoint x: 361, endPoint y: 68, distance: 9.8
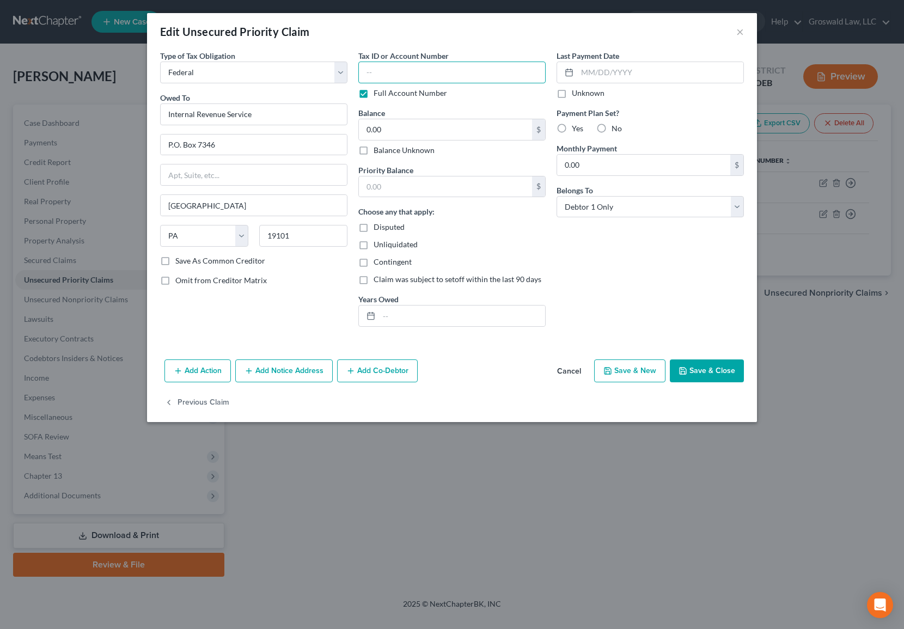
click at [370, 73] on input "text" at bounding box center [451, 73] width 187 height 22
type input "0000"
type input "499"
click at [451, 309] on input "text" at bounding box center [462, 315] width 166 height 21
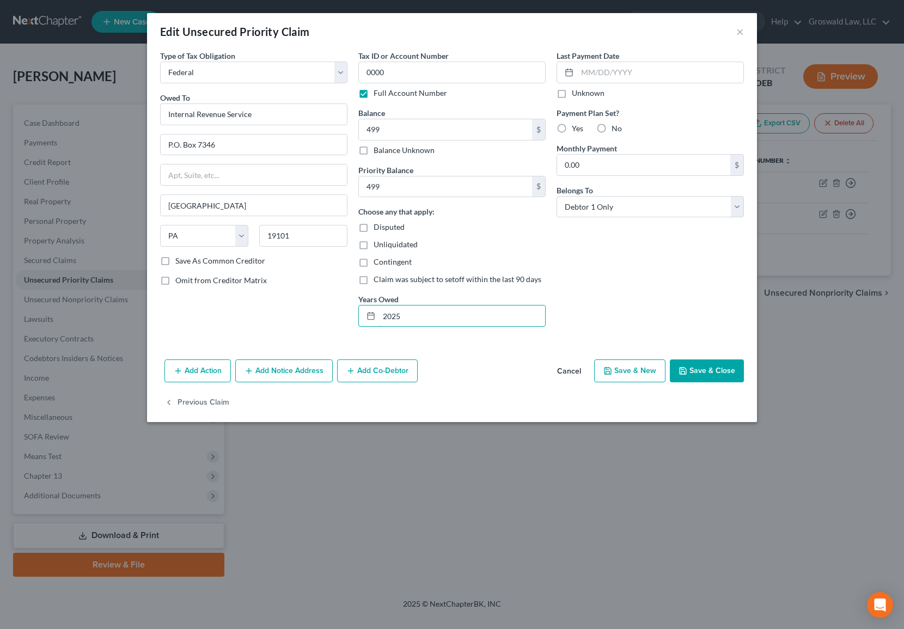
type input "2025"
click at [708, 373] on button "Save & Close" at bounding box center [706, 370] width 74 height 23
type input "499.00"
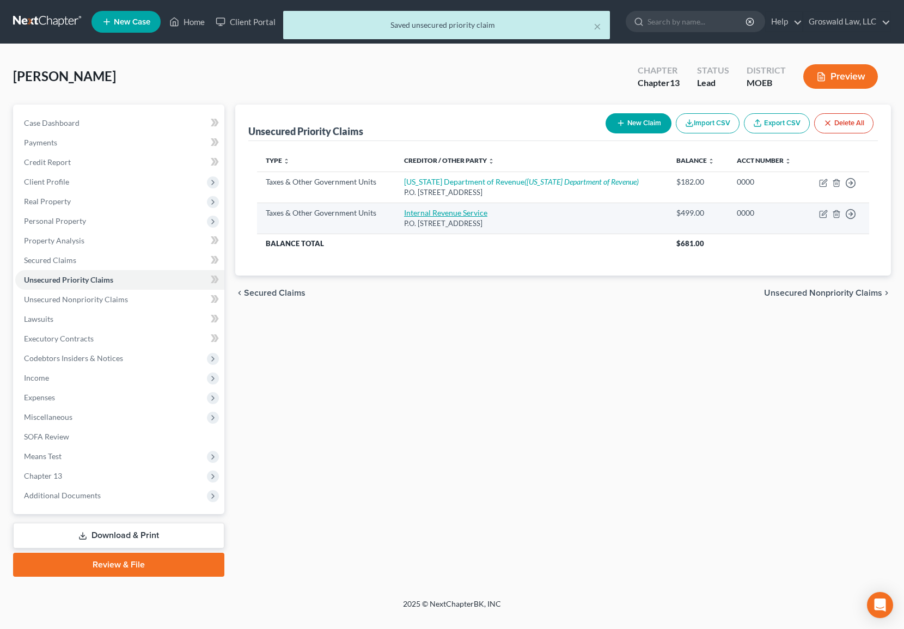
click at [446, 211] on link "Internal Revenue Service" at bounding box center [445, 212] width 83 height 9
select select "0"
select select "39"
select select "0"
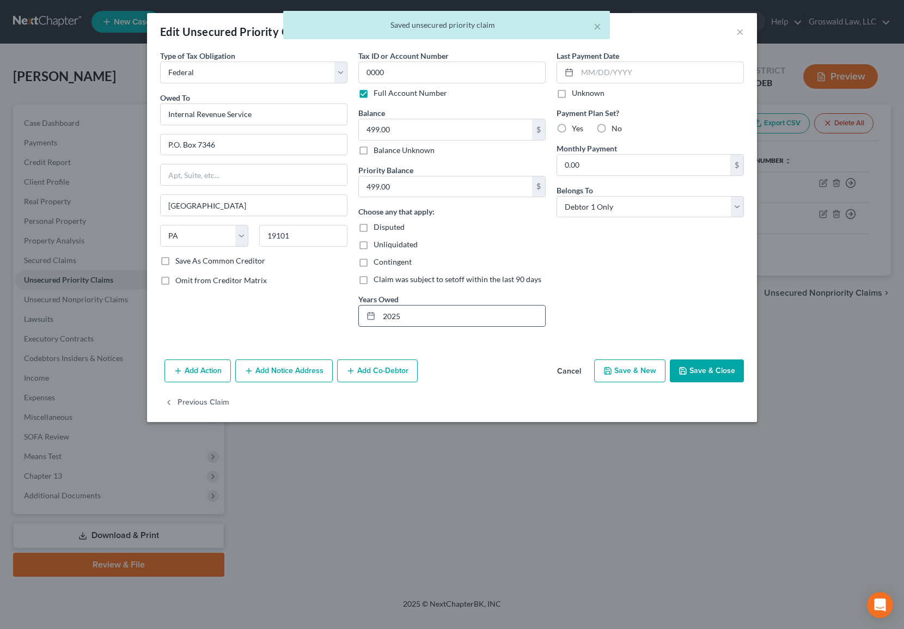
click at [437, 305] on div "2025" at bounding box center [451, 316] width 187 height 22
click at [437, 310] on input "2025" at bounding box center [462, 315] width 166 height 21
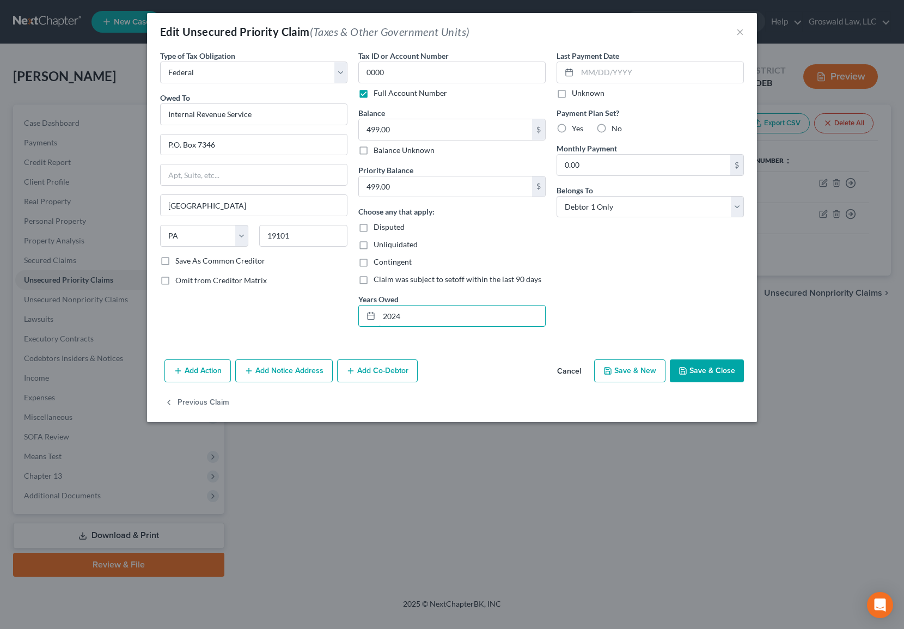
type input "2024"
click at [724, 368] on button "Save & Close" at bounding box center [706, 370] width 74 height 23
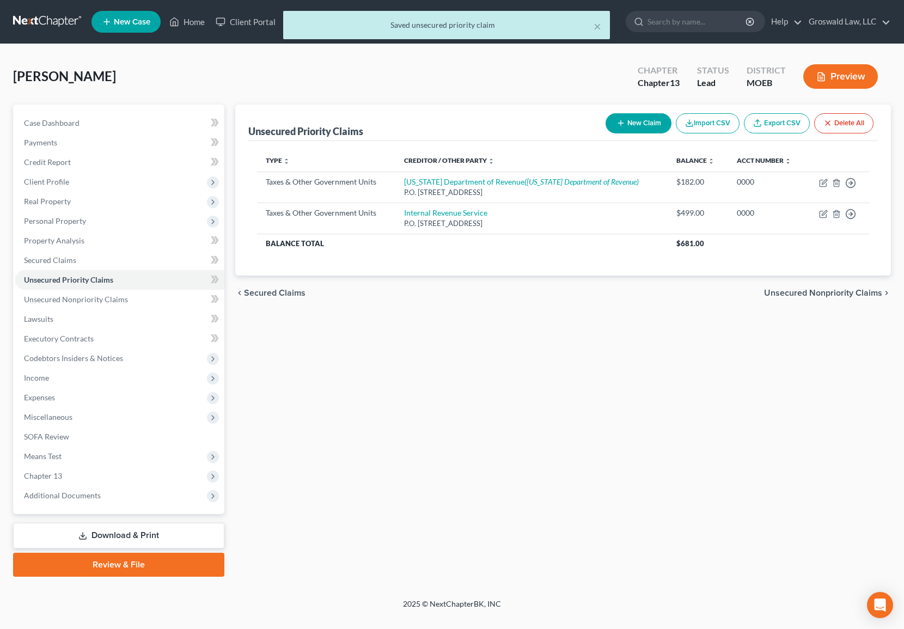
click at [850, 75] on button "Preview" at bounding box center [840, 76] width 75 height 24
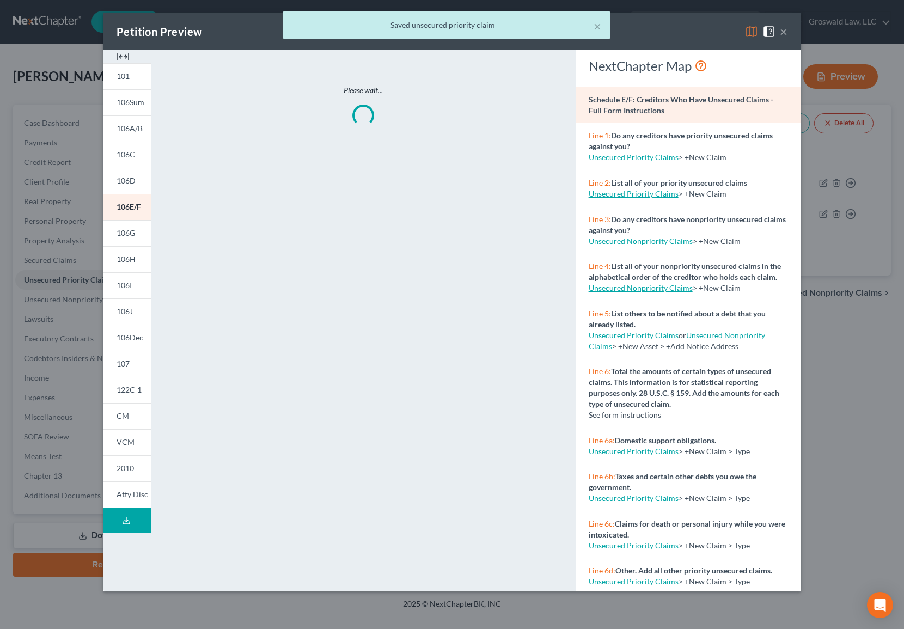
click at [115, 53] on div at bounding box center [127, 56] width 48 height 13
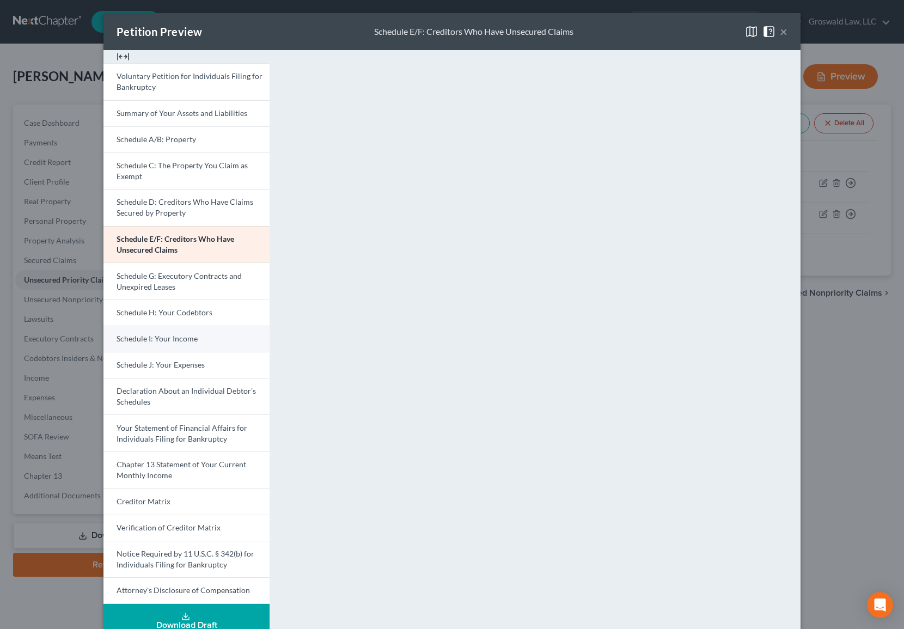
click at [125, 337] on span "Schedule I: Your Income" at bounding box center [156, 338] width 81 height 9
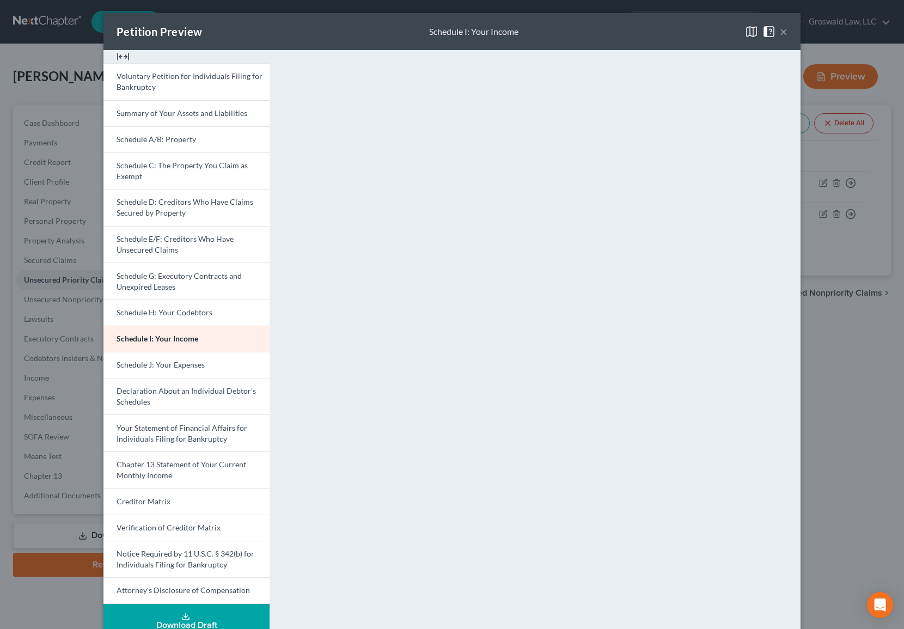
click at [779, 34] on button "×" at bounding box center [783, 31] width 8 height 13
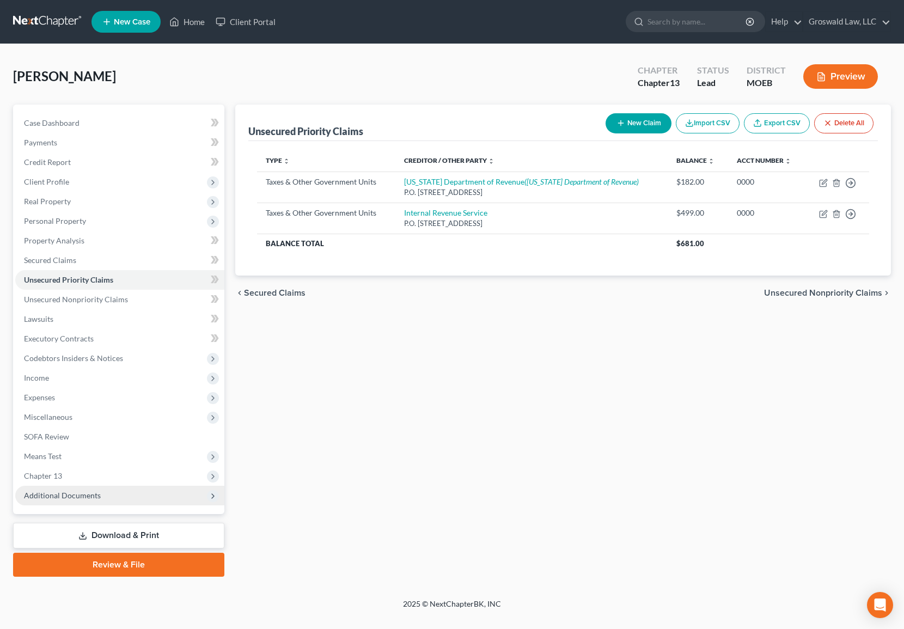
click at [116, 493] on span "Additional Documents" at bounding box center [119, 496] width 209 height 20
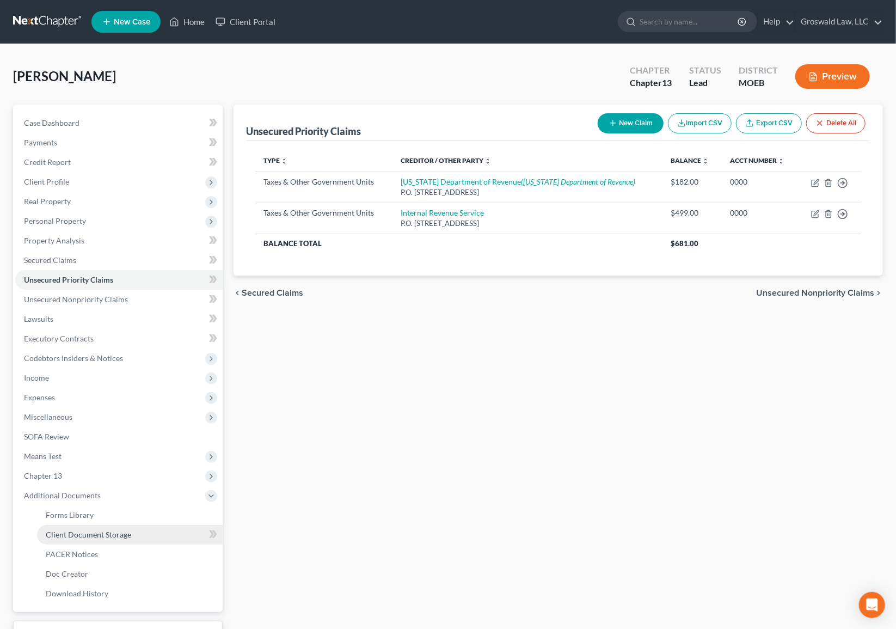
click at [124, 534] on span "Client Document Storage" at bounding box center [88, 534] width 85 height 9
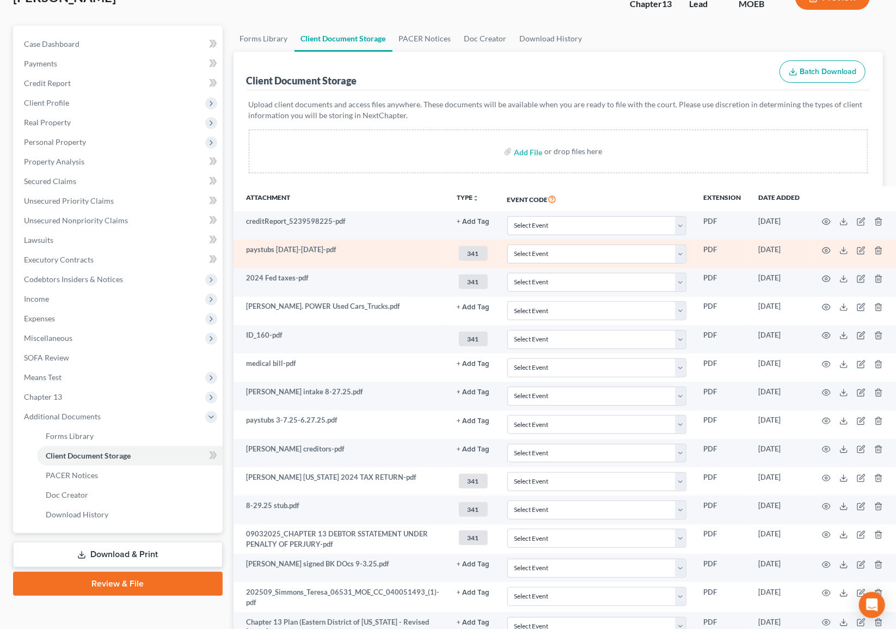
scroll to position [174, 0]
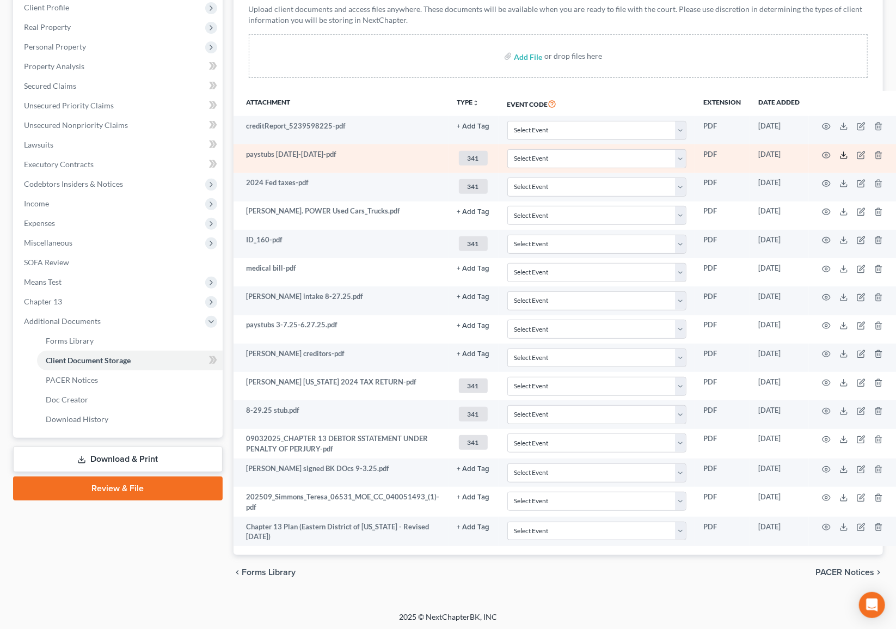
click at [844, 153] on line at bounding box center [844, 154] width 0 height 4
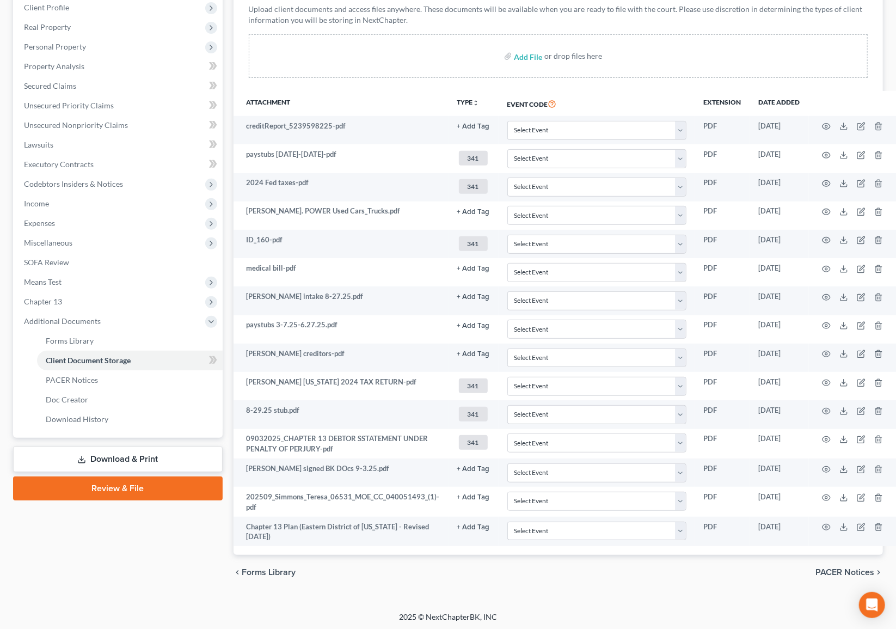
drag, startPoint x: 441, startPoint y: 10, endPoint x: 430, endPoint y: 22, distance: 16.6
click at [441, 10] on p "Upload client documents and access files anywhere. These documents will be avai…" at bounding box center [558, 15] width 619 height 22
drag, startPoint x: 47, startPoint y: 199, endPoint x: 136, endPoint y: 236, distance: 96.3
click at [47, 199] on span "Income" at bounding box center [36, 203] width 25 height 9
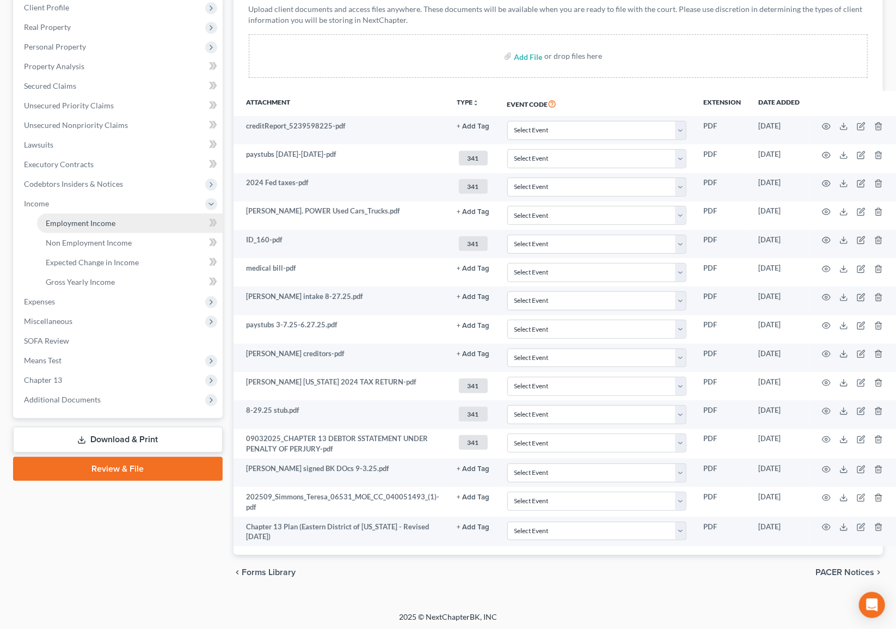
click at [126, 216] on link "Employment Income" at bounding box center [130, 223] width 186 height 20
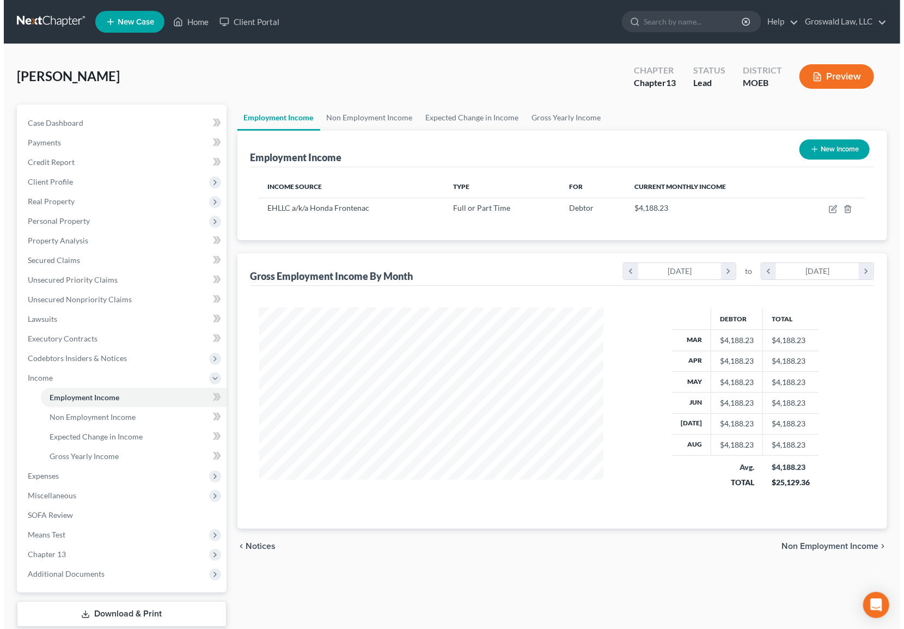
scroll to position [195, 366]
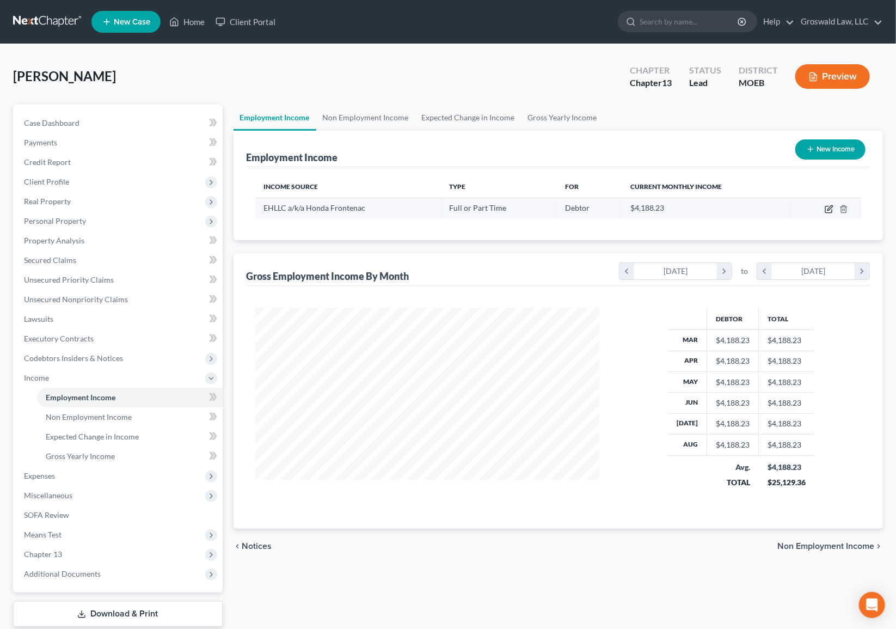
click at [830, 211] on icon "button" at bounding box center [829, 209] width 9 height 9
select select "0"
select select "26"
select select "0"
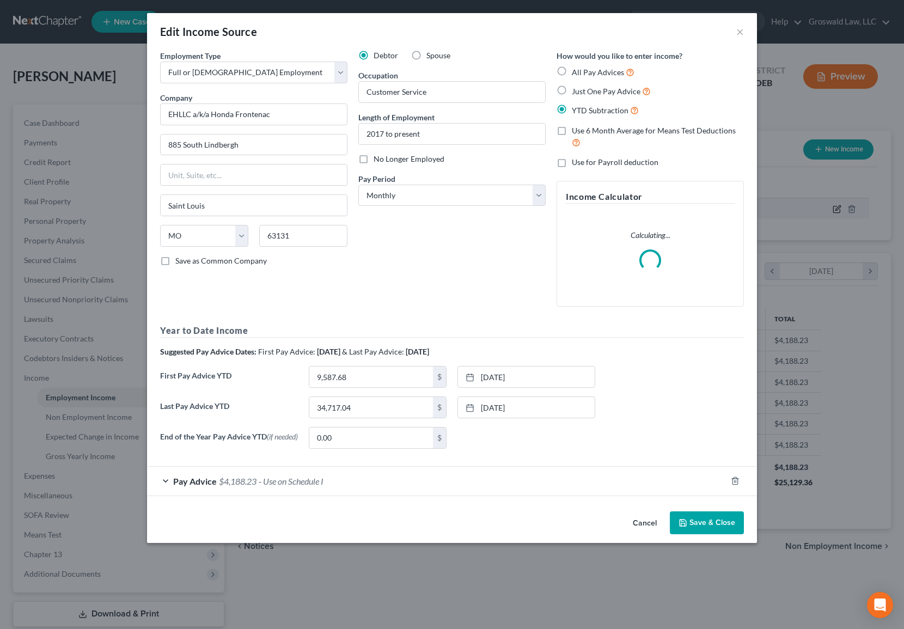
scroll to position [195, 370]
click at [311, 488] on div "Pay Advice $4,188.23 - Use on Schedule I" at bounding box center [436, 480] width 579 height 29
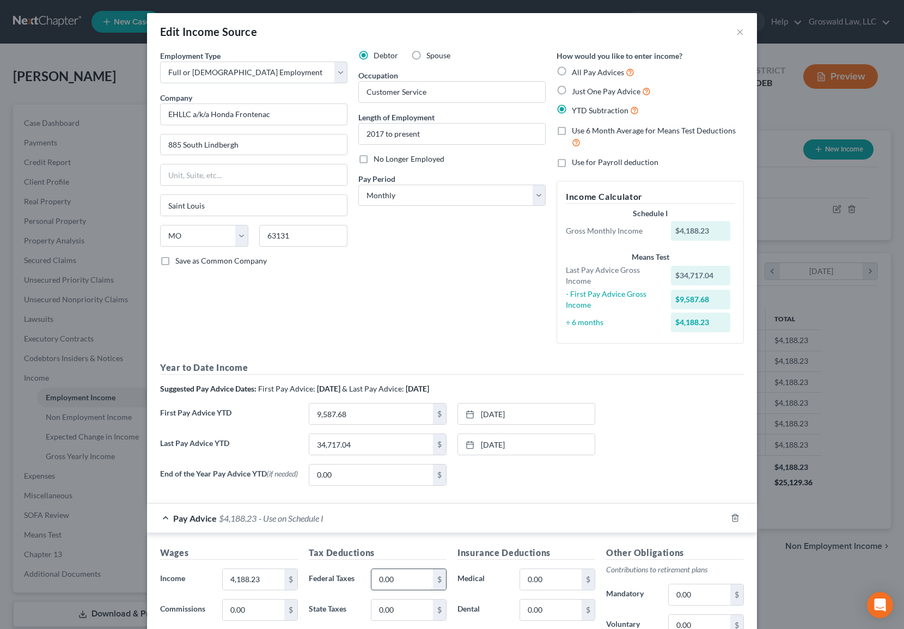
click at [415, 543] on input "0.00" at bounding box center [402, 579] width 62 height 21
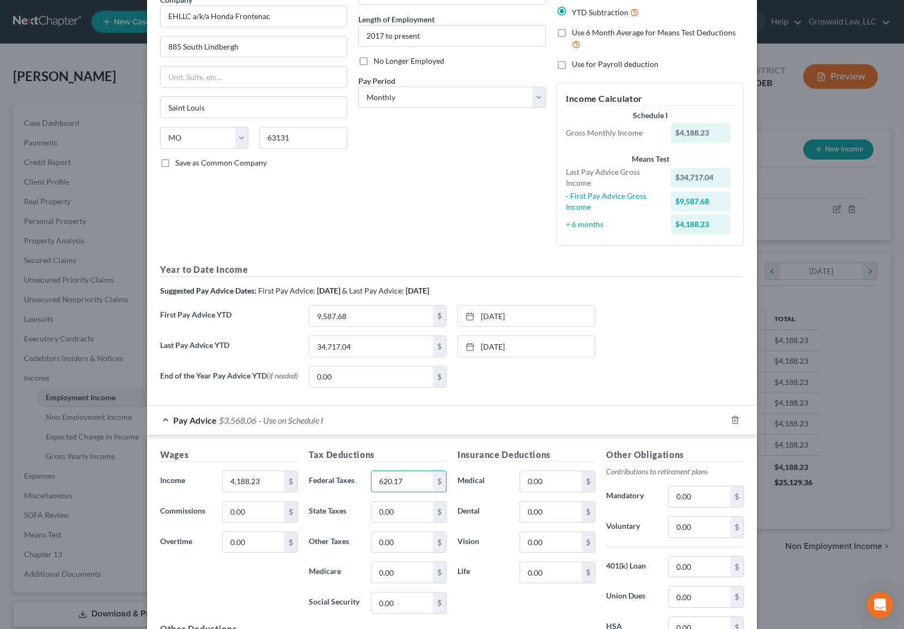
scroll to position [99, 0]
type input "620.17"
click at [692, 529] on input "0.00" at bounding box center [699, 526] width 62 height 21
type input "1"
type input "125.58"
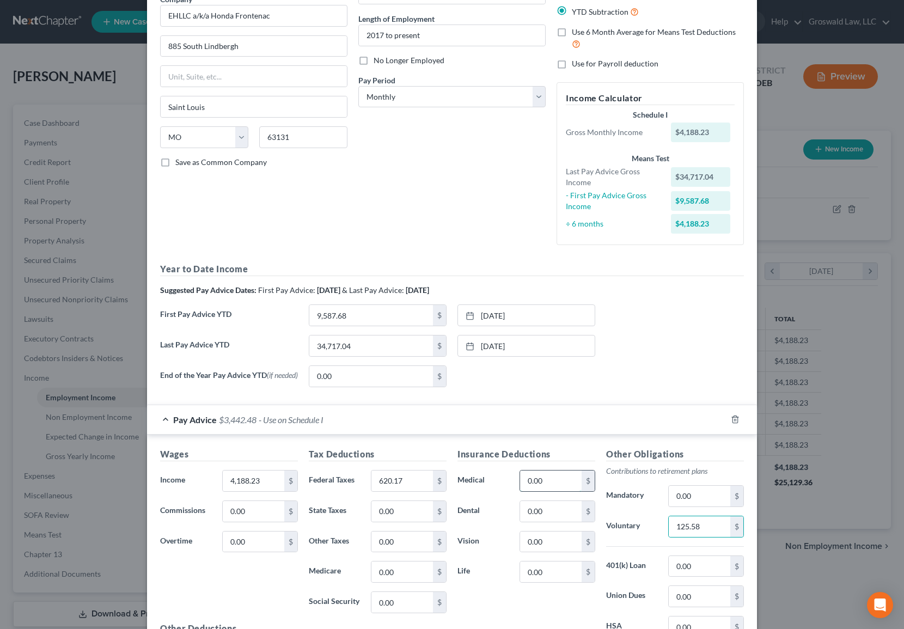
click at [548, 489] on input "0.00" at bounding box center [551, 480] width 62 height 21
type input "158.34"
click at [532, 389] on div "End of the Year Pay Advice YTD (if needed) 0.00 $ None close Date Time chevron_…" at bounding box center [452, 380] width 594 height 30
click at [548, 543] on input "0.00" at bounding box center [551, 571] width 62 height 21
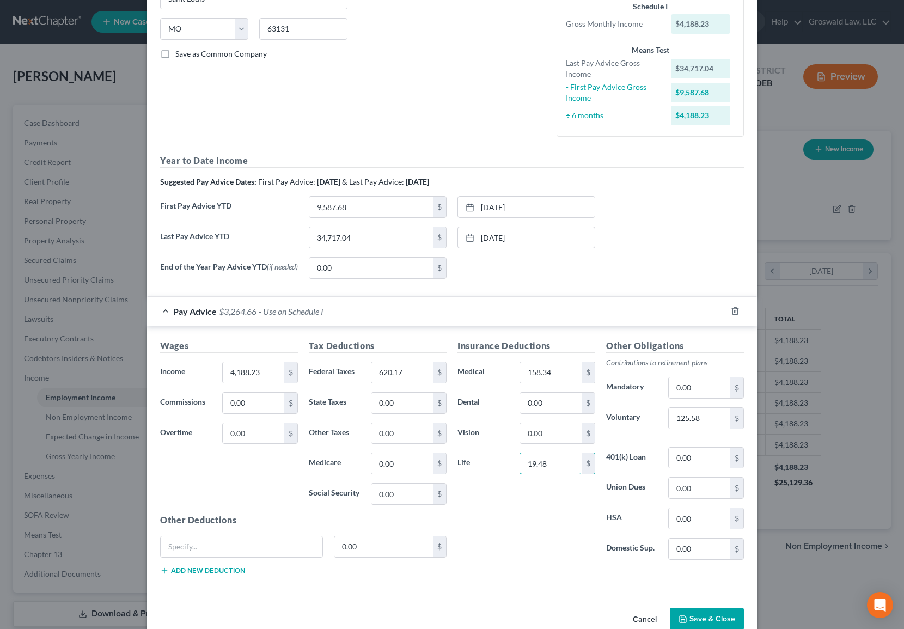
scroll to position [231, 0]
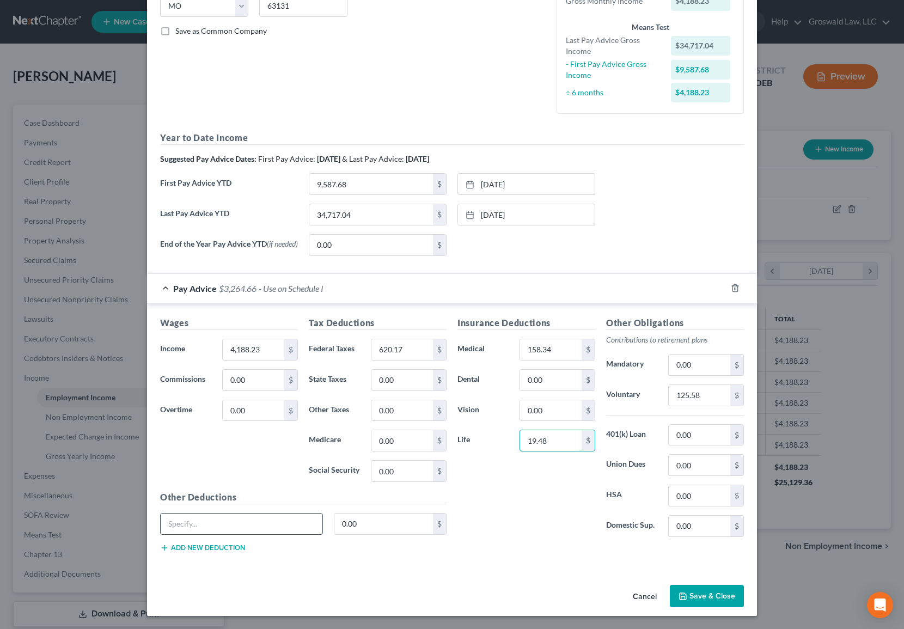
type input "19.48"
click at [263, 526] on input "text" at bounding box center [242, 523] width 162 height 21
drag, startPoint x: 263, startPoint y: 526, endPoint x: 21, endPoint y: 509, distance: 242.3
click at [0, 524] on html "Home New Case Client Portal Groswald Law, LLC [PERSON_NAME][EMAIL_ADDRESS][DOMA…" at bounding box center [452, 363] width 904 height 727
type input "LTD"
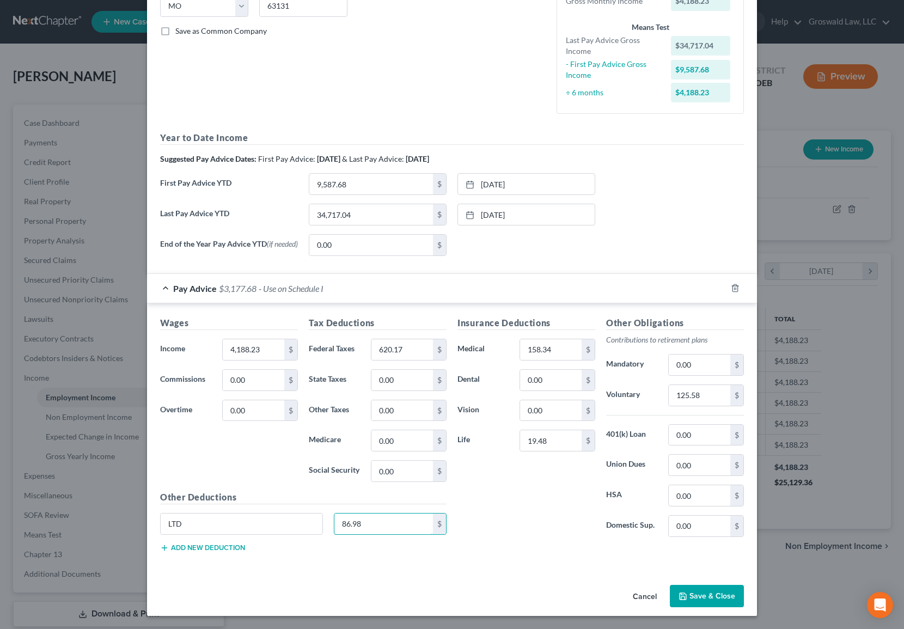
type input "86.98"
click at [700, 543] on button "Save & Close" at bounding box center [706, 596] width 74 height 23
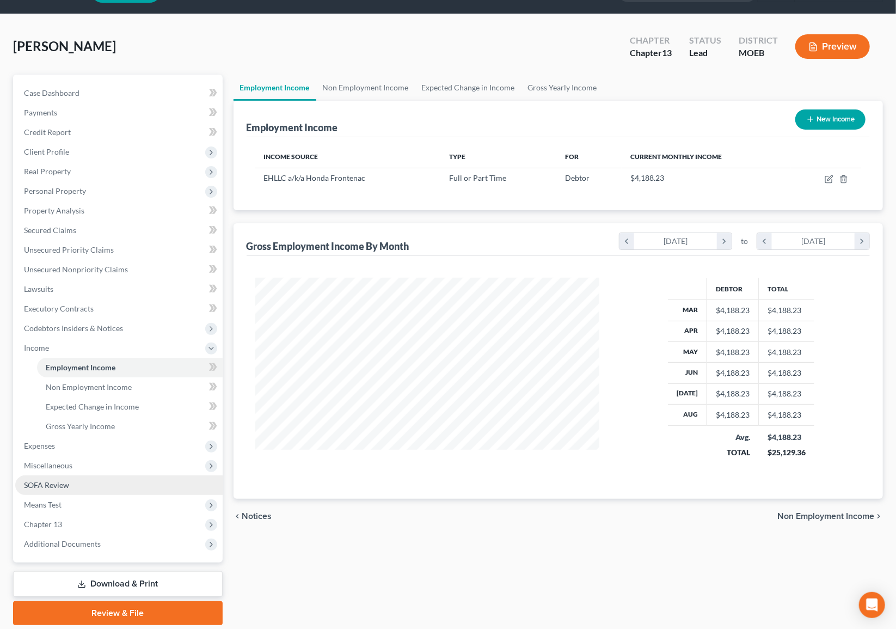
scroll to position [66, 0]
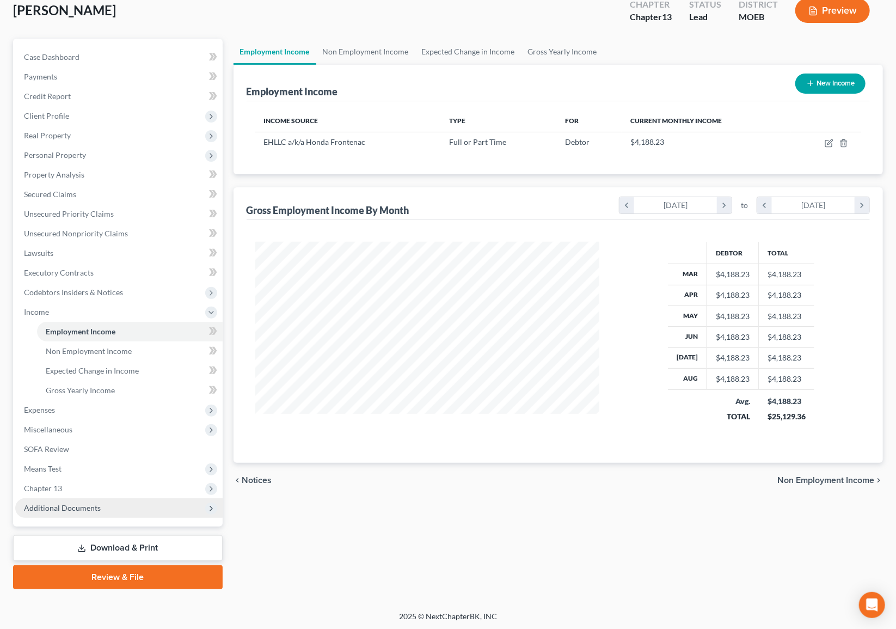
drag, startPoint x: 60, startPoint y: 489, endPoint x: 75, endPoint y: 497, distance: 17.1
click at [60, 489] on span "Chapter 13" at bounding box center [43, 487] width 38 height 9
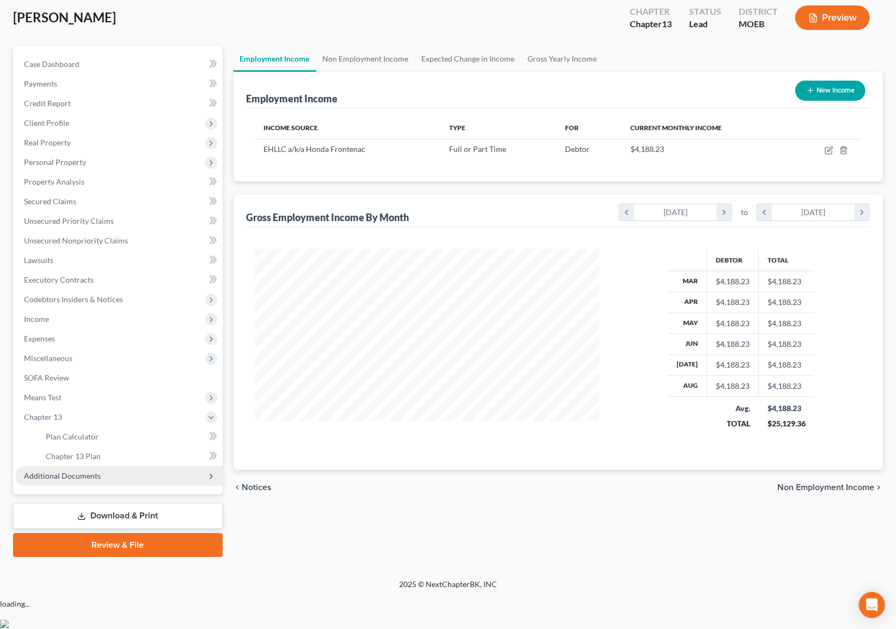
scroll to position [27, 0]
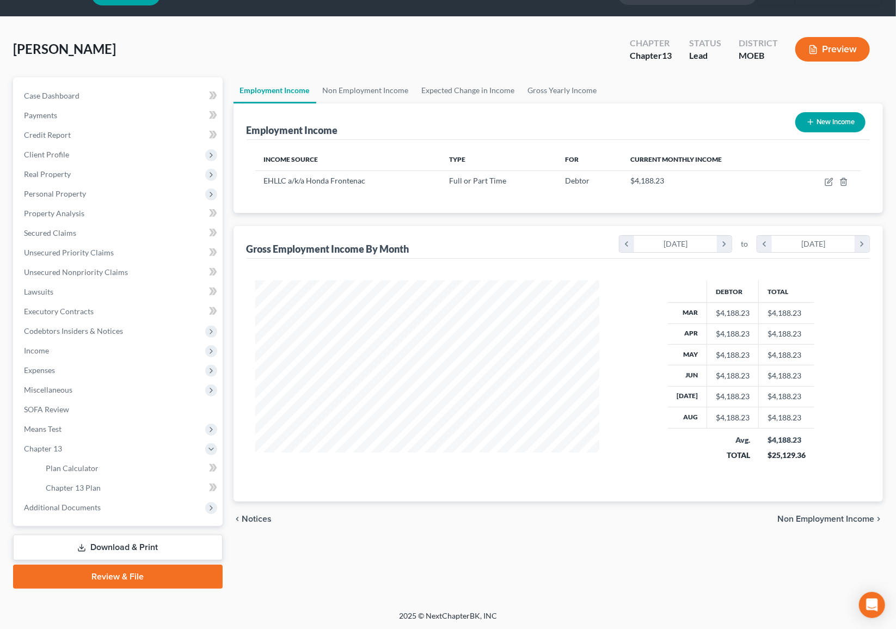
click at [451, 220] on div "Employment Income New Income Income Source Type For Current Monthly Income EHLL…" at bounding box center [558, 302] width 650 height 398
drag, startPoint x: 52, startPoint y: 370, endPoint x: 57, endPoint y: 375, distance: 6.9
click at [52, 370] on span "Expenses" at bounding box center [39, 369] width 31 height 9
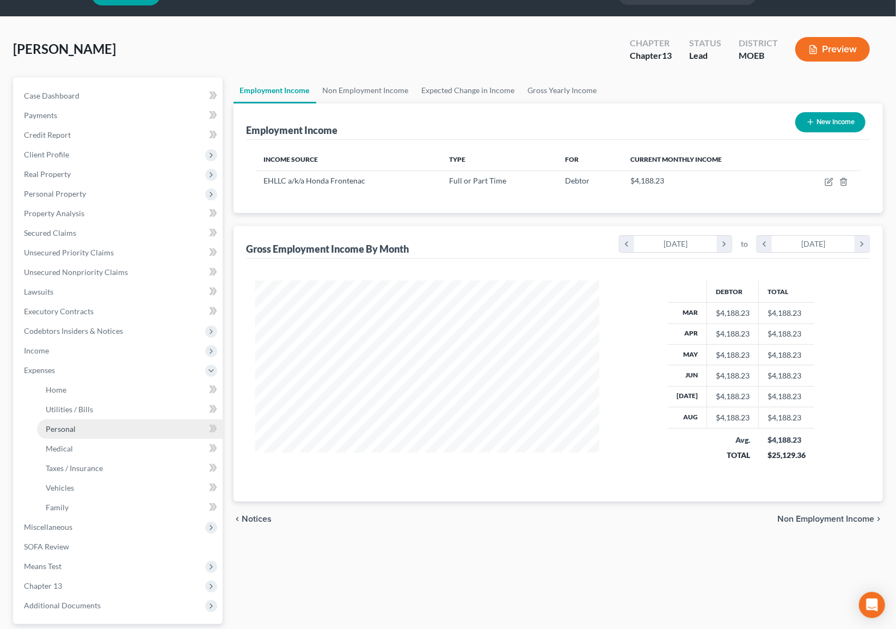
scroll to position [66, 0]
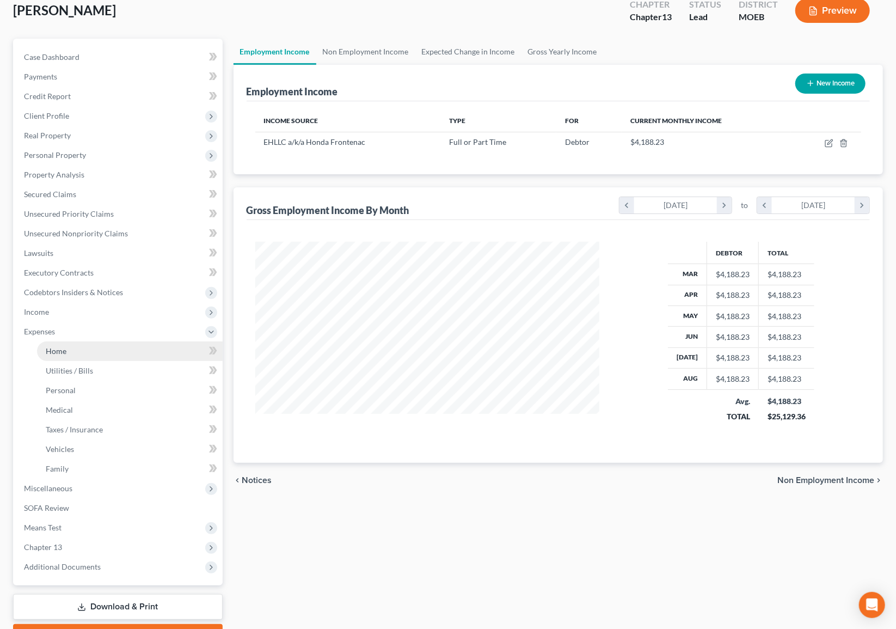
click at [73, 349] on link "Home" at bounding box center [130, 351] width 186 height 20
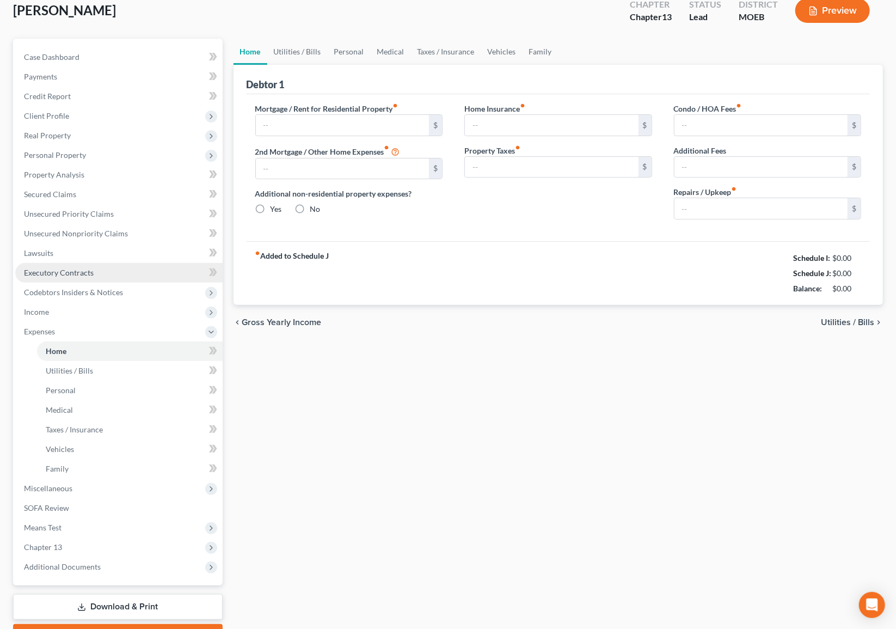
type input "1,000.00"
type input "0.00"
radio input "true"
type input "0.00"
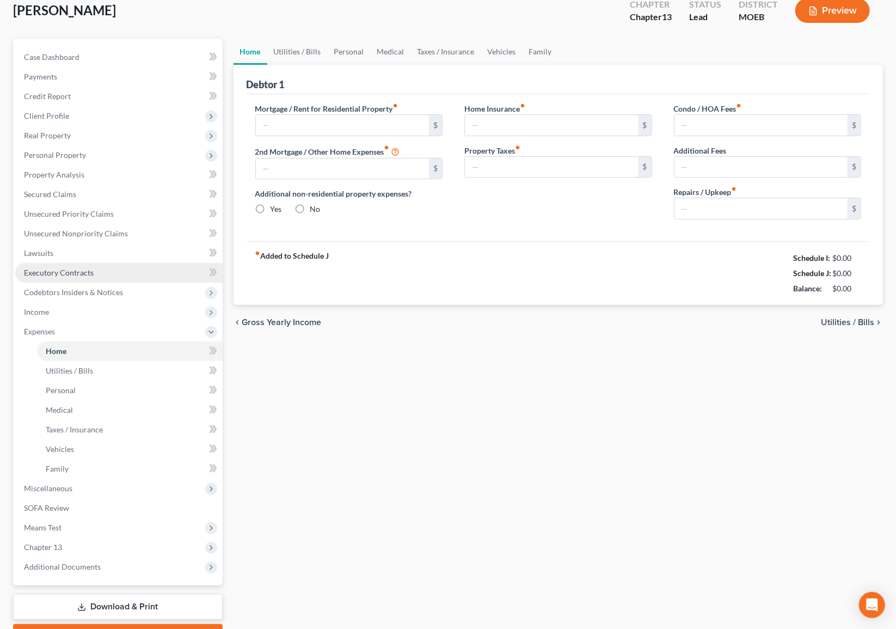
type input "0.00"
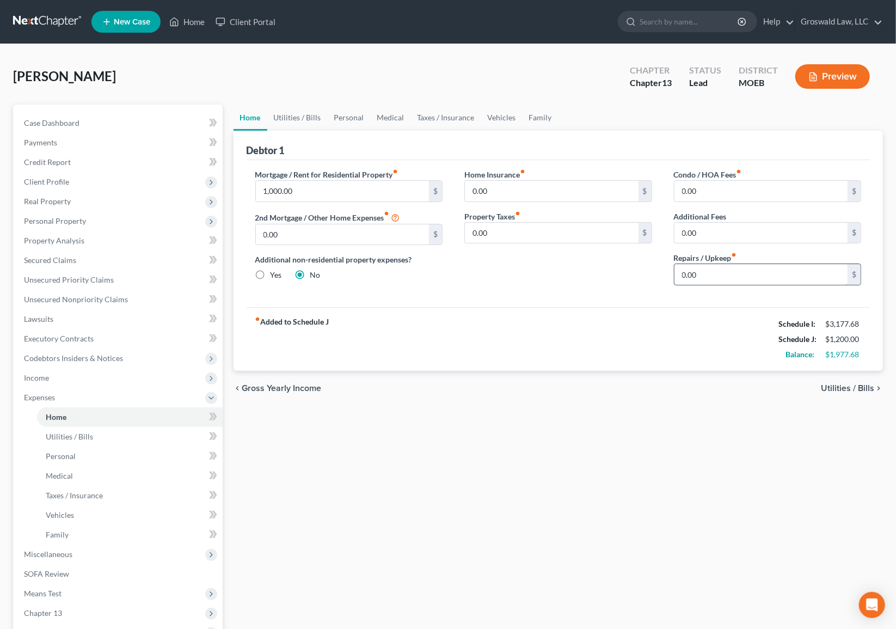
click at [720, 276] on input "0.00" at bounding box center [761, 274] width 174 height 21
click at [315, 119] on link "Utilities / Bills" at bounding box center [297, 118] width 60 height 26
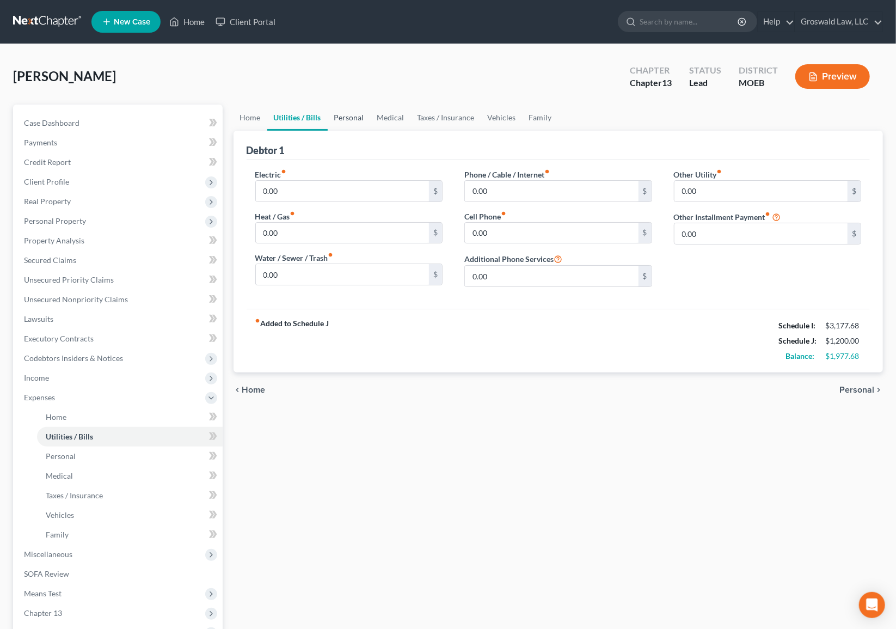
click at [345, 115] on link "Personal" at bounding box center [349, 118] width 43 height 26
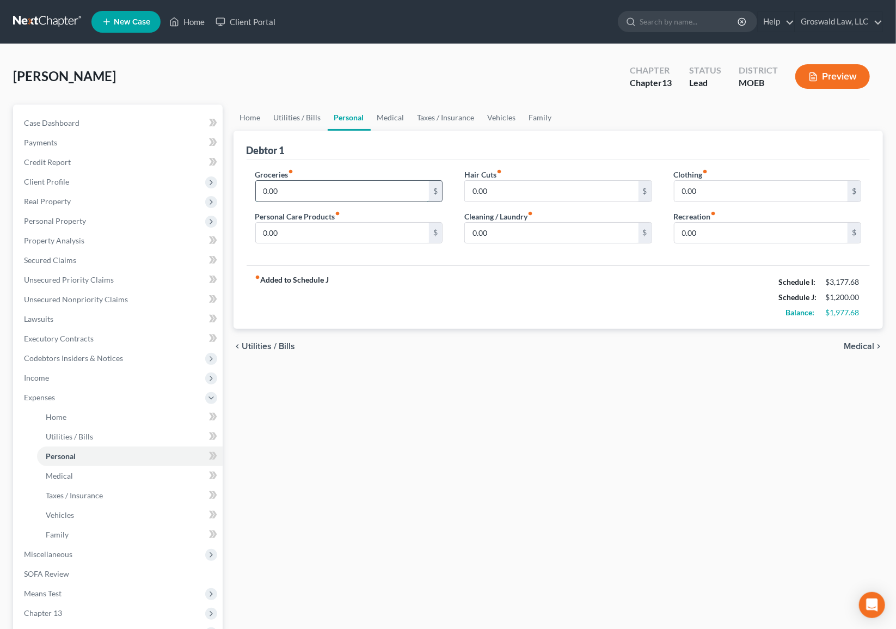
click at [317, 189] on input "0.00" at bounding box center [343, 191] width 174 height 21
type input "450"
type input "100"
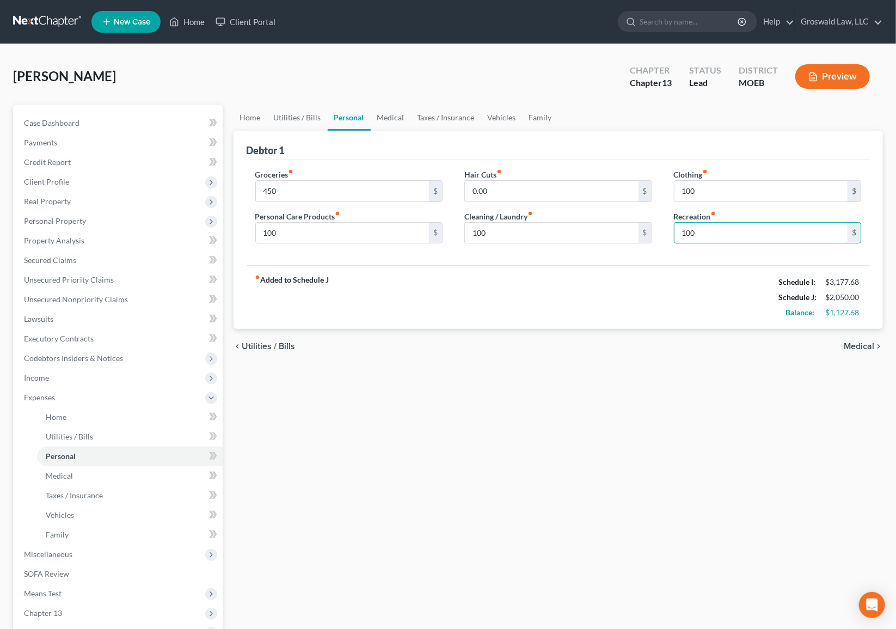
type input "100"
drag, startPoint x: 452, startPoint y: 139, endPoint x: 421, endPoint y: 129, distance: 32.5
click at [450, 138] on div "Debtor 1" at bounding box center [559, 145] width 624 height 29
drag, startPoint x: 390, startPoint y: 117, endPoint x: 382, endPoint y: 127, distance: 13.2
click at [390, 117] on link "Medical" at bounding box center [391, 118] width 40 height 26
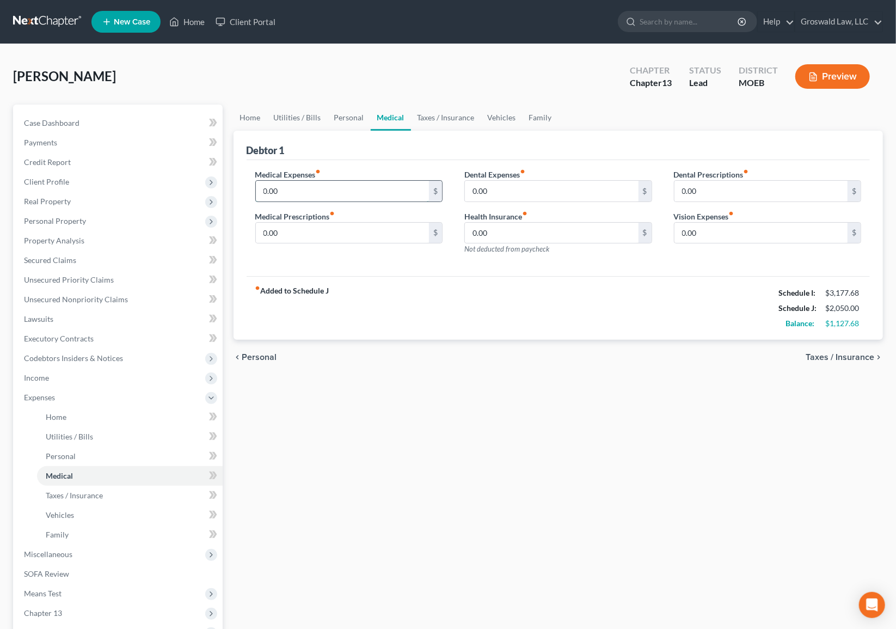
drag, startPoint x: 310, startPoint y: 195, endPoint x: 312, endPoint y: 190, distance: 5.7
click at [310, 194] on input "0.00" at bounding box center [343, 191] width 174 height 21
type input "100"
click at [432, 141] on div "Debtor 1" at bounding box center [559, 145] width 624 height 29
click at [433, 118] on link "Taxes / Insurance" at bounding box center [446, 118] width 70 height 26
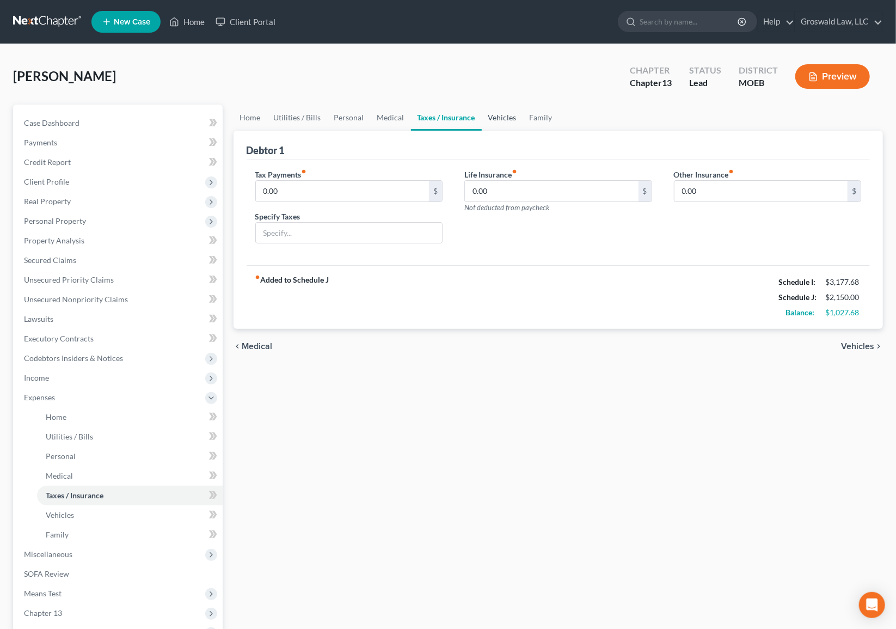
click at [500, 115] on link "Vehicles" at bounding box center [502, 118] width 41 height 26
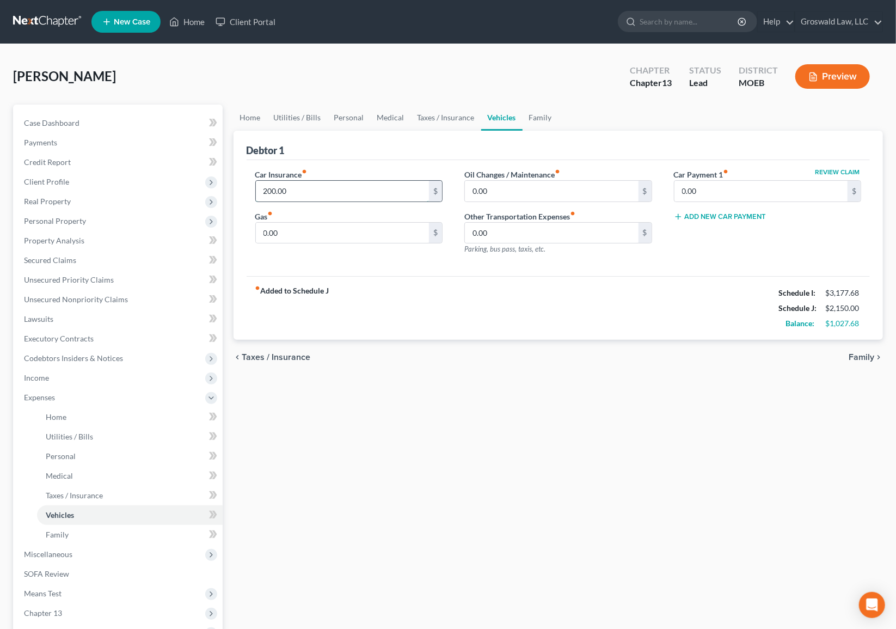
click at [320, 196] on input "200.00" at bounding box center [343, 191] width 174 height 21
click at [315, 238] on input "0.00" at bounding box center [343, 233] width 174 height 21
type input "250"
click at [538, 116] on link "Family" at bounding box center [541, 118] width 36 height 26
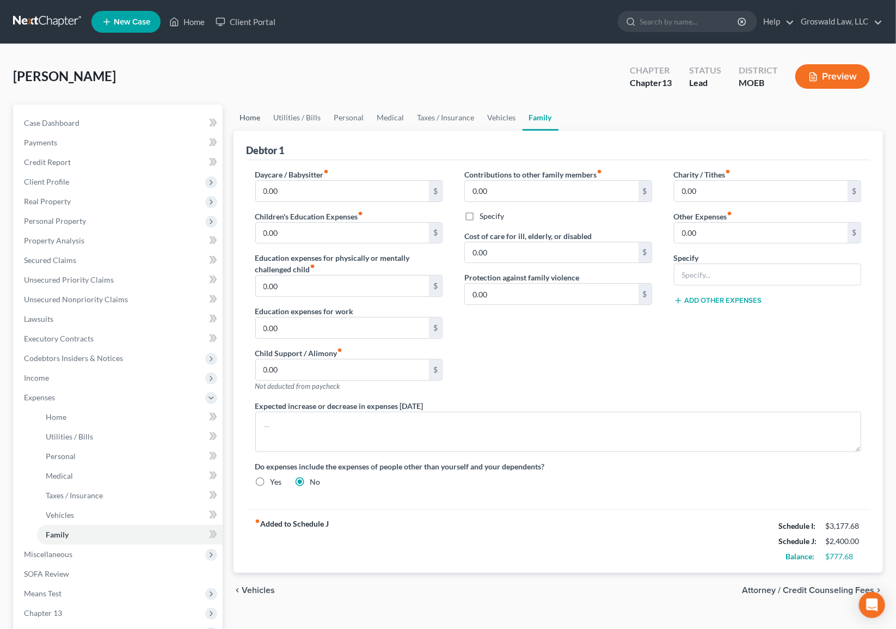
click at [246, 117] on link "Home" at bounding box center [250, 118] width 34 height 26
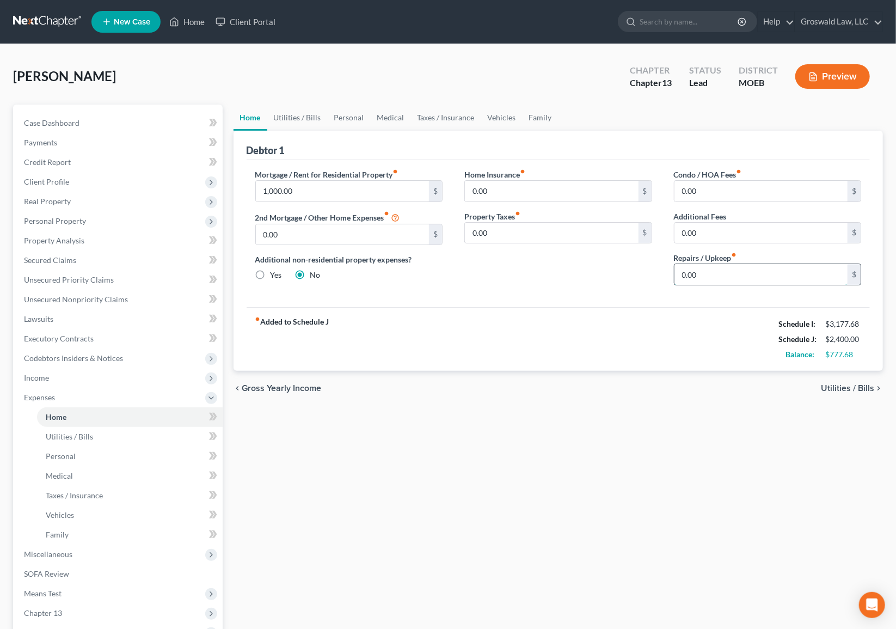
click at [709, 276] on input "0.00" at bounding box center [761, 274] width 174 height 21
type input "50"
drag, startPoint x: 304, startPoint y: 109, endPoint x: 308, endPoint y: 124, distance: 14.8
click at [304, 111] on link "Utilities / Bills" at bounding box center [297, 118] width 60 height 26
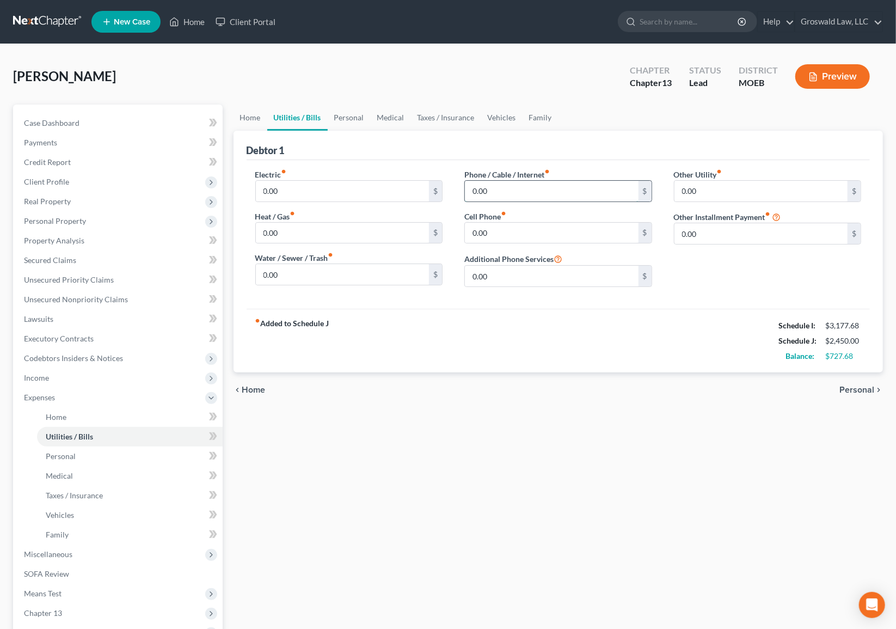
click at [496, 189] on input "0.00" at bounding box center [552, 191] width 174 height 21
click at [259, 116] on link "Home" at bounding box center [250, 118] width 34 height 26
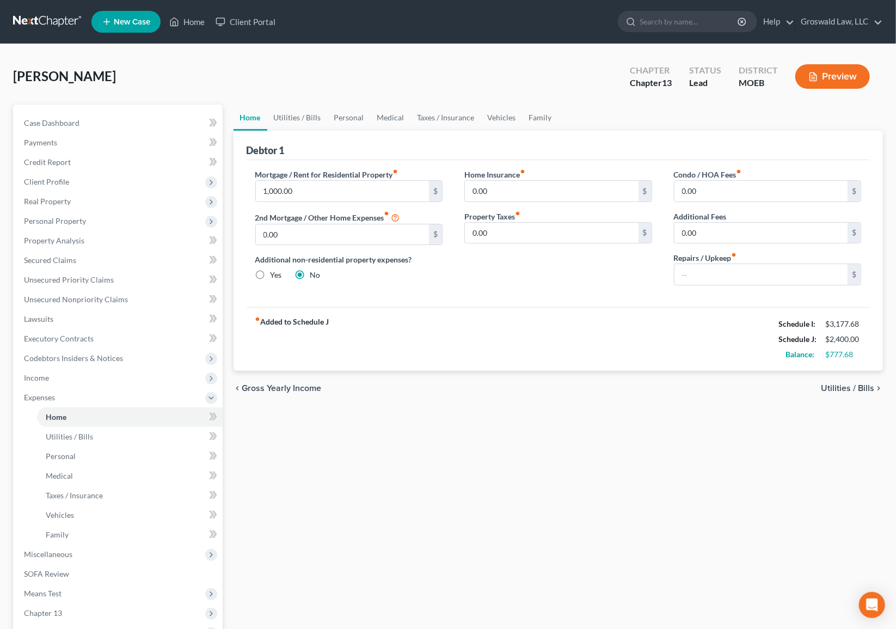
drag, startPoint x: 617, startPoint y: 343, endPoint x: 606, endPoint y: 321, distance: 24.1
click at [617, 342] on div "fiber_manual_record Added to Schedule J Schedule I: $3,177.68 Schedule J: $2,40…" at bounding box center [559, 339] width 624 height 64
click at [303, 109] on link "Utilities / Bills" at bounding box center [297, 118] width 60 height 26
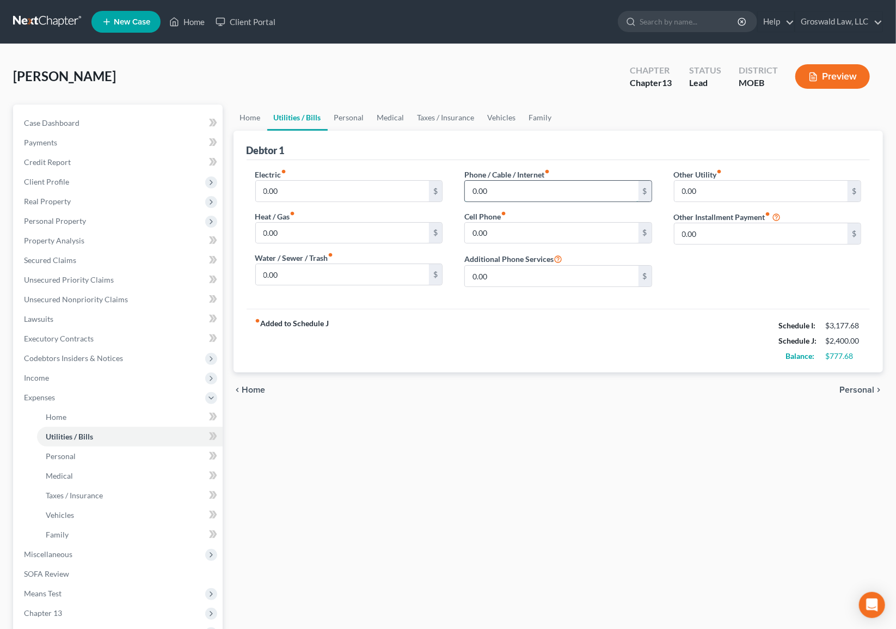
click at [519, 186] on input "0.00" at bounding box center [552, 191] width 174 height 21
type input "75"
click at [565, 185] on input "75" at bounding box center [552, 191] width 174 height 21
click at [524, 349] on div "fiber_manual_record Added to Schedule J Schedule I: $3,177.68 Schedule J: $2,54…" at bounding box center [559, 341] width 624 height 64
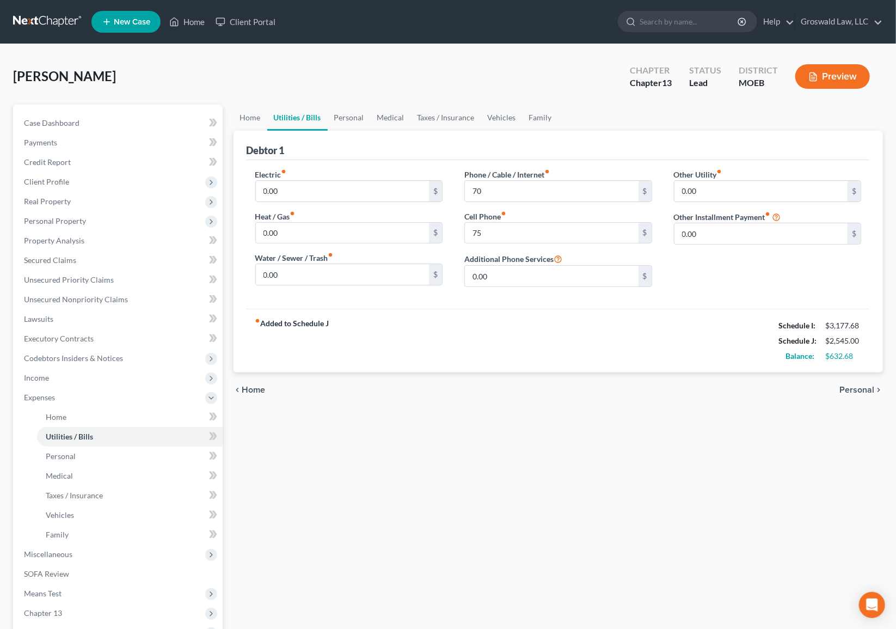
click at [487, 145] on div "Debtor 1" at bounding box center [559, 145] width 624 height 29
click at [818, 81] on button "Preview" at bounding box center [832, 76] width 75 height 24
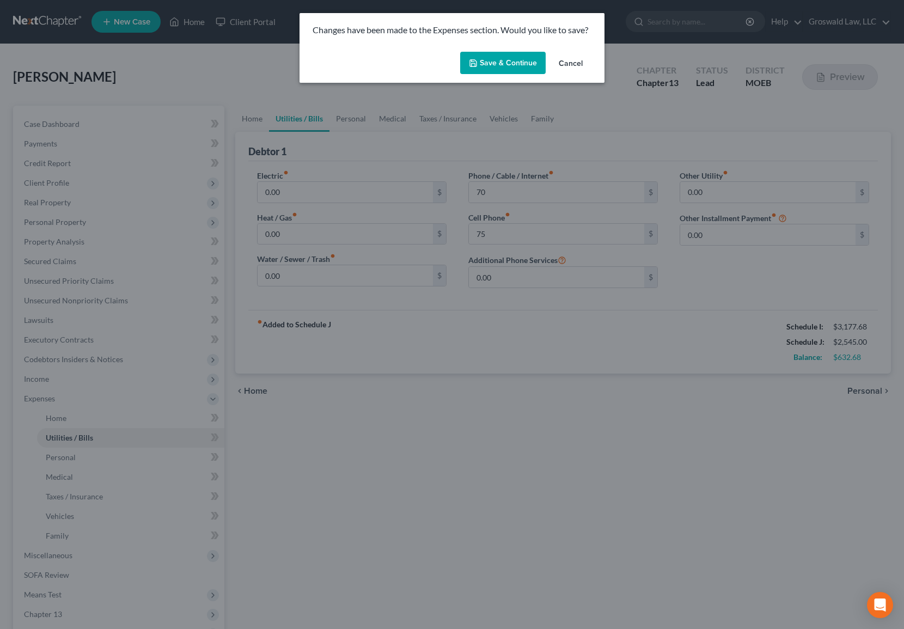
click at [503, 64] on button "Save & Continue" at bounding box center [502, 63] width 85 height 23
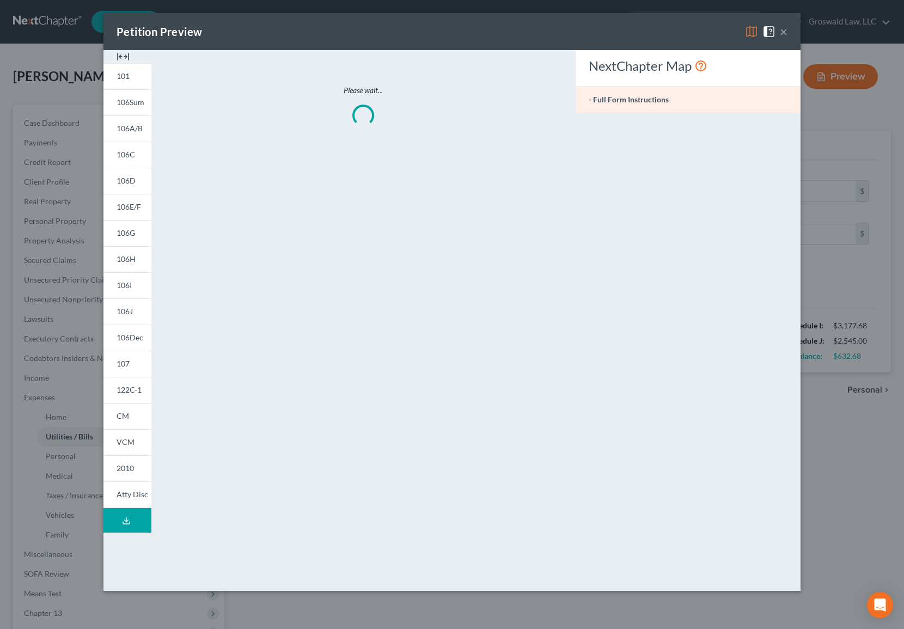
type input "70.00"
type input "75.00"
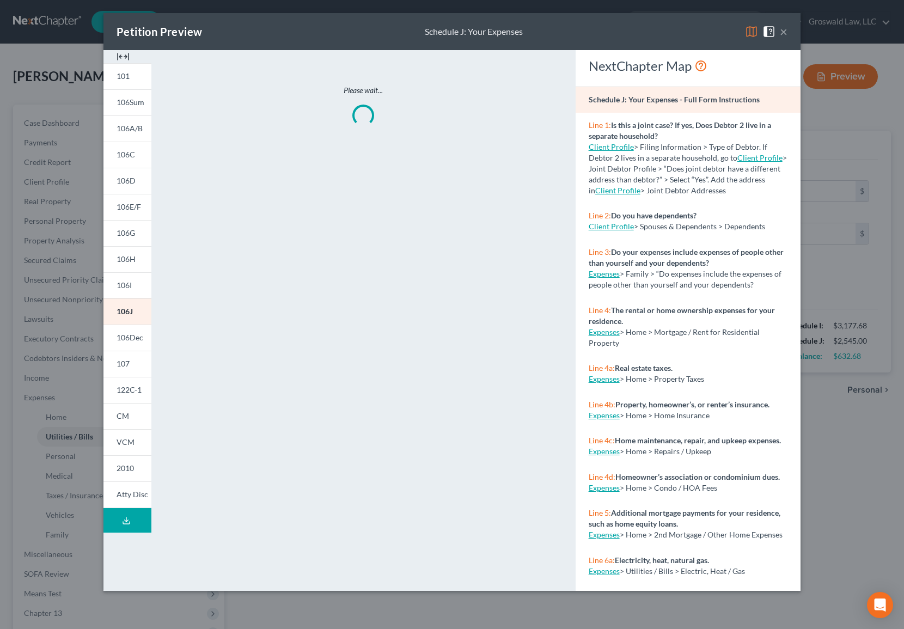
click at [122, 56] on img at bounding box center [122, 56] width 13 height 13
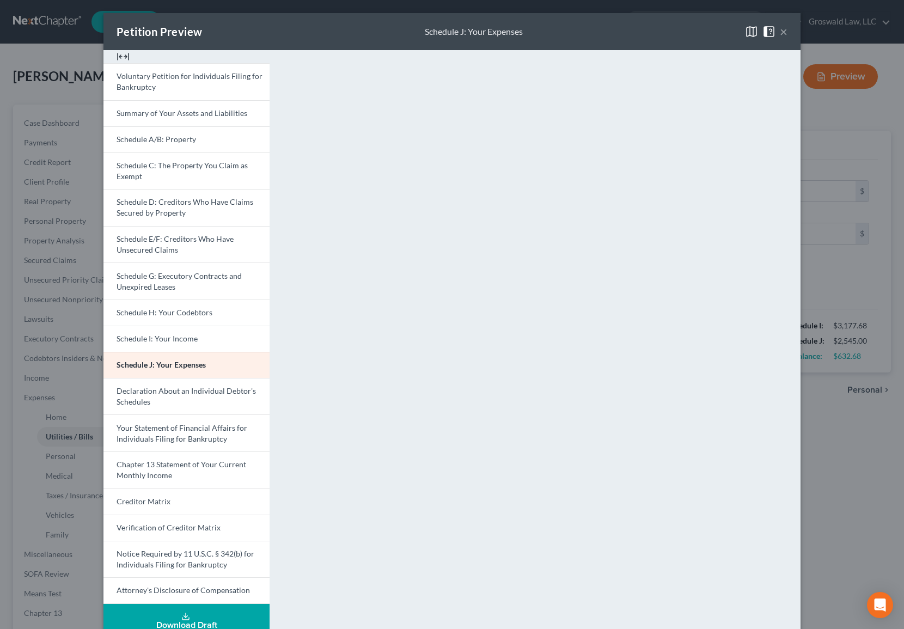
click at [779, 35] on button "×" at bounding box center [783, 31] width 8 height 13
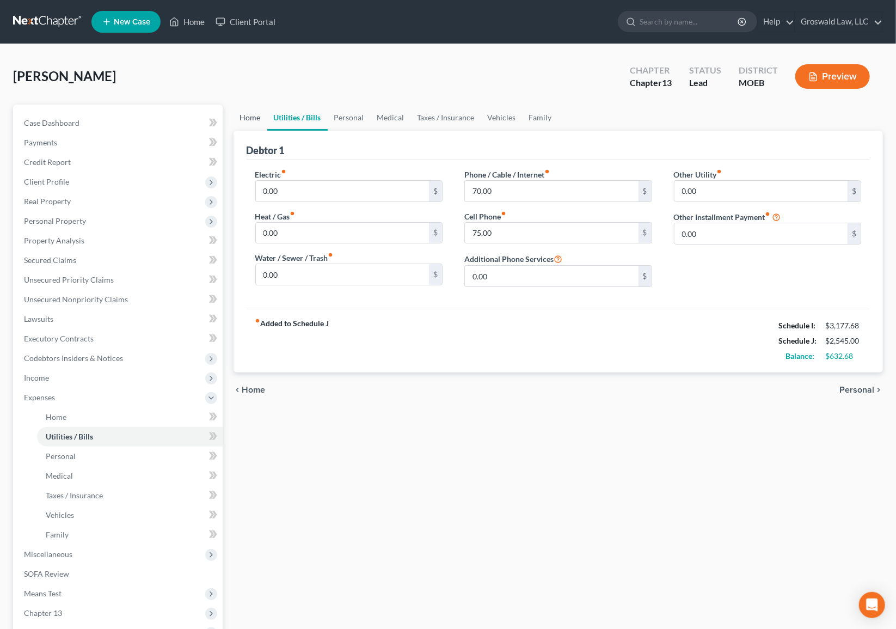
click at [254, 123] on link "Home" at bounding box center [250, 118] width 34 height 26
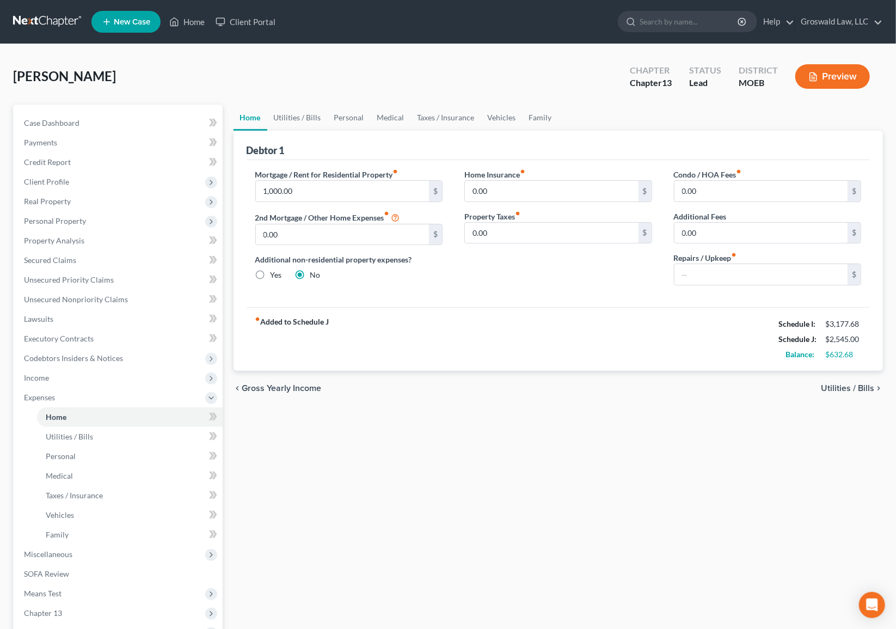
click at [808, 78] on icon "button" at bounding box center [813, 77] width 10 height 10
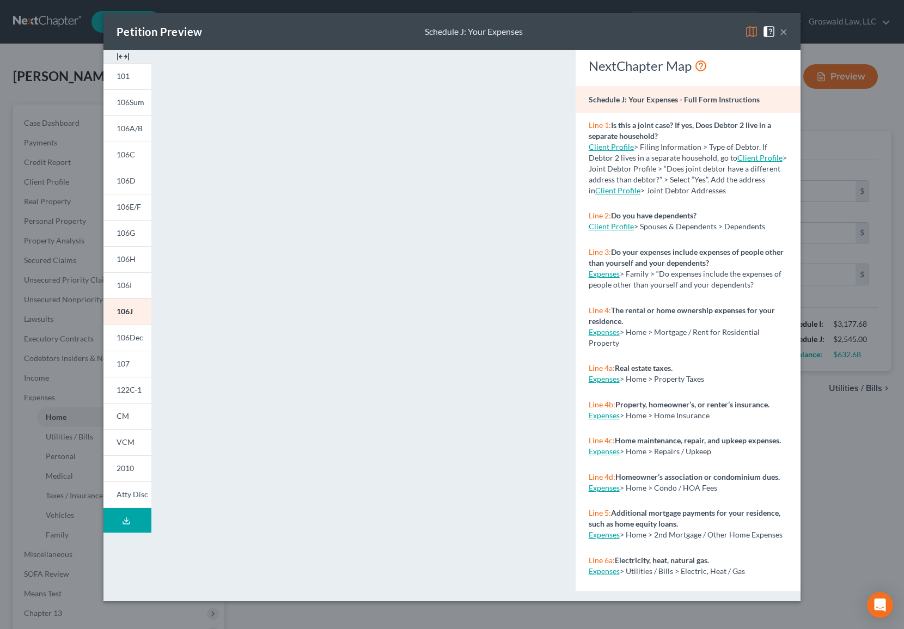
click at [785, 30] on button "×" at bounding box center [783, 31] width 8 height 13
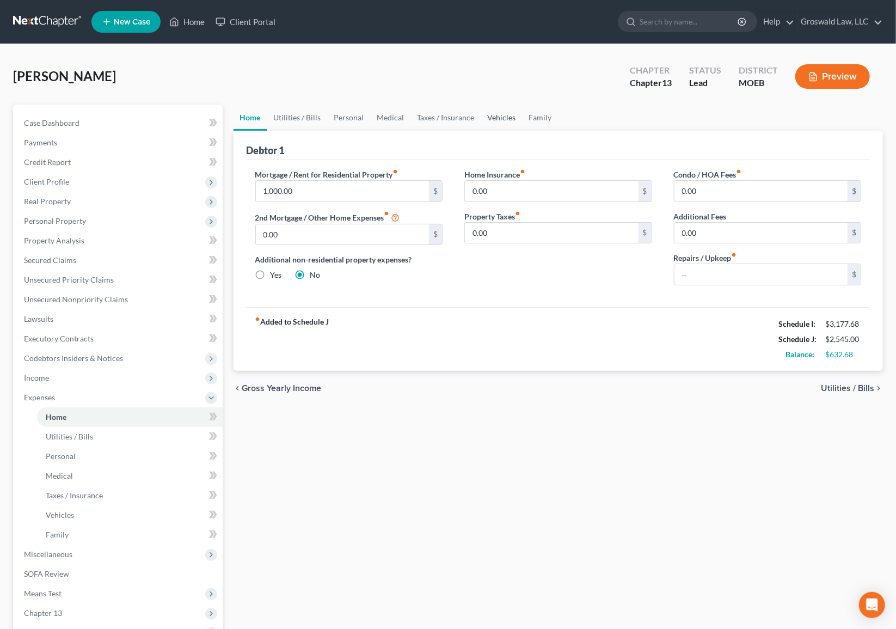
drag, startPoint x: 497, startPoint y: 113, endPoint x: 509, endPoint y: 122, distance: 15.1
click at [497, 114] on link "Vehicles" at bounding box center [501, 118] width 41 height 26
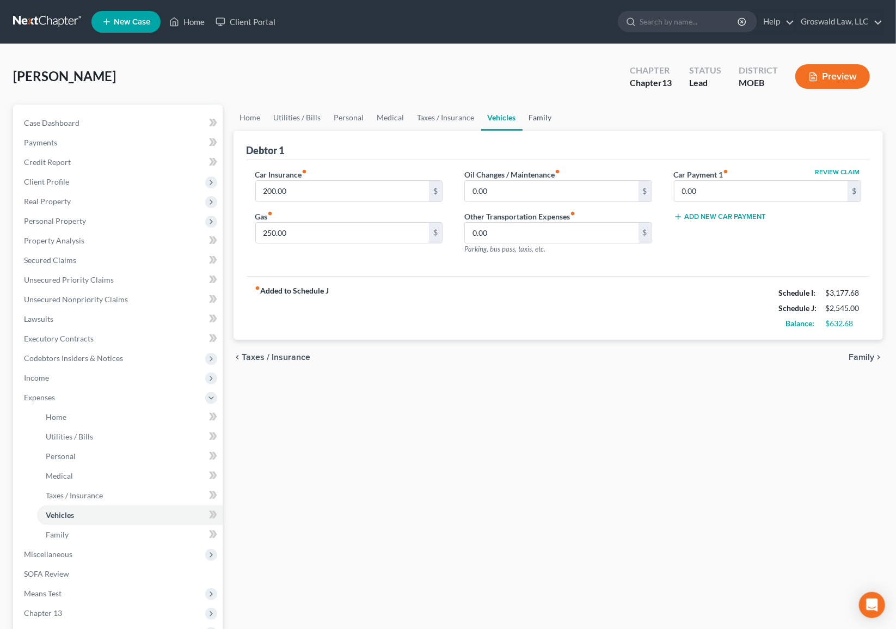
click at [539, 118] on link "Family" at bounding box center [541, 118] width 36 height 26
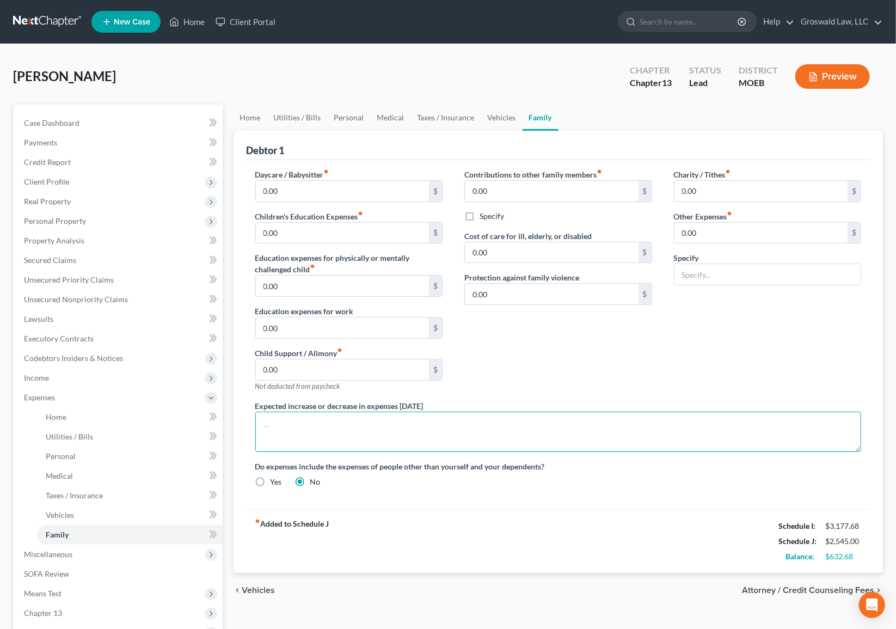
drag, startPoint x: 457, startPoint y: 436, endPoint x: 450, endPoint y: 408, distance: 29.3
click at [457, 430] on textarea at bounding box center [558, 431] width 606 height 40
type textarea "[PERSON_NAME] lives in her mother's home, and pays her mother rent as reflected…"
drag, startPoint x: 640, startPoint y: 353, endPoint x: 699, endPoint y: 208, distance: 157.2
click at [638, 353] on div "Contributions to other family members fiber_manual_record 0.00 $ Specify Cost o…" at bounding box center [558, 284] width 210 height 231
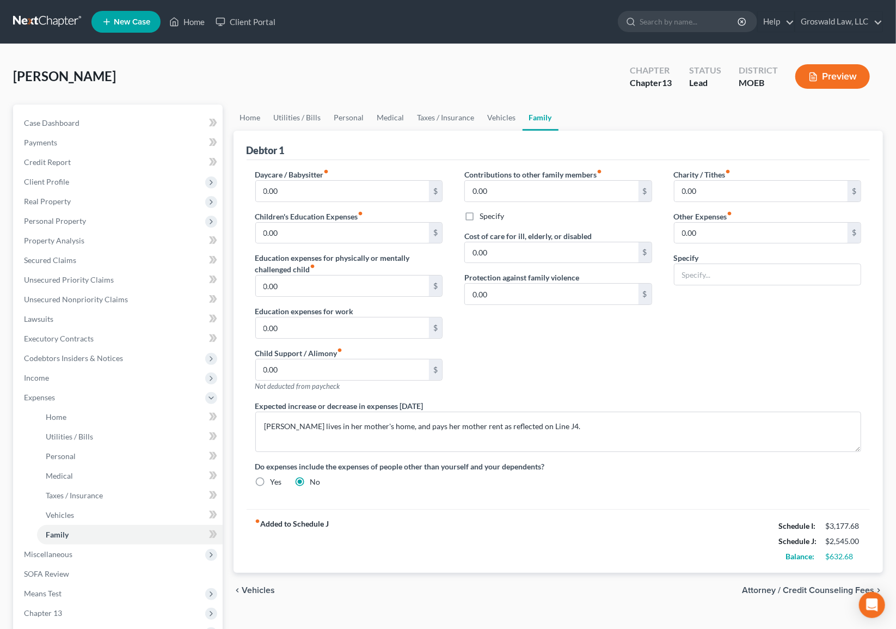
click at [809, 83] on button "Preview" at bounding box center [832, 76] width 75 height 24
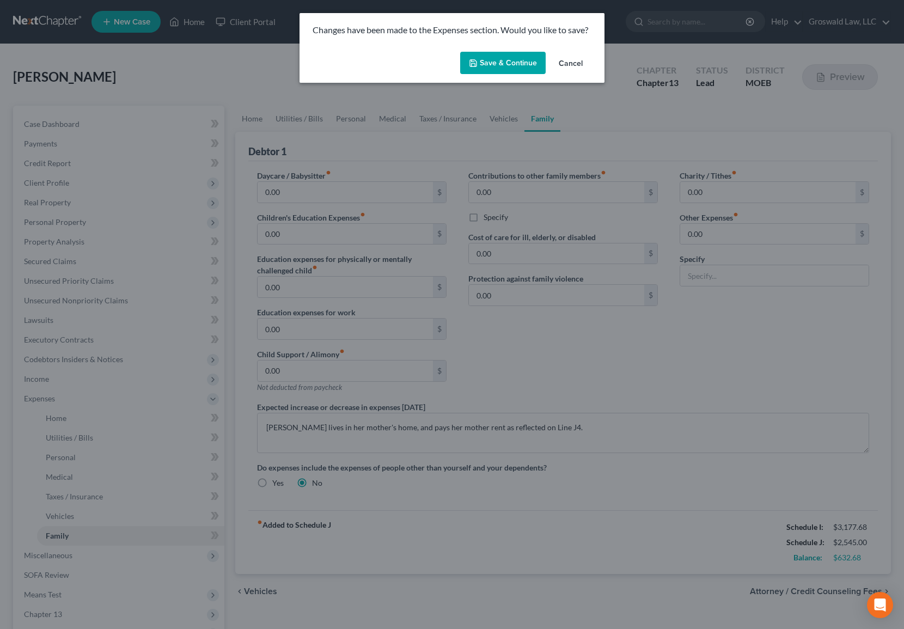
click at [522, 65] on button "Save & Continue" at bounding box center [502, 63] width 85 height 23
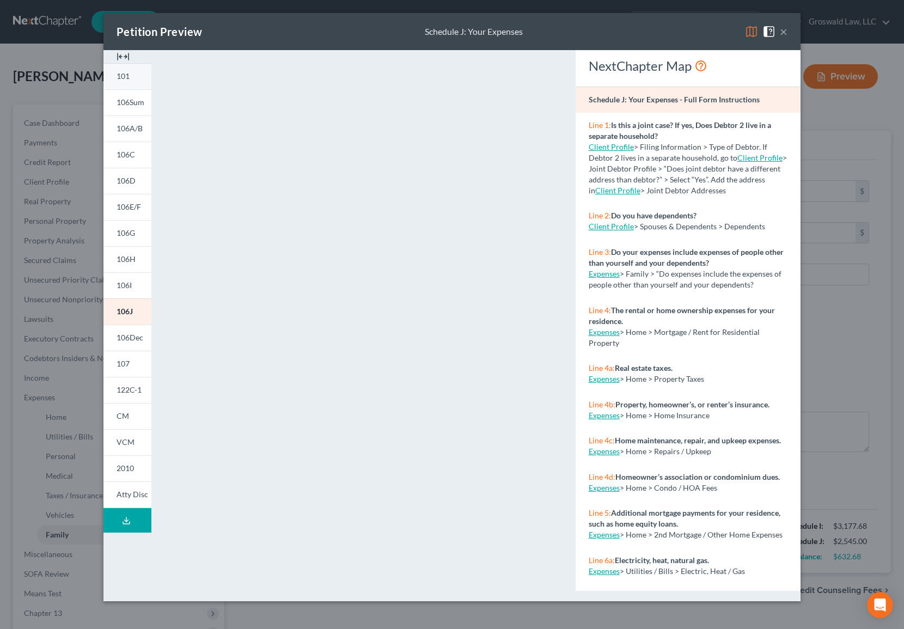
drag, startPoint x: 126, startPoint y: 57, endPoint x: 130, endPoint y: 64, distance: 8.3
click at [126, 57] on img at bounding box center [122, 56] width 13 height 13
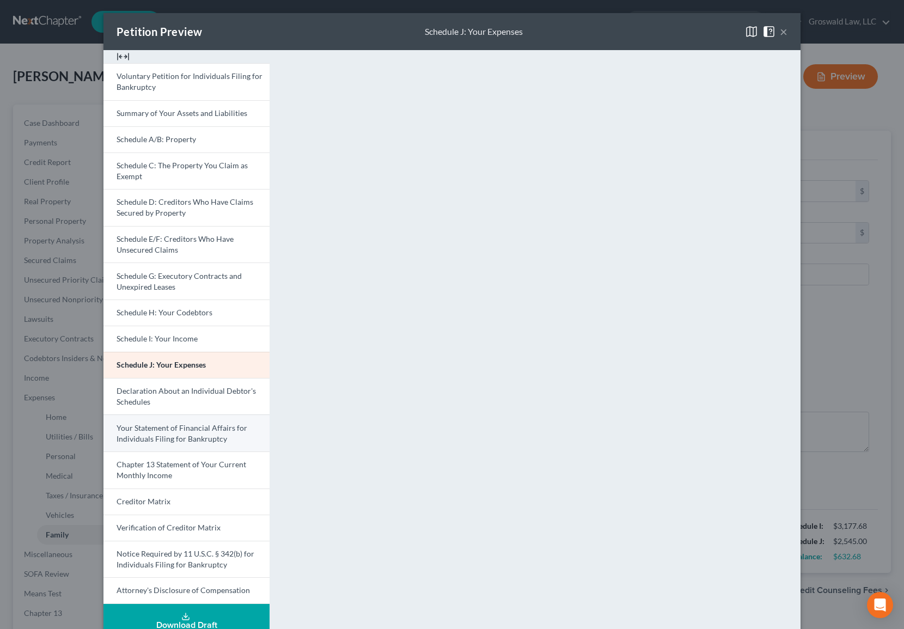
click at [145, 432] on link "Your Statement of Financial Affairs for Individuals Filing for Bankruptcy" at bounding box center [186, 432] width 166 height 37
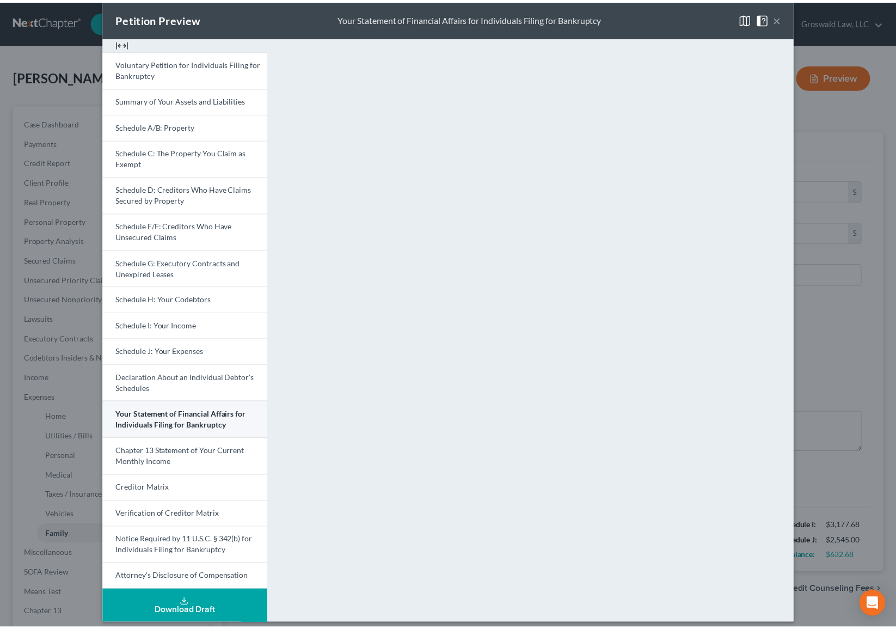
scroll to position [21, 0]
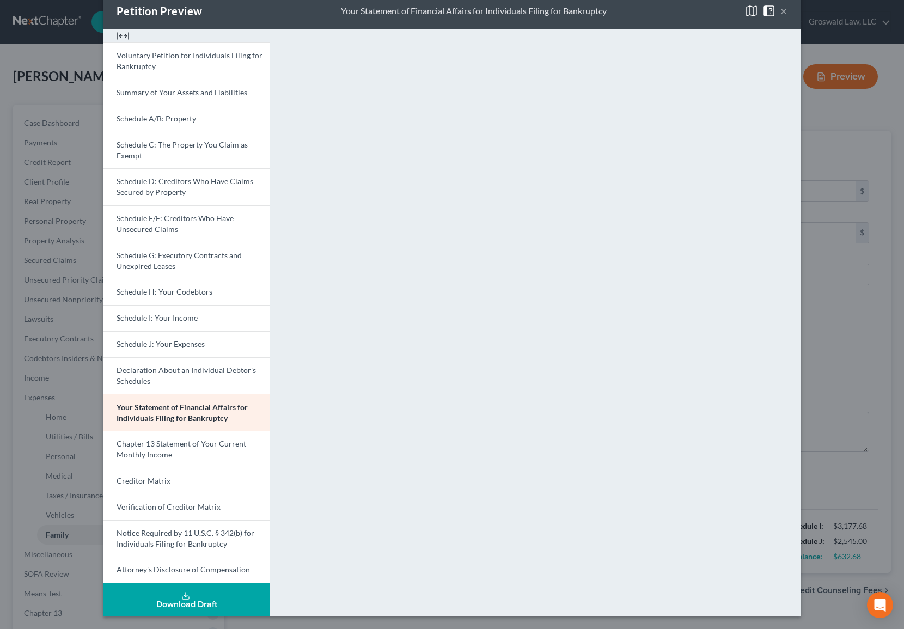
click at [783, 14] on button "×" at bounding box center [783, 10] width 8 height 13
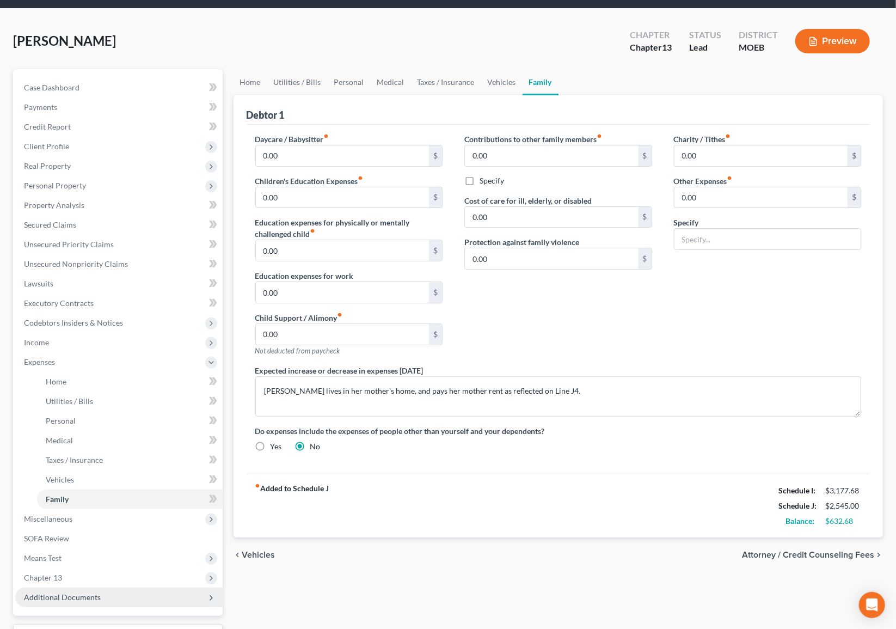
scroll to position [125, 0]
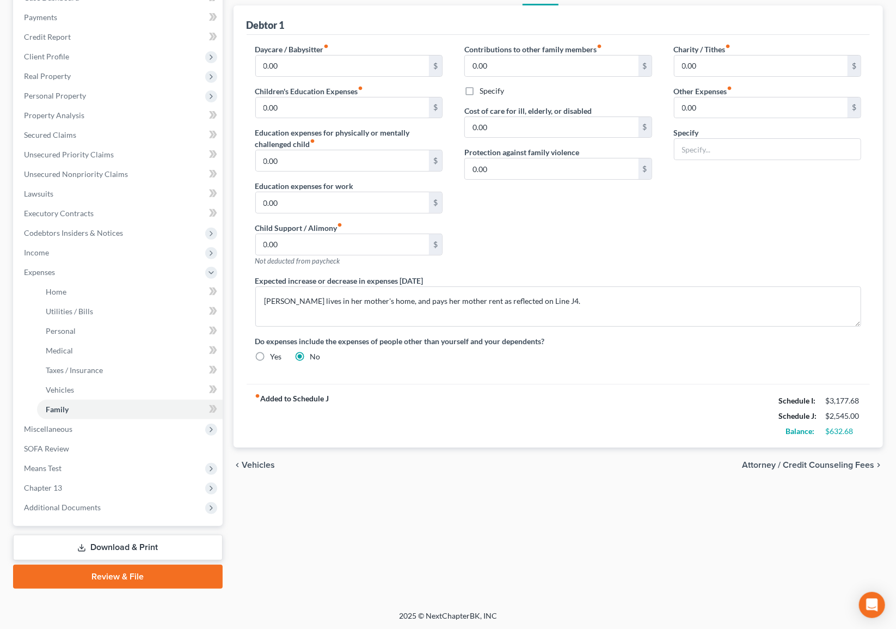
click at [114, 543] on link "Review & File" at bounding box center [118, 576] width 210 height 24
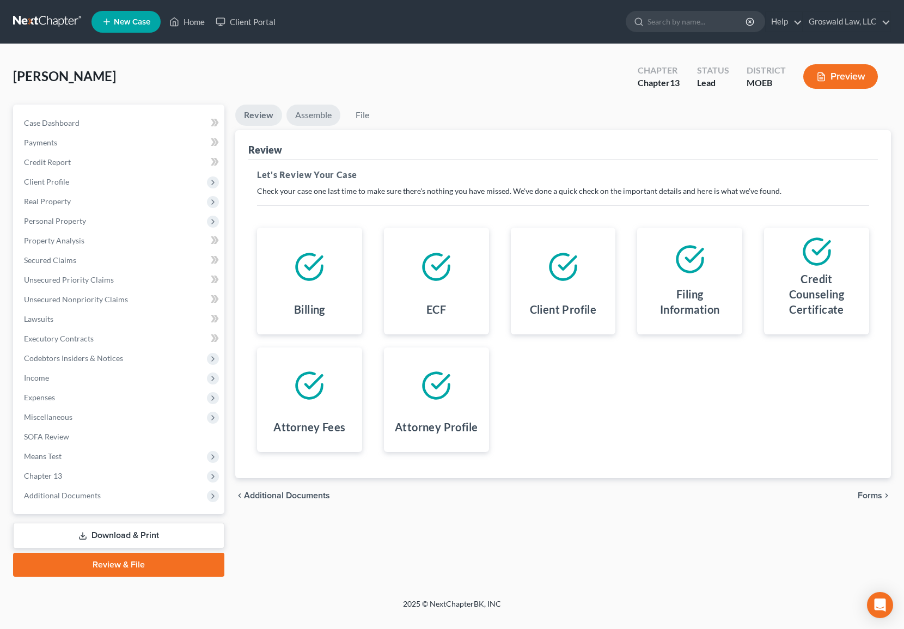
click at [300, 108] on link "Assemble" at bounding box center [313, 115] width 54 height 21
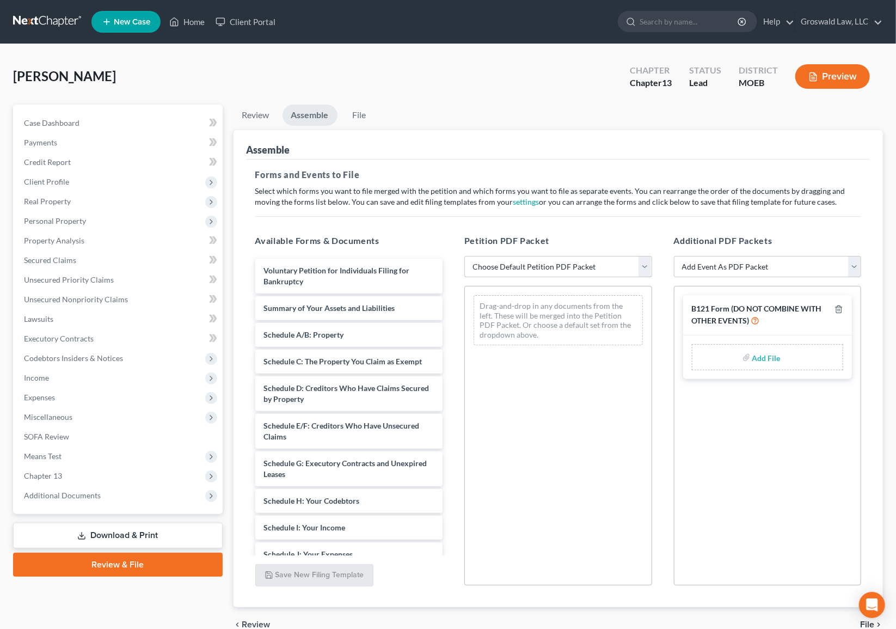
click at [518, 265] on select "Choose Default Petition PDF Packet Complete Bankruptcy Petition (all forms and …" at bounding box center [558, 267] width 188 height 22
select select "0"
click at [464, 256] on select "Choose Default Petition PDF Packet Complete Bankruptcy Petition (all forms and …" at bounding box center [558, 267] width 188 height 22
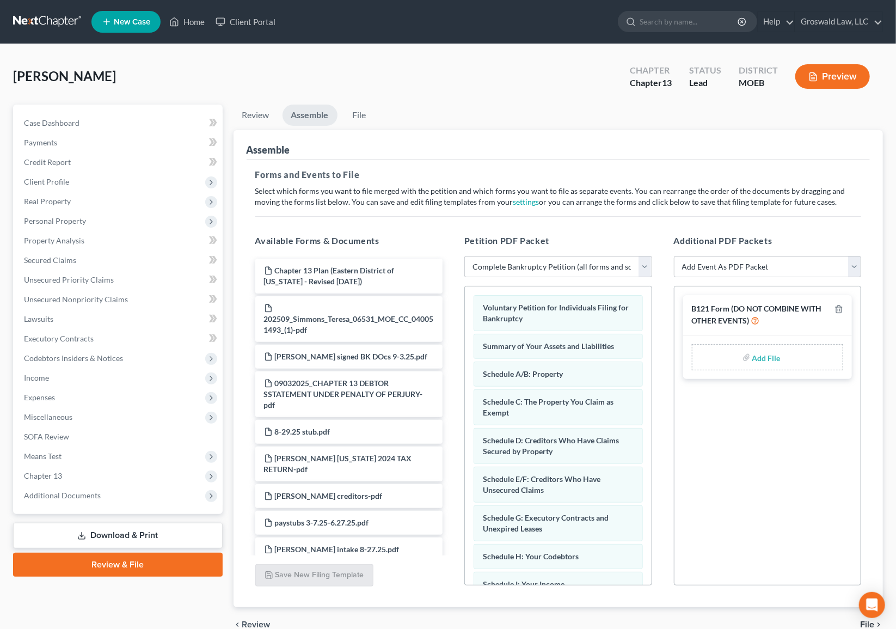
click at [758, 358] on input "file" at bounding box center [765, 357] width 26 height 20
type input "C:\fakepath\Form121.pdf"
click at [706, 271] on select "Add Event As PDF Packet Amended List of Creditors and Verification of Matrix Am…" at bounding box center [768, 267] width 188 height 22
select select "9"
click at [674, 256] on select "Add Event As PDF Packet Amended List of Creditors and Verification of Matrix Am…" at bounding box center [768, 267] width 188 height 22
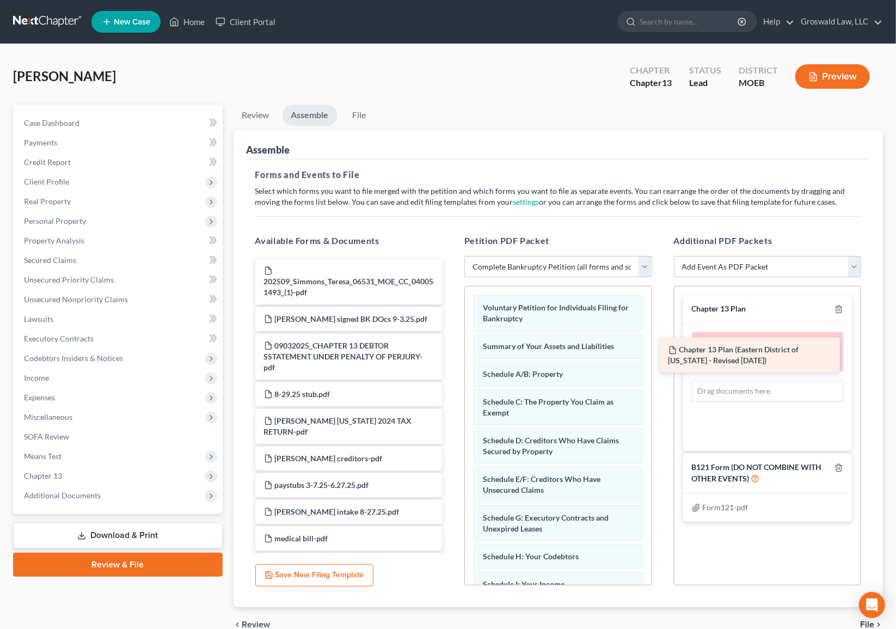
drag, startPoint x: 310, startPoint y: 273, endPoint x: 736, endPoint y: 350, distance: 433.1
click at [452, 352] on div "Chapter 13 Plan ([GEOGRAPHIC_DATA] of [US_STATE] - Revised [DATE]) Chapter 13 P…" at bounding box center [349, 477] width 205 height 436
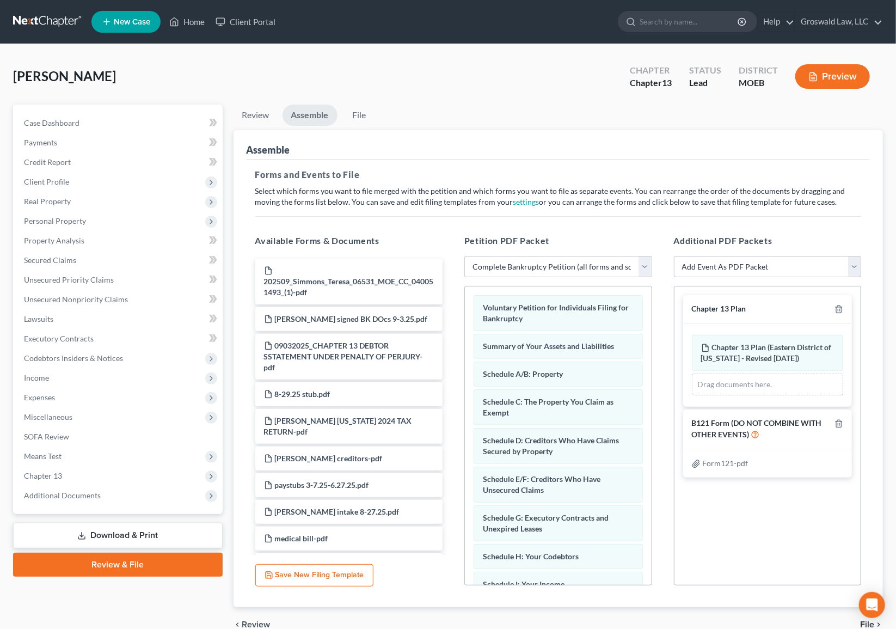
click at [733, 263] on select "Add Event As PDF Packet Amended List of Creditors and Verification of Matrix Am…" at bounding box center [768, 267] width 188 height 22
select select "6"
click at [674, 256] on select "Add Event As PDF Packet Amended List of Creditors and Verification of Matrix Am…" at bounding box center [768, 267] width 188 height 22
select select
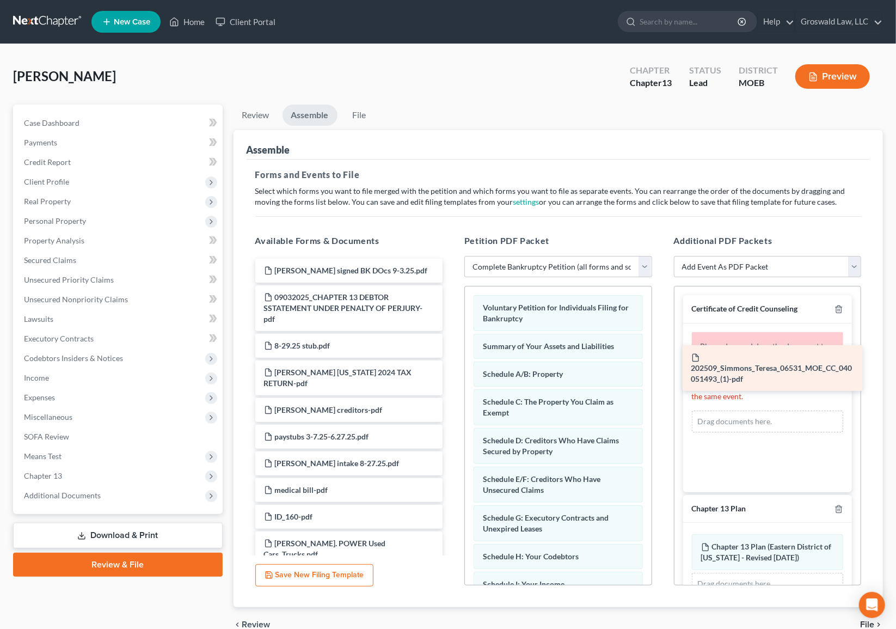
drag, startPoint x: 336, startPoint y: 283, endPoint x: 772, endPoint y: 371, distance: 444.2
click at [452, 371] on div "202509_Simmons_Teresa_06531_MOE_CC_040051493_(1)-pdf 202509_Simmons_Teresa_0653…" at bounding box center [349, 453] width 205 height 388
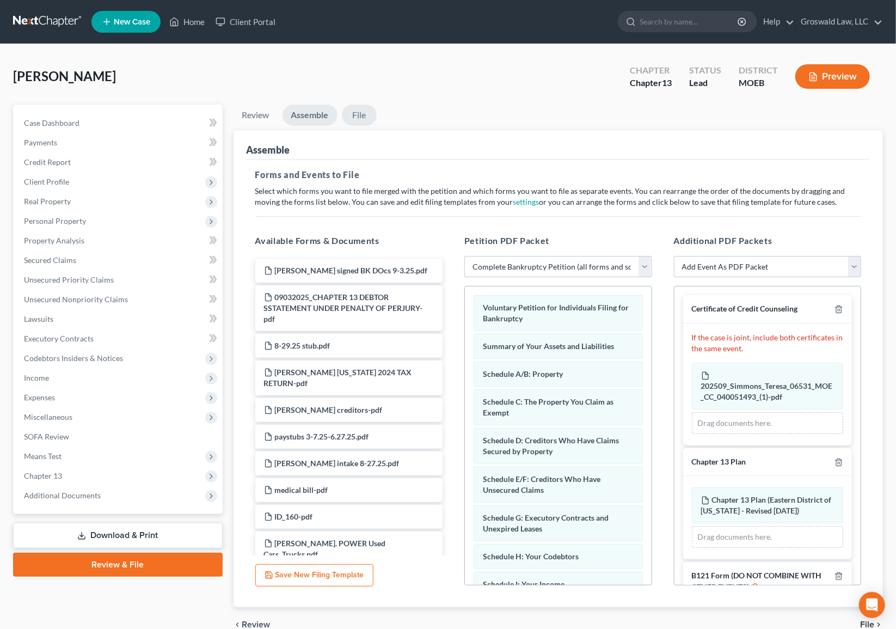
click at [356, 114] on link "File" at bounding box center [359, 115] width 35 height 21
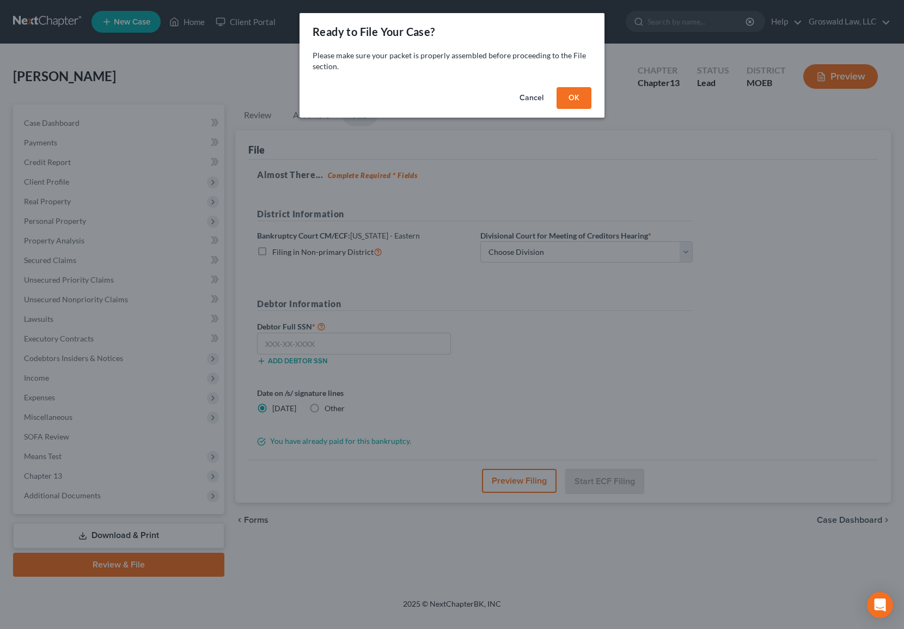
click at [569, 104] on button "OK" at bounding box center [573, 98] width 35 height 22
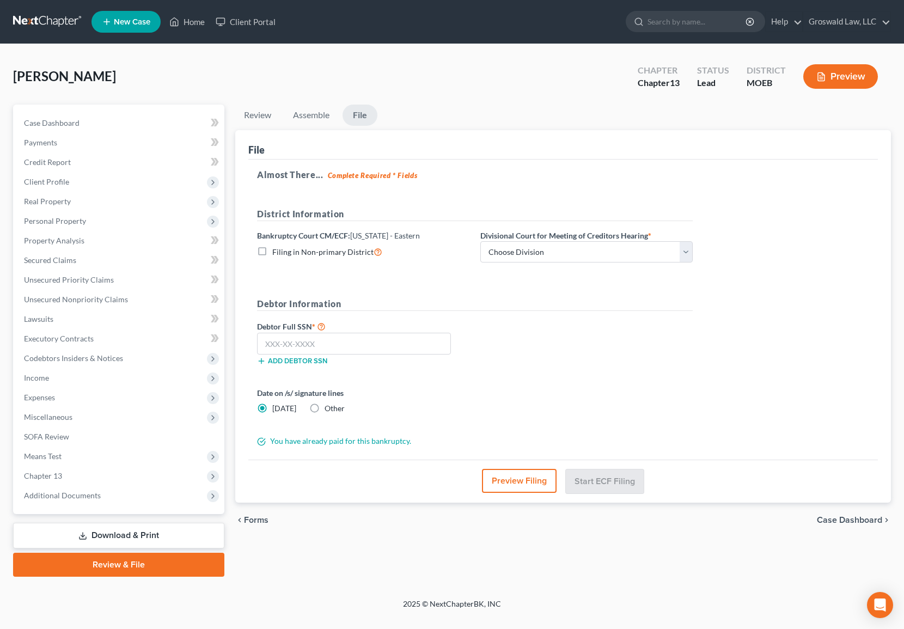
click at [533, 486] on button "Preview Filing" at bounding box center [519, 481] width 75 height 24
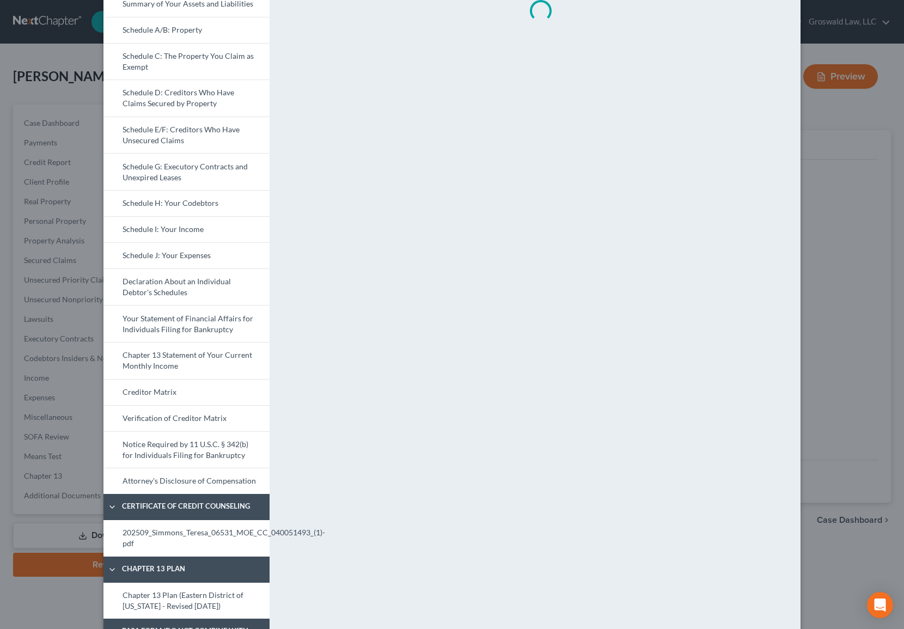
scroll to position [186, 0]
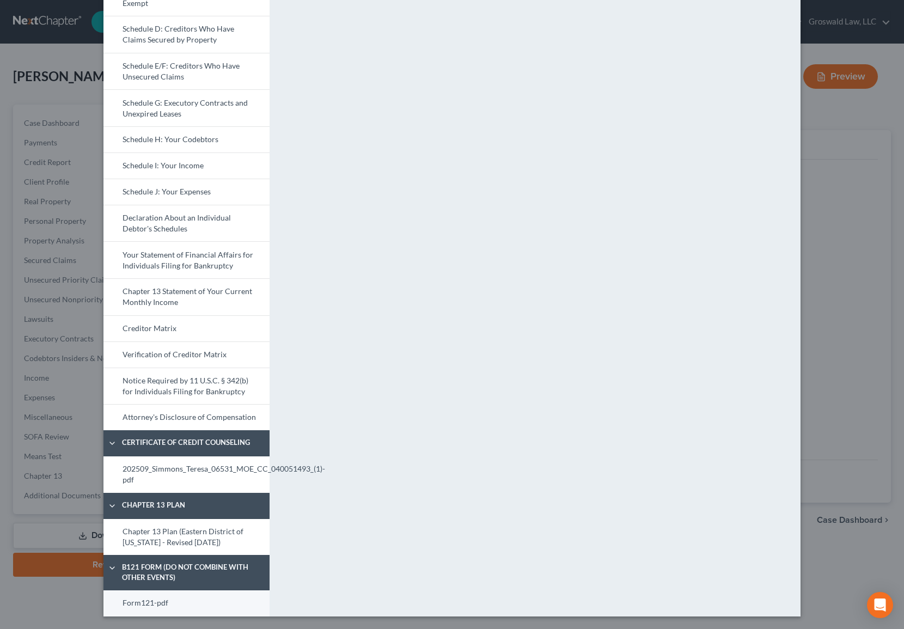
click at [152, 543] on link "Form121-pdf" at bounding box center [186, 603] width 166 height 26
drag, startPoint x: 179, startPoint y: 537, endPoint x: 198, endPoint y: 537, distance: 19.6
click at [179, 537] on link "Chapter 13 Plan (Eastern District of [US_STATE] - Revised [DATE])" at bounding box center [186, 537] width 166 height 36
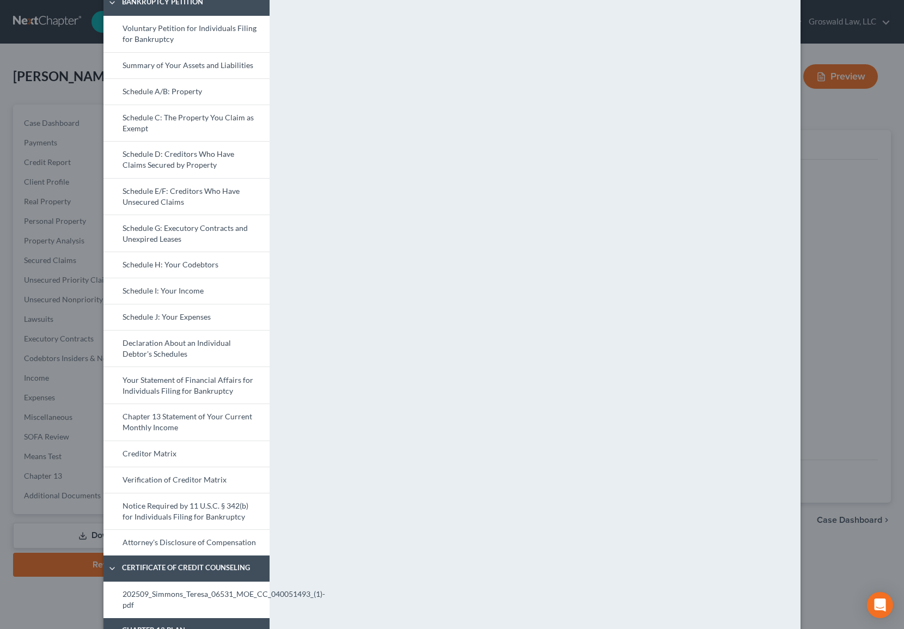
scroll to position [38, 0]
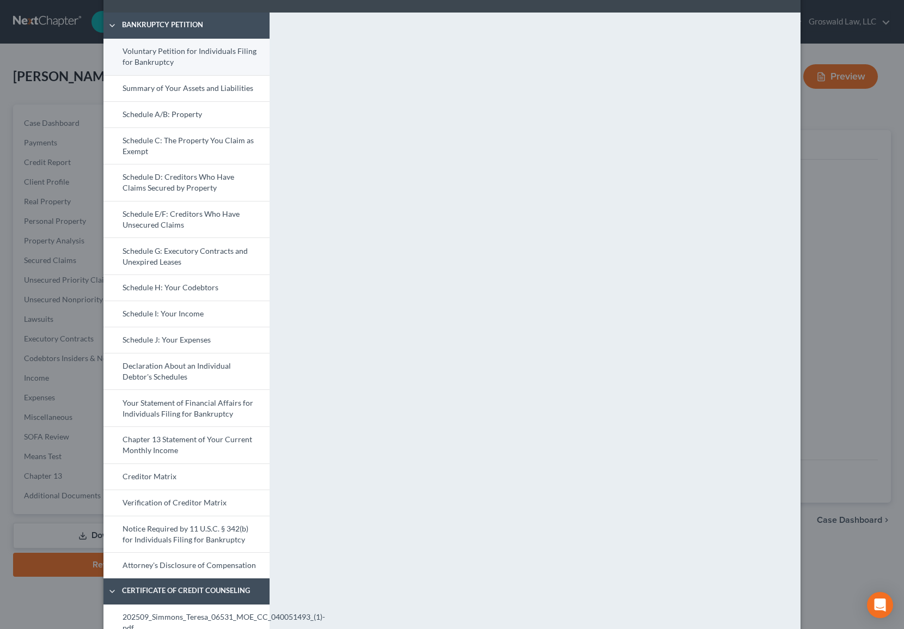
click at [190, 59] on link "Voluntary Petition for Individuals Filing for Bankruptcy" at bounding box center [186, 57] width 166 height 36
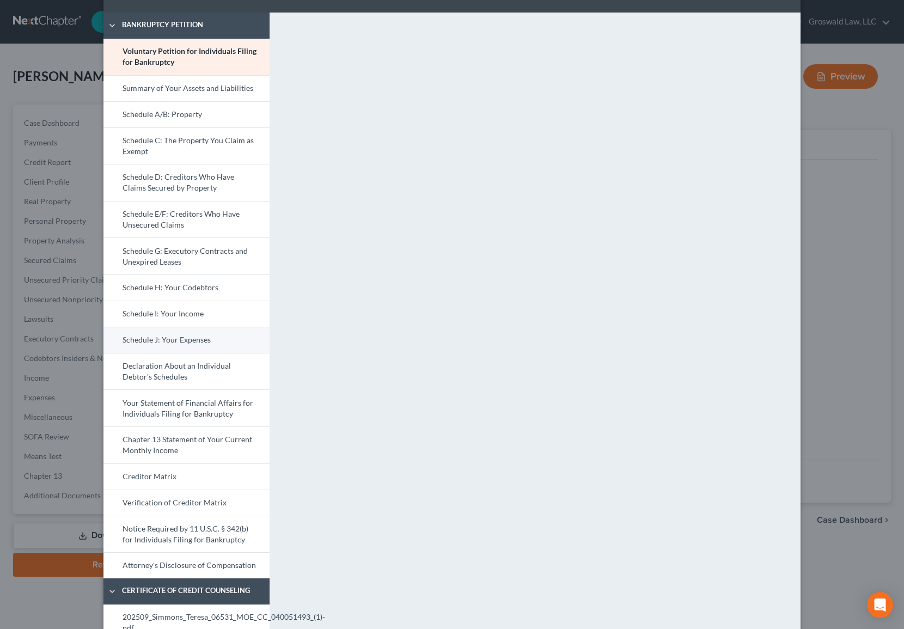
click at [185, 337] on link "Schedule J: Your Expenses" at bounding box center [186, 340] width 166 height 26
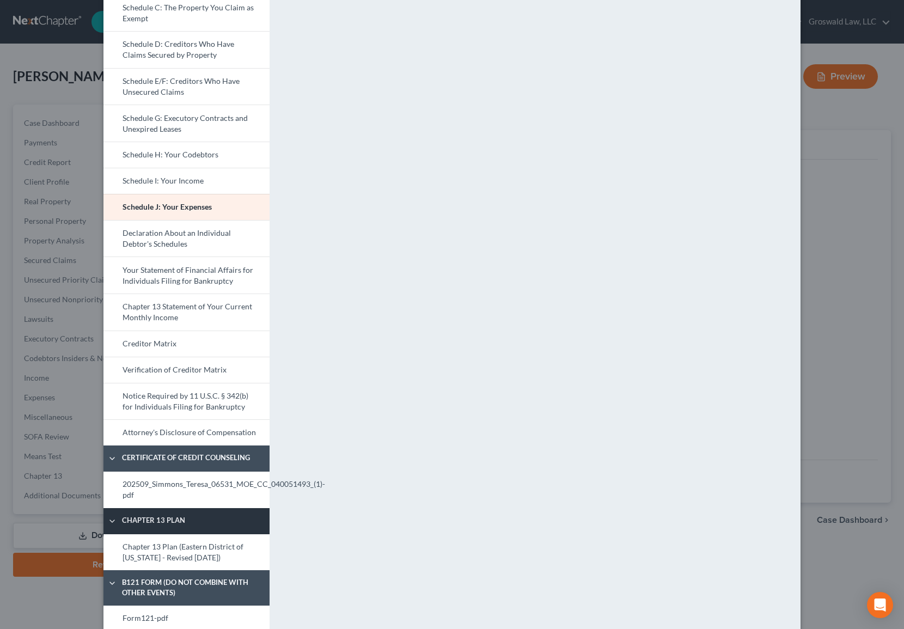
scroll to position [186, 0]
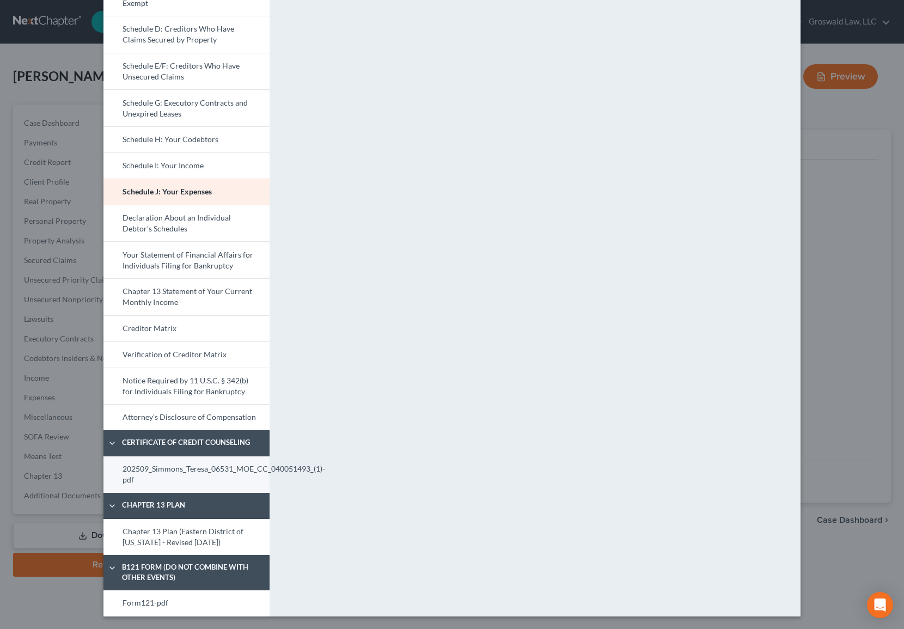
click at [183, 476] on link "202509_Simmons_Teresa_06531_MOE_CC_040051493_(1)-pdf" at bounding box center [186, 474] width 166 height 36
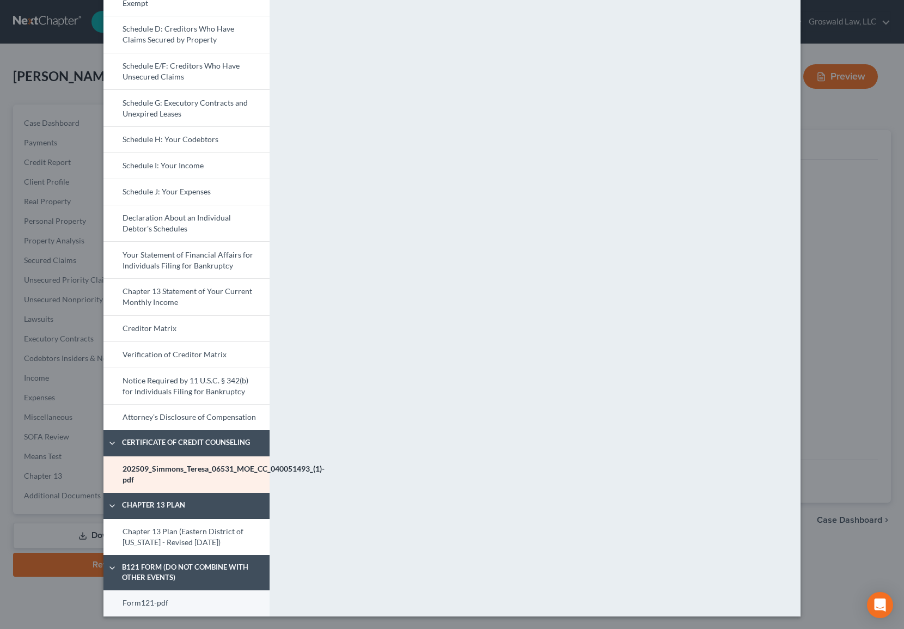
click at [166, 543] on link "Form121-pdf" at bounding box center [186, 603] width 166 height 26
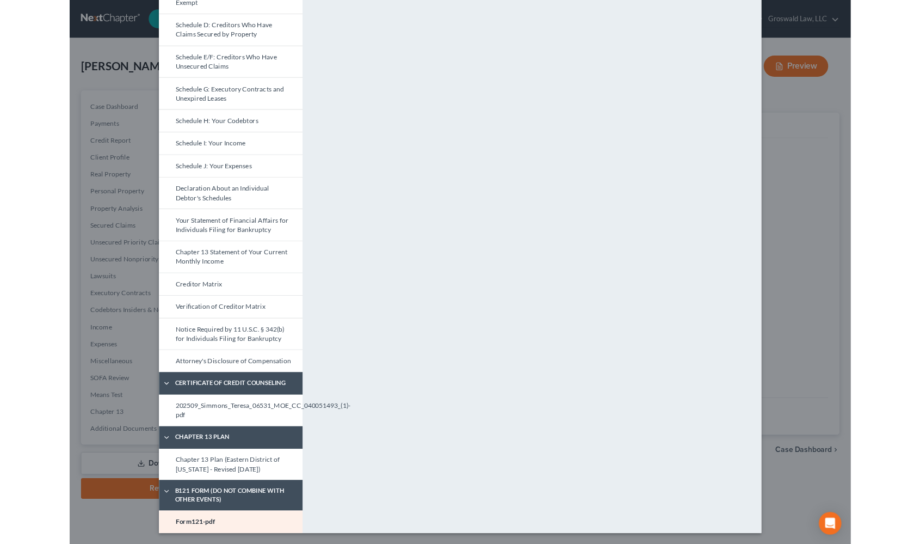
scroll to position [0, 0]
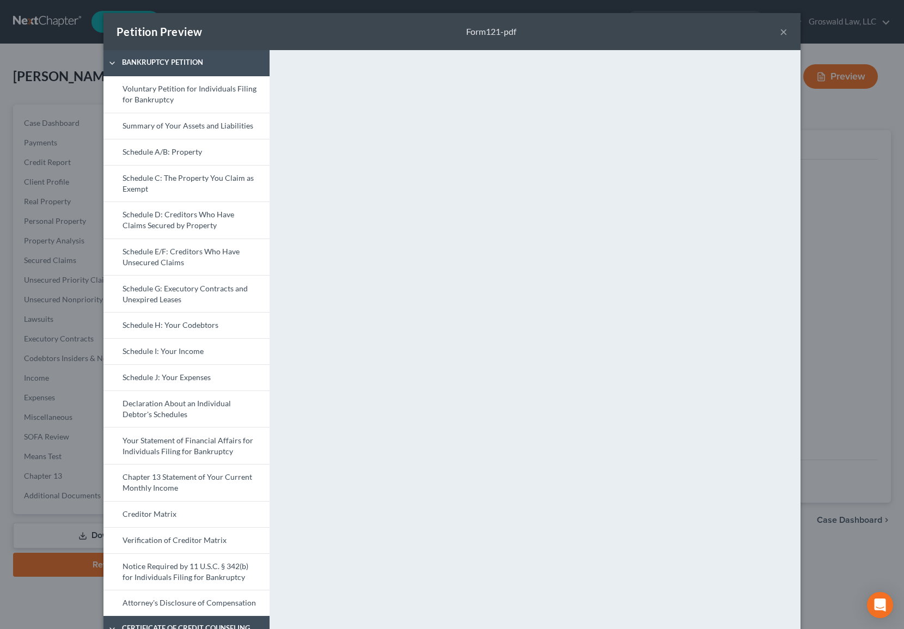
click at [779, 34] on button "×" at bounding box center [783, 31] width 8 height 13
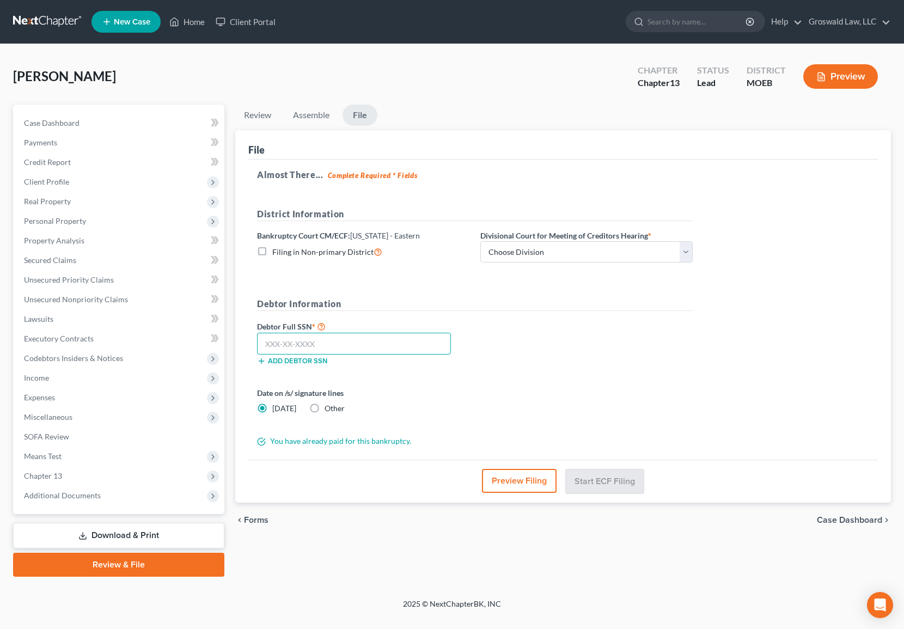
click at [322, 346] on input "text" at bounding box center [354, 344] width 194 height 22
paste input "435-25-5334"
type input "435-25-5334"
drag, startPoint x: 545, startPoint y: 250, endPoint x: 545, endPoint y: 261, distance: 10.9
click at [545, 250] on select "Choose Division Cape Girardeau Hannibal [GEOGRAPHIC_DATA][PERSON_NAME]" at bounding box center [586, 252] width 212 height 22
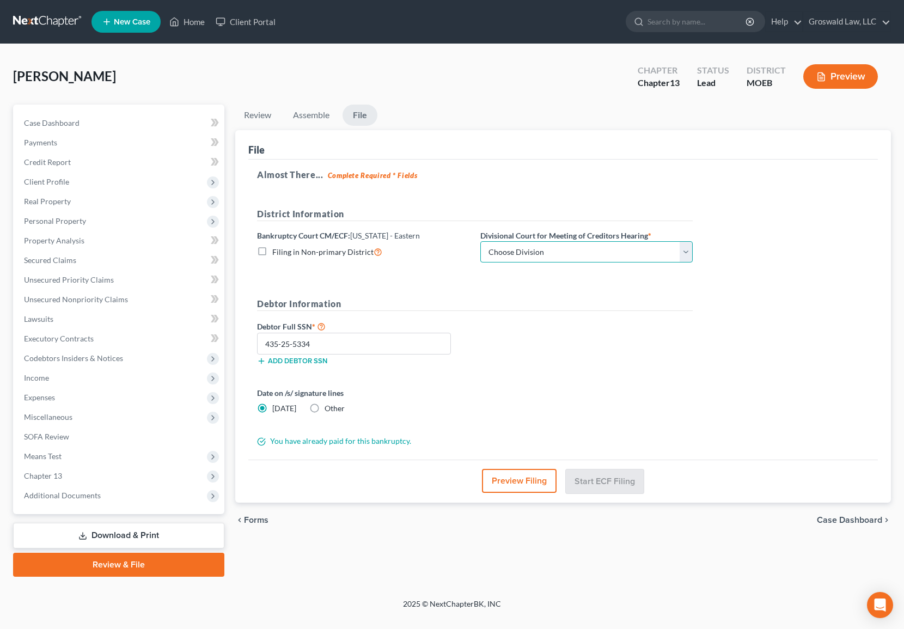
select select "2"
click at [480, 241] on select "Choose Division Cape Girardeau Hannibal [GEOGRAPHIC_DATA][PERSON_NAME]" at bounding box center [586, 252] width 212 height 22
click at [605, 482] on button "Start ECF Filing" at bounding box center [605, 481] width 78 height 24
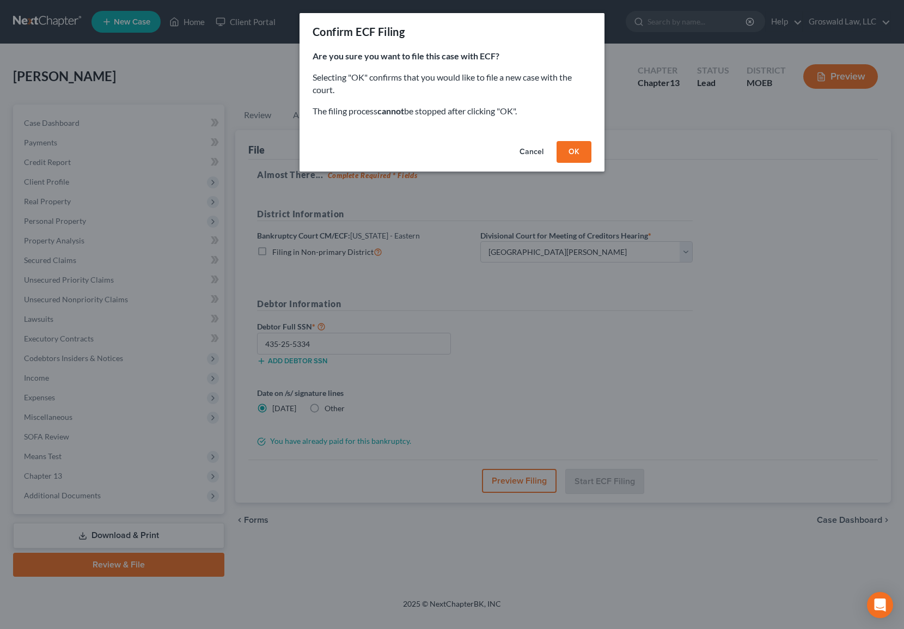
click at [569, 150] on button "OK" at bounding box center [573, 152] width 35 height 22
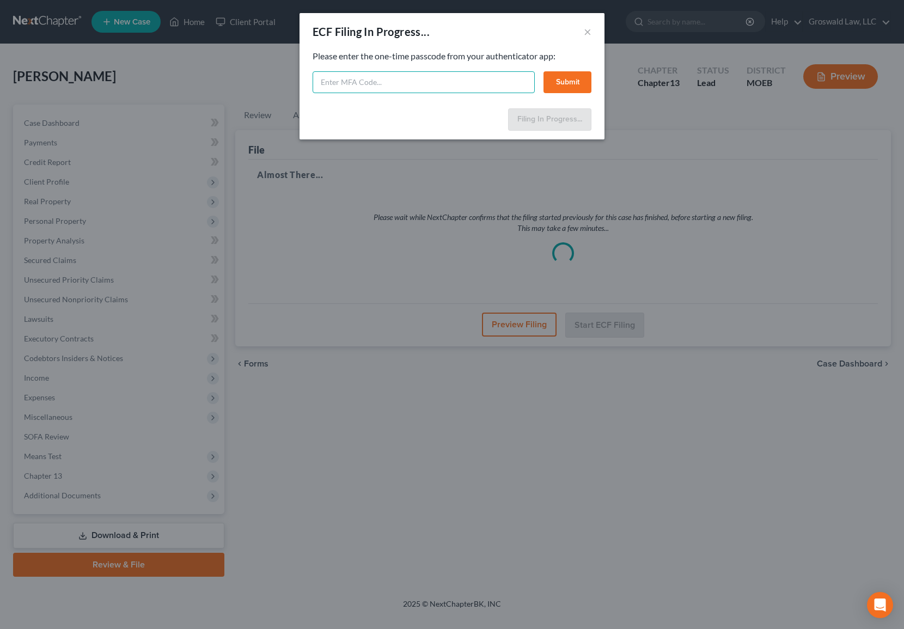
click at [399, 81] on input "text" at bounding box center [423, 82] width 222 height 22
type input "752135"
click at [560, 85] on button "Submit" at bounding box center [567, 82] width 48 height 22
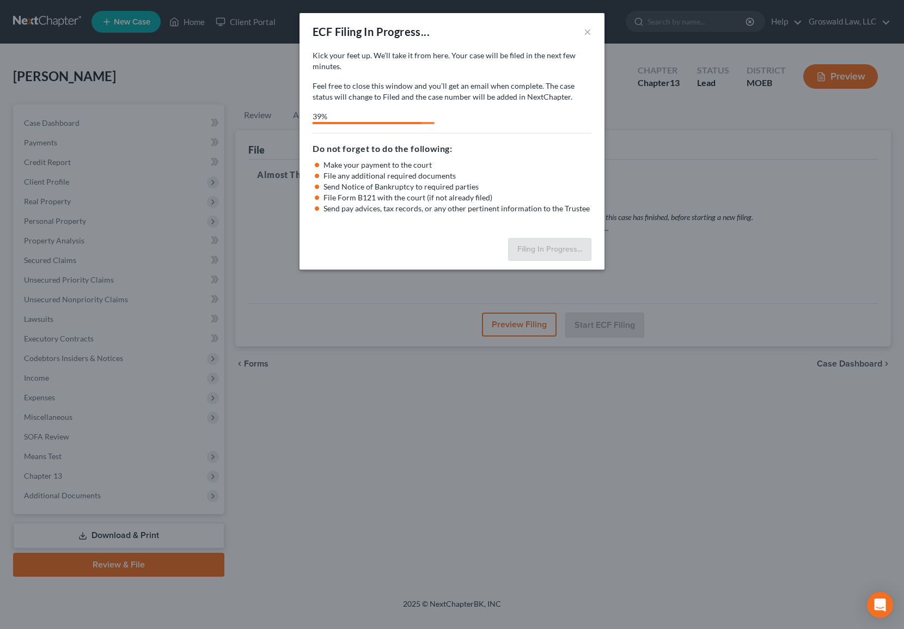
select select "2"
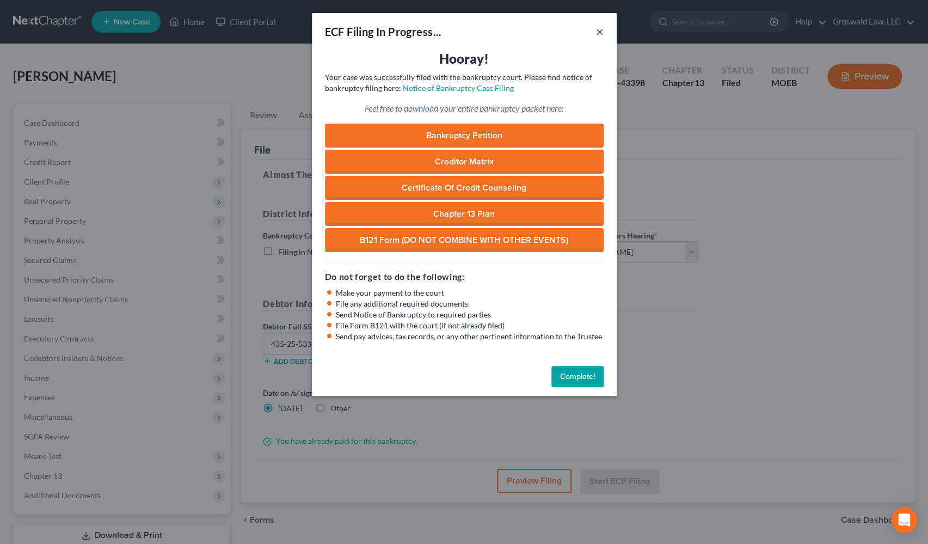
drag, startPoint x: 595, startPoint y: 32, endPoint x: 621, endPoint y: 59, distance: 38.1
click at [596, 32] on button "×" at bounding box center [600, 31] width 8 height 13
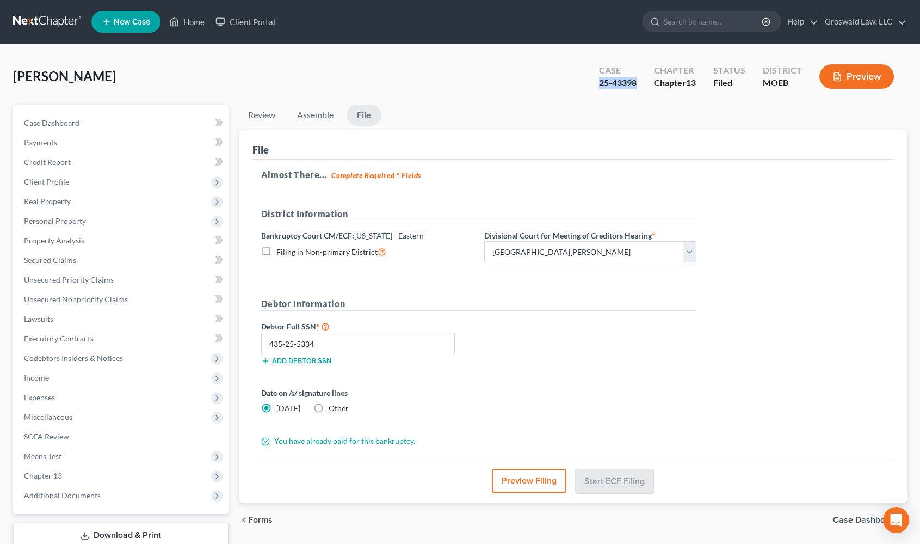
drag, startPoint x: 632, startPoint y: 81, endPoint x: 595, endPoint y: 81, distance: 36.5
click at [595, 81] on div "Case 25-43398" at bounding box center [618, 78] width 55 height 32
copy div "25-43398"
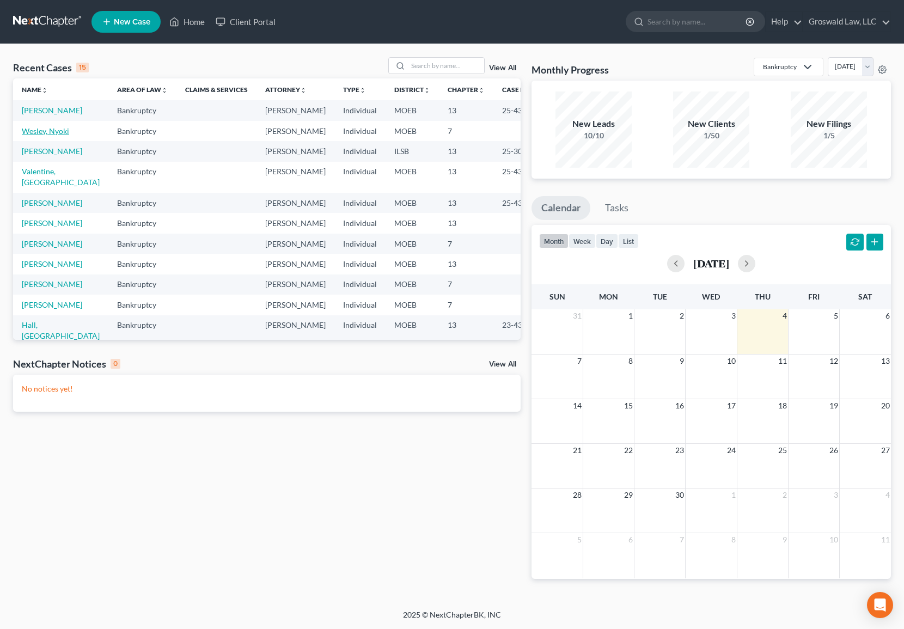
click at [36, 136] on link "Wesley, Nyoki" at bounding box center [45, 130] width 47 height 9
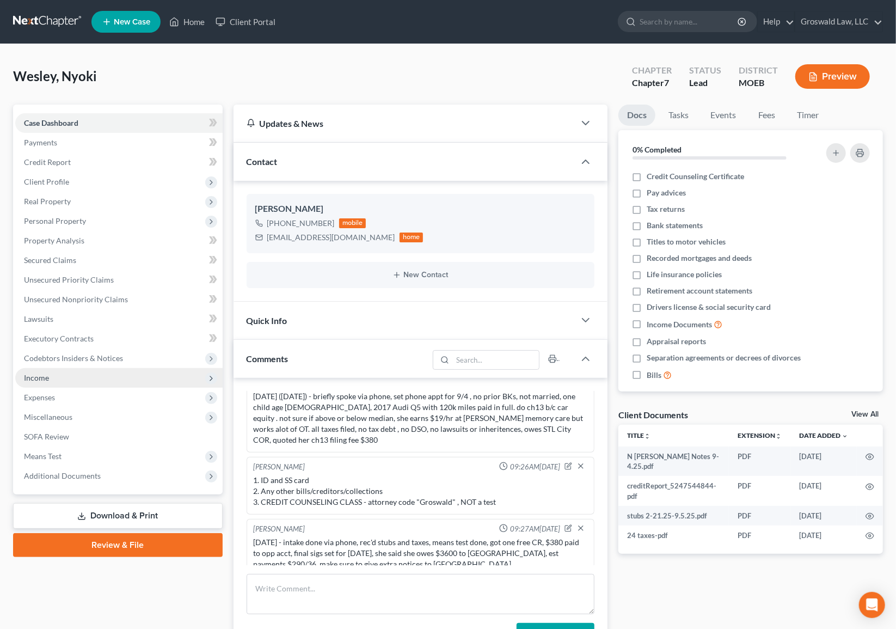
scroll to position [99, 0]
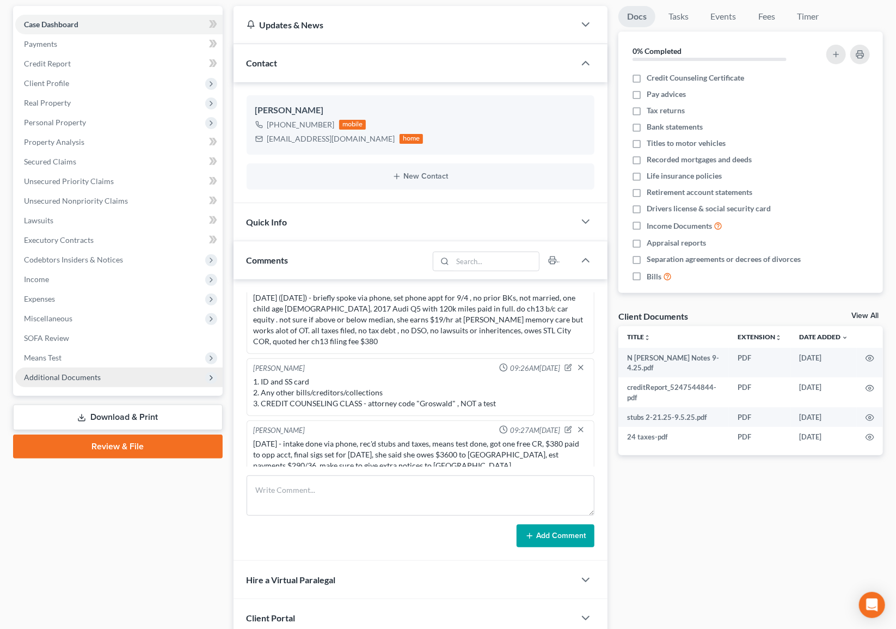
click at [82, 375] on span "Additional Documents" at bounding box center [62, 376] width 77 height 9
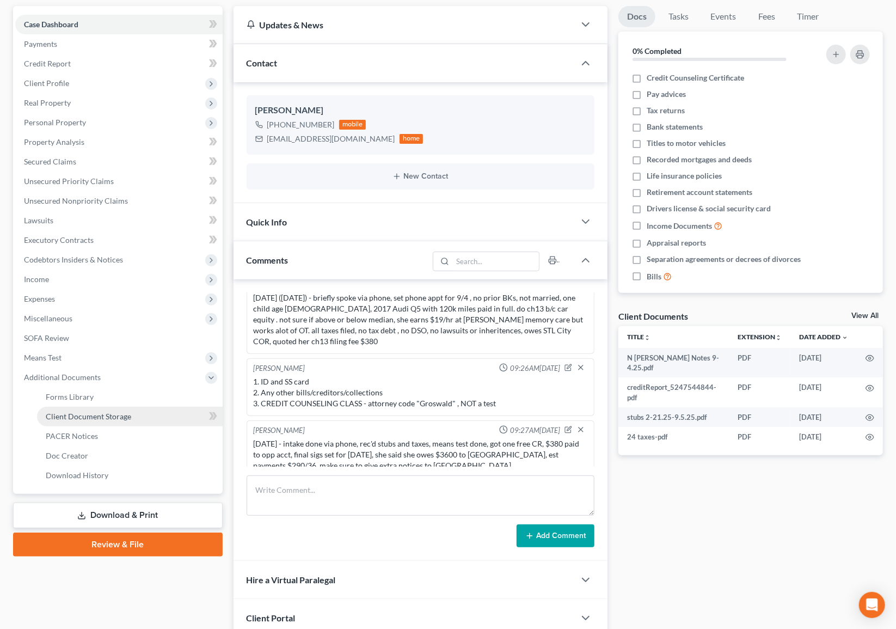
click at [99, 417] on span "Client Document Storage" at bounding box center [88, 415] width 85 height 9
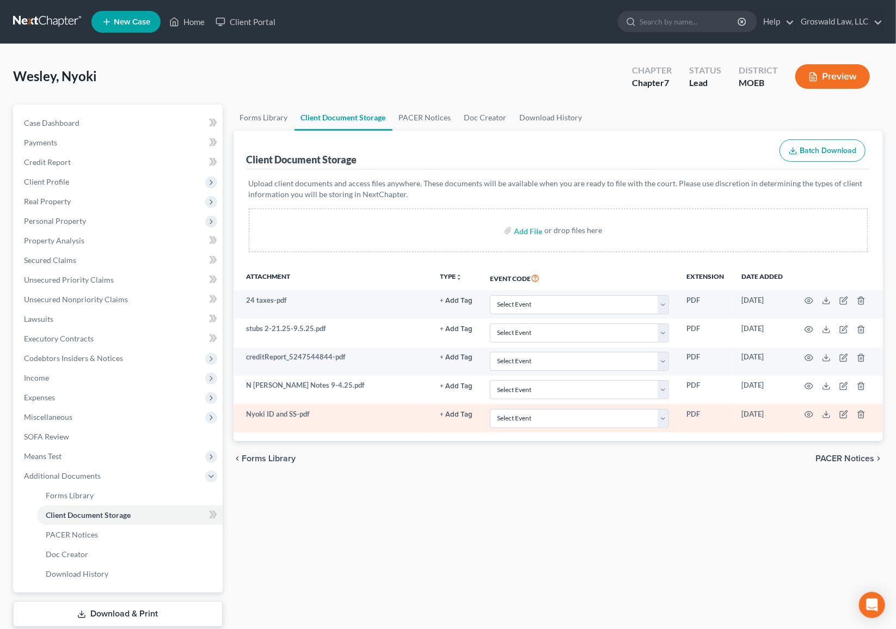
click at [458, 411] on button "+ Add Tag" at bounding box center [456, 414] width 33 height 7
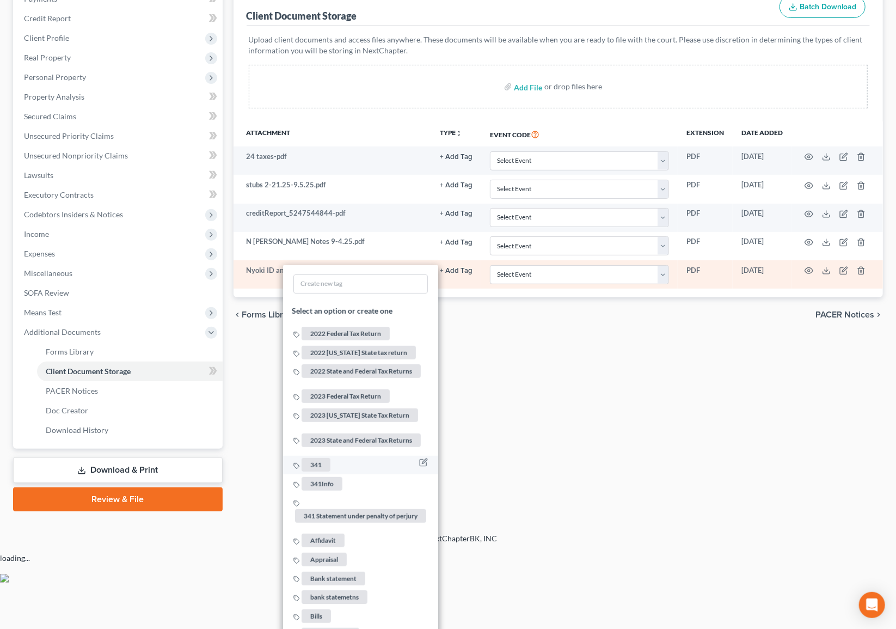
scroll to position [148, 0]
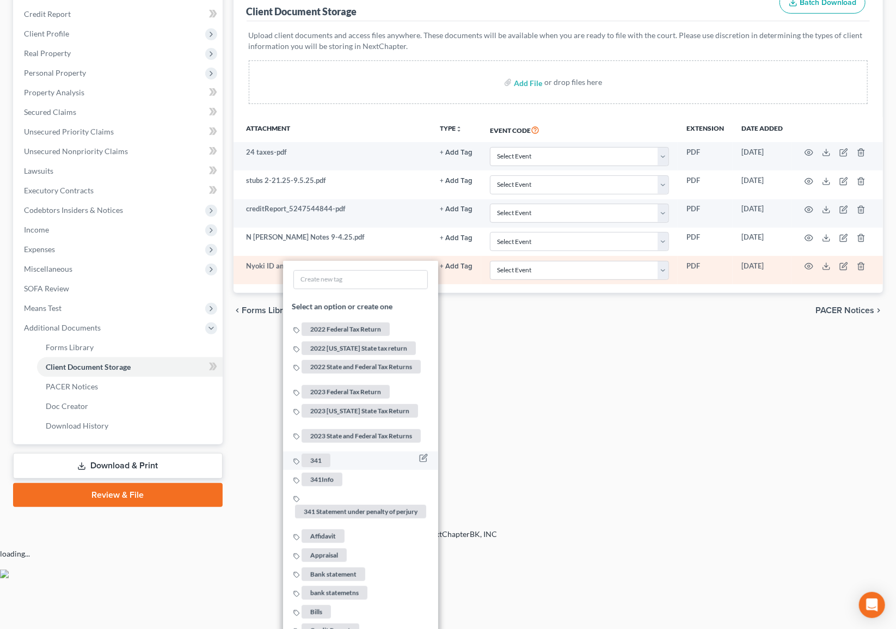
click at [326, 453] on span "341" at bounding box center [316, 460] width 29 height 14
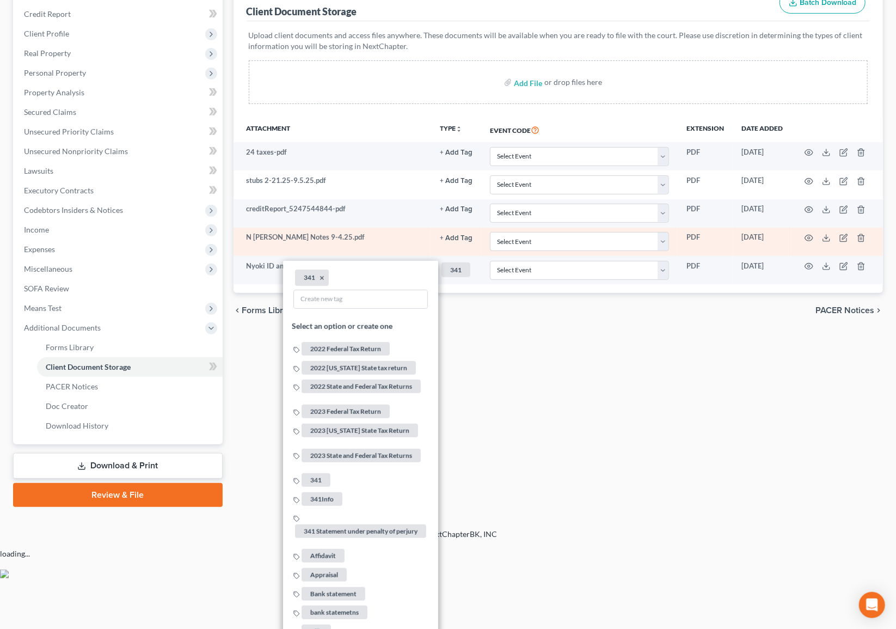
drag, startPoint x: 621, startPoint y: 416, endPoint x: 723, endPoint y: 325, distance: 136.5
click at [624, 413] on div "Forms Library Client Document Storage PACER Notices Doc Creator Download Histor…" at bounding box center [558, 231] width 661 height 550
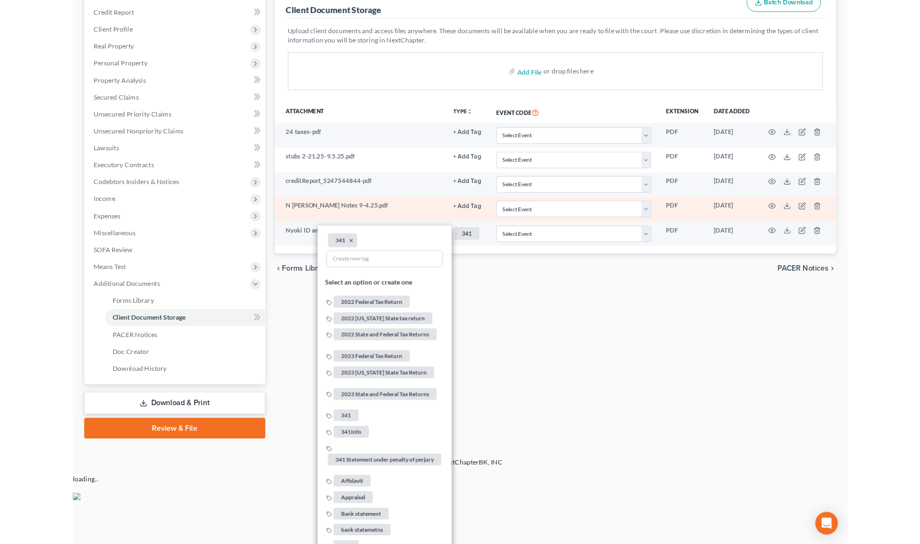
scroll to position [66, 0]
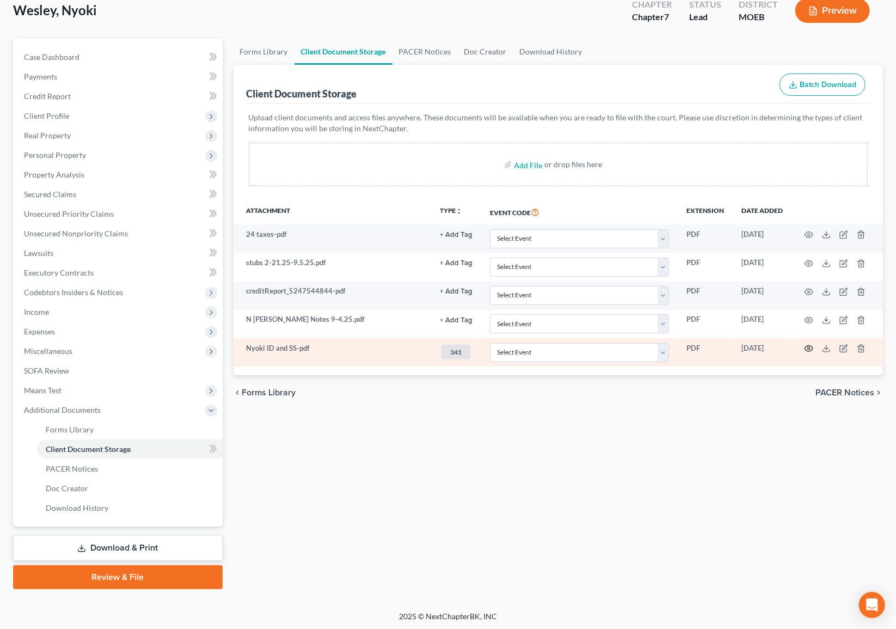
click at [810, 348] on icon "button" at bounding box center [809, 349] width 8 height 6
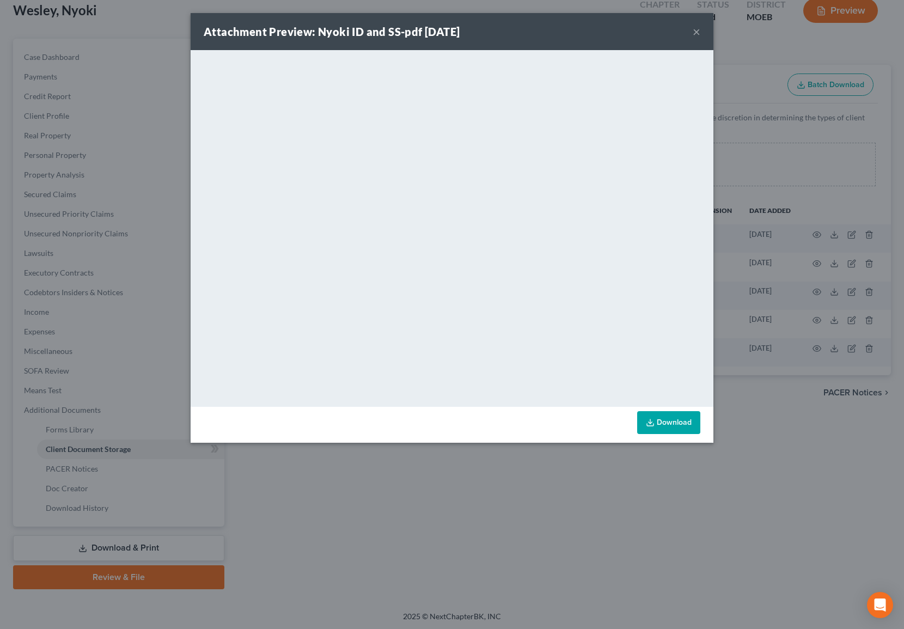
click at [701, 33] on div "Attachment Preview: Nyoki ID and SS-pdf 09/04/2025 ×" at bounding box center [452, 31] width 523 height 37
click at [698, 32] on button "×" at bounding box center [696, 31] width 8 height 13
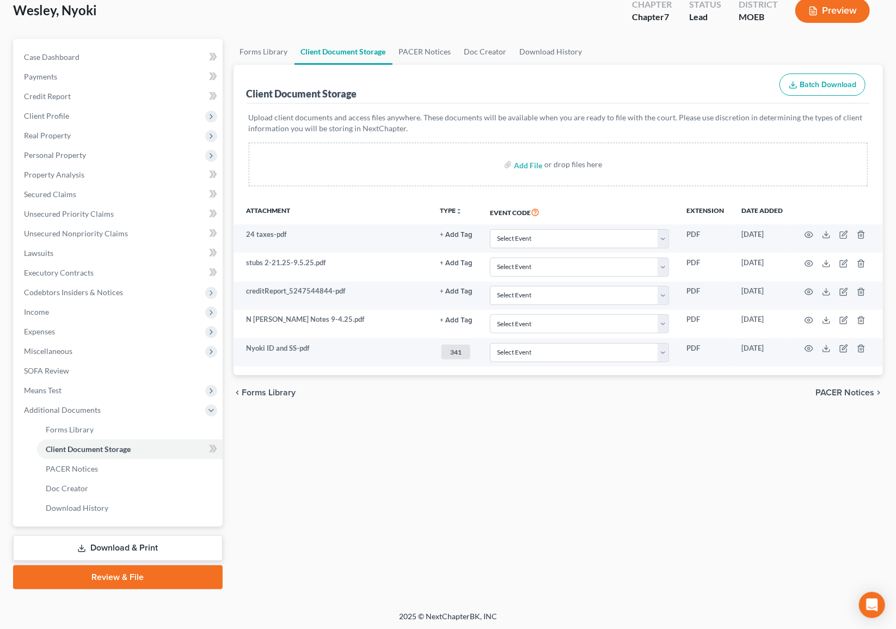
click at [864, 475] on div "Forms Library Client Document Storage PACER Notices Doc Creator Download Histor…" at bounding box center [558, 314] width 661 height 550
